Goal: Task Accomplishment & Management: Manage account settings

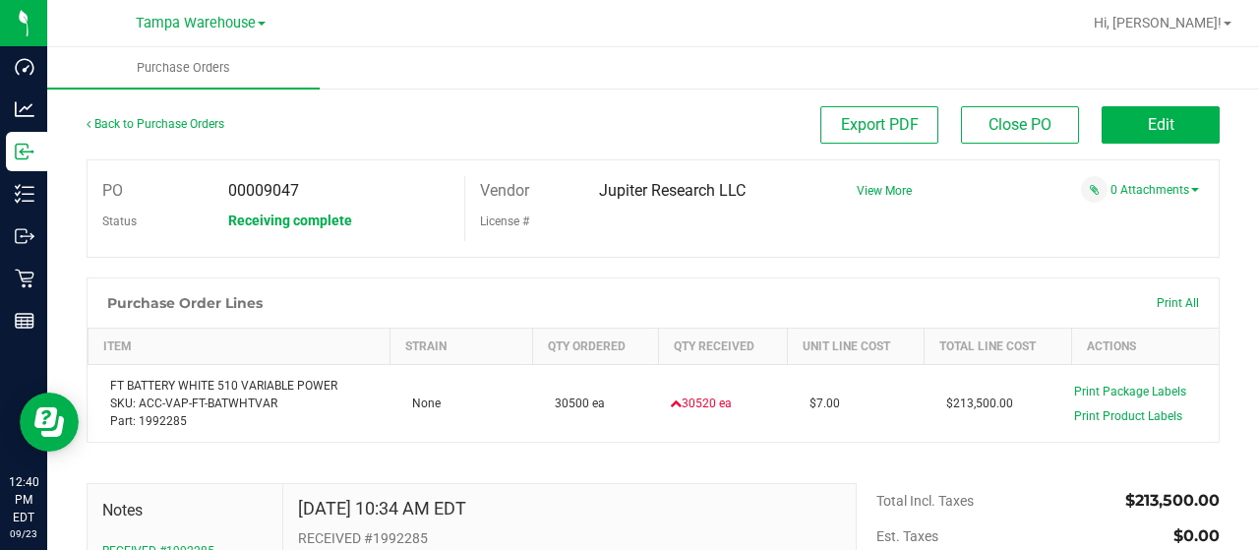
scroll to position [18, 0]
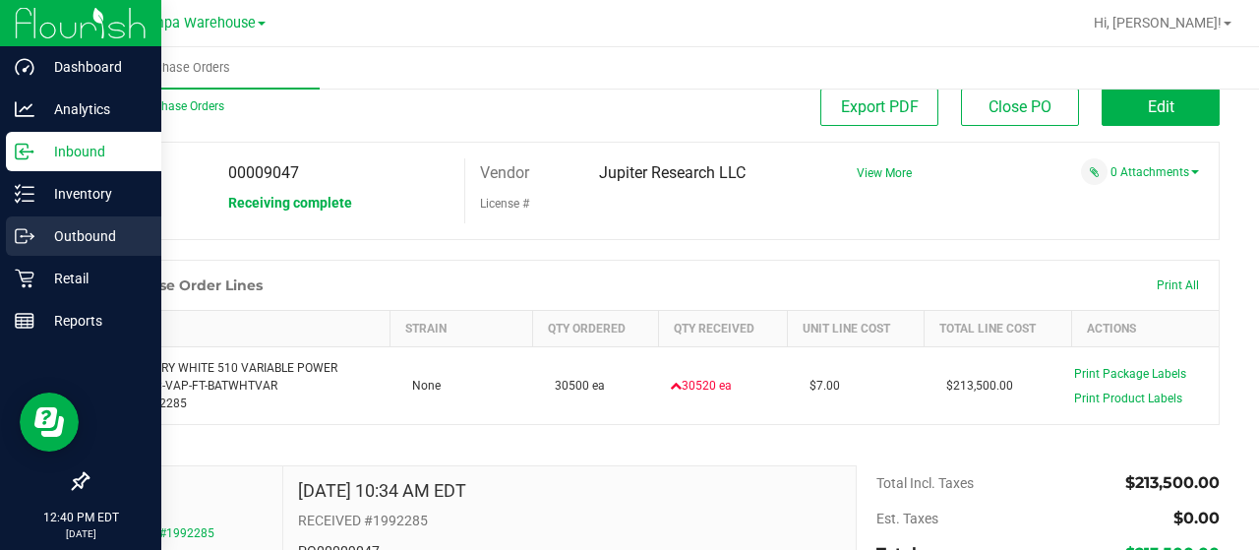
click at [85, 235] on p "Outbound" at bounding box center [93, 236] width 118 height 24
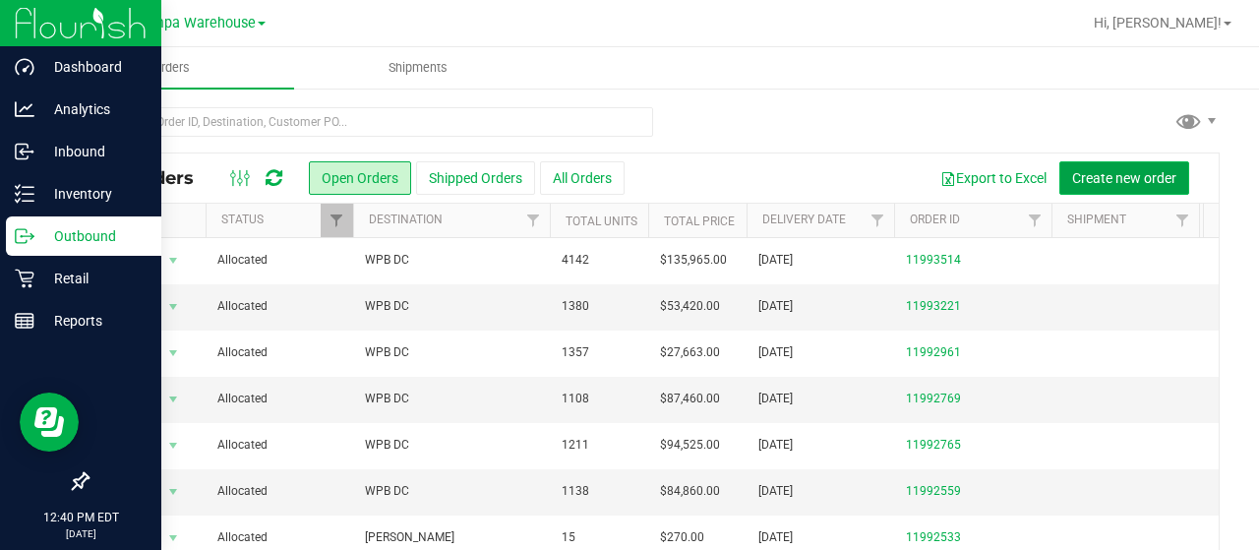
click at [1114, 174] on span "Create new order" at bounding box center [1124, 178] width 104 height 16
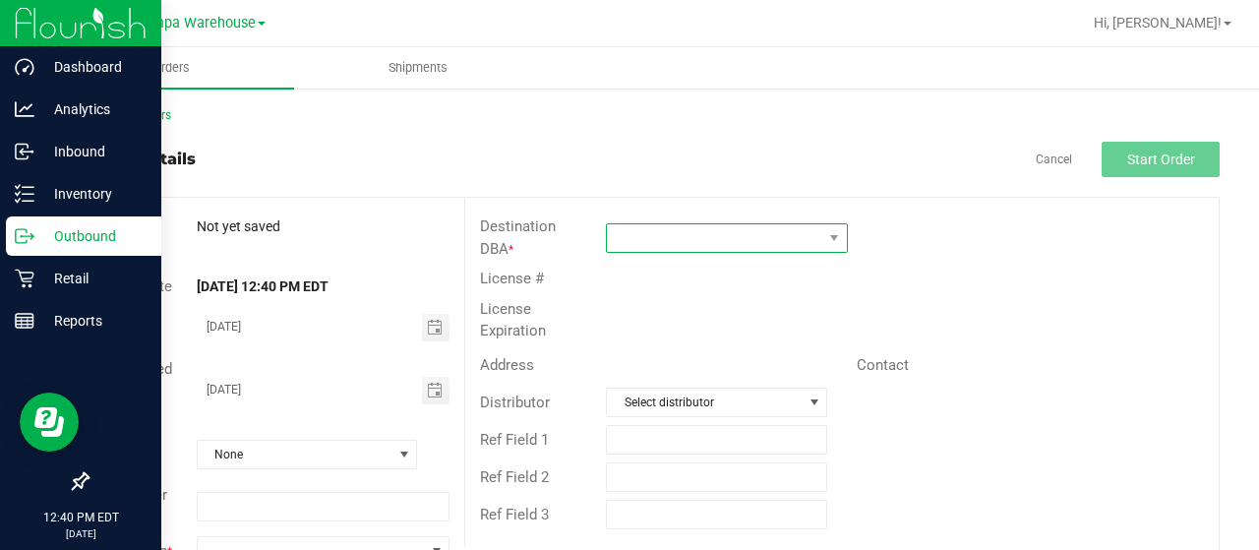
click at [777, 235] on span at bounding box center [714, 238] width 215 height 28
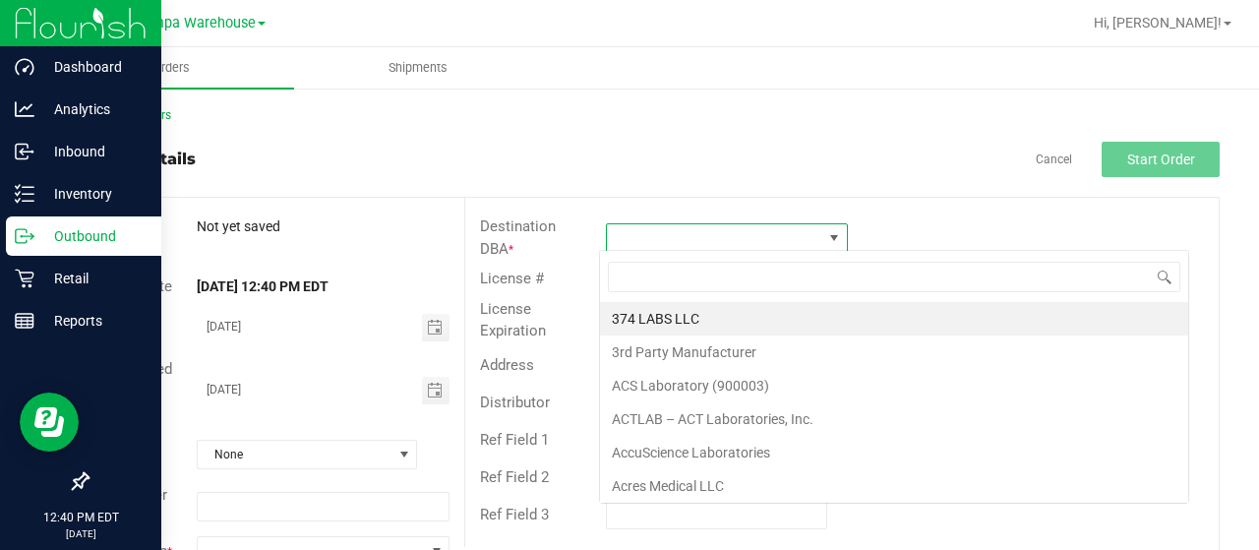
scroll to position [29, 238]
type input "green a"
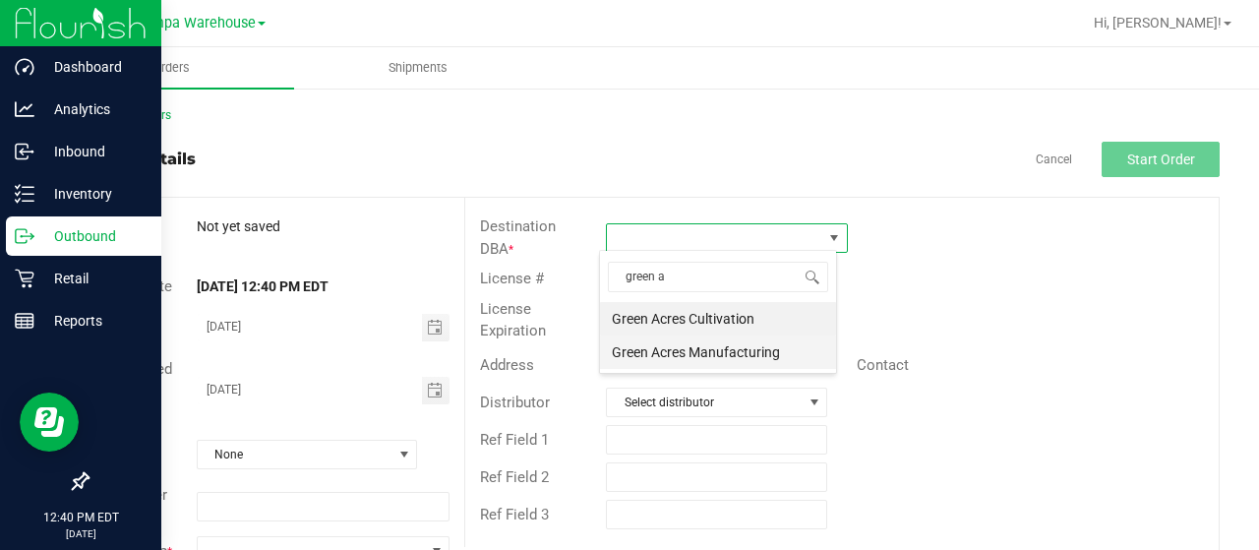
click at [695, 357] on li "Green Acres Manufacturing" at bounding box center [718, 351] width 236 height 33
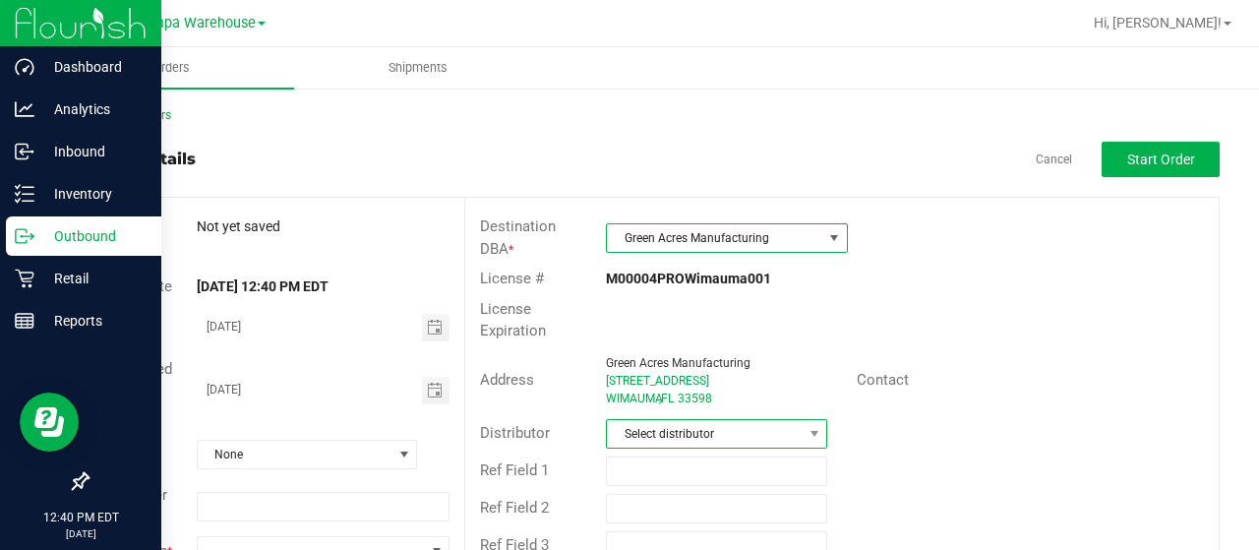
click at [713, 436] on span "Select distributor" at bounding box center [704, 434] width 195 height 28
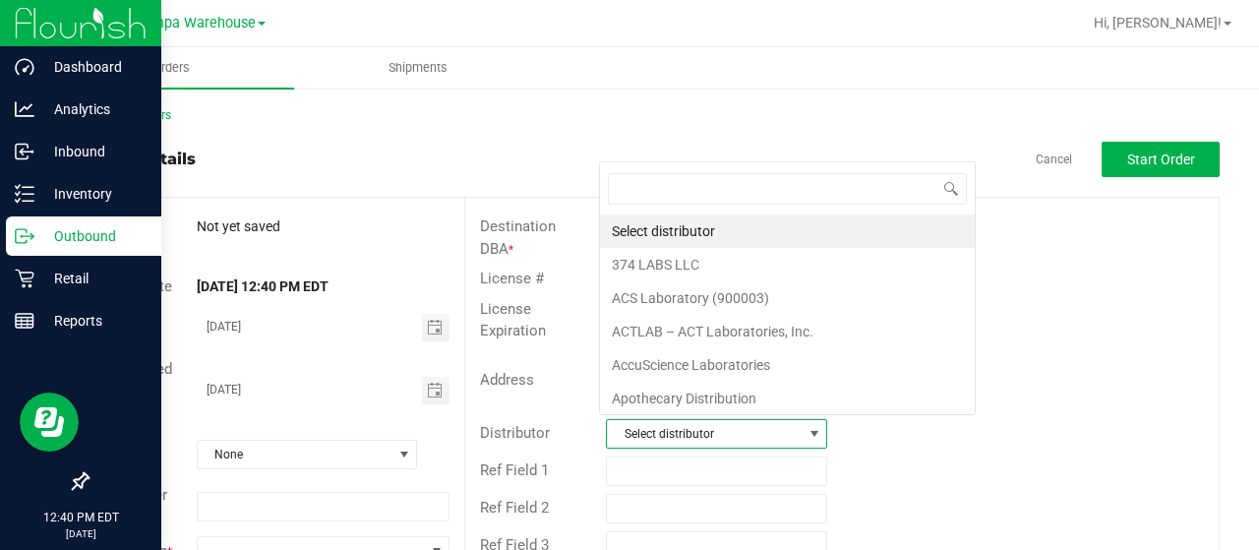
scroll to position [29, 214]
type input "tampa"
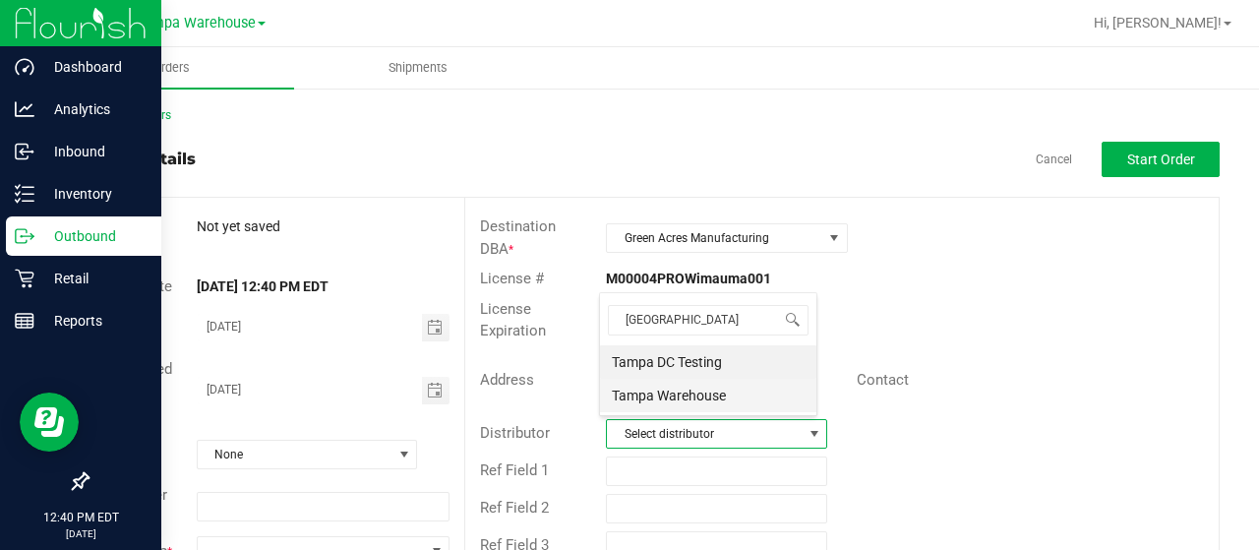
click at [671, 388] on li "Tampa Warehouse" at bounding box center [708, 395] width 216 height 33
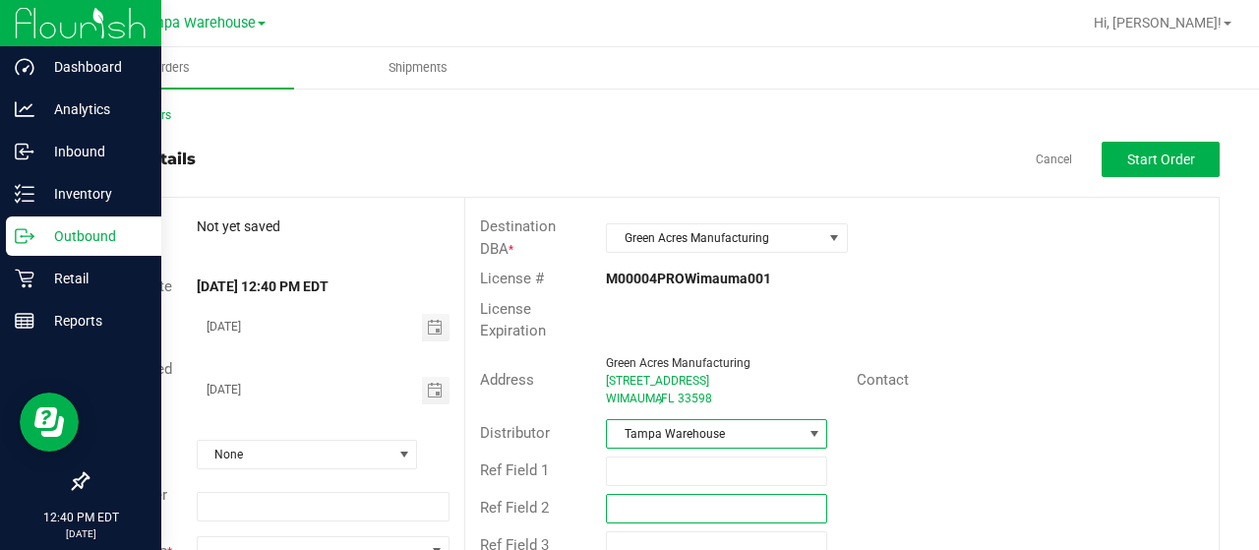
click at [653, 494] on input "text" at bounding box center [716, 509] width 221 height 30
click at [637, 465] on input "text" at bounding box center [716, 471] width 221 height 30
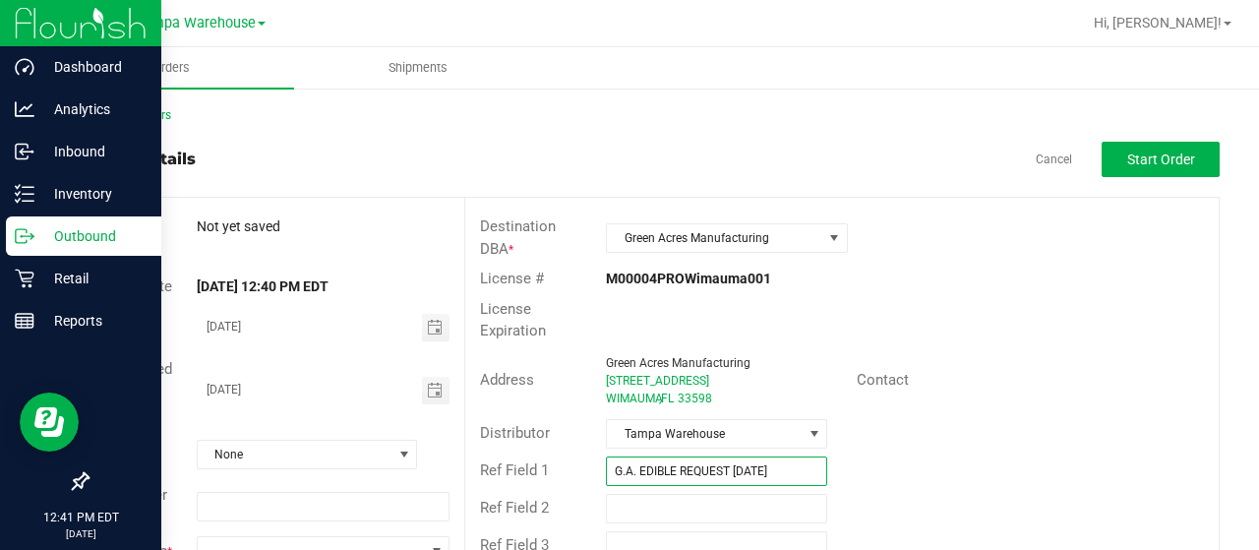
type input "G.A. EDIBLE REQUEST 9.23.25"
click at [1033, 365] on div "Contact" at bounding box center [1030, 380] width 377 height 30
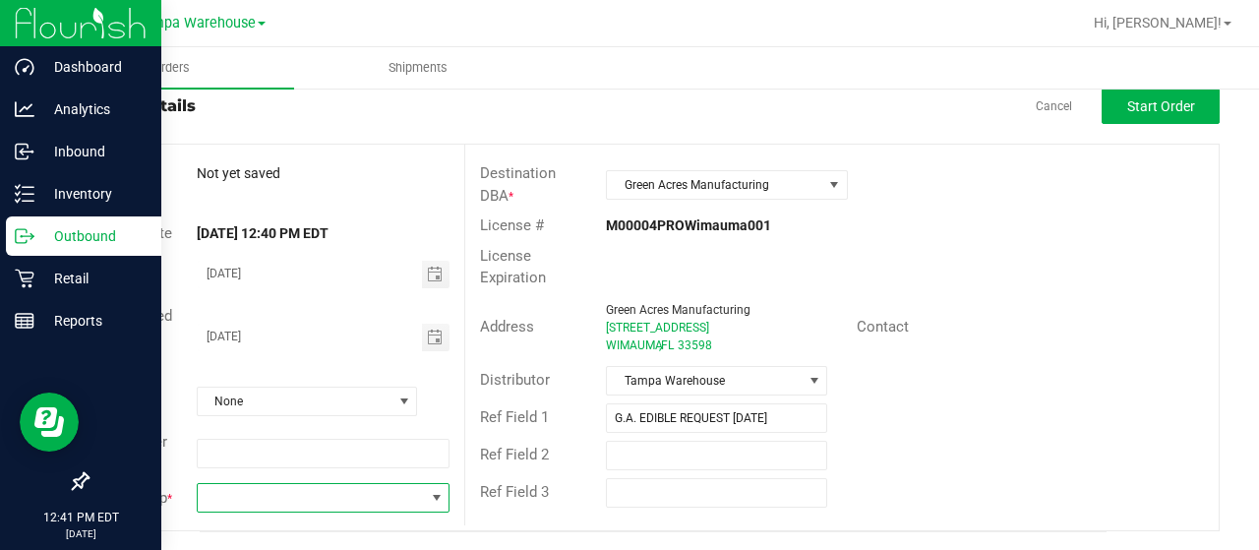
click at [384, 495] on span at bounding box center [311, 498] width 226 height 28
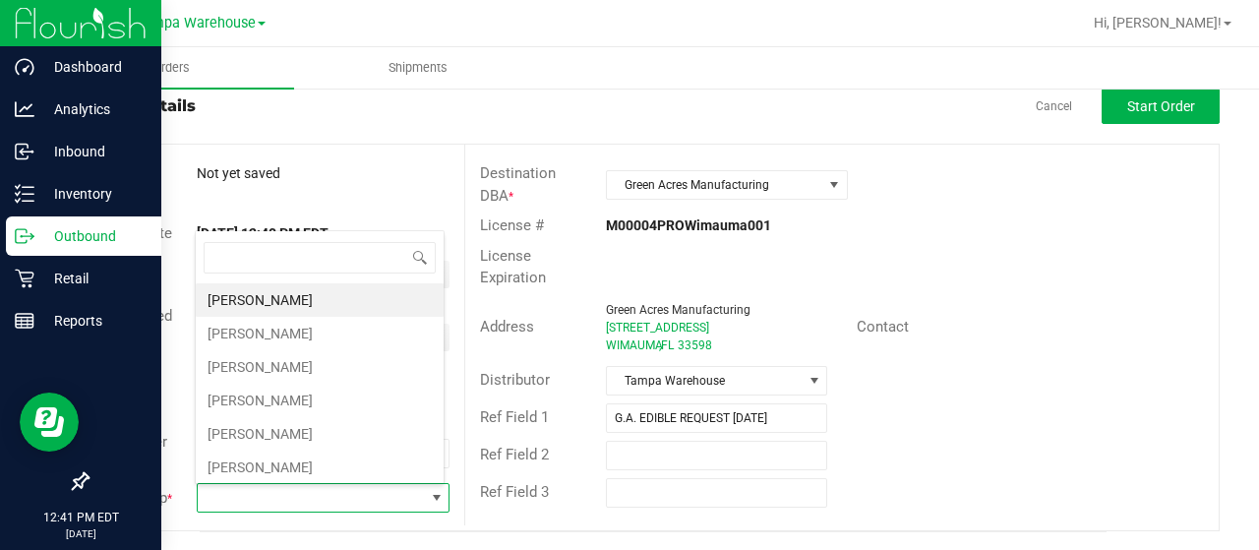
scroll to position [29, 246]
type input "mor"
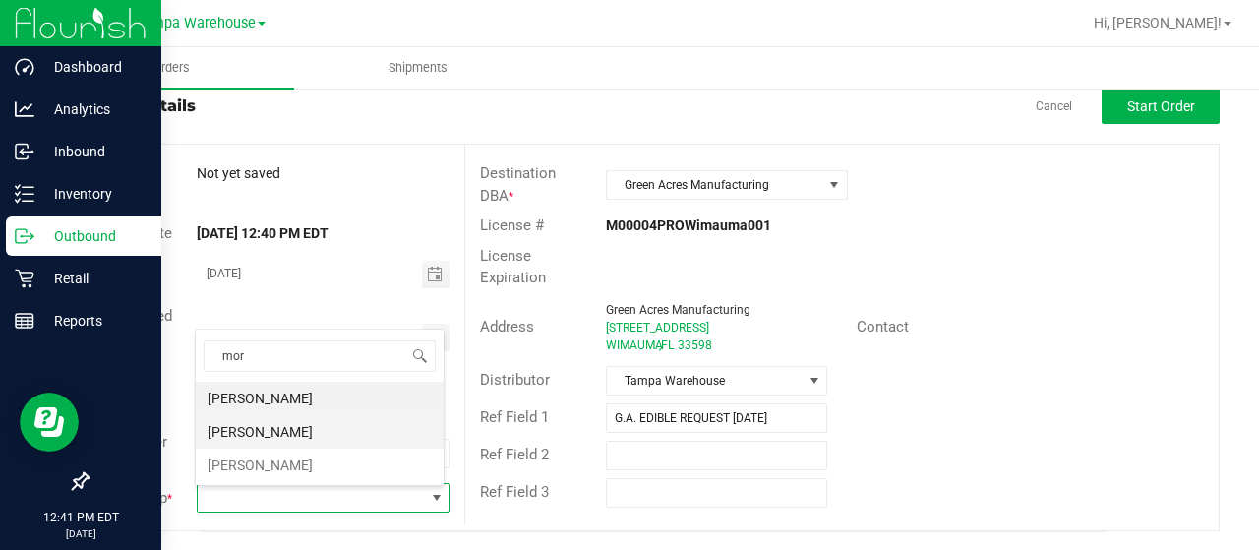
click at [275, 418] on li "Zach Morales" at bounding box center [320, 431] width 248 height 33
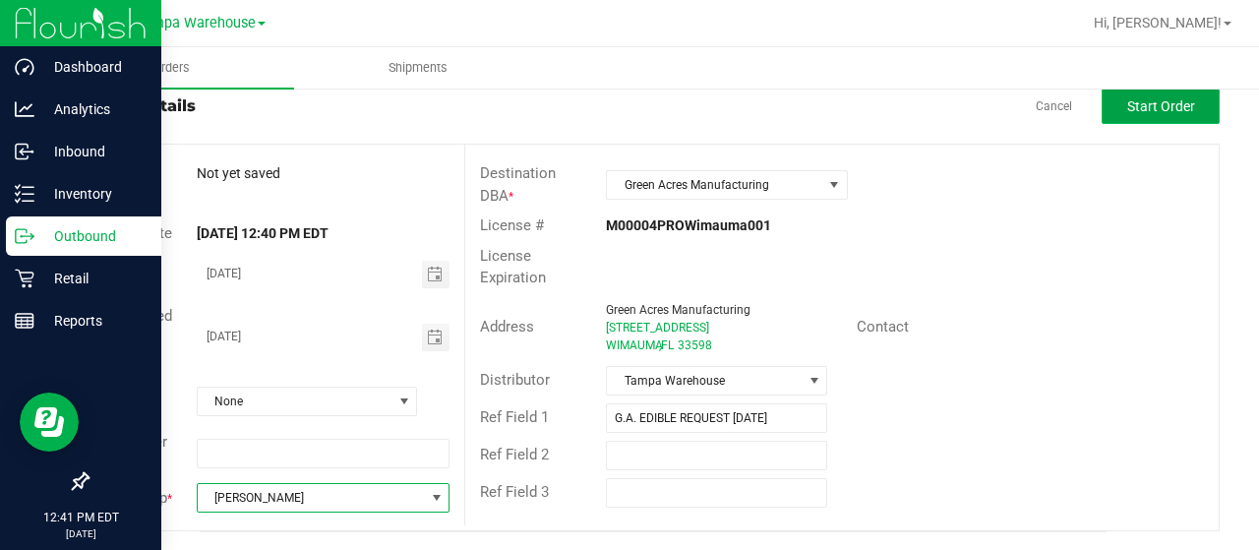
click at [1162, 101] on span "Start Order" at bounding box center [1161, 106] width 68 height 16
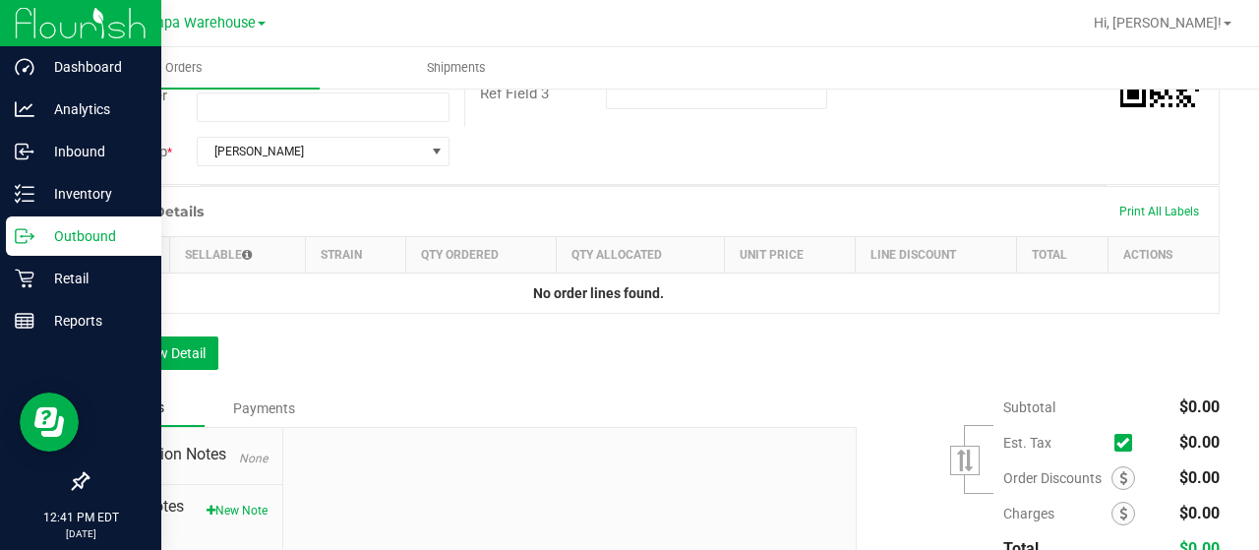
scroll to position [462, 0]
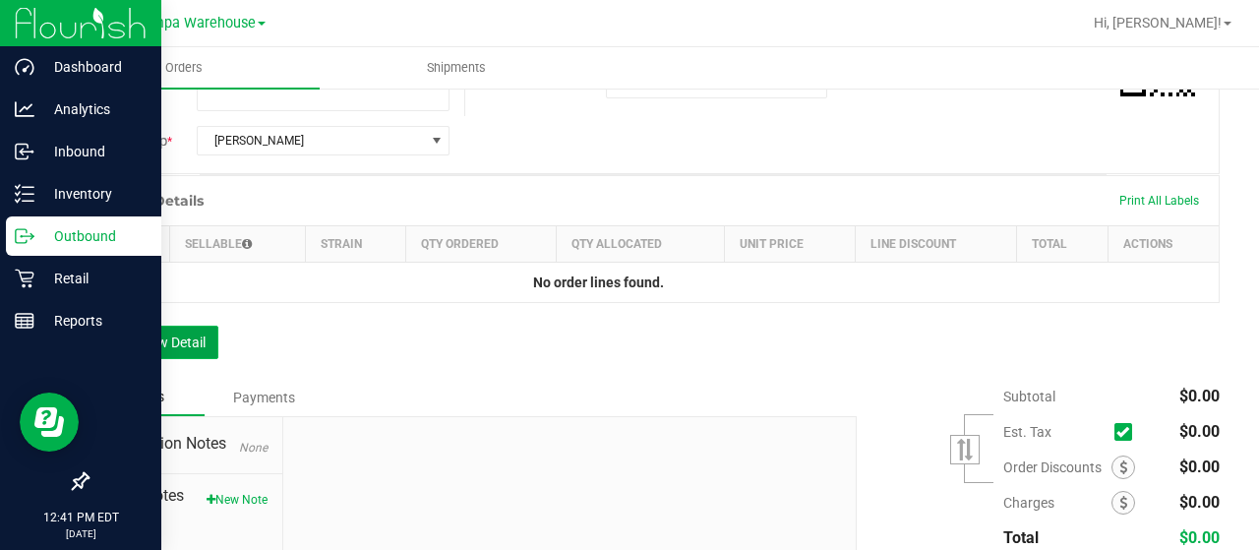
click at [165, 327] on button "Add New Detail" at bounding box center [153, 342] width 132 height 33
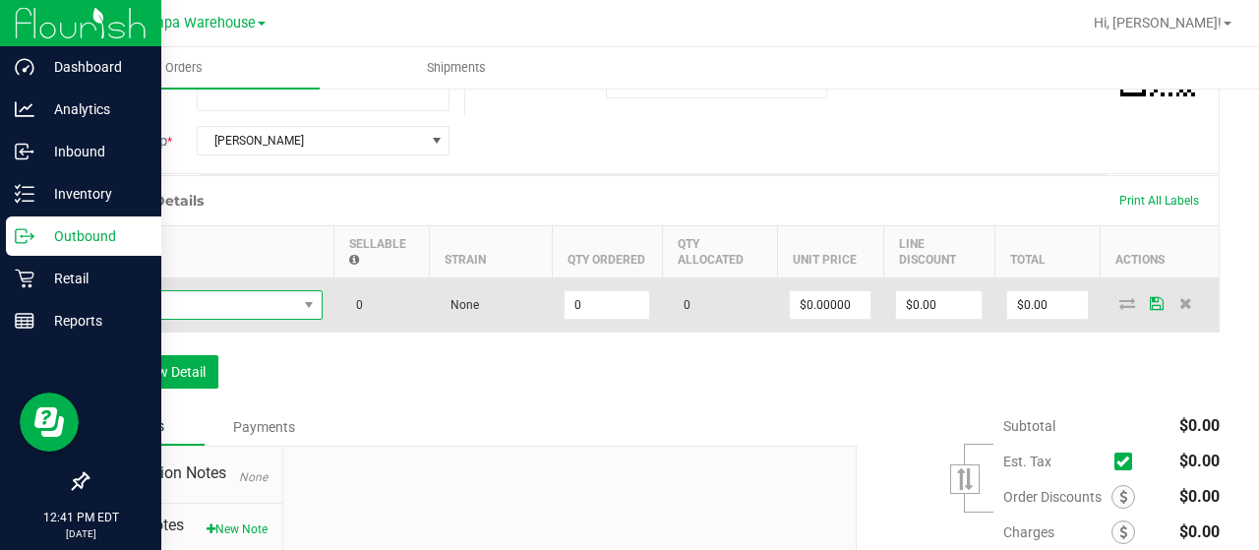
click at [240, 296] on span "NO DATA FOUND" at bounding box center [199, 305] width 196 height 28
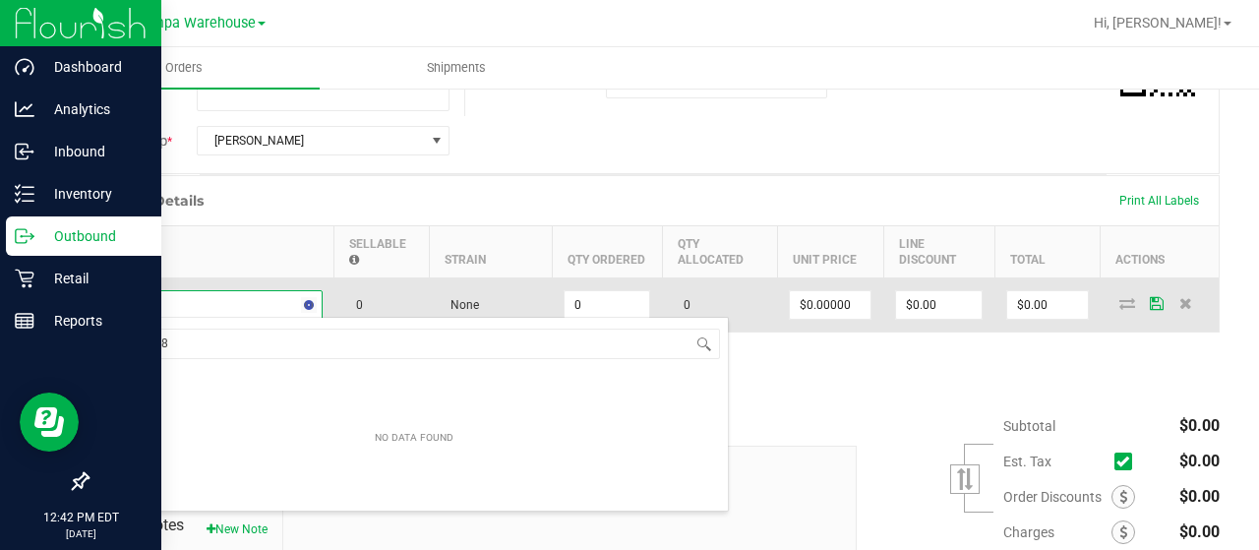
scroll to position [0, 0]
type input "3004485"
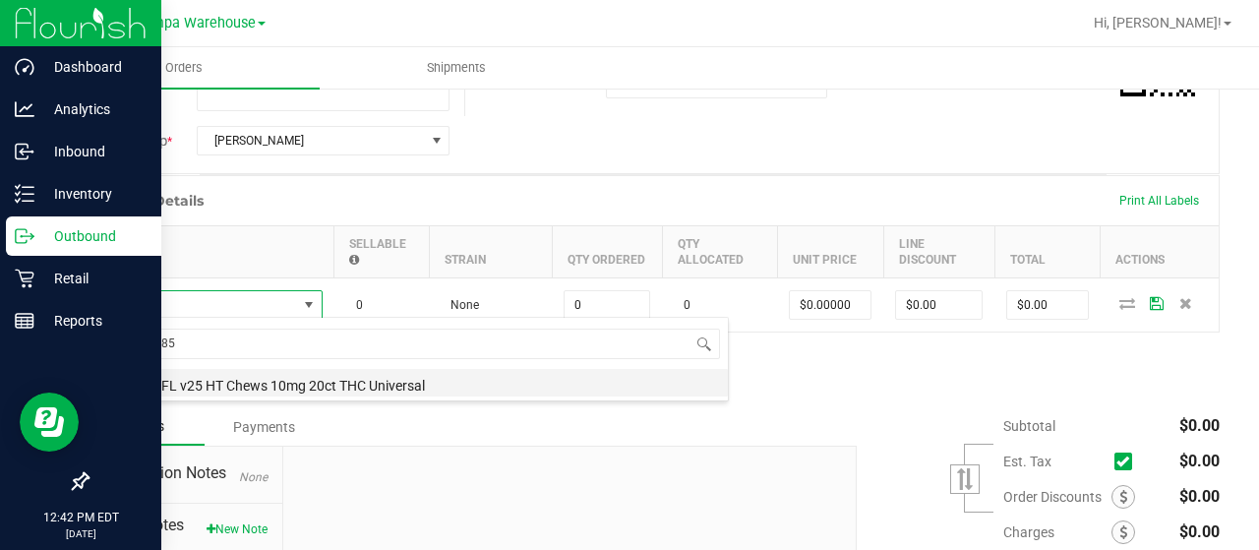
click at [222, 373] on li "Pouch - FL v25 HT Chews 10mg 20ct THC Universal" at bounding box center [414, 383] width 628 height 28
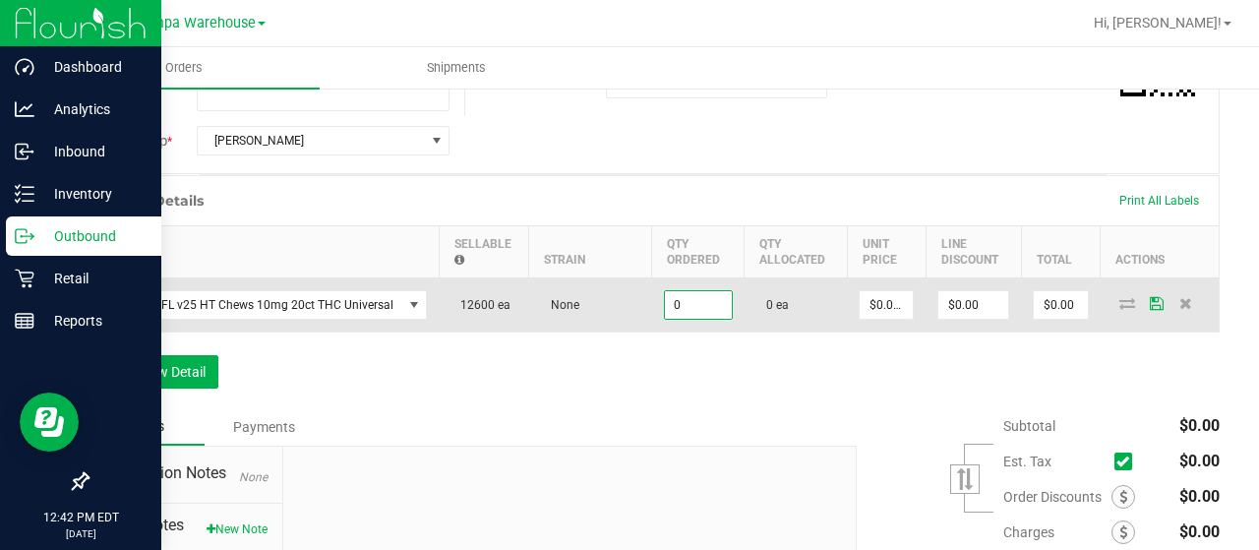
click at [682, 301] on input "0" at bounding box center [698, 305] width 67 height 28
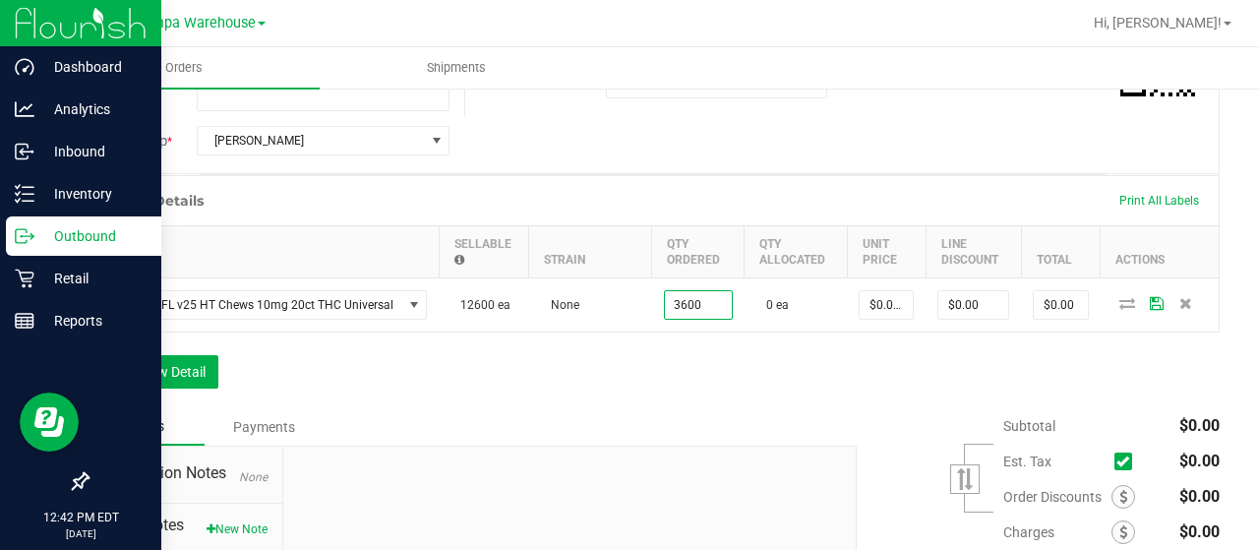
type input "3600 ea"
click at [579, 388] on div "Order Details Print All Labels Item Sellable Strain Qty Ordered Qty Allocated U…" at bounding box center [653, 291] width 1133 height 233
click at [148, 360] on button "Add New Detail" at bounding box center [153, 371] width 132 height 33
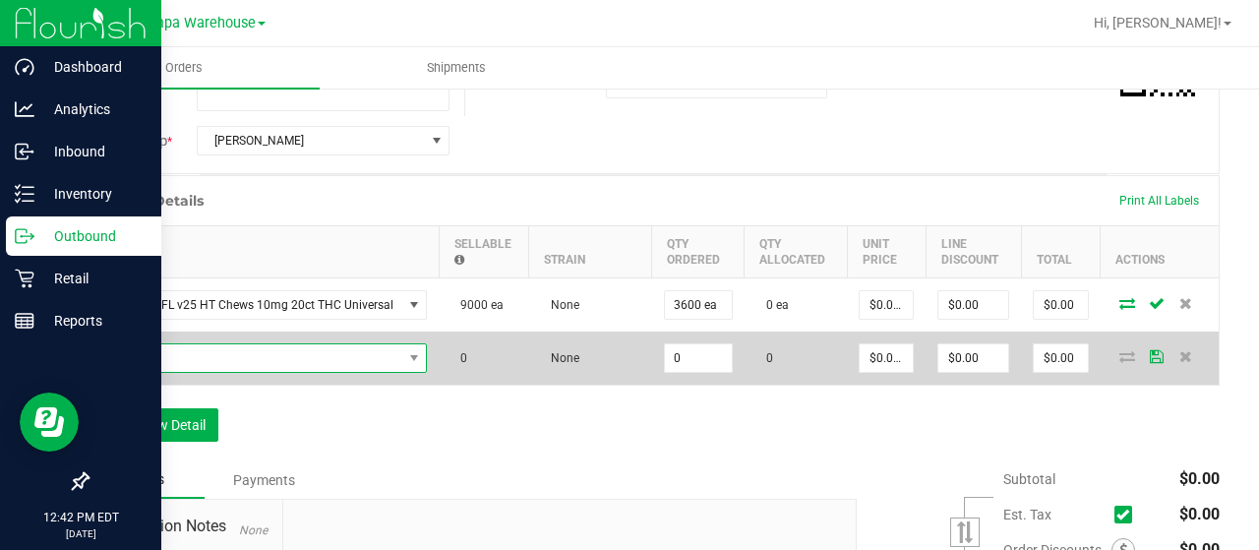
click at [179, 358] on span "NO DATA FOUND" at bounding box center [251, 358] width 301 height 28
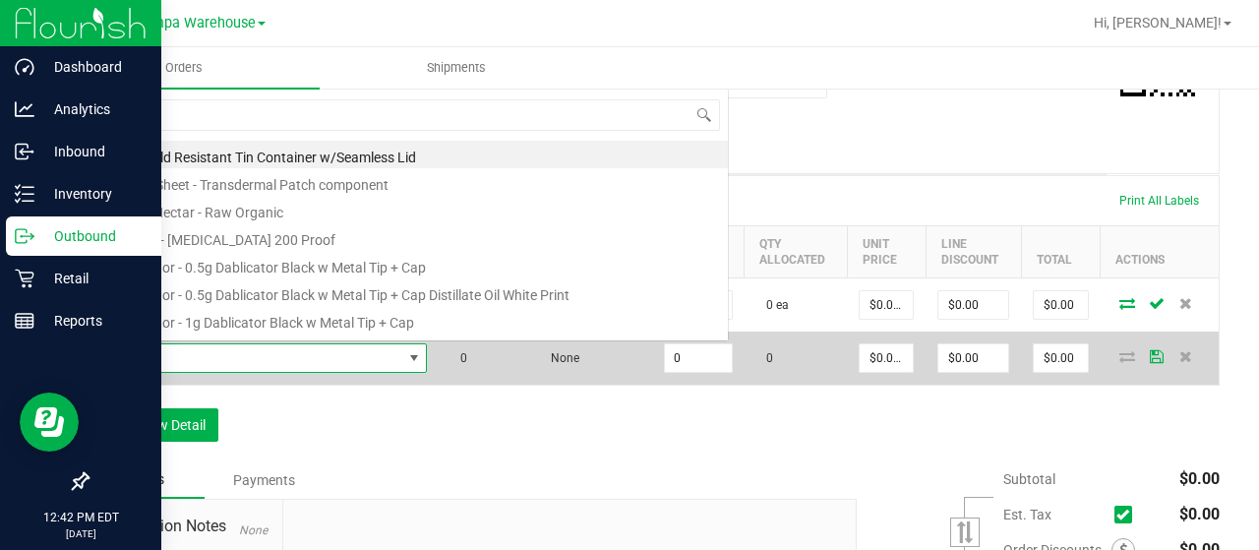
scroll to position [29, 321]
type input "3004180"
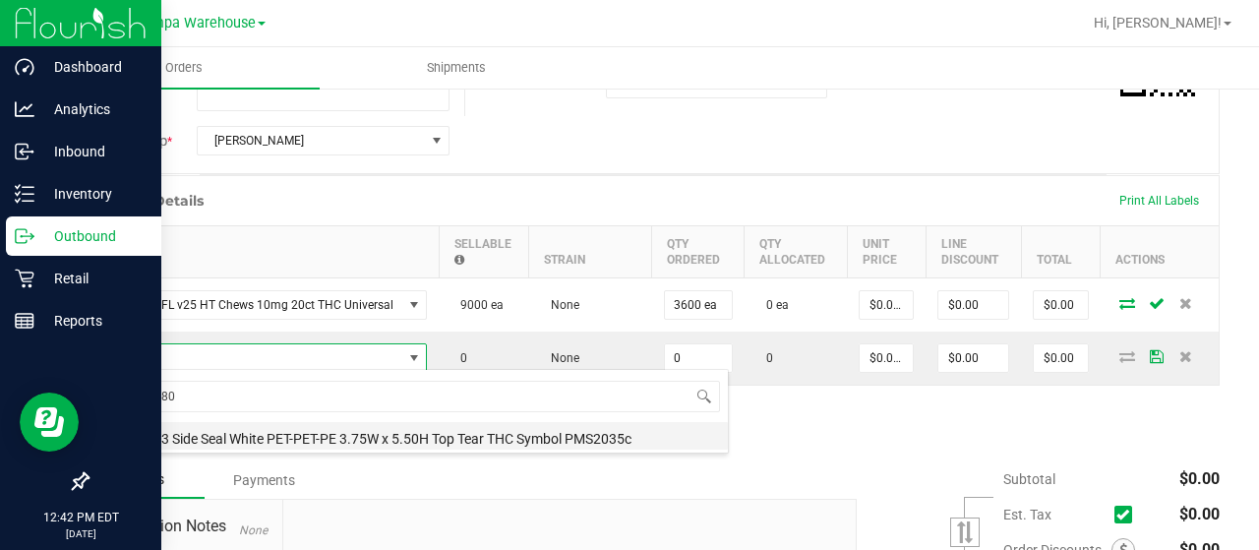
click at [263, 428] on li "Pouch - 3 Side Seal White PET-PET-PE 3.75W x 5.50H Top Tear THC Symbol PMS2035c" at bounding box center [414, 436] width 628 height 28
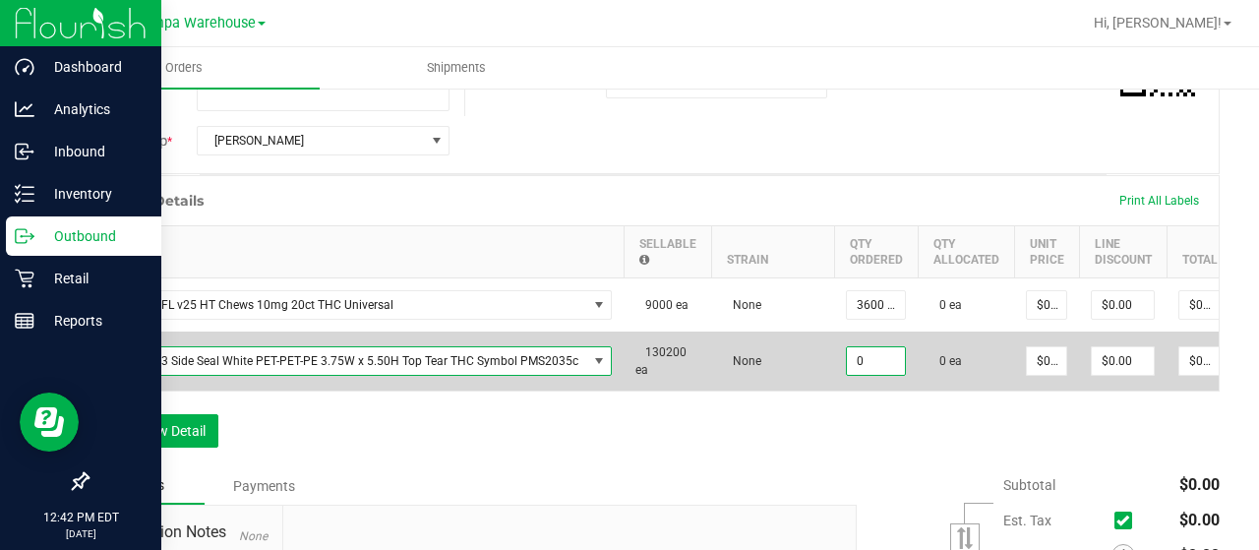
click at [848, 354] on input "0" at bounding box center [876, 361] width 58 height 28
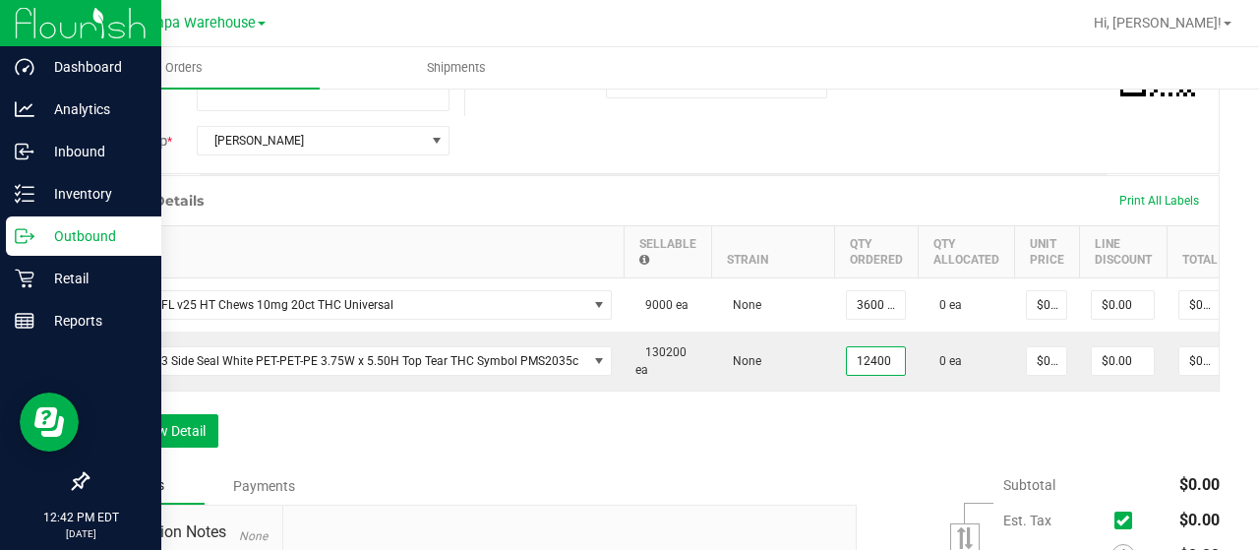
type input "12400 ea"
click at [663, 467] on div "Order Details Print All Labels Item Sellable Strain Qty Ordered Qty Allocated U…" at bounding box center [653, 321] width 1133 height 292
click at [195, 448] on button "Add New Detail" at bounding box center [153, 430] width 132 height 33
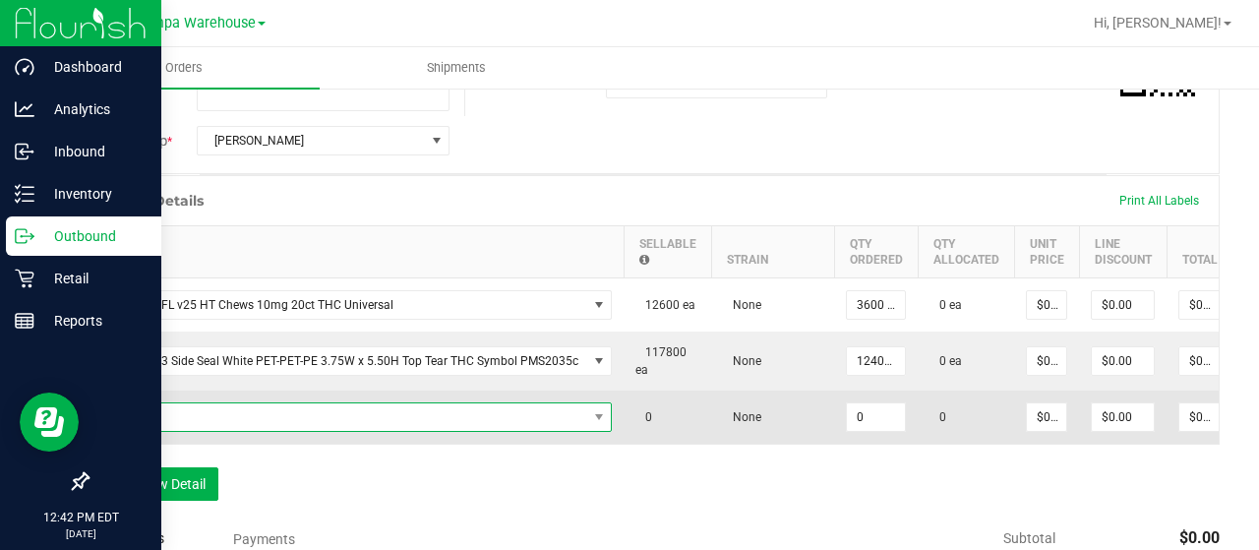
click at [248, 417] on span "NO DATA FOUND" at bounding box center [344, 417] width 486 height 28
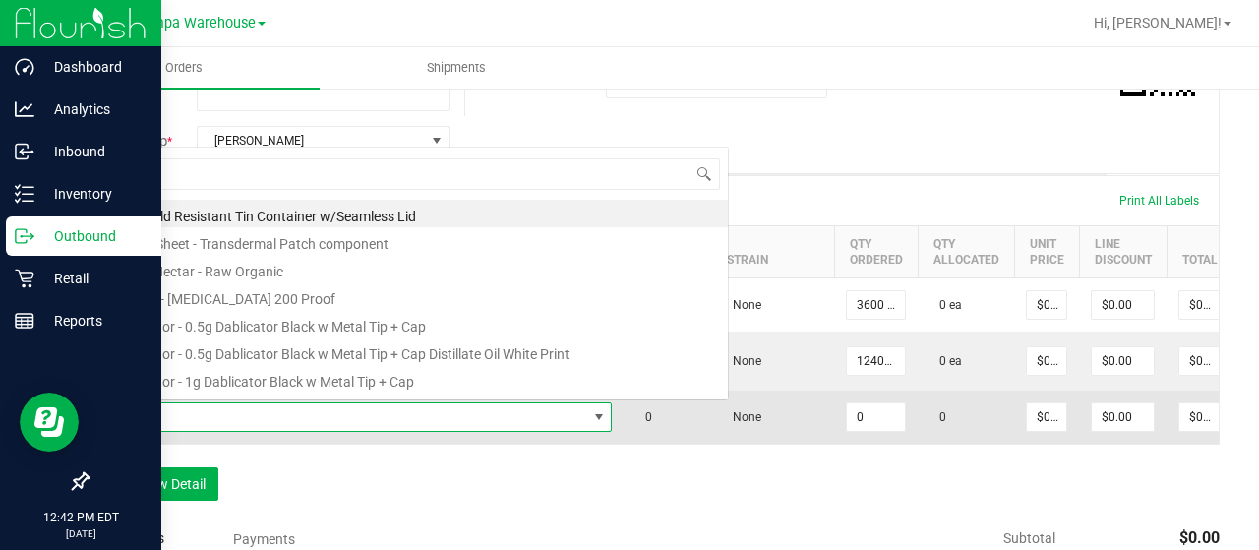
scroll to position [29, 504]
type input "3004455"
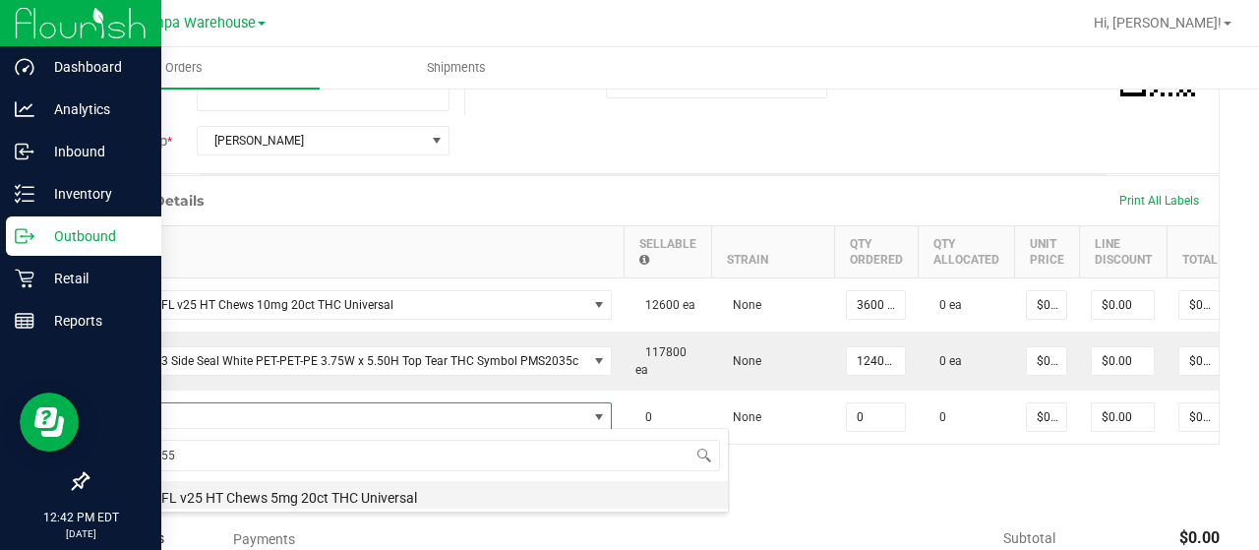
click at [283, 497] on li "Pouch - FL v25 HT Chews 5mg 20ct THC Universal" at bounding box center [414, 495] width 628 height 28
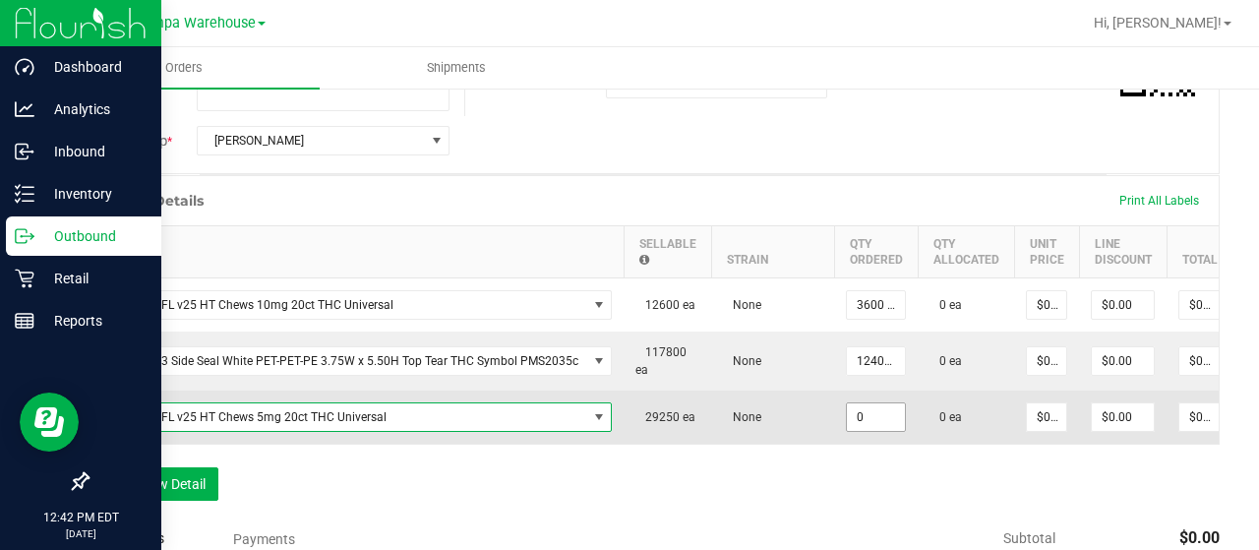
click at [856, 423] on input "0" at bounding box center [876, 417] width 58 height 28
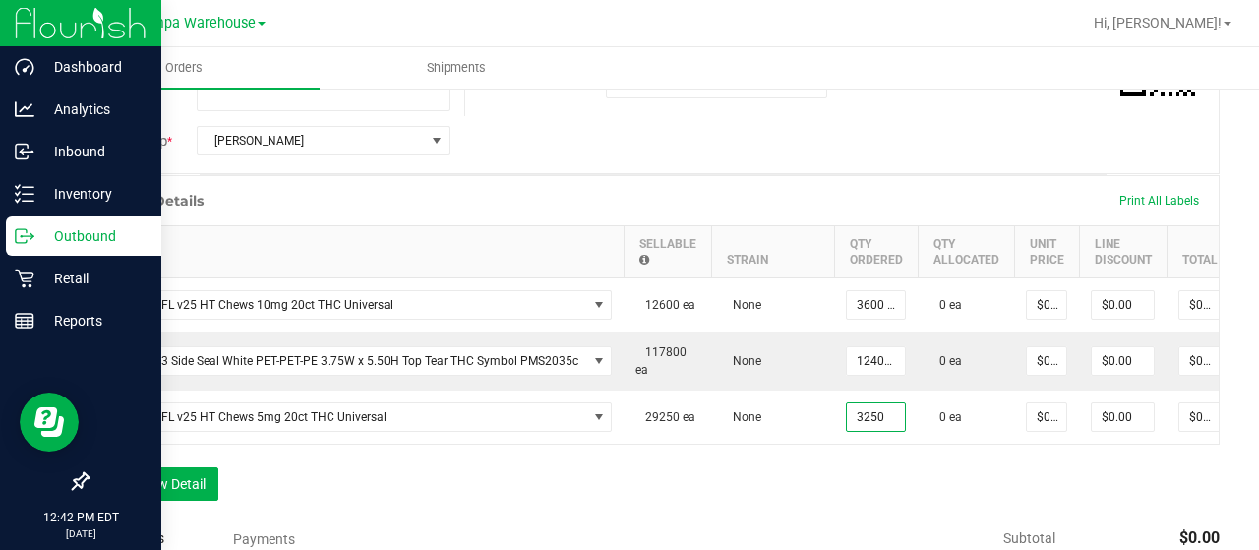
type input "3250 ea"
click at [769, 489] on div "Order Details Print All Labels Item Sellable Strain Qty Ordered Qty Allocated U…" at bounding box center [653, 347] width 1133 height 345
click at [214, 498] on button "Add New Detail" at bounding box center [153, 483] width 132 height 33
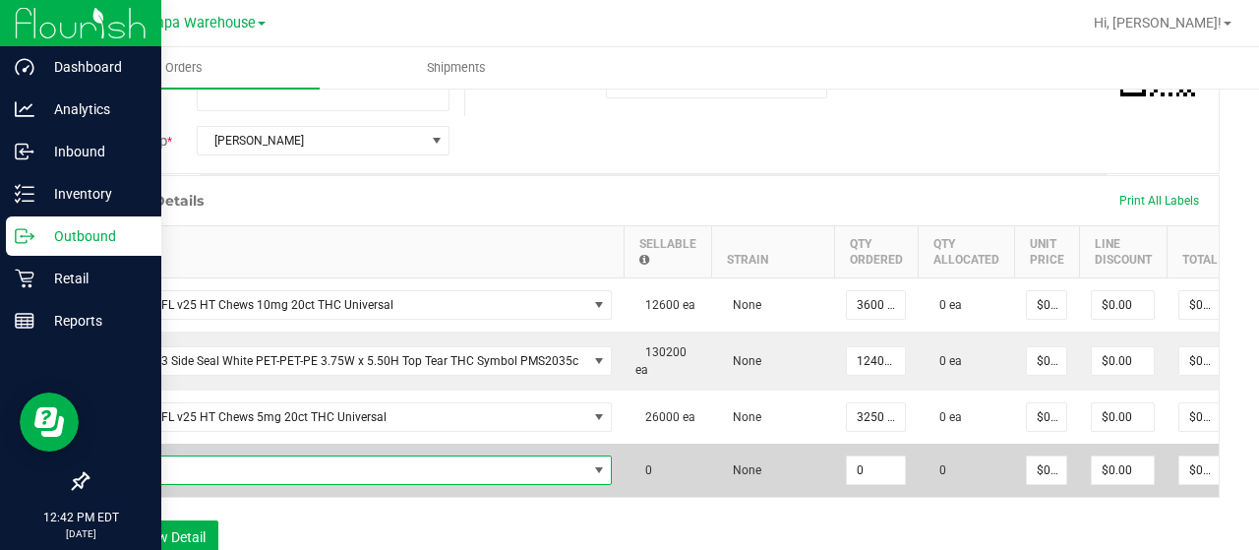
click at [278, 467] on span "NO DATA FOUND" at bounding box center [344, 470] width 486 height 28
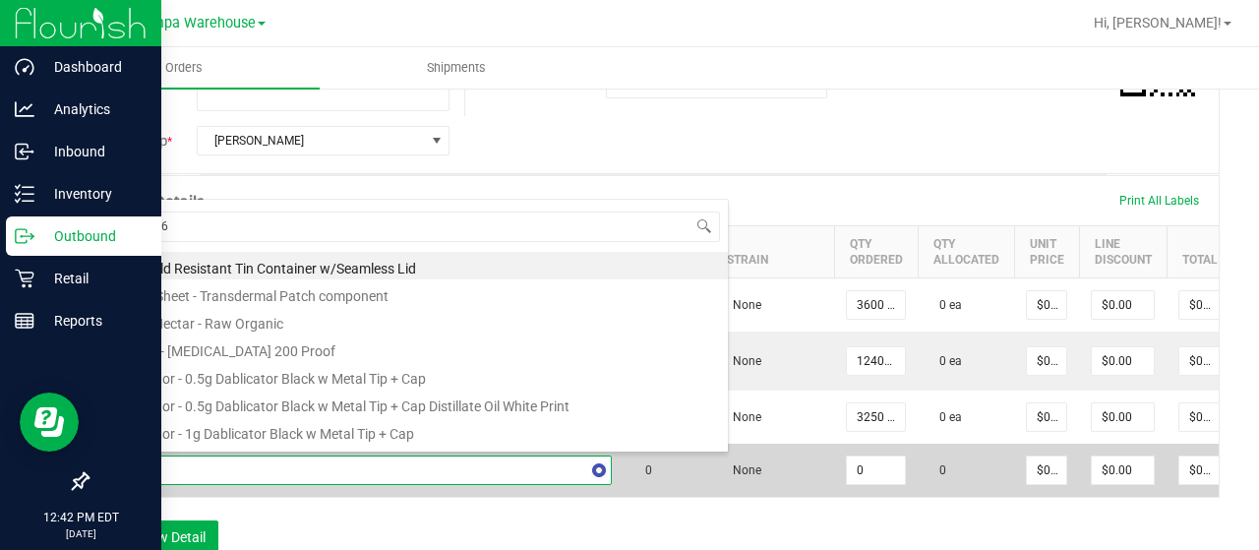
type input "3002960"
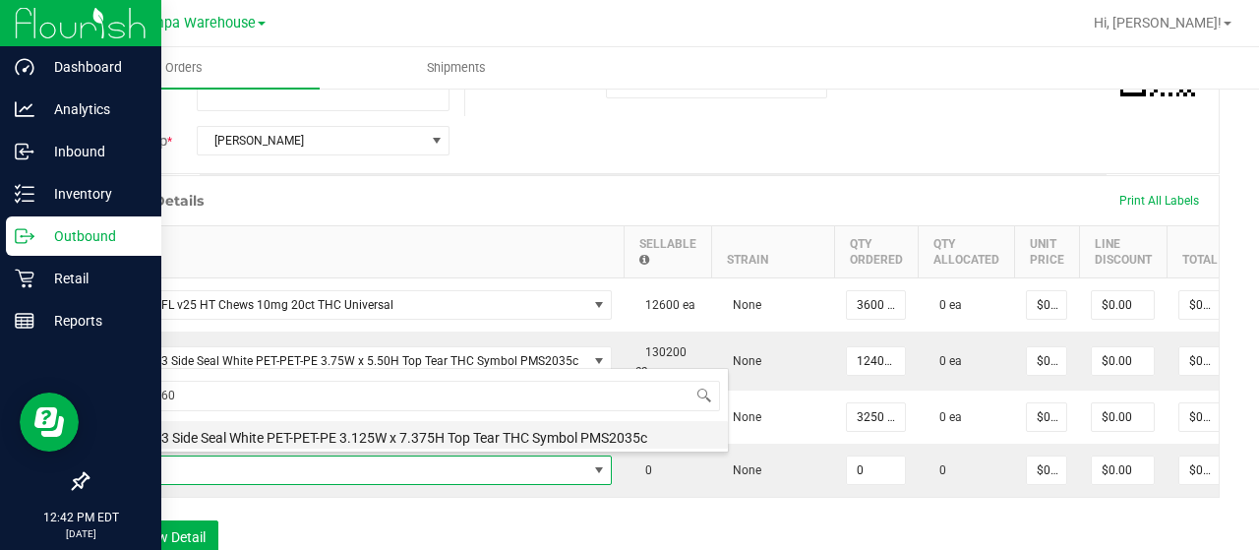
click at [366, 441] on li "Pouch - 3 Side Seal White PET-PET-PE 3.125W x 7.375H Top Tear THC Symbol PMS203…" at bounding box center [414, 435] width 628 height 28
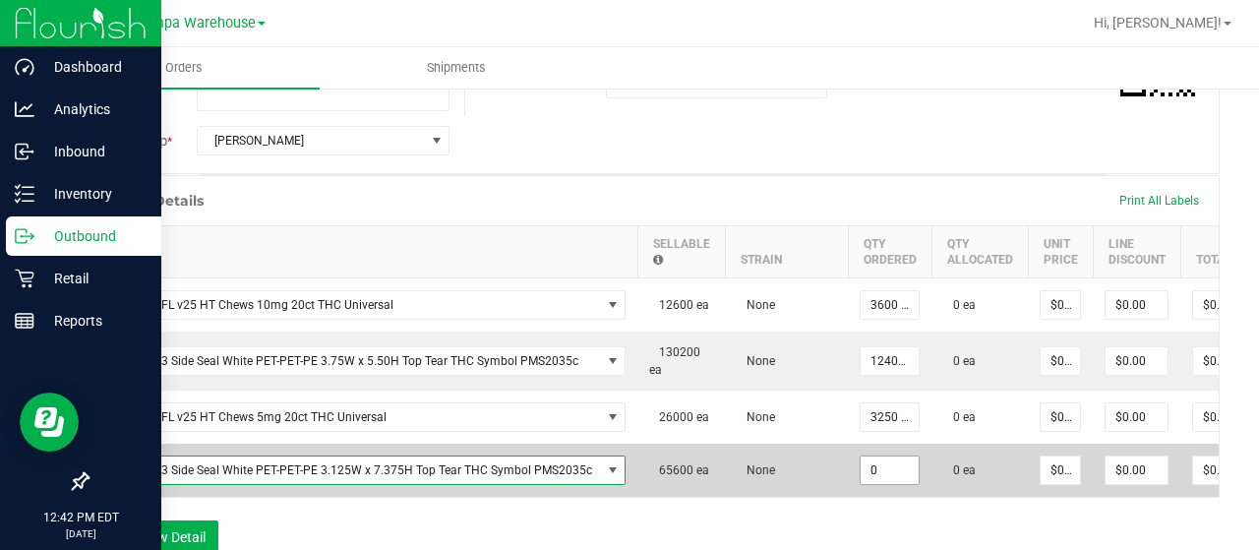
click at [864, 457] on input "0" at bounding box center [890, 470] width 58 height 28
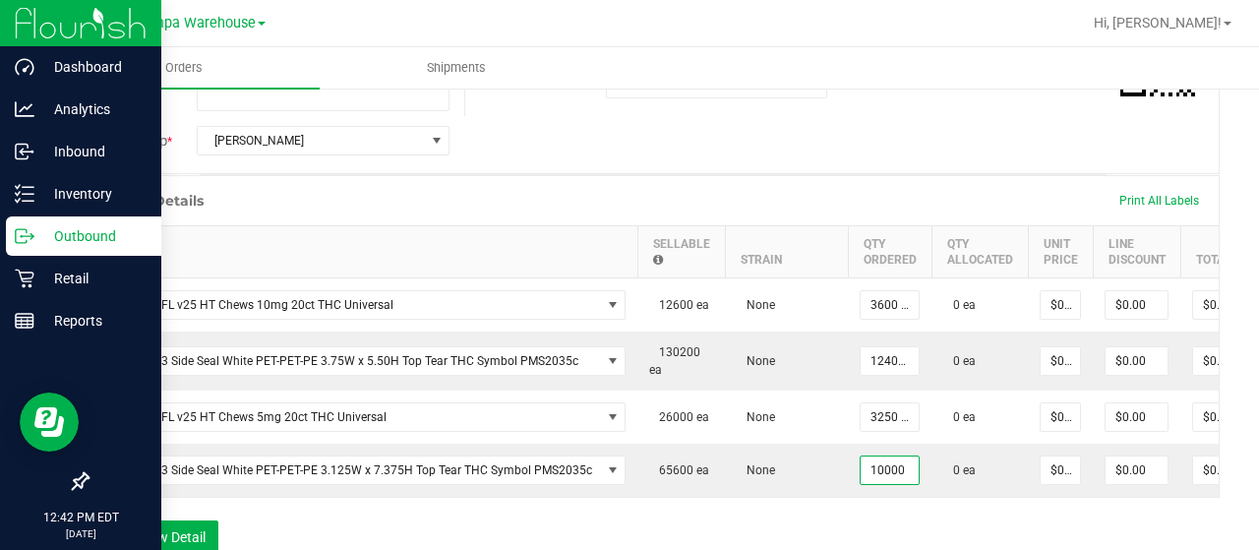
type input "10000 ea"
click at [695, 513] on div "Order Details Print All Labels Item Sellable Strain Qty Ordered Qty Allocated U…" at bounding box center [653, 374] width 1133 height 398
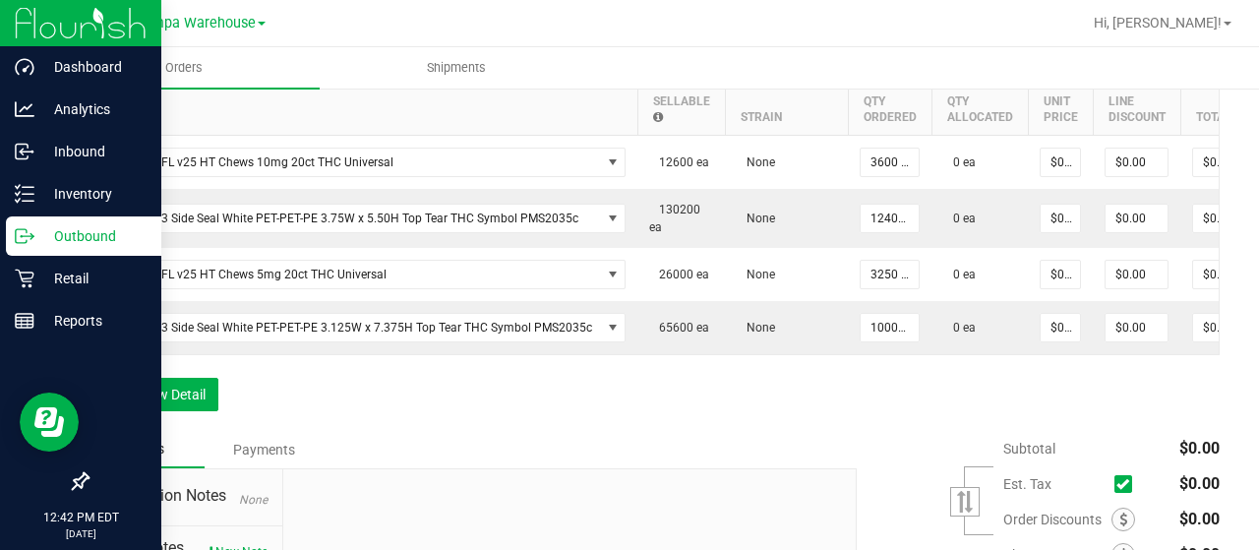
scroll to position [608, 0]
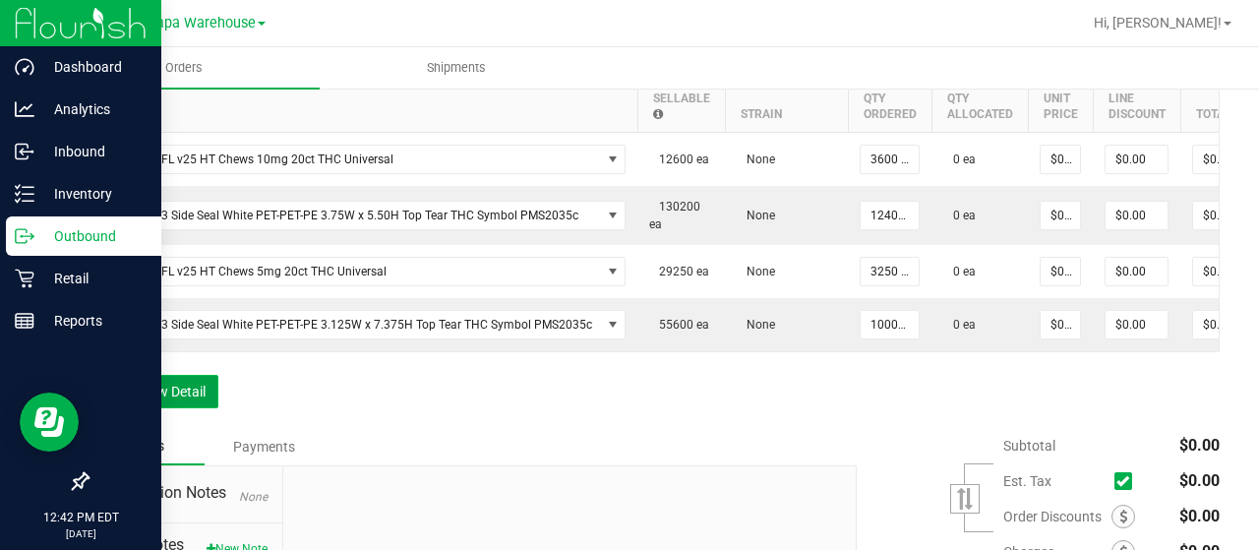
click at [134, 408] on button "Add New Detail" at bounding box center [153, 391] width 132 height 33
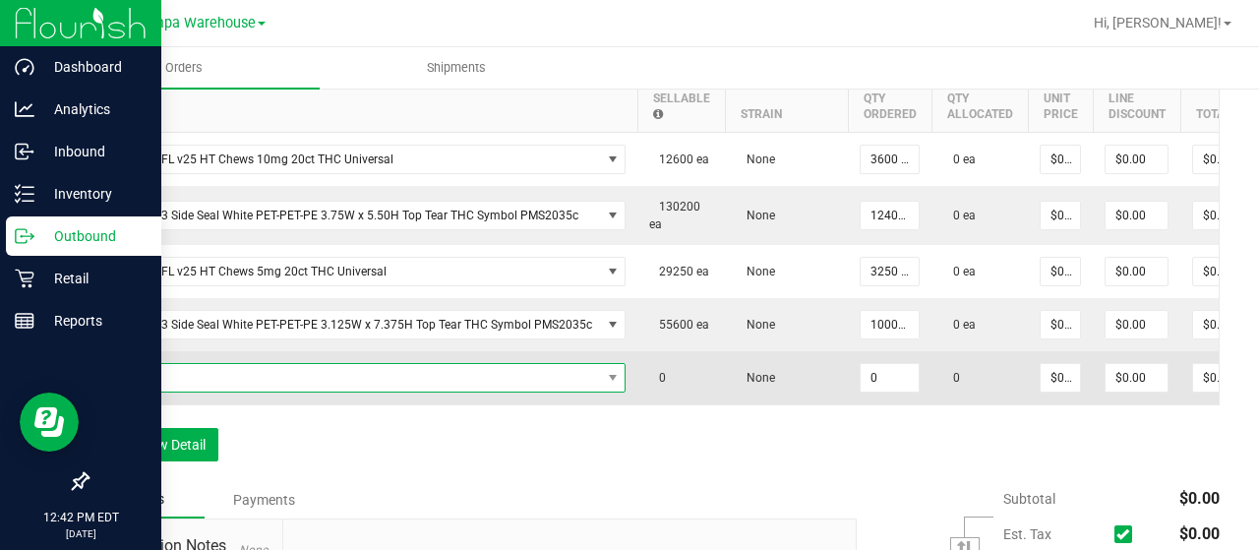
click at [226, 379] on span "NO DATA FOUND" at bounding box center [351, 378] width 500 height 28
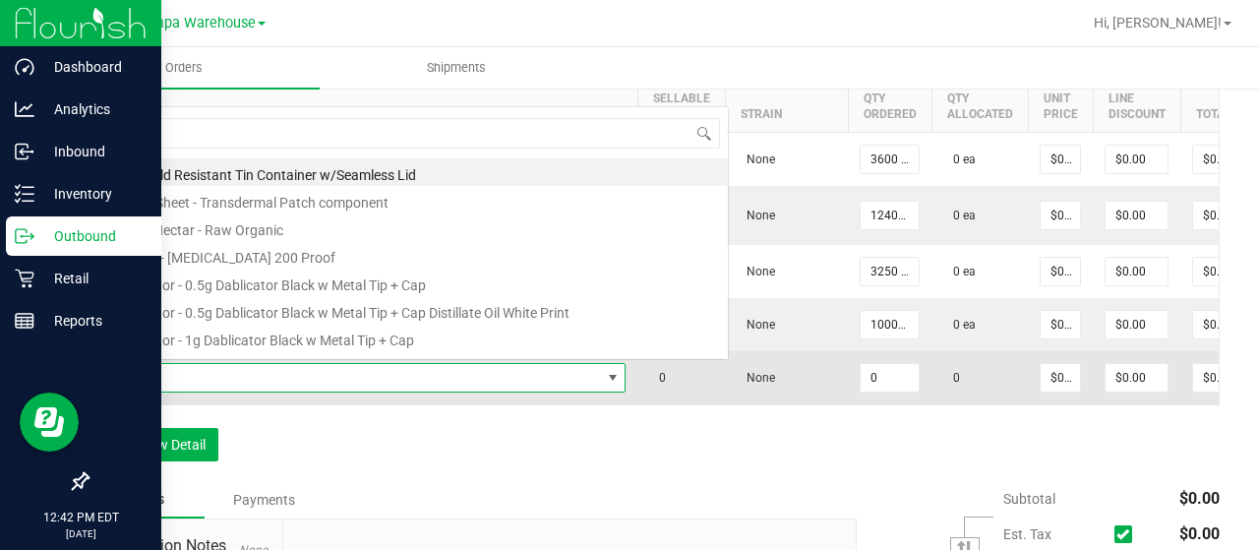
scroll to position [29, 517]
type input "3002950"
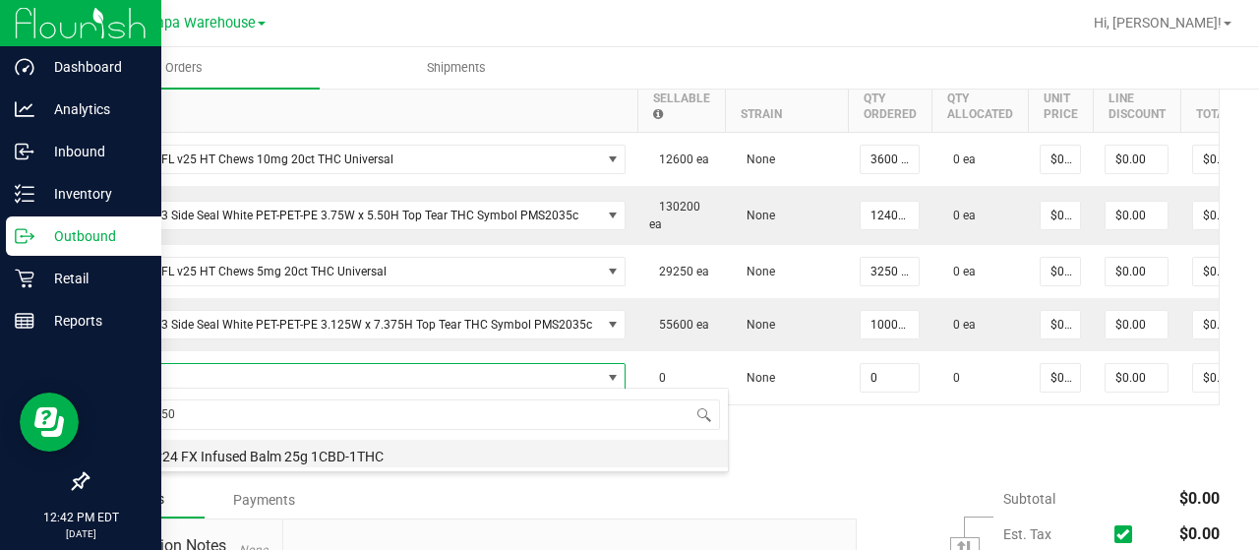
click at [329, 445] on li "Label - v24 FX Infused Balm 25g 1CBD-1THC" at bounding box center [414, 454] width 628 height 28
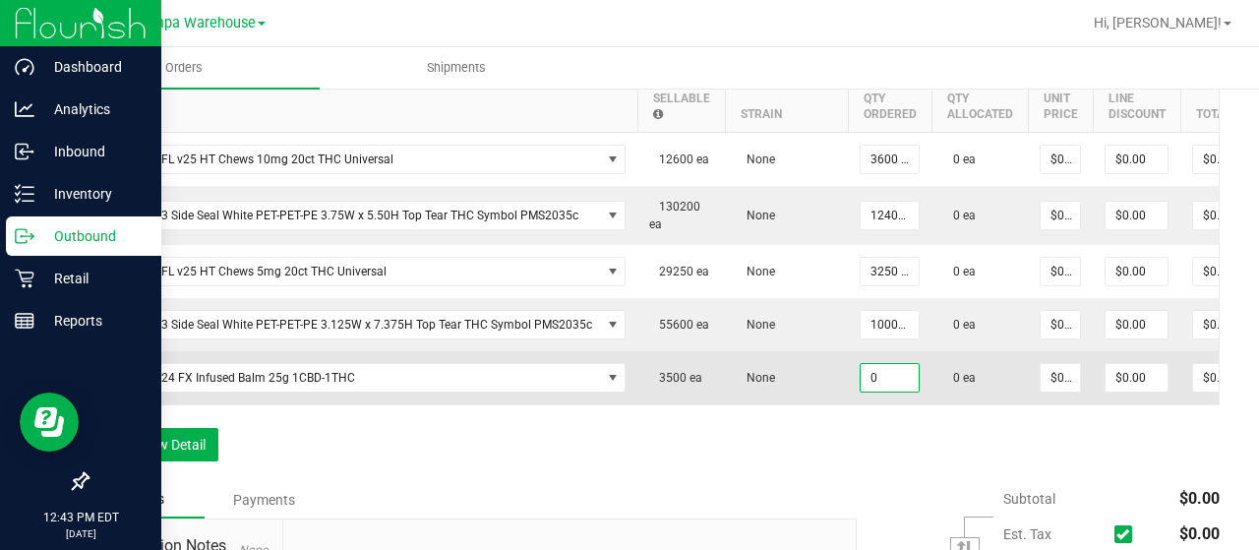
click at [867, 373] on input "0" at bounding box center [890, 378] width 58 height 28
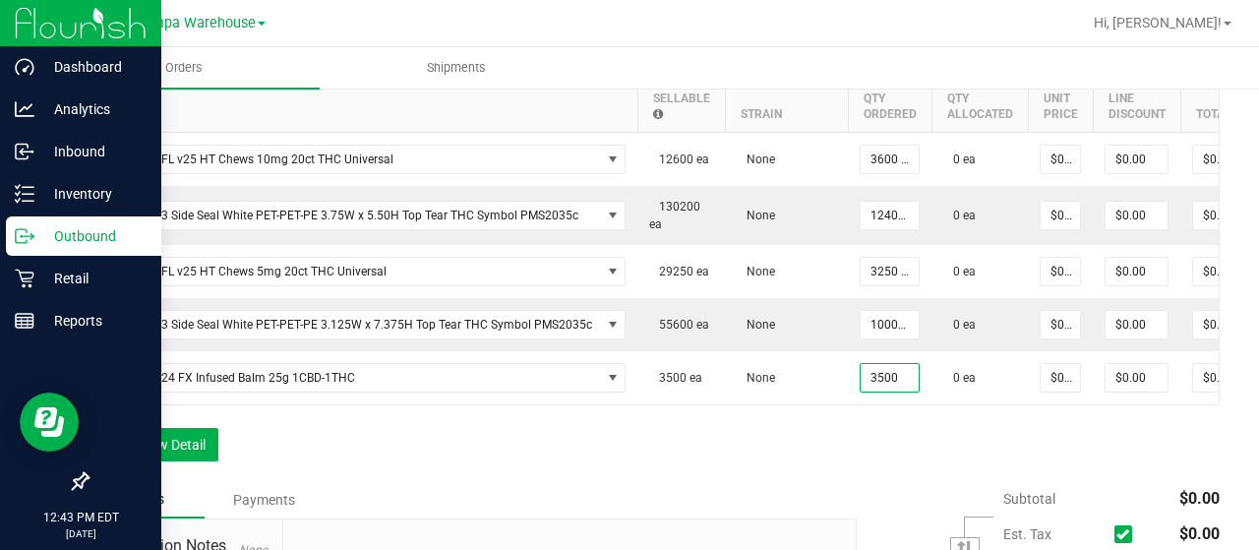
type input "3500 ea"
click at [734, 421] on div "Order Details Print All Labels Item Sellable Strain Qty Ordered Qty Allocated U…" at bounding box center [653, 256] width 1133 height 452
click at [150, 450] on button "Add New Detail" at bounding box center [153, 444] width 132 height 33
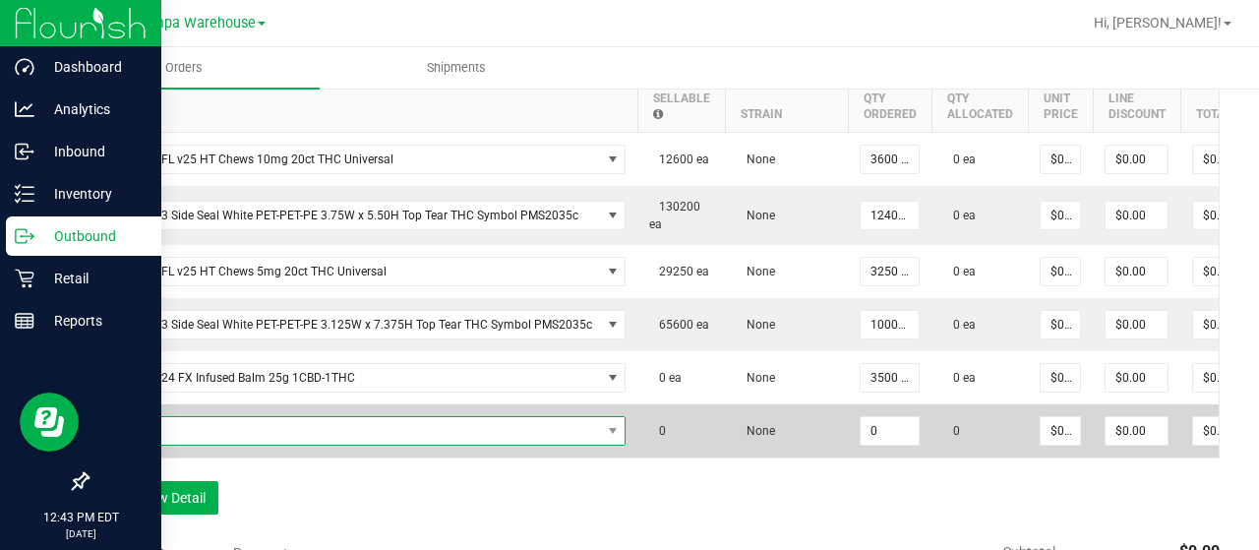
click at [209, 434] on span "NO DATA FOUND" at bounding box center [351, 431] width 500 height 28
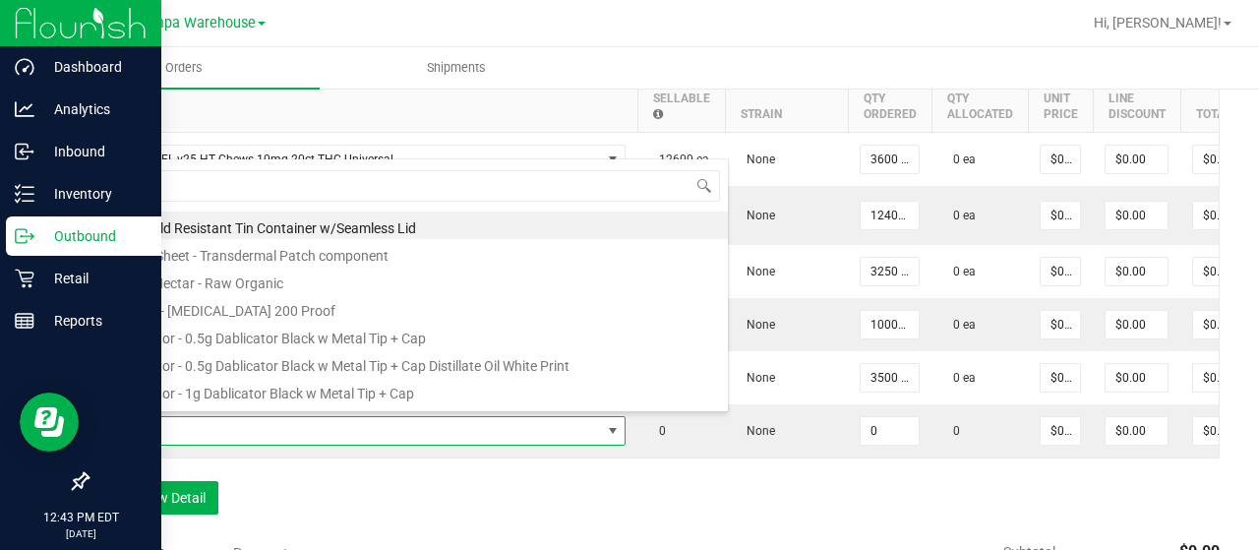
click at [1020, 487] on div "Order Details Print All Labels Item Sellable Strain Qty Ordered Qty Allocated U…" at bounding box center [653, 282] width 1133 height 505
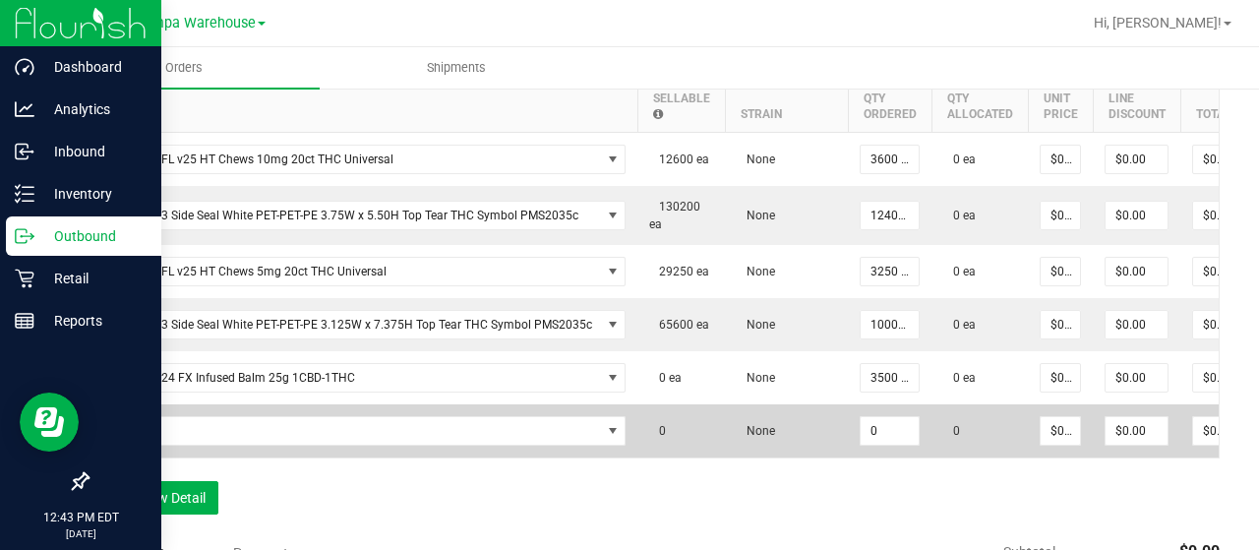
scroll to position [0, 145]
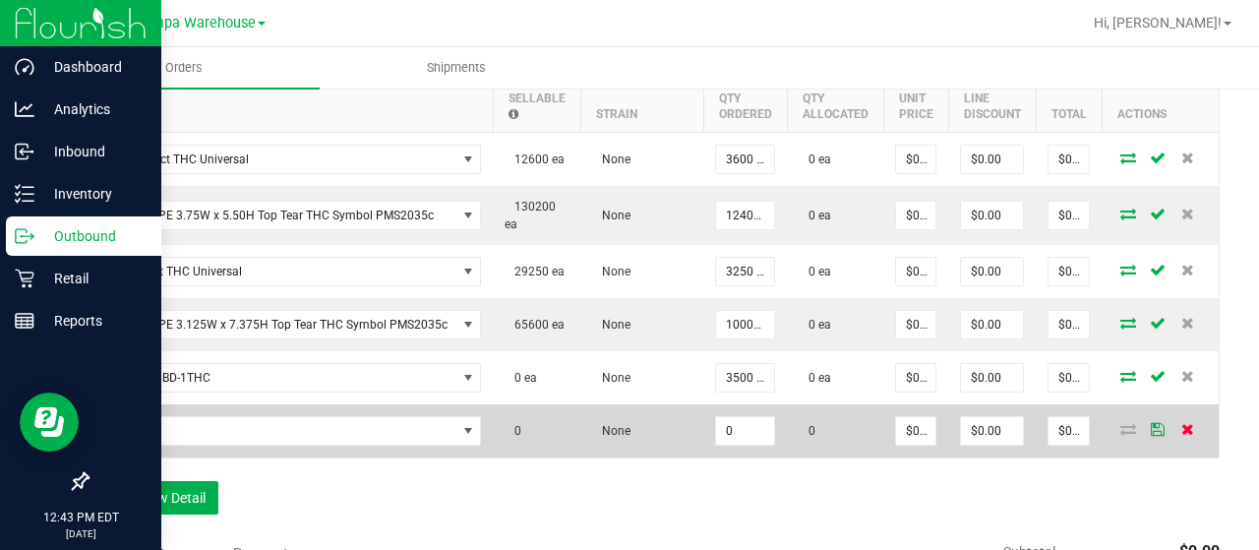
click at [1182, 426] on icon at bounding box center [1188, 429] width 13 height 12
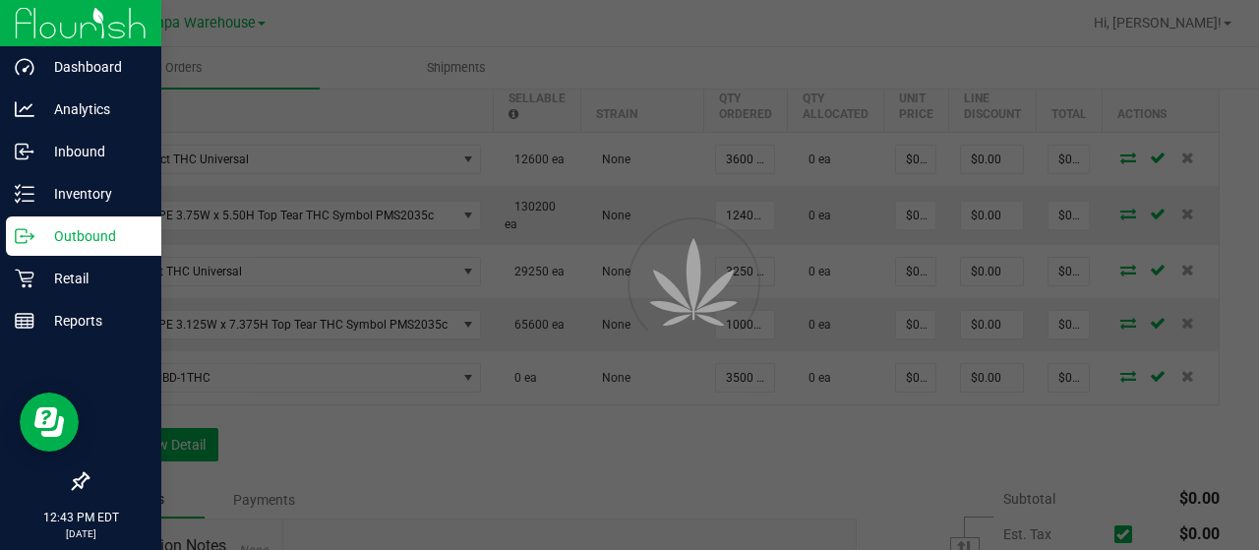
scroll to position [53, 0]
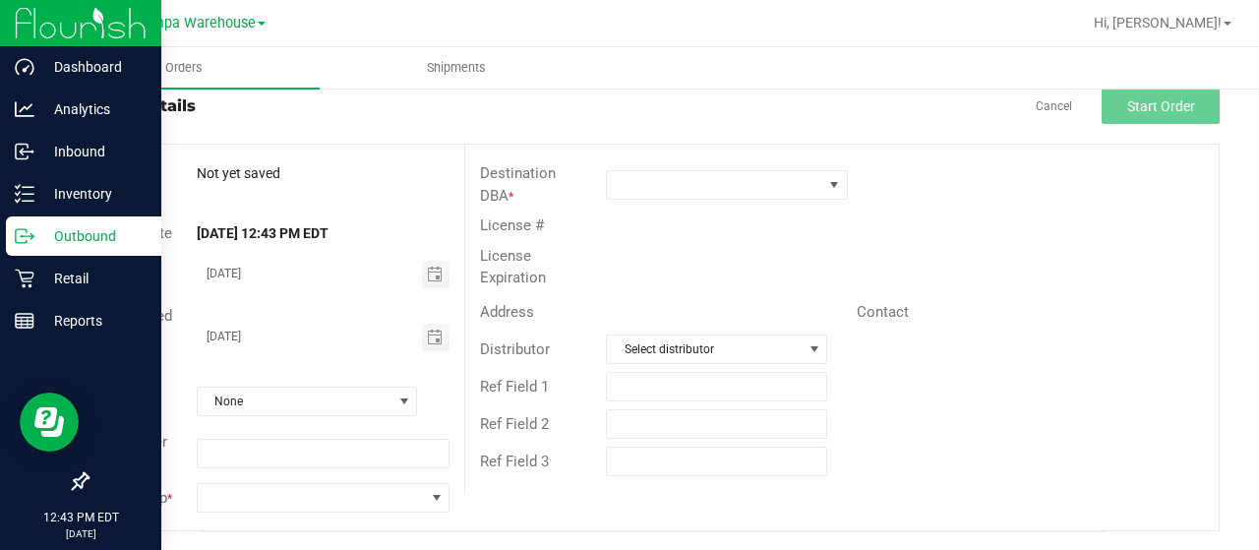
click at [32, 237] on icon at bounding box center [31, 237] width 3 height 3
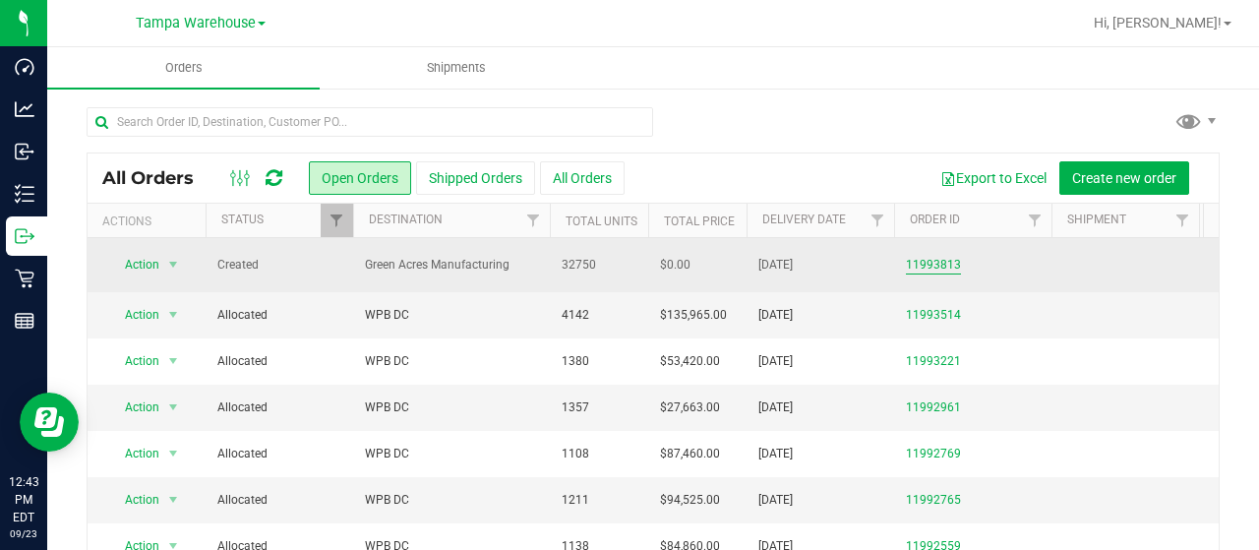
click at [920, 265] on link "11993813" at bounding box center [933, 265] width 55 height 19
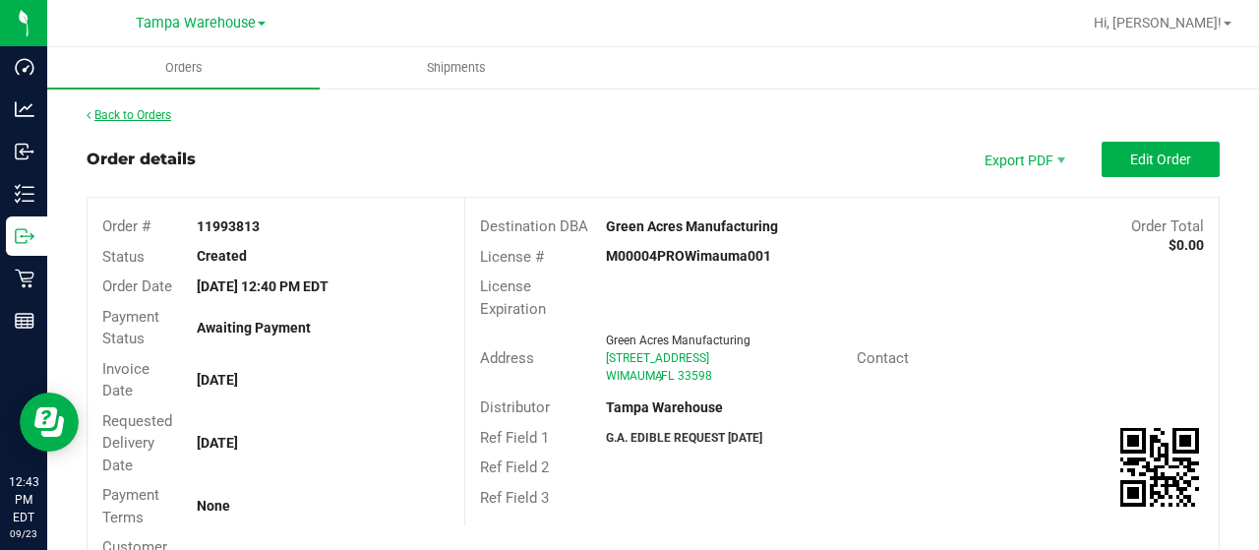
click at [129, 121] on link "Back to Orders" at bounding box center [129, 115] width 85 height 14
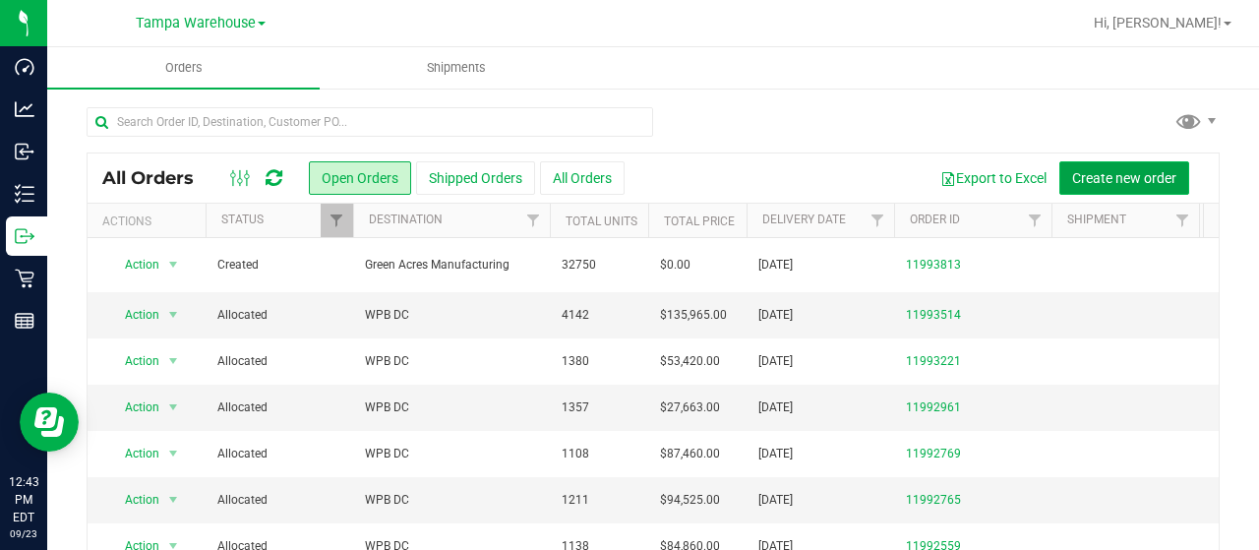
click at [1133, 164] on button "Create new order" at bounding box center [1125, 177] width 130 height 33
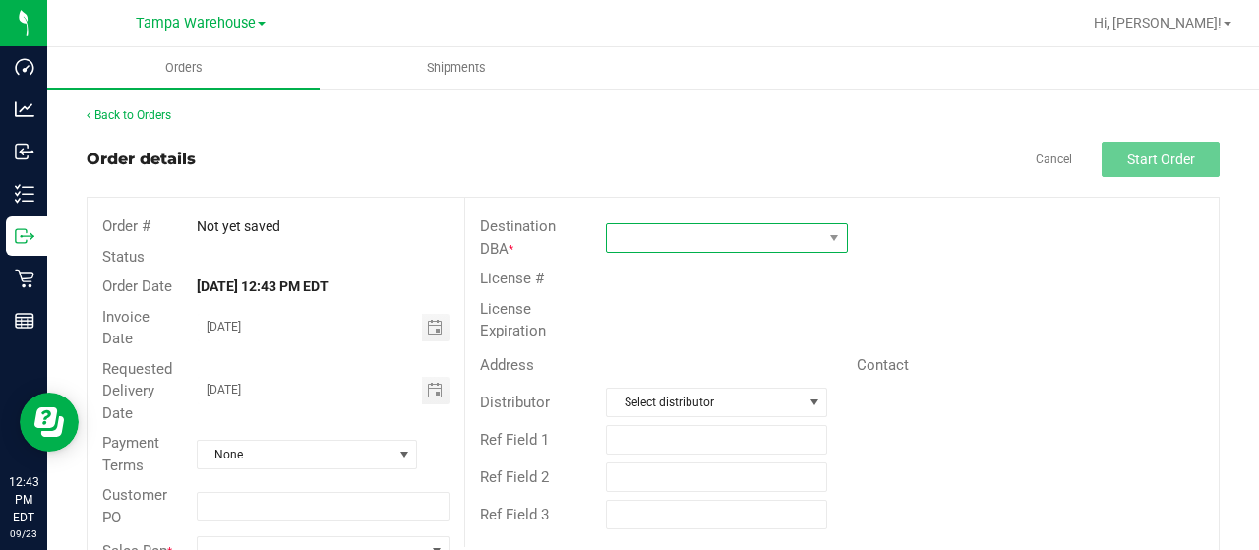
click at [692, 232] on span at bounding box center [714, 238] width 215 height 28
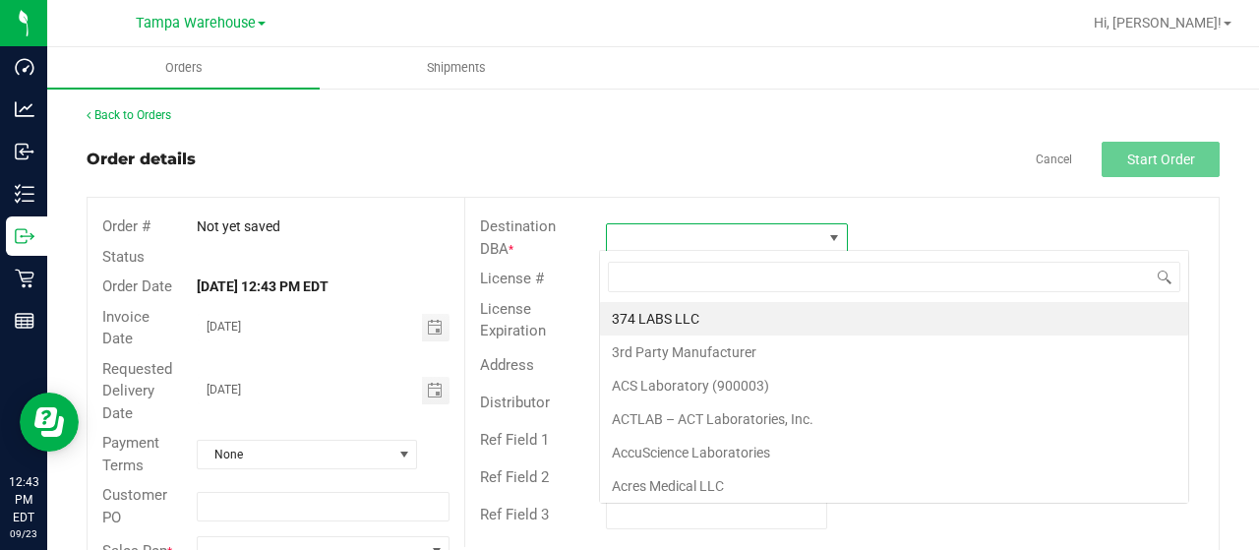
scroll to position [29, 238]
type input "green a"
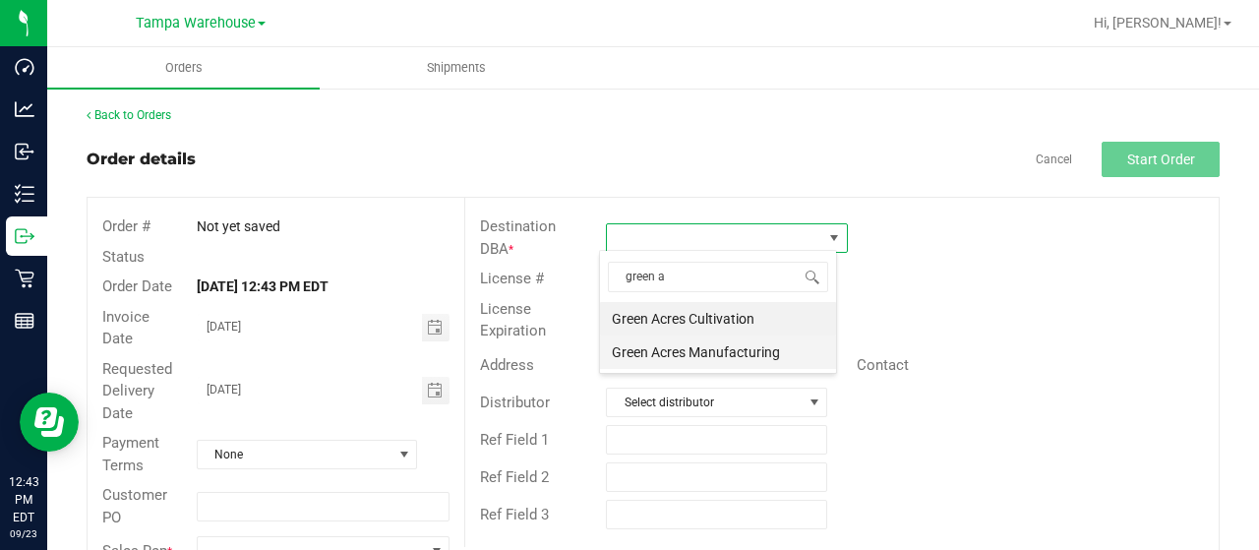
click at [671, 344] on li "Green Acres Manufacturing" at bounding box center [718, 351] width 236 height 33
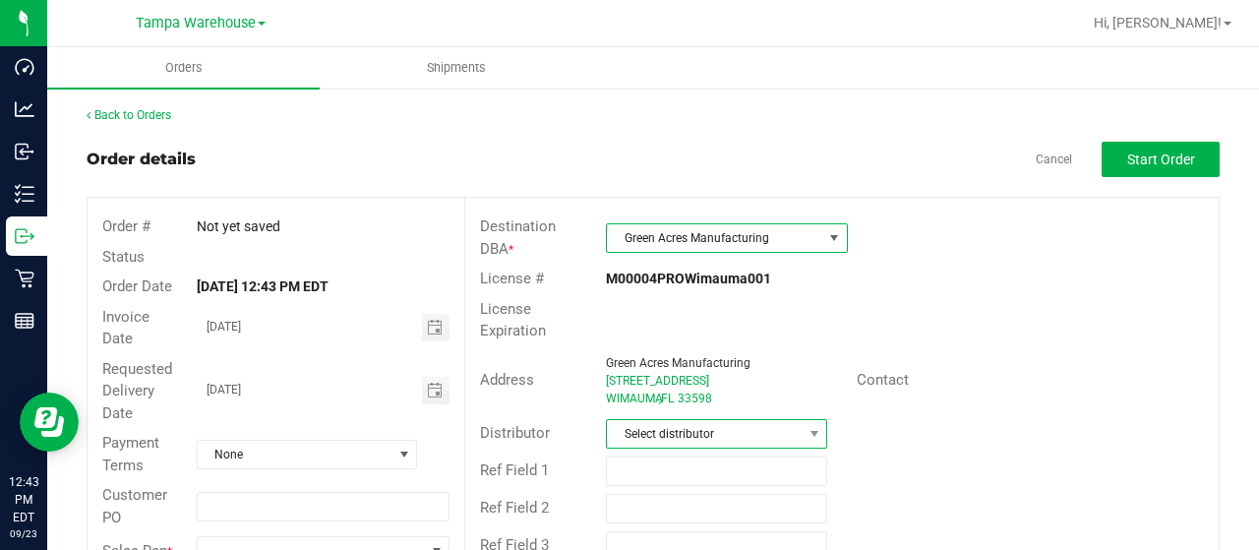
click at [746, 426] on span "Select distributor" at bounding box center [704, 434] width 195 height 28
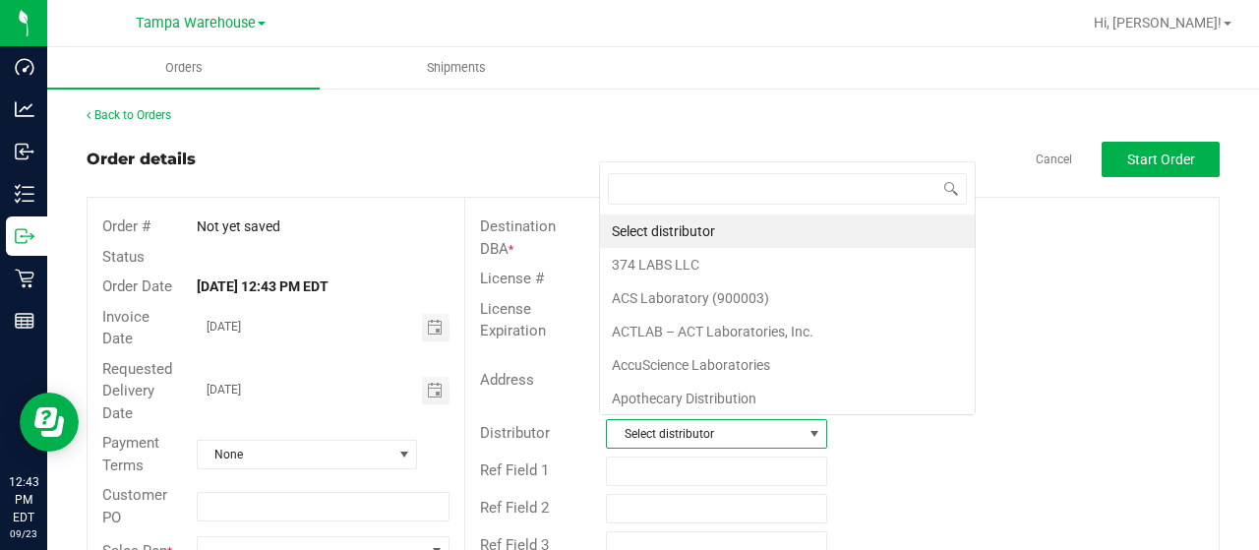
scroll to position [29, 214]
type input "tampa"
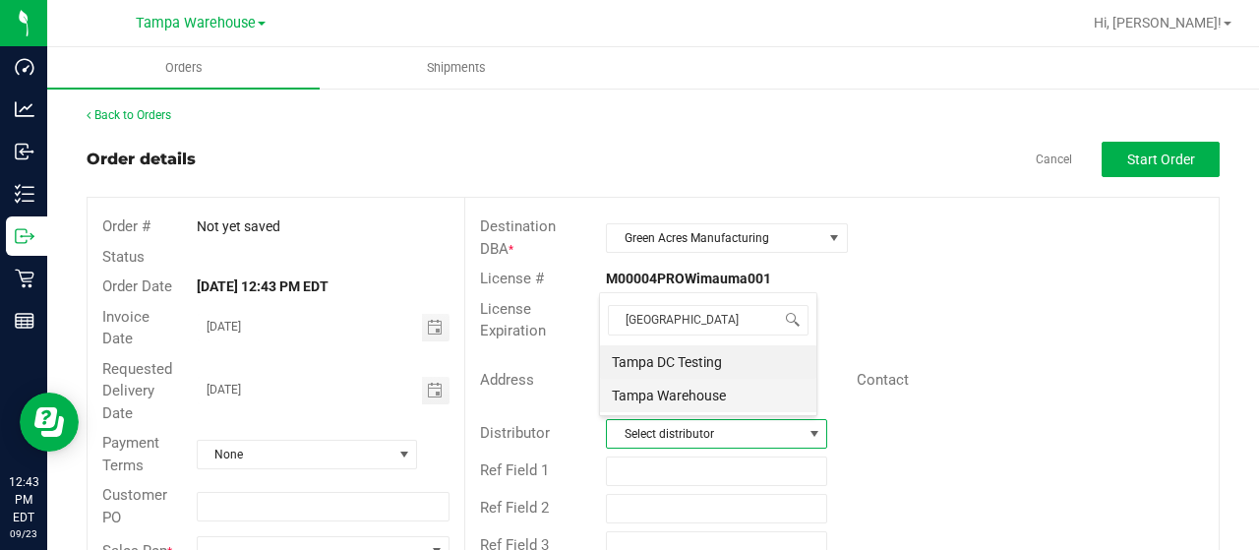
click at [667, 398] on li "Tampa Warehouse" at bounding box center [708, 395] width 216 height 33
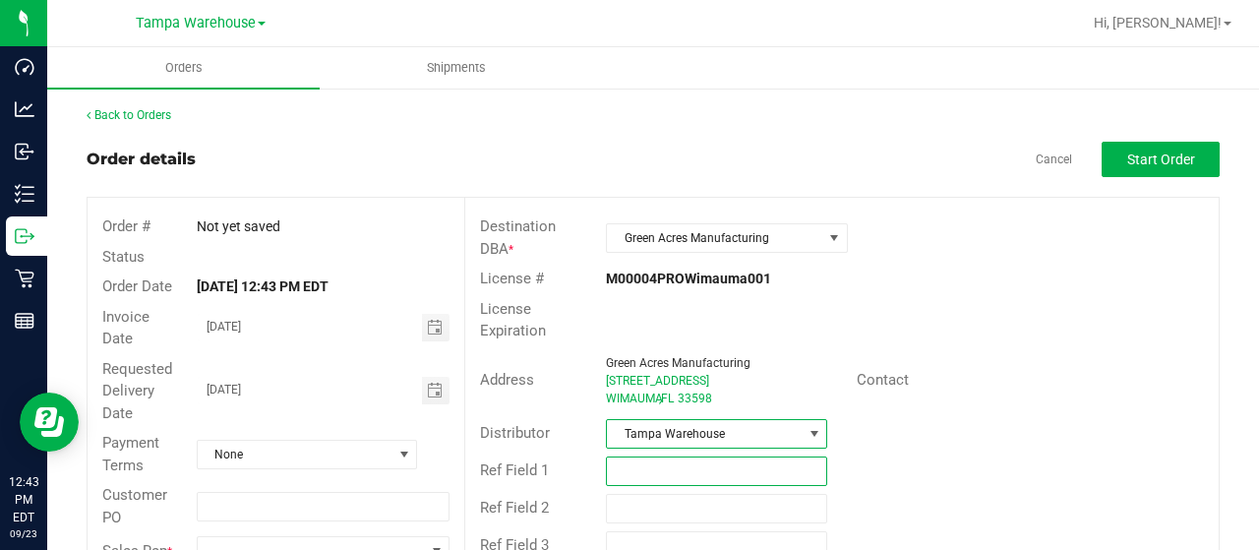
click at [693, 456] on input "text" at bounding box center [716, 471] width 221 height 30
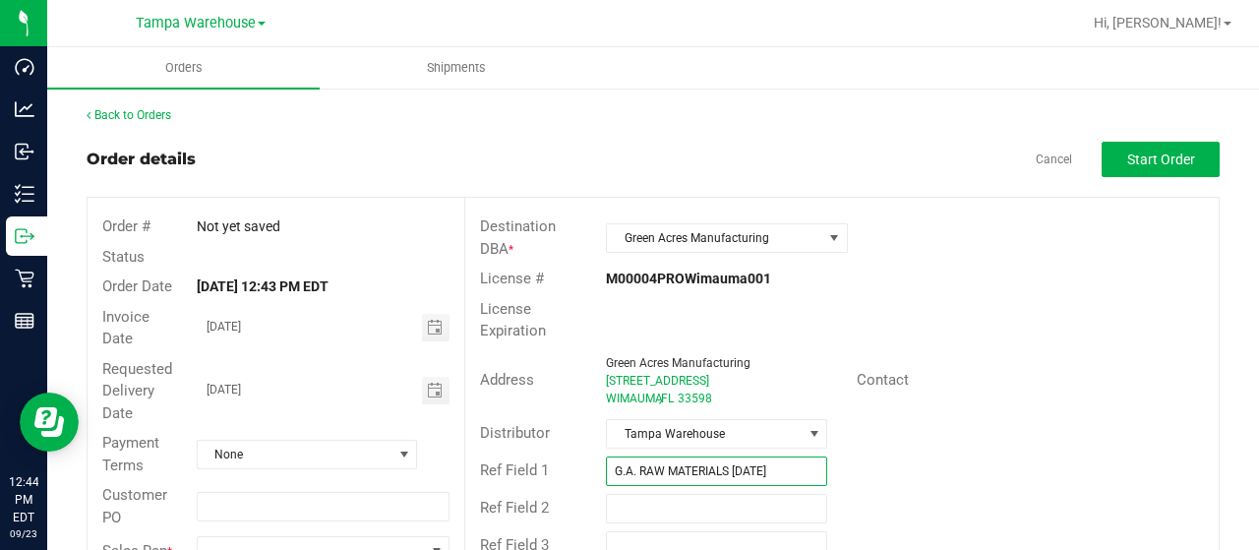
type input "G.A. RAW MATERIALS 9.23.25"
click at [888, 422] on div "Distributor Tampa Warehouse" at bounding box center [842, 433] width 754 height 37
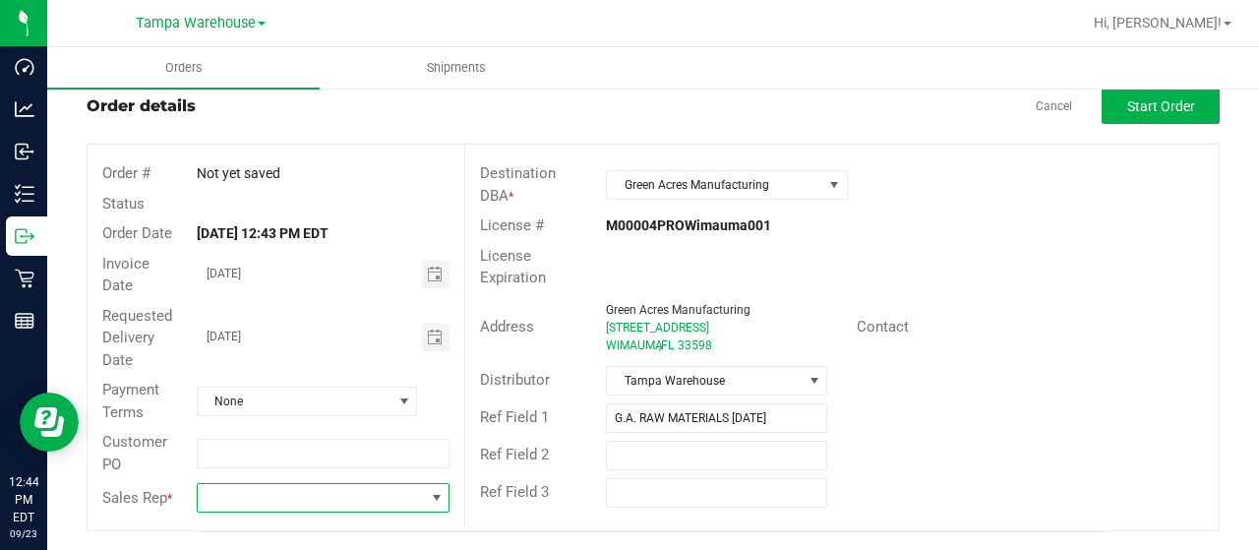
click at [410, 501] on span at bounding box center [311, 498] width 226 height 28
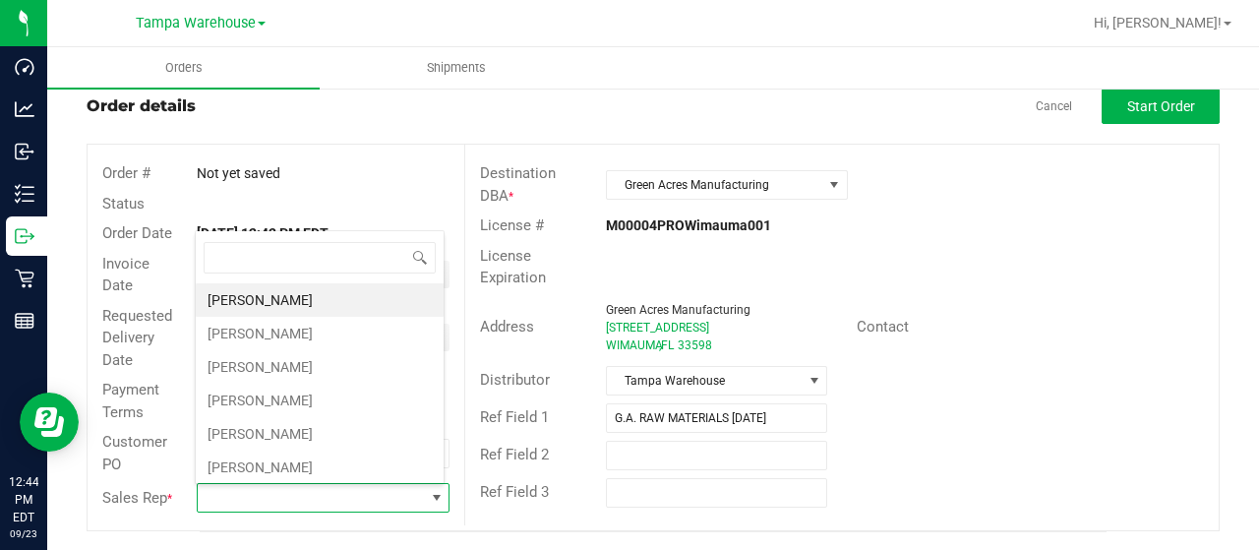
scroll to position [29, 246]
type input "mor"
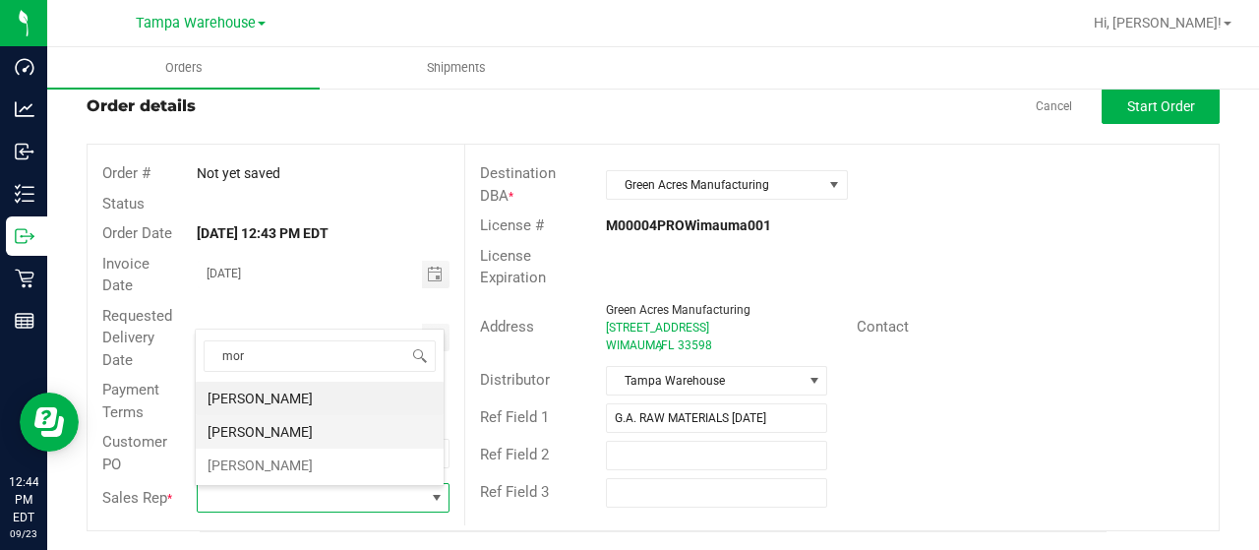
click at [268, 432] on li "Zach Morales" at bounding box center [320, 431] width 248 height 33
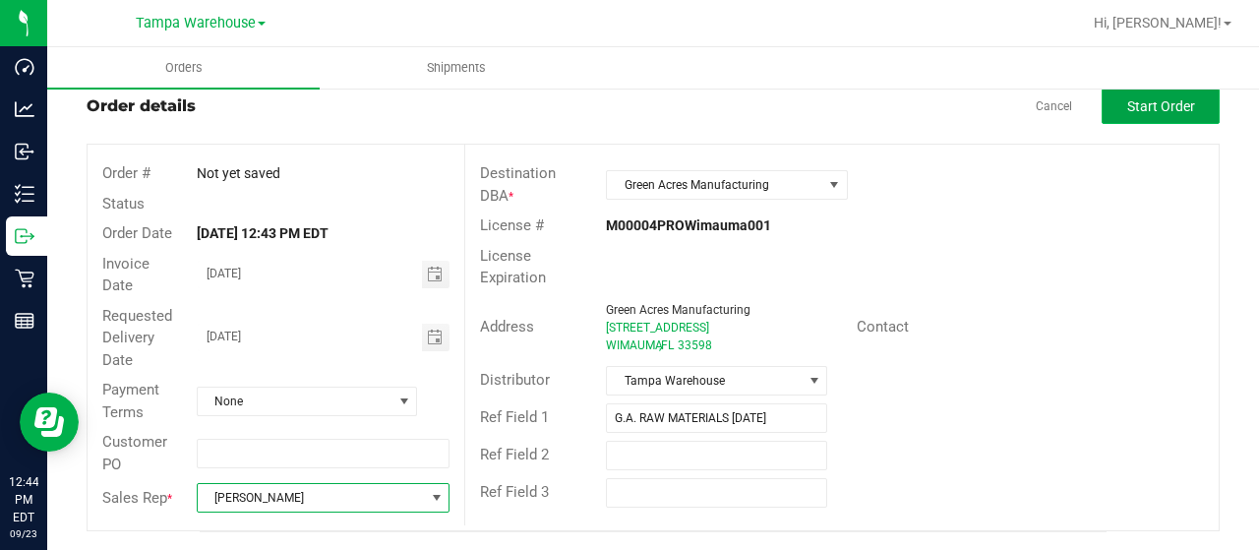
click at [1158, 120] on button "Start Order" at bounding box center [1161, 106] width 118 height 35
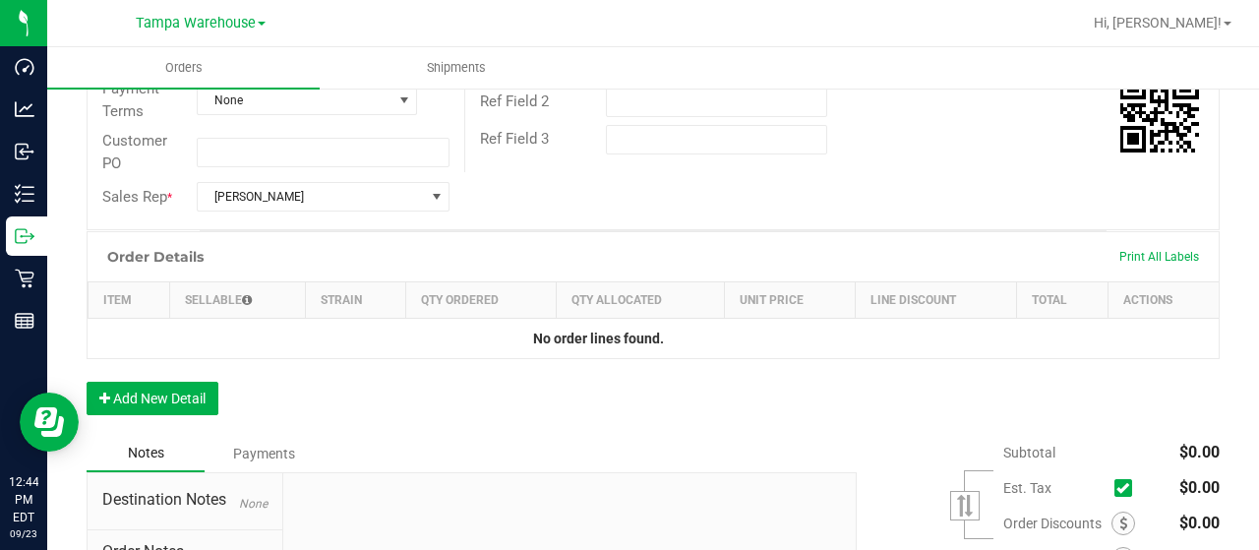
scroll to position [419, 0]
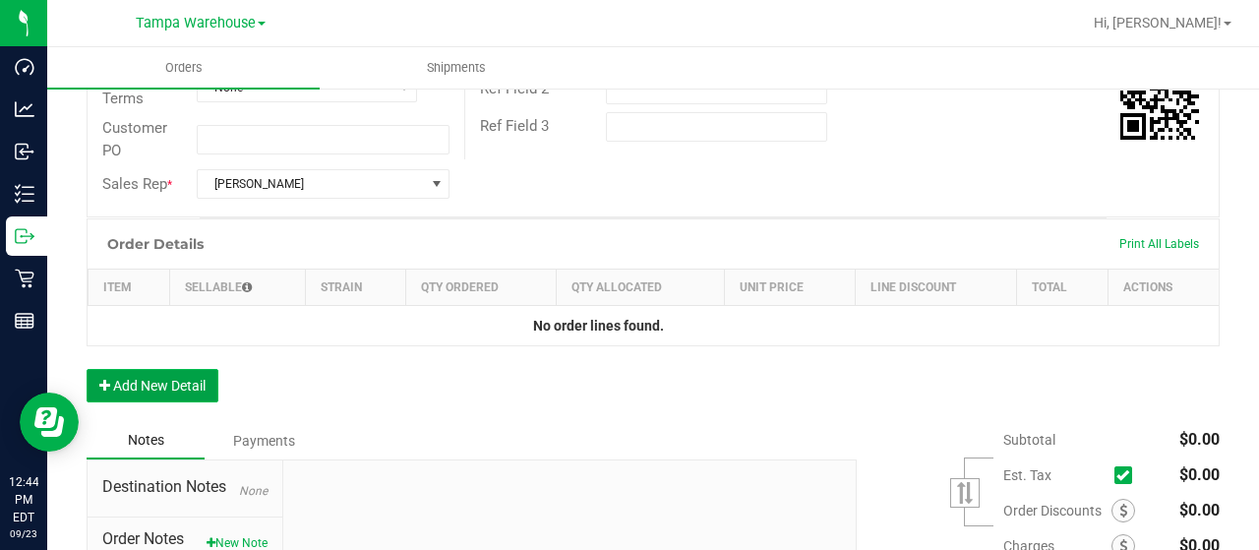
click at [152, 389] on button "Add New Detail" at bounding box center [153, 385] width 132 height 33
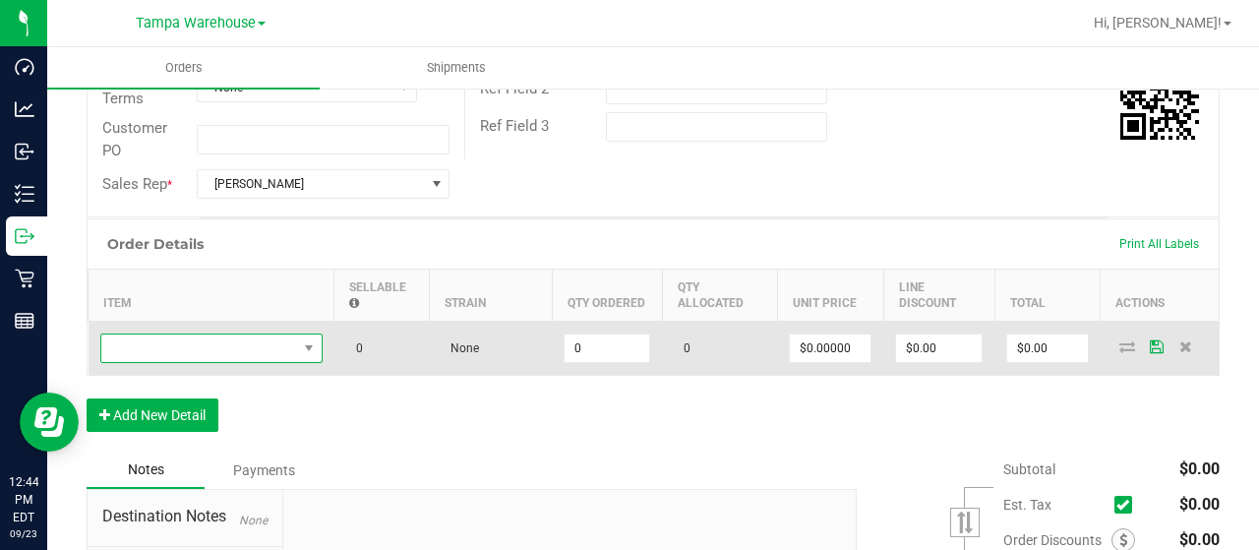
click at [250, 352] on span "NO DATA FOUND" at bounding box center [199, 348] width 196 height 28
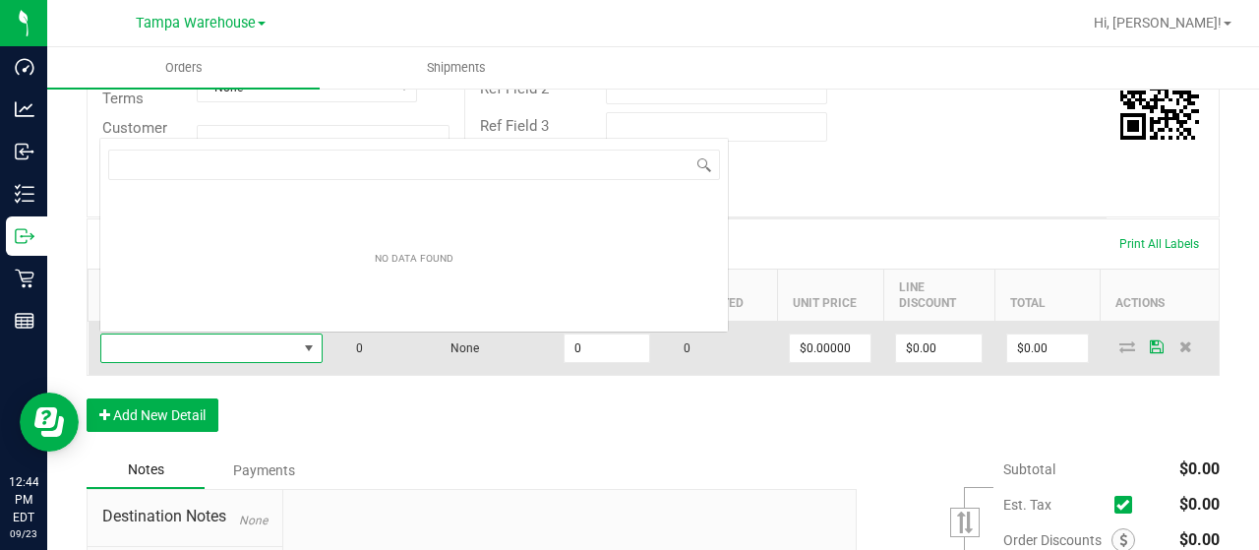
scroll to position [29, 222]
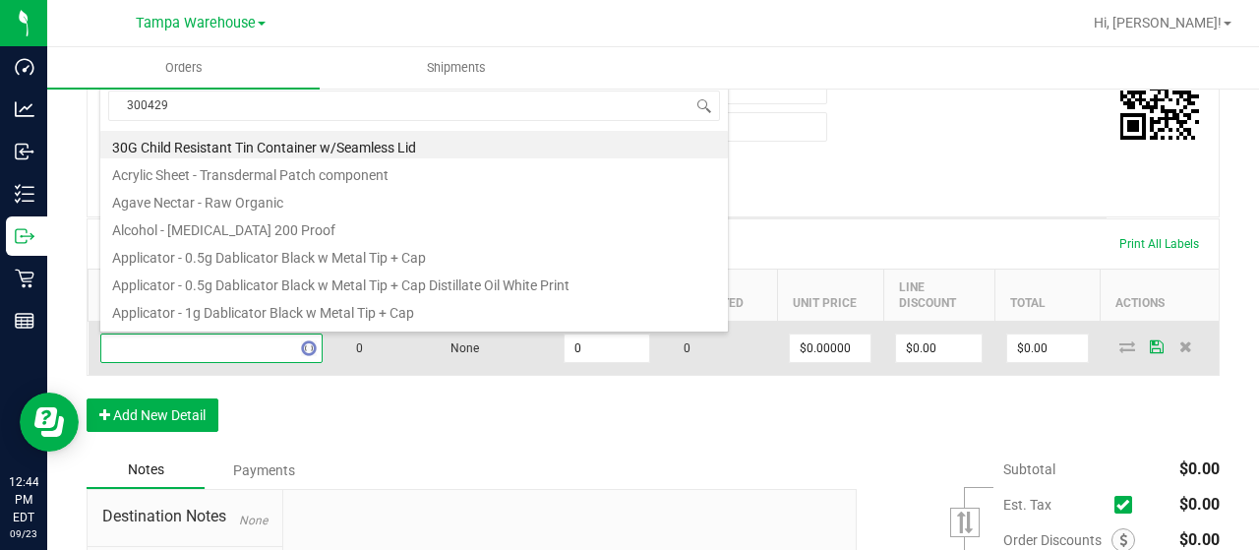
type input "3004294"
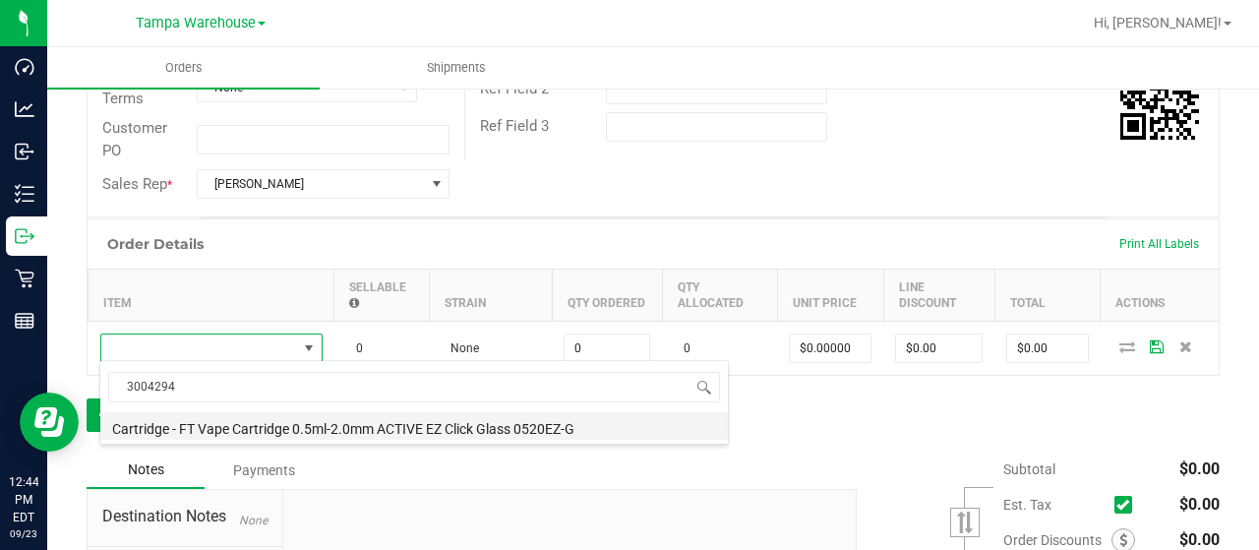
click at [455, 435] on li "Cartridge - FT Vape Cartridge 0.5ml-2.0mm ACTIVE EZ Click Glass 0520EZ-G" at bounding box center [414, 426] width 628 height 28
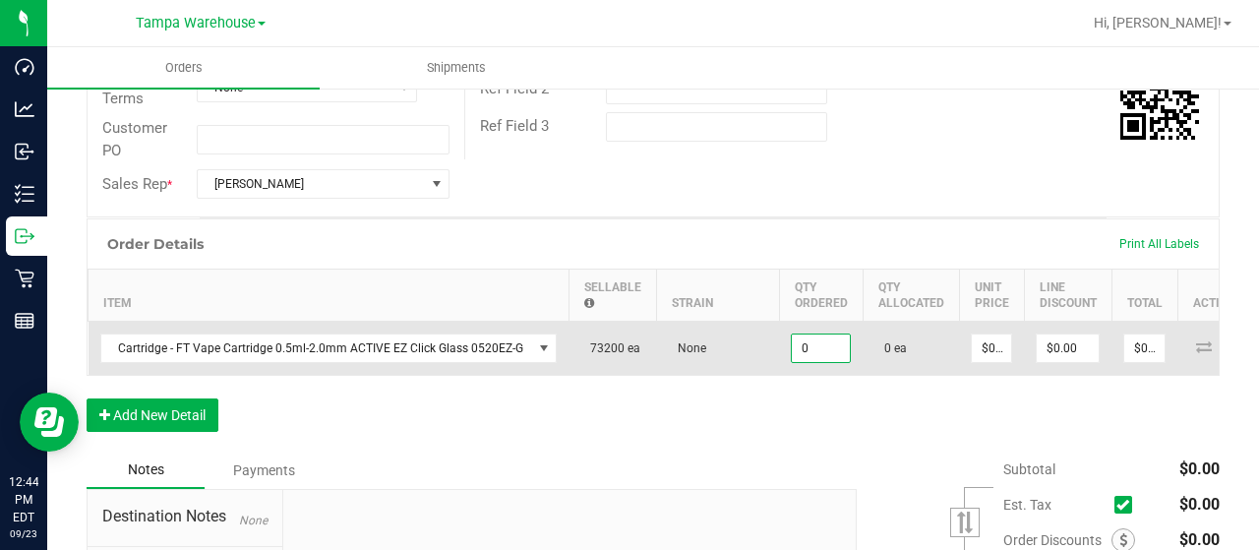
click at [818, 345] on input "0" at bounding box center [821, 348] width 58 height 28
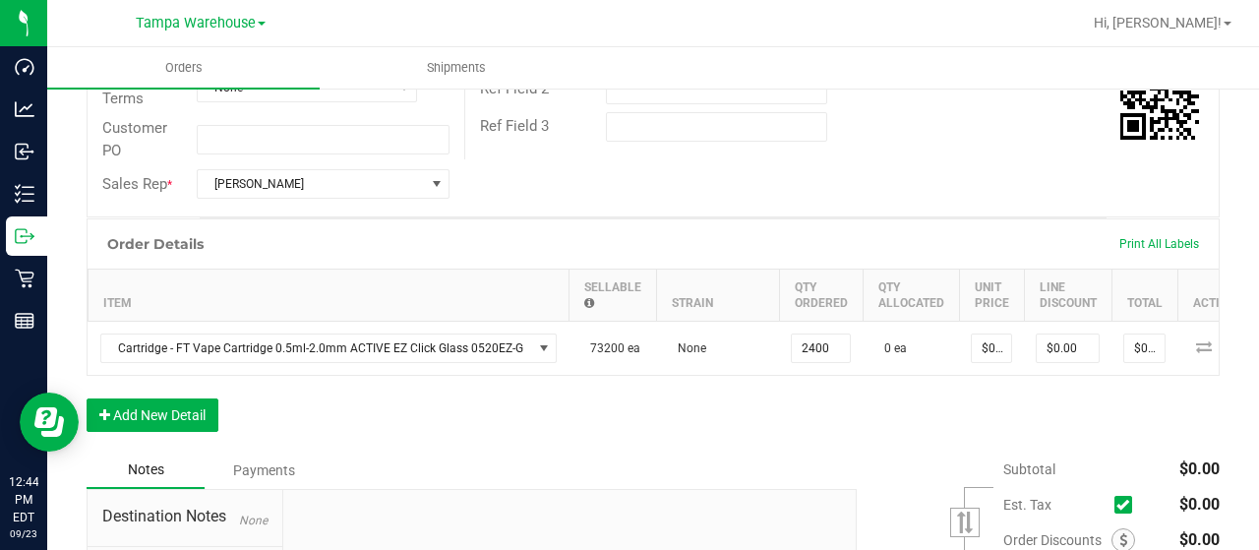
type input "2400 ea"
click at [638, 443] on div "Order Details Print All Labels Item Sellable Strain Qty Ordered Qty Allocated U…" at bounding box center [653, 334] width 1133 height 233
click at [128, 432] on button "Add New Detail" at bounding box center [153, 414] width 132 height 33
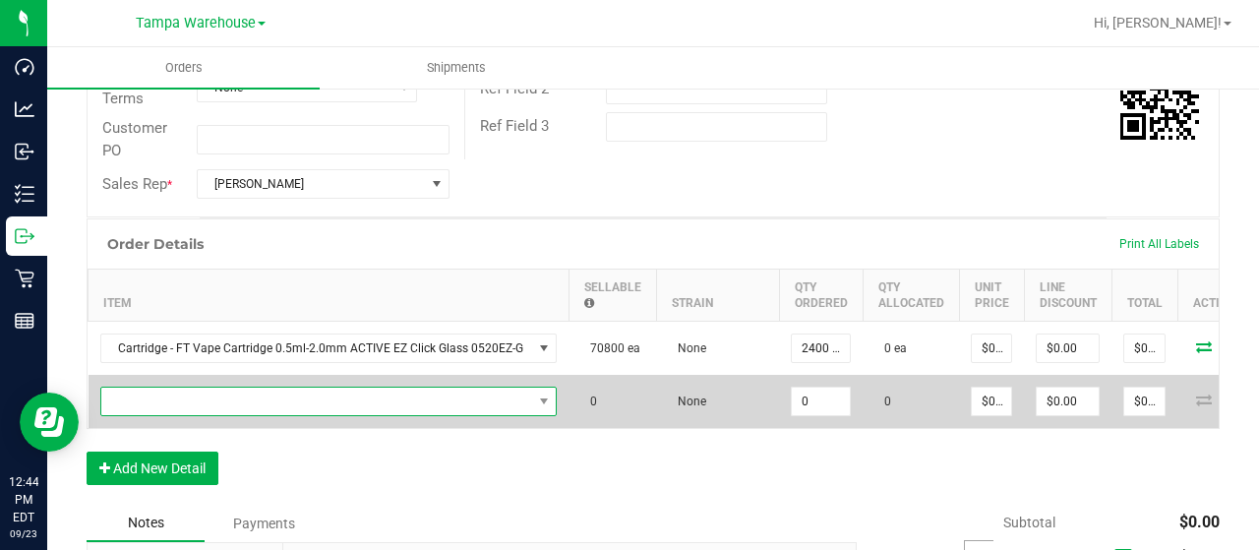
click at [231, 404] on span "NO DATA FOUND" at bounding box center [316, 402] width 431 height 28
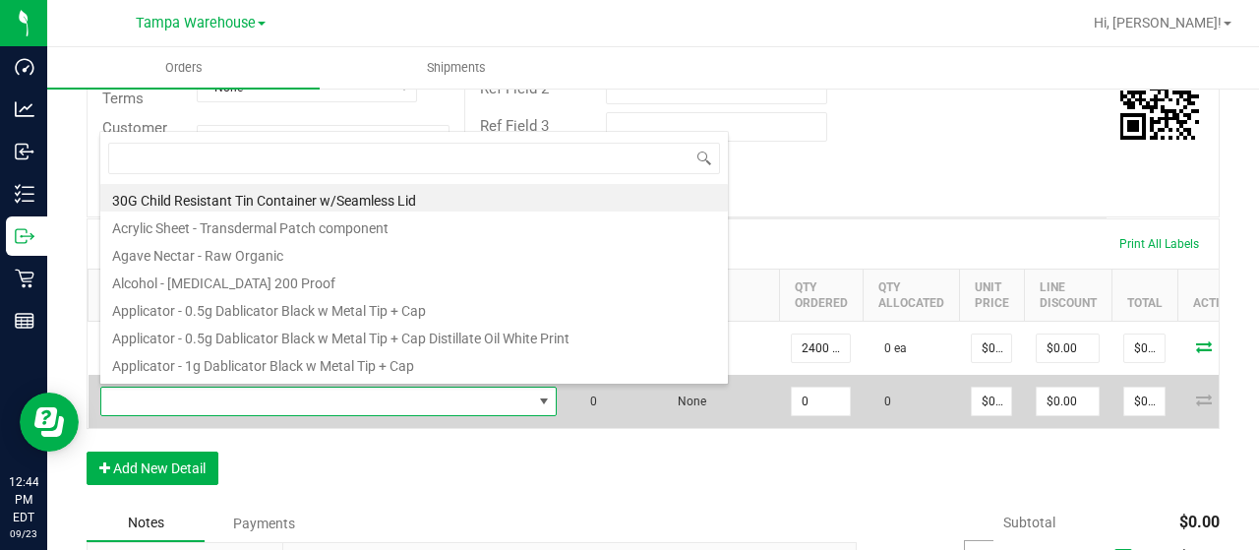
scroll to position [29, 451]
type input "3004400"
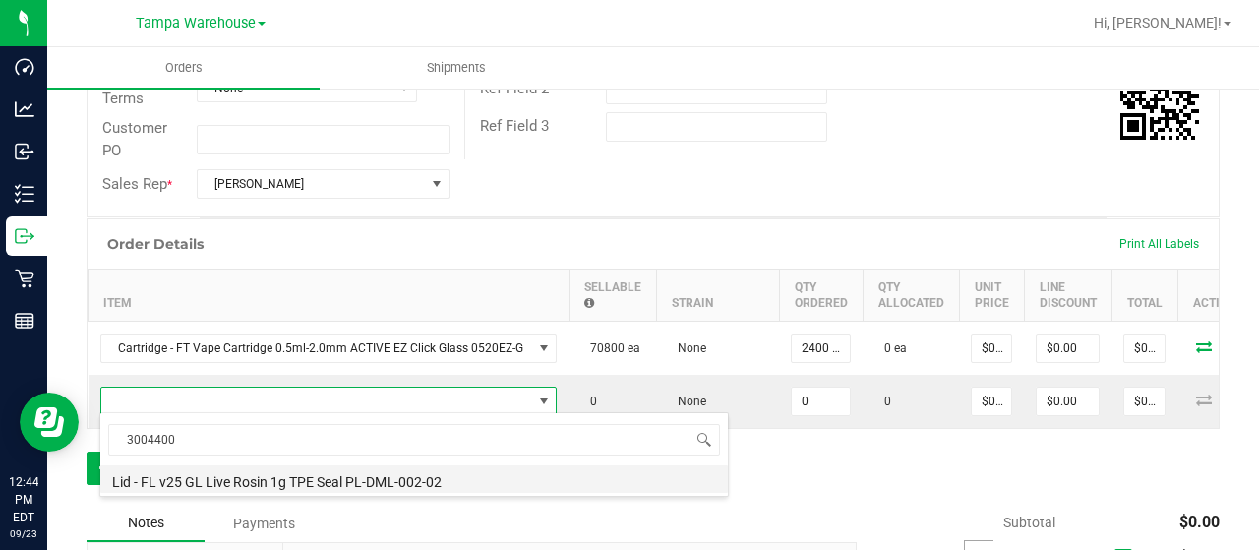
click at [266, 480] on li "Lid - FL v25 GL Live Rosin 1g TPE Seal PL-DML-002-02" at bounding box center [414, 479] width 628 height 28
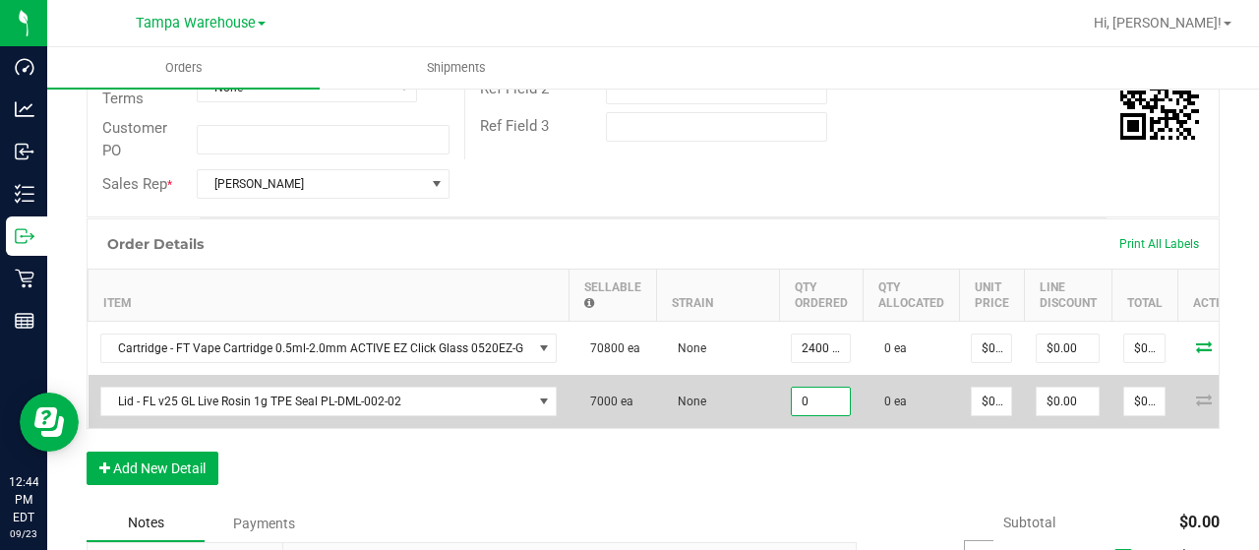
click at [813, 409] on input "0" at bounding box center [821, 402] width 58 height 28
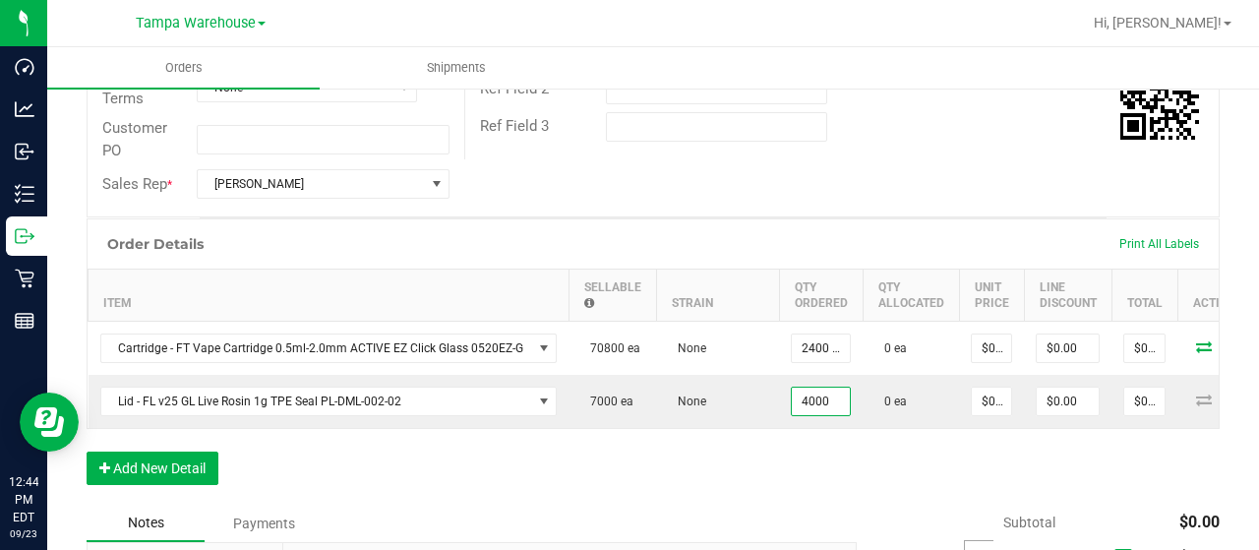
type input "4000 ea"
click at [578, 515] on div "Notes Payments" at bounding box center [465, 523] width 756 height 37
click at [185, 479] on button "Add New Detail" at bounding box center [153, 468] width 132 height 33
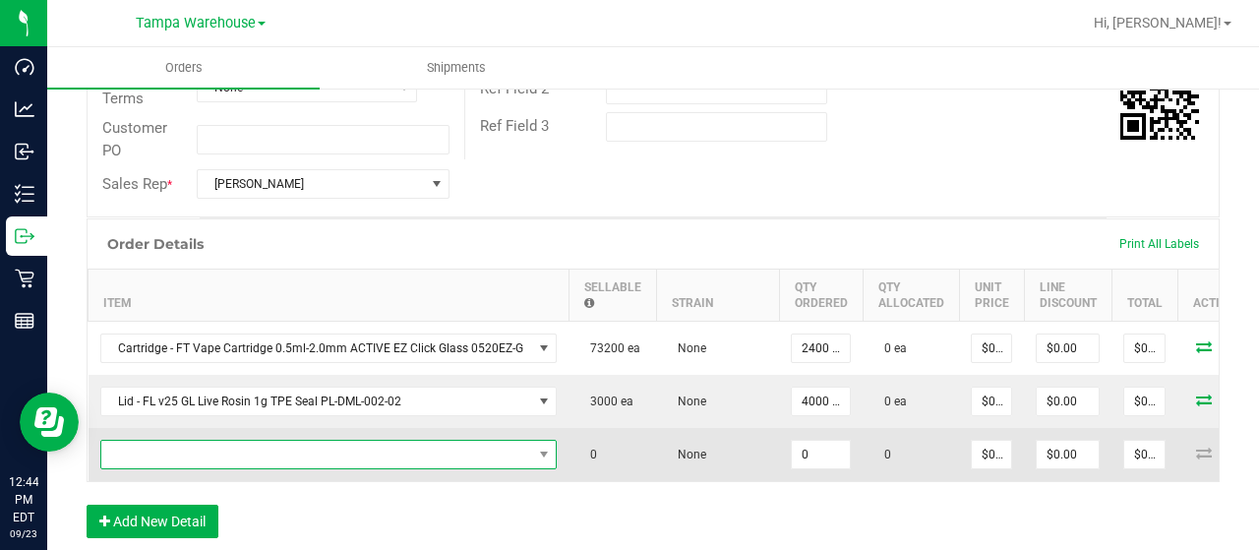
click at [256, 458] on span "NO DATA FOUND" at bounding box center [316, 455] width 431 height 28
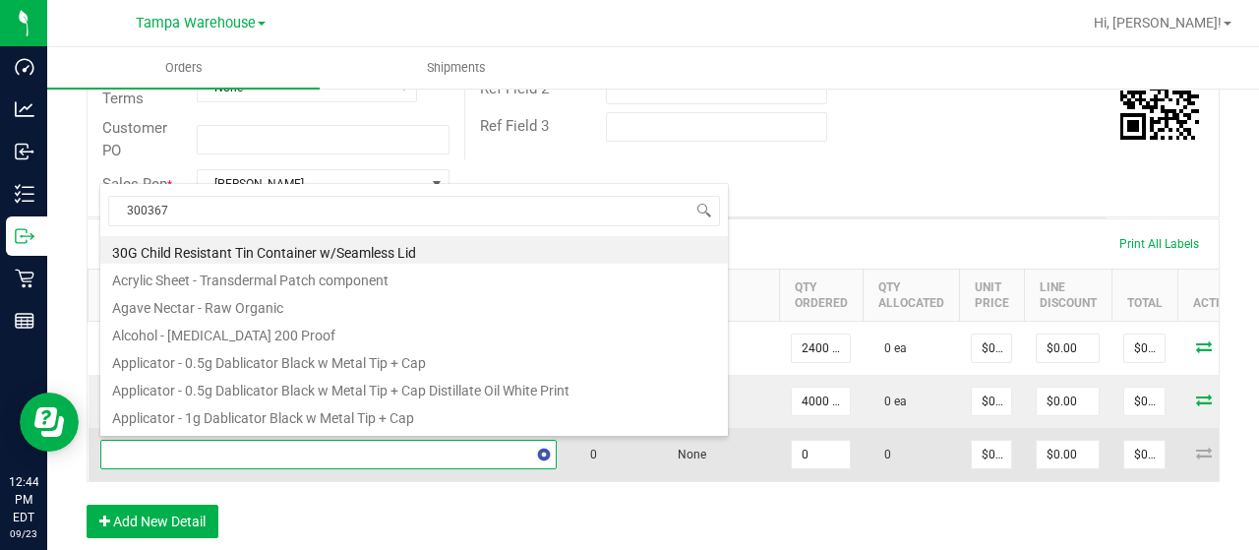
type input "3003672"
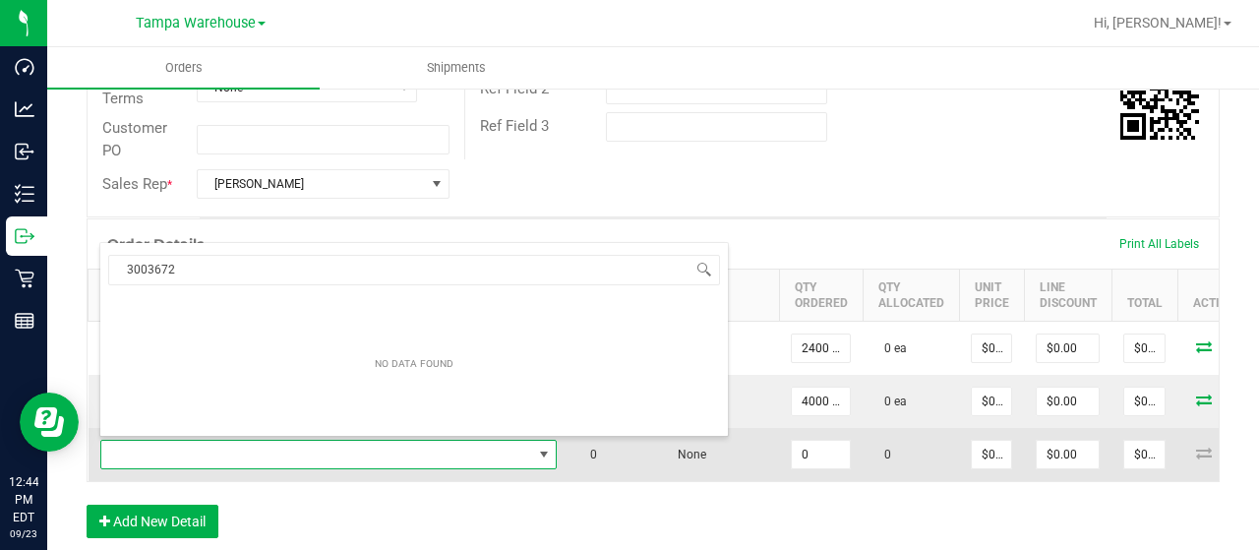
scroll to position [0, 0]
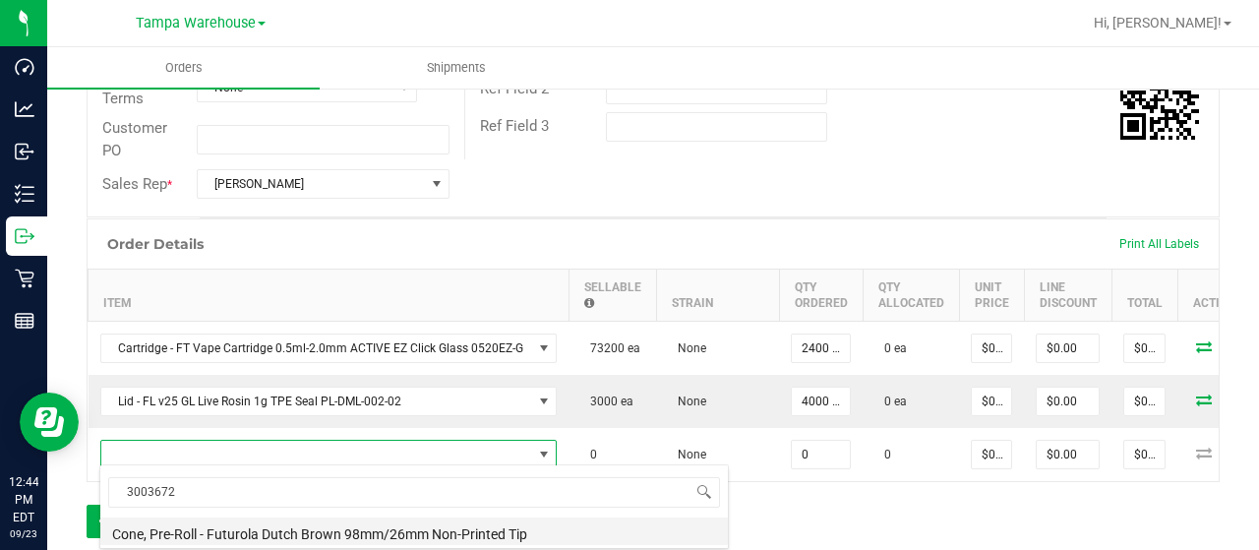
click at [351, 532] on li "Cone, Pre-Roll - Futurola Dutch Brown 98mm/26mm Non-Printed Tip" at bounding box center [414, 531] width 628 height 28
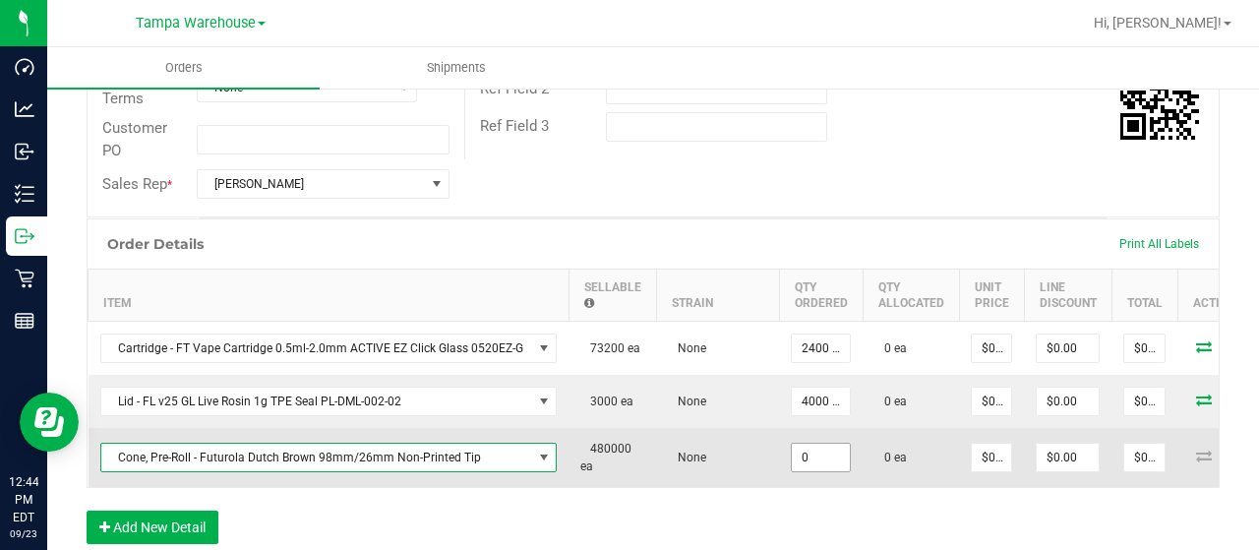
click at [815, 455] on input "0" at bounding box center [821, 458] width 58 height 28
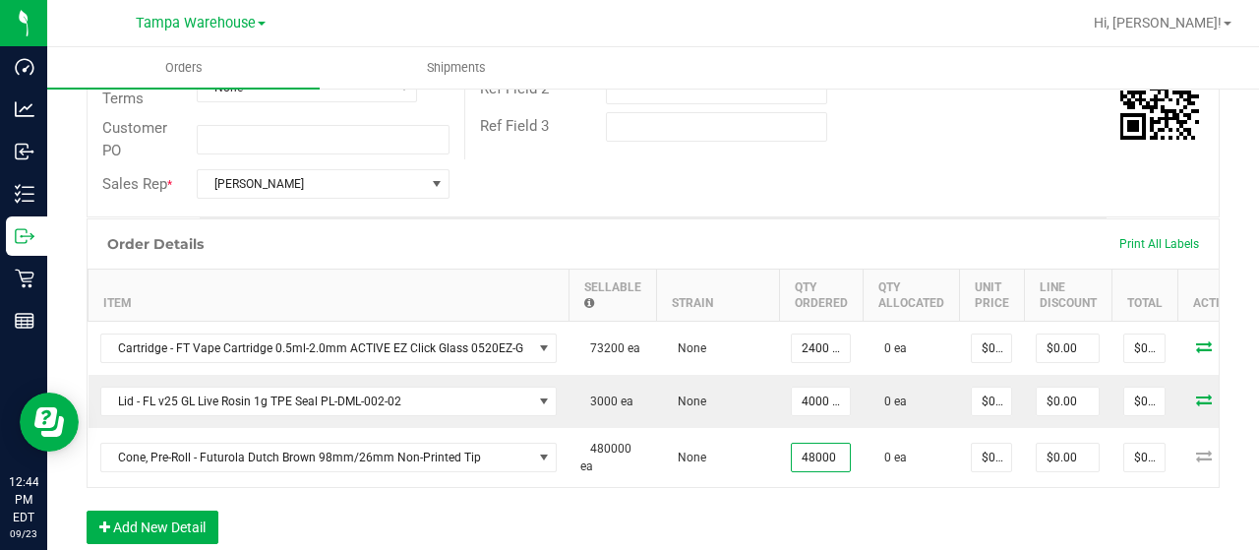
type input "48000 ea"
click at [614, 506] on div "Order Details Print All Labels Item Sellable Strain Qty Ordered Qty Allocated U…" at bounding box center [653, 390] width 1133 height 345
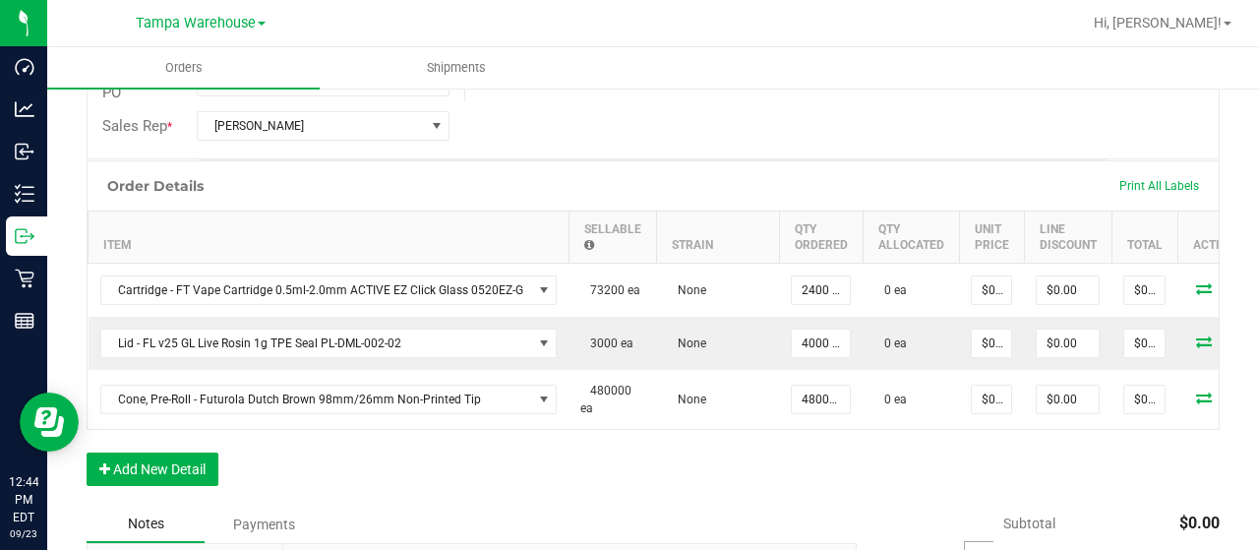
scroll to position [478, 0]
click at [141, 495] on div "Order Details Print All Labels Item Sellable Strain Qty Ordered Qty Allocated U…" at bounding box center [653, 331] width 1133 height 345
click at [169, 481] on button "Add New Detail" at bounding box center [153, 468] width 132 height 33
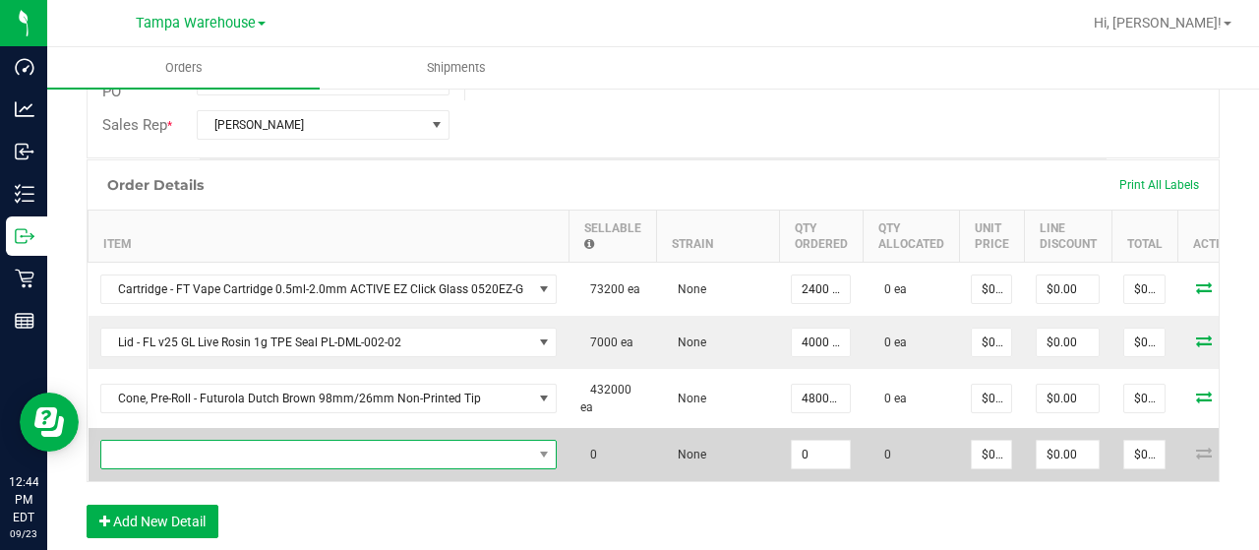
click at [219, 455] on span "NO DATA FOUND" at bounding box center [316, 455] width 431 height 28
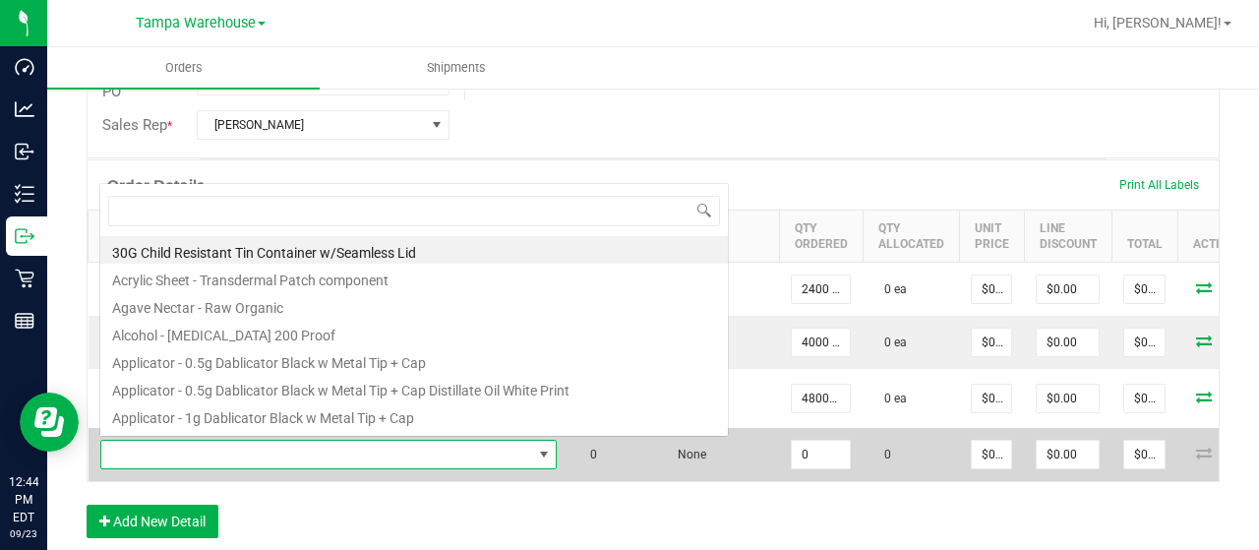
scroll to position [29, 451]
type input "3004370"
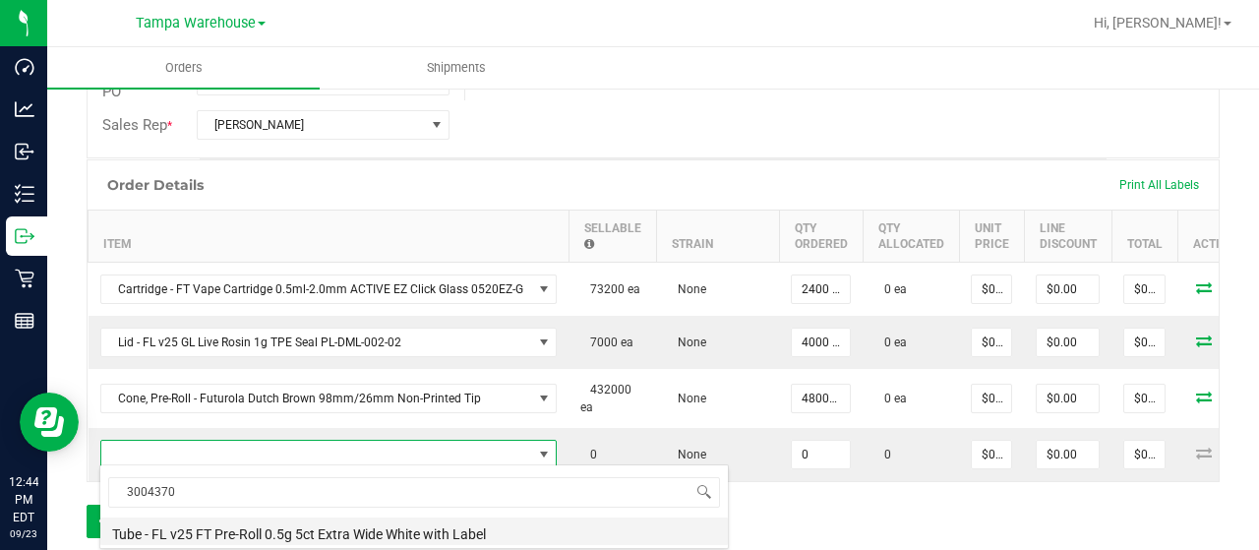
click at [273, 532] on li "Tube - FL v25 FT Pre-Roll 0.5g 5ct Extra Wide White with Label" at bounding box center [414, 531] width 628 height 28
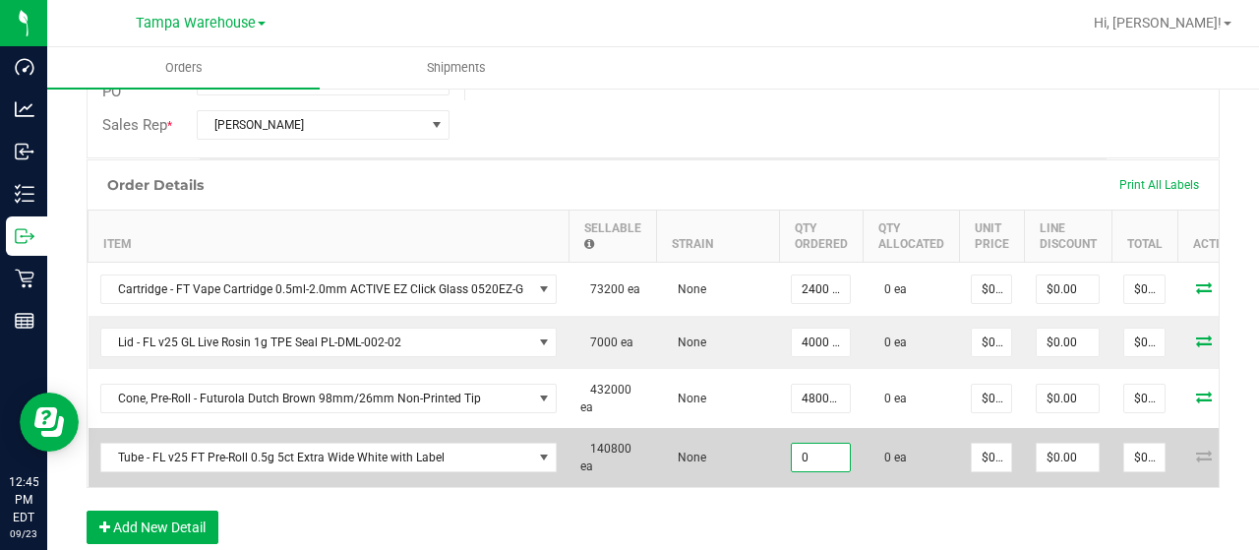
click at [809, 455] on input "0" at bounding box center [821, 458] width 58 height 28
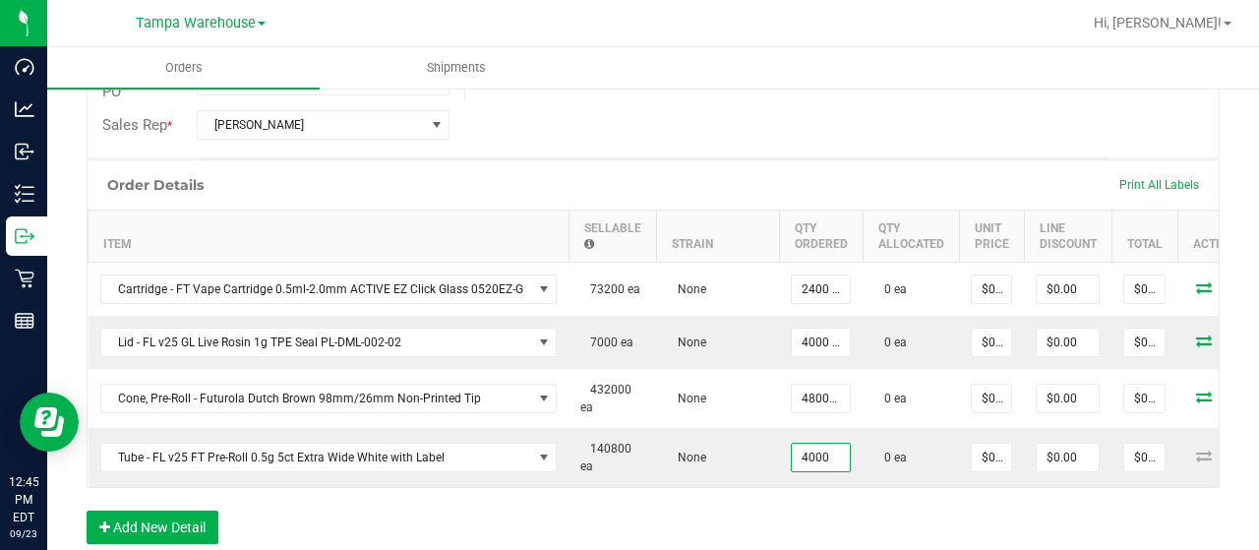
type input "4000 ea"
click at [678, 506] on div "Order Details Print All Labels Item Sellable Strain Qty Ordered Qty Allocated U…" at bounding box center [653, 361] width 1133 height 404
click at [120, 526] on button "Add New Detail" at bounding box center [153, 527] width 132 height 33
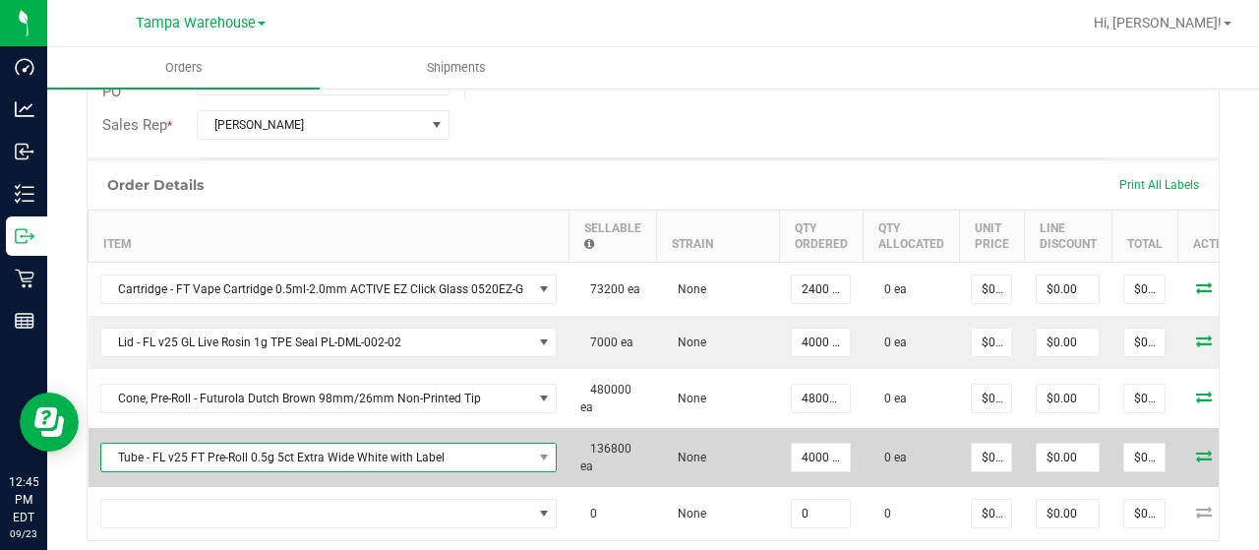
click at [395, 450] on span "Tube - FL v25 FT Pre-Roll 0.5g 5ct Extra Wide White with Label" at bounding box center [316, 458] width 431 height 28
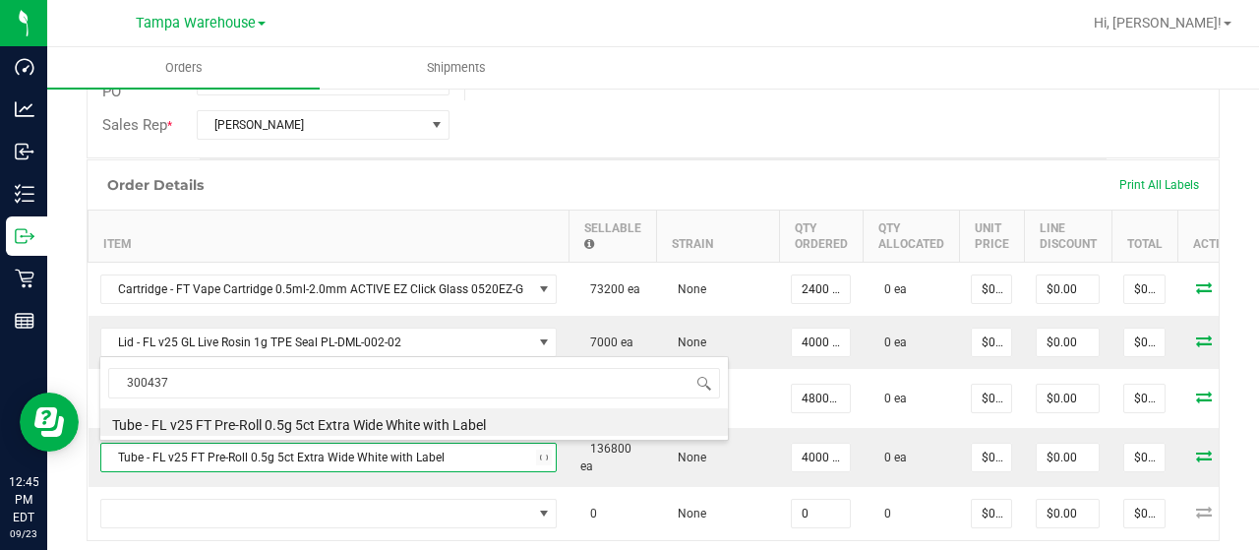
type input "3004373"
click at [374, 416] on li "Pouch - FL v25 FT Vape Cartridge 1g" at bounding box center [414, 422] width 628 height 28
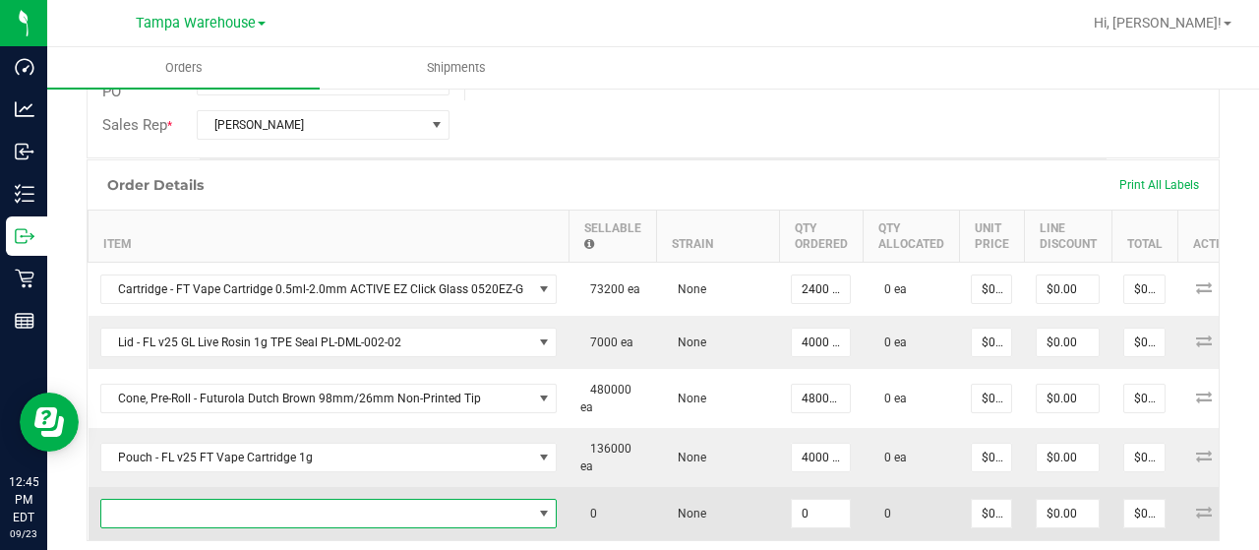
click at [374, 518] on span "NO DATA FOUND" at bounding box center [316, 514] width 431 height 28
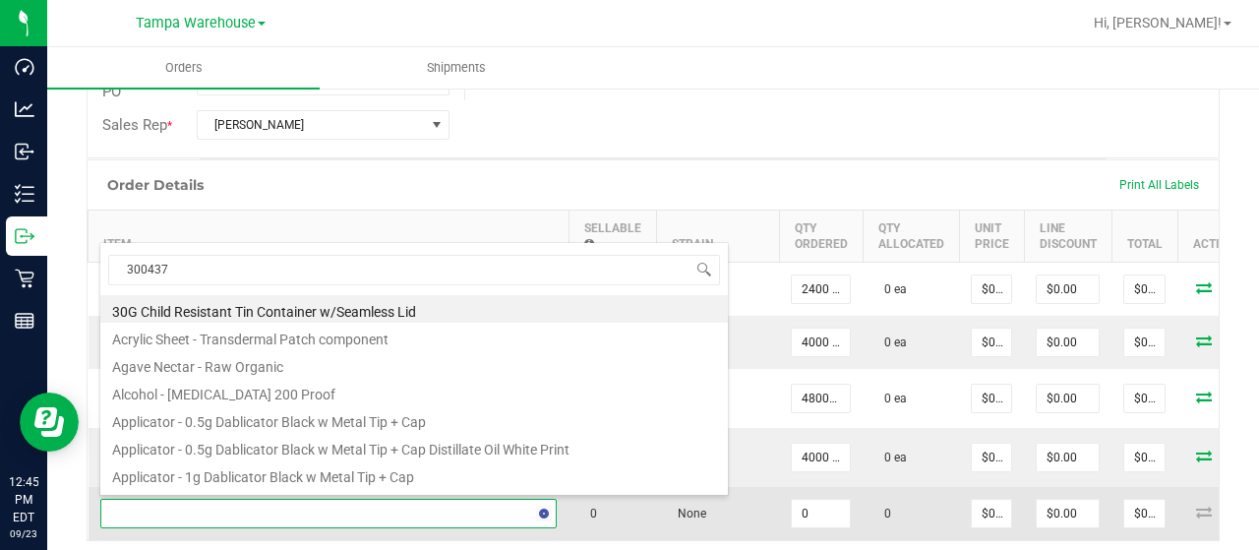
type input "3004370"
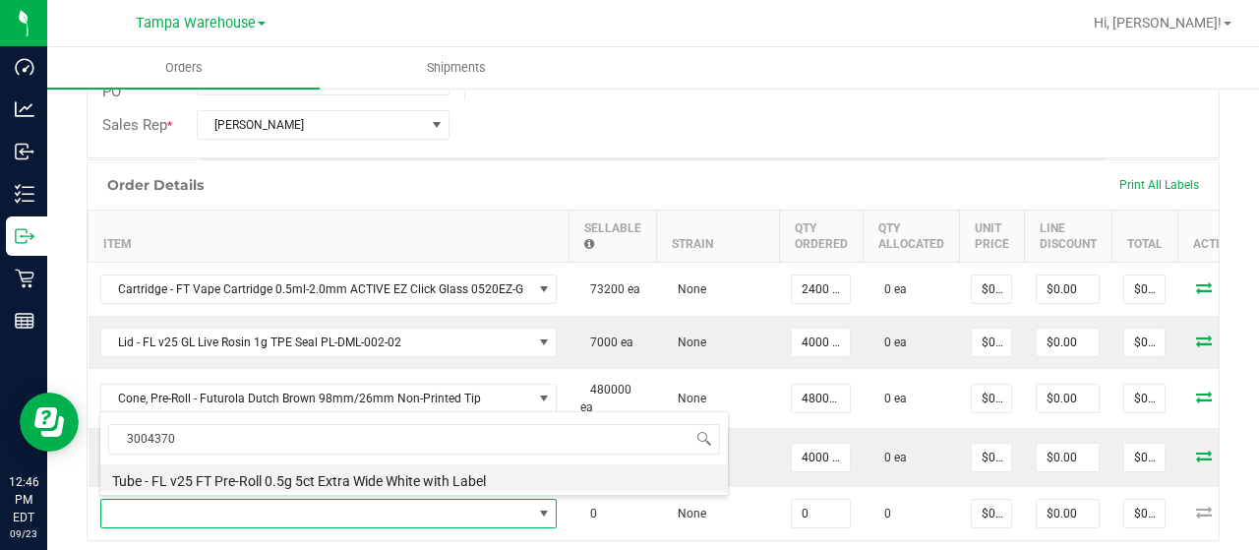
click at [384, 478] on li "Tube - FL v25 FT Pre-Roll 0.5g 5ct Extra Wide White with Label" at bounding box center [414, 478] width 628 height 28
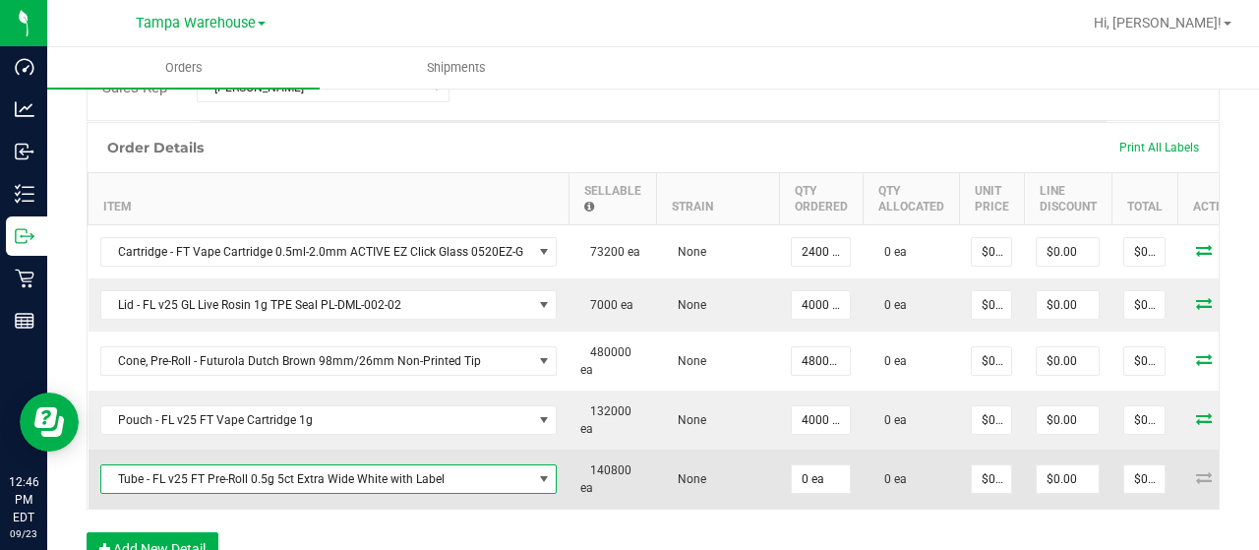
scroll to position [521, 0]
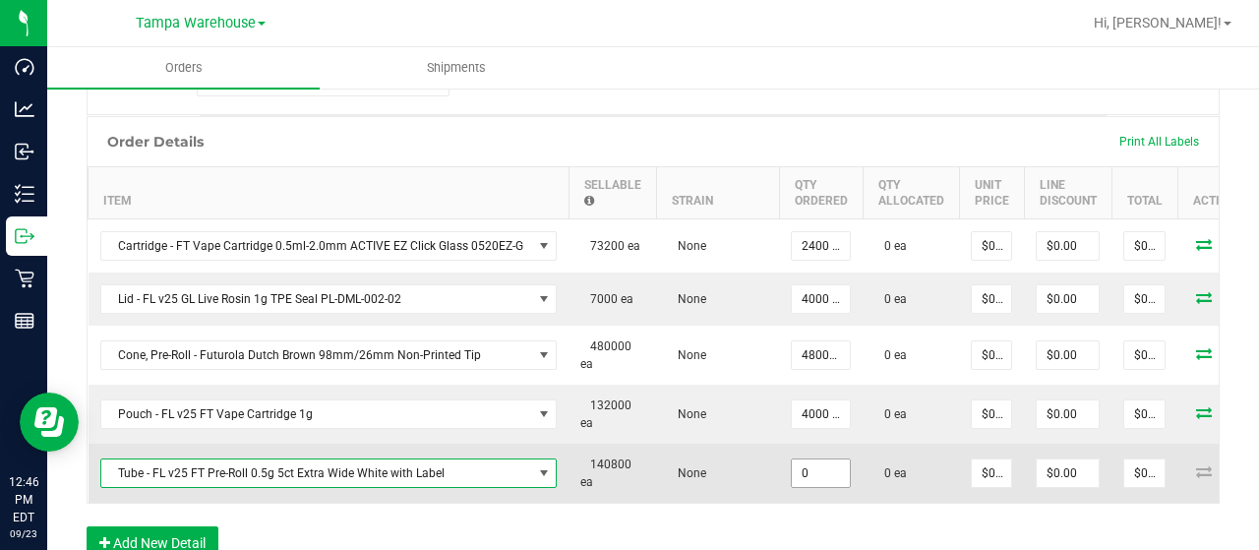
click at [820, 470] on input "0" at bounding box center [821, 473] width 58 height 28
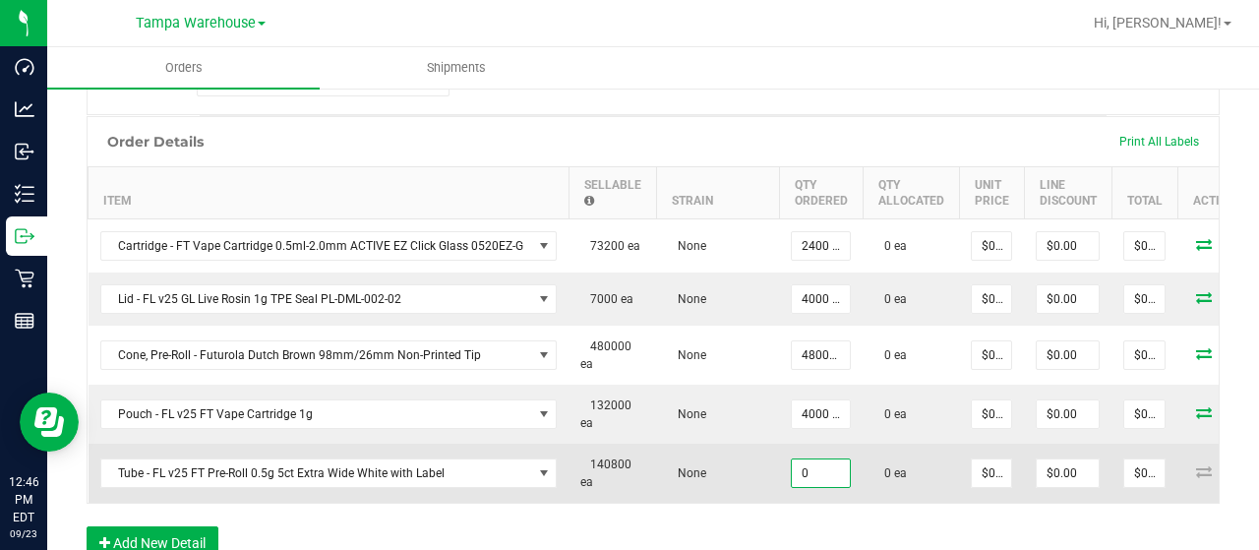
click at [820, 470] on input "0" at bounding box center [821, 473] width 58 height 28
type input "8800 ea"
click at [708, 462] on td "None" at bounding box center [717, 473] width 123 height 59
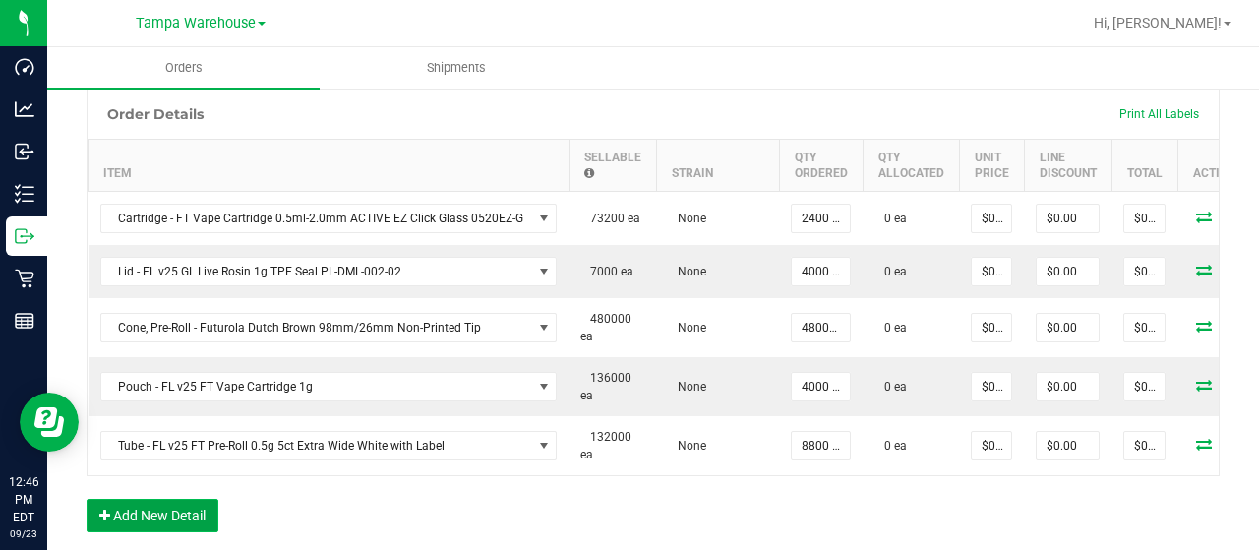
click at [185, 512] on button "Add New Detail" at bounding box center [153, 515] width 132 height 33
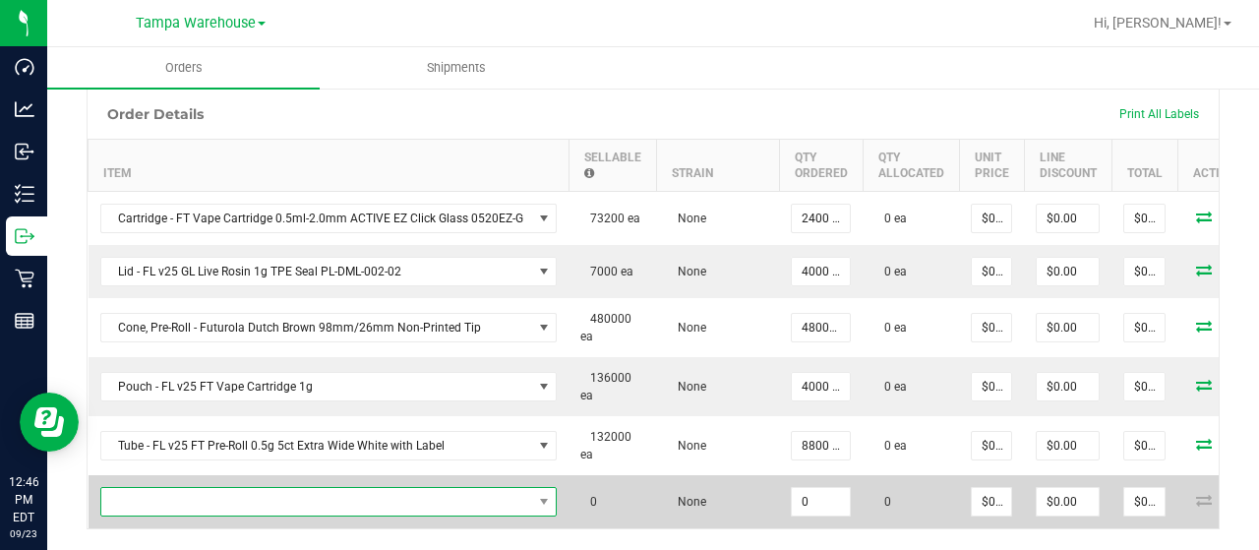
click at [226, 499] on span "NO DATA FOUND" at bounding box center [316, 502] width 431 height 28
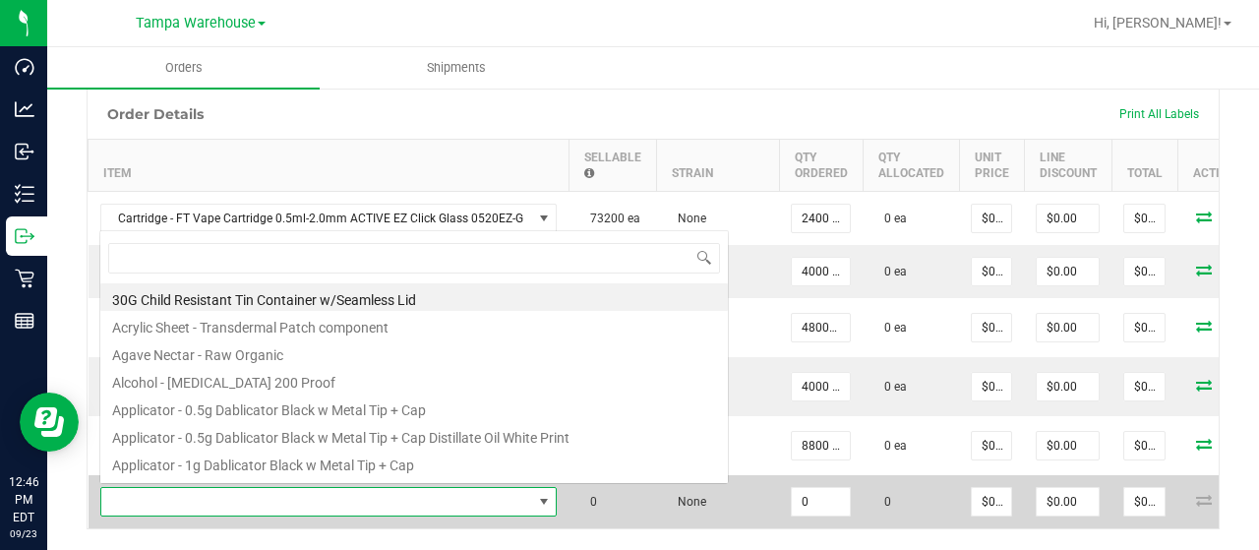
scroll to position [29, 451]
type input "3004295"
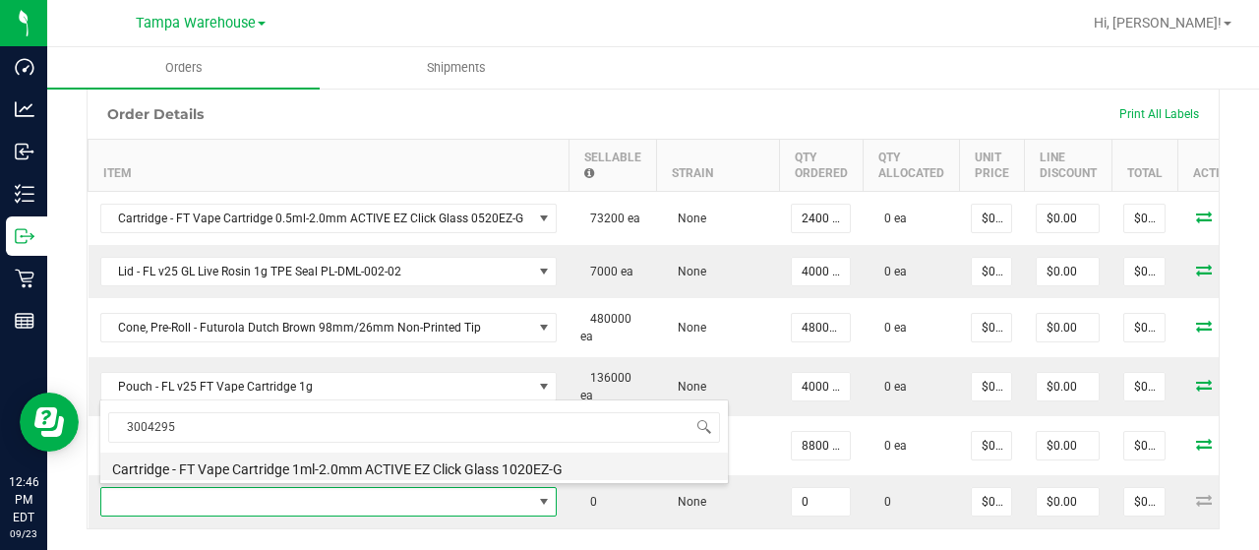
click at [215, 473] on li "Cartridge - FT Vape Cartridge 1ml-2.0mm ACTIVE EZ Click Glass 1020EZ-G" at bounding box center [414, 467] width 628 height 28
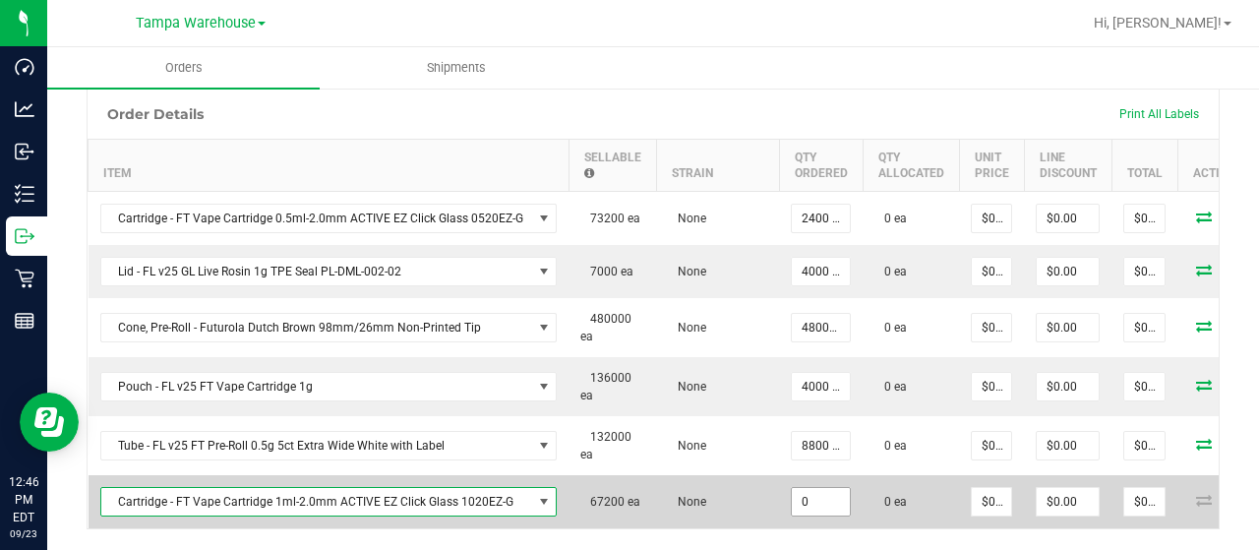
click at [796, 497] on input "0" at bounding box center [821, 502] width 58 height 28
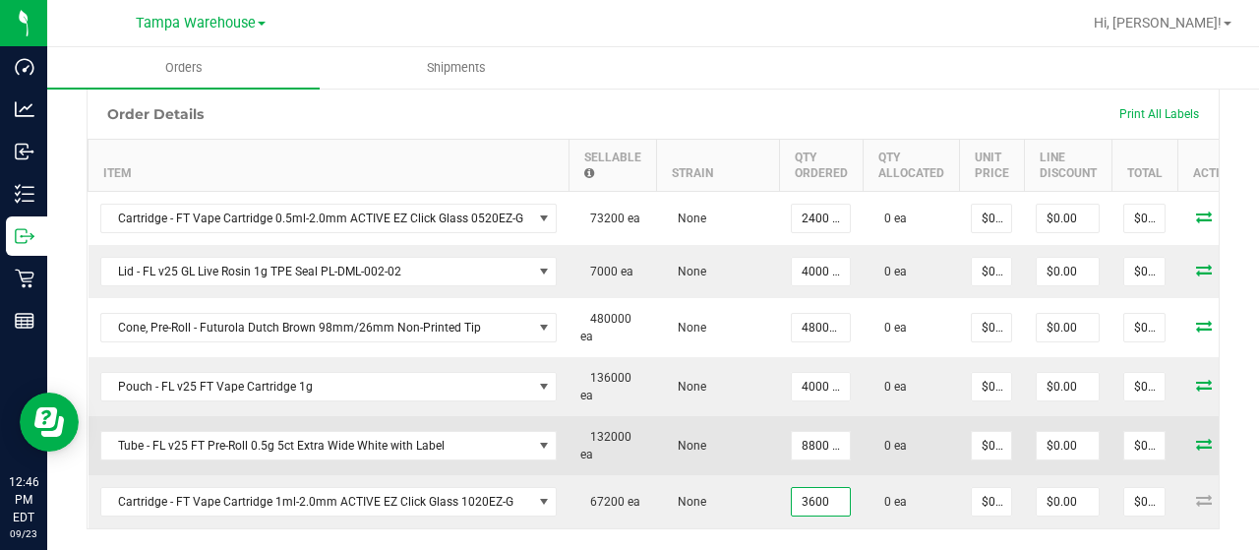
type input "3600 ea"
click at [669, 459] on td "None" at bounding box center [717, 445] width 123 height 59
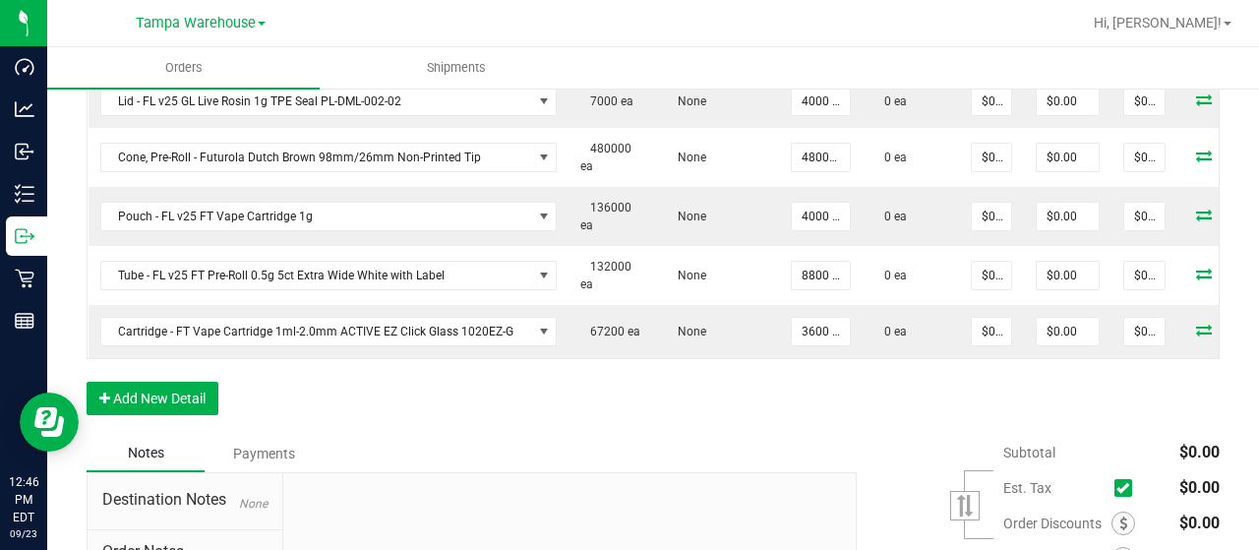
scroll to position [720, 0]
click at [156, 408] on button "Add New Detail" at bounding box center [153, 397] width 132 height 33
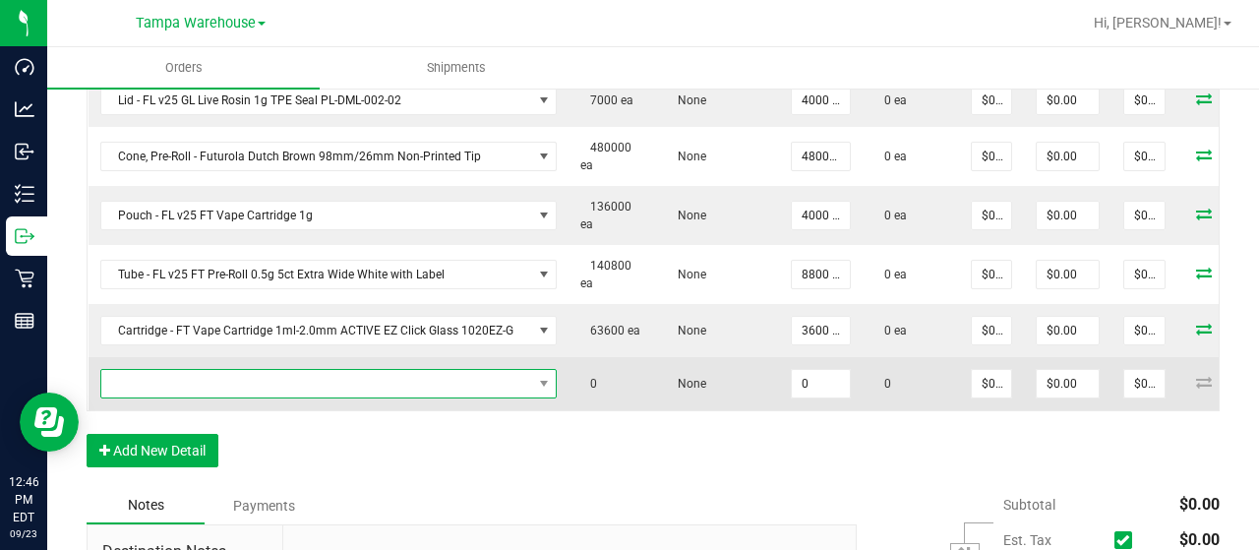
click at [345, 378] on span "NO DATA FOUND" at bounding box center [316, 384] width 431 height 28
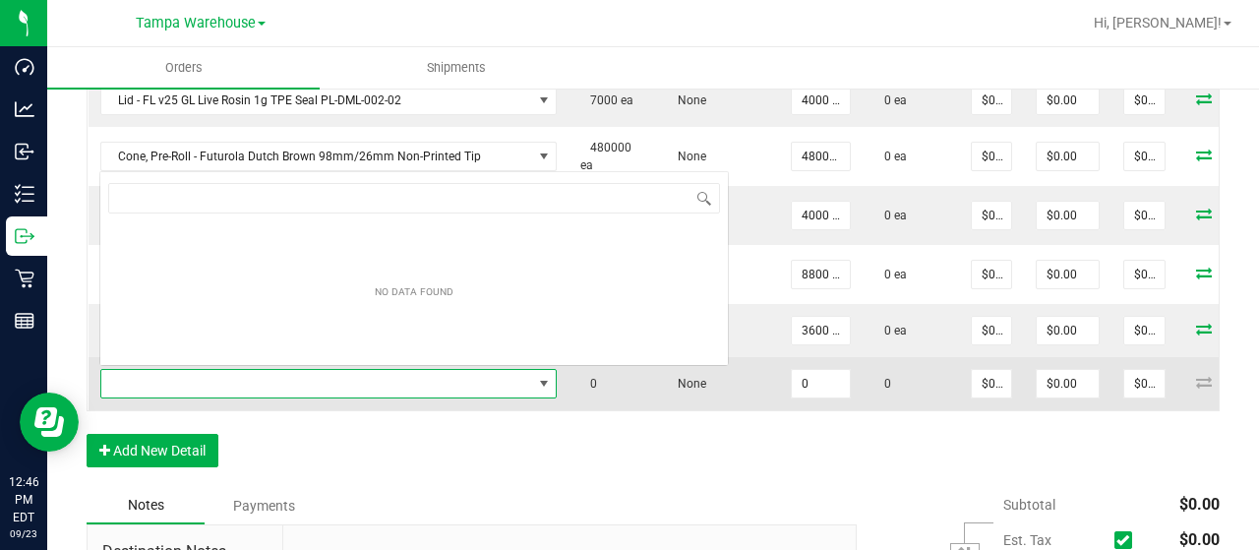
scroll to position [29, 451]
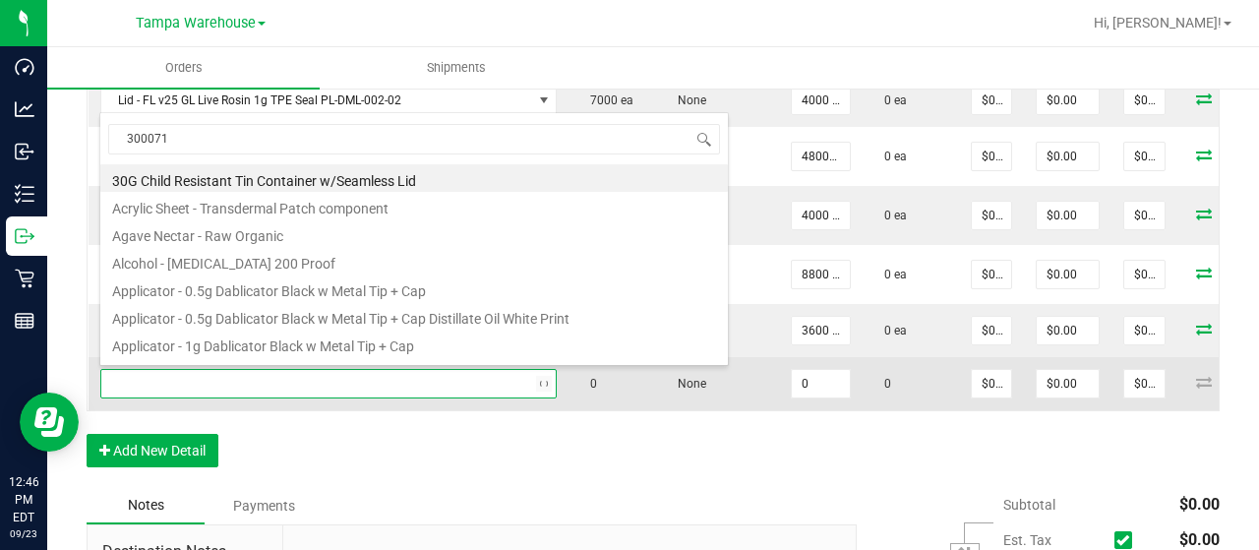
type input "3000716"
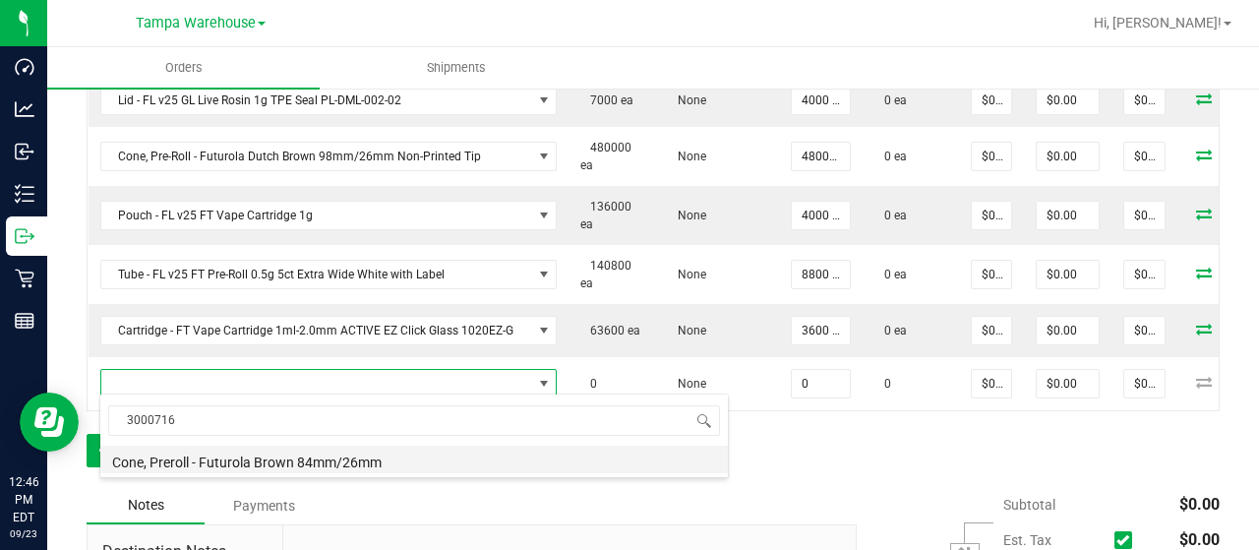
click at [331, 460] on li "Cone, Preroll - Futurola Brown 84mm/26mm" at bounding box center [414, 460] width 628 height 28
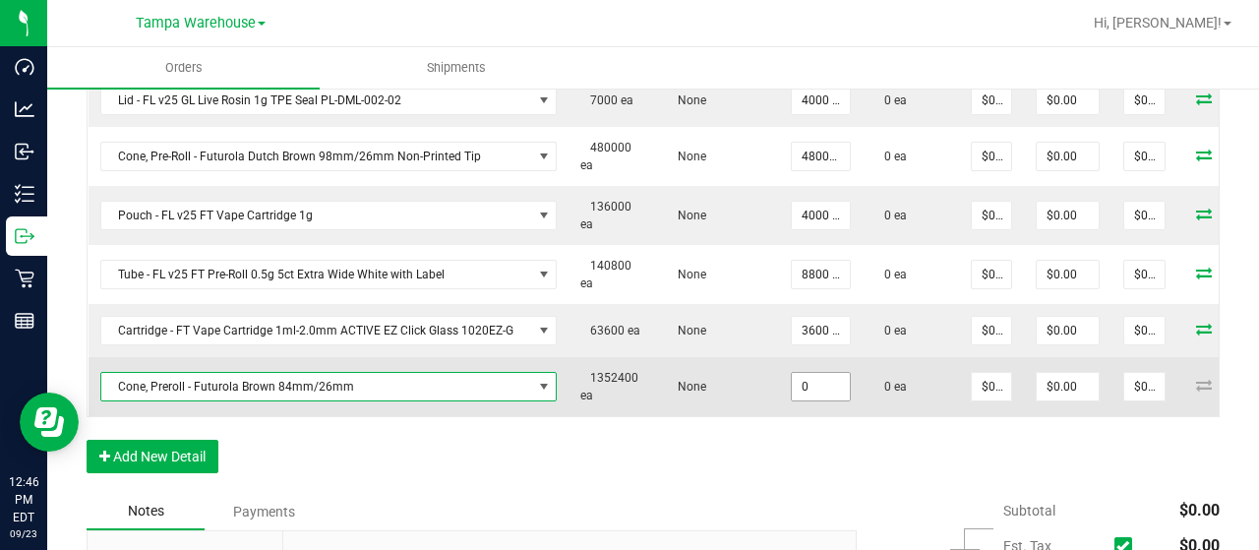
click at [813, 387] on input "0" at bounding box center [821, 387] width 58 height 28
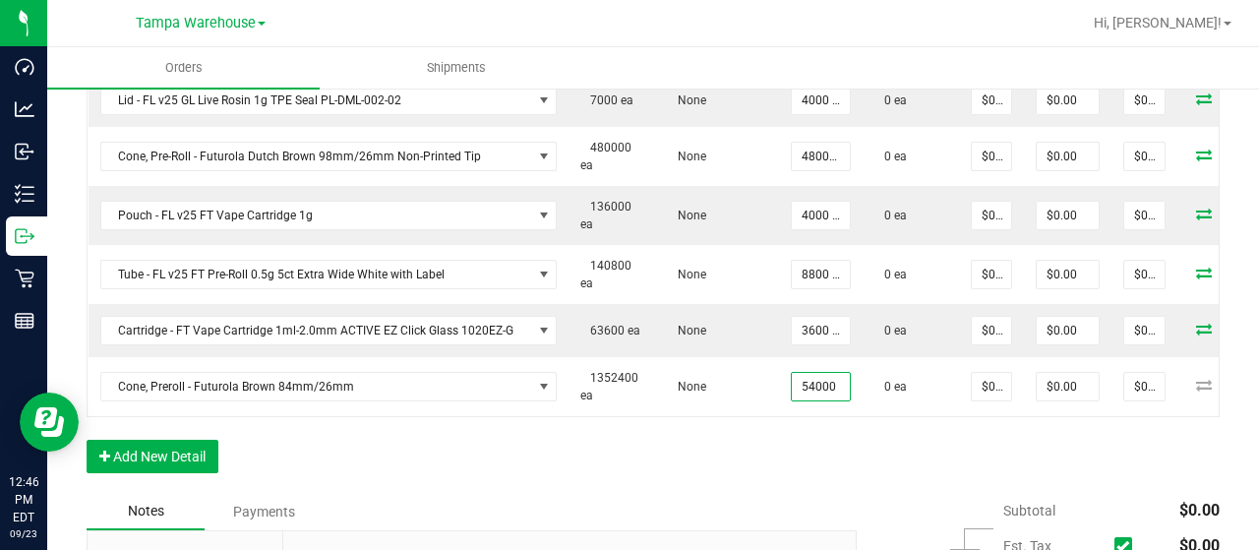
type input "54000 ea"
click at [721, 459] on div "Order Details Print All Labels Item Sellable Strain Qty Ordered Qty Allocated U…" at bounding box center [653, 205] width 1133 height 576
click at [170, 471] on button "Add New Detail" at bounding box center [153, 456] width 132 height 33
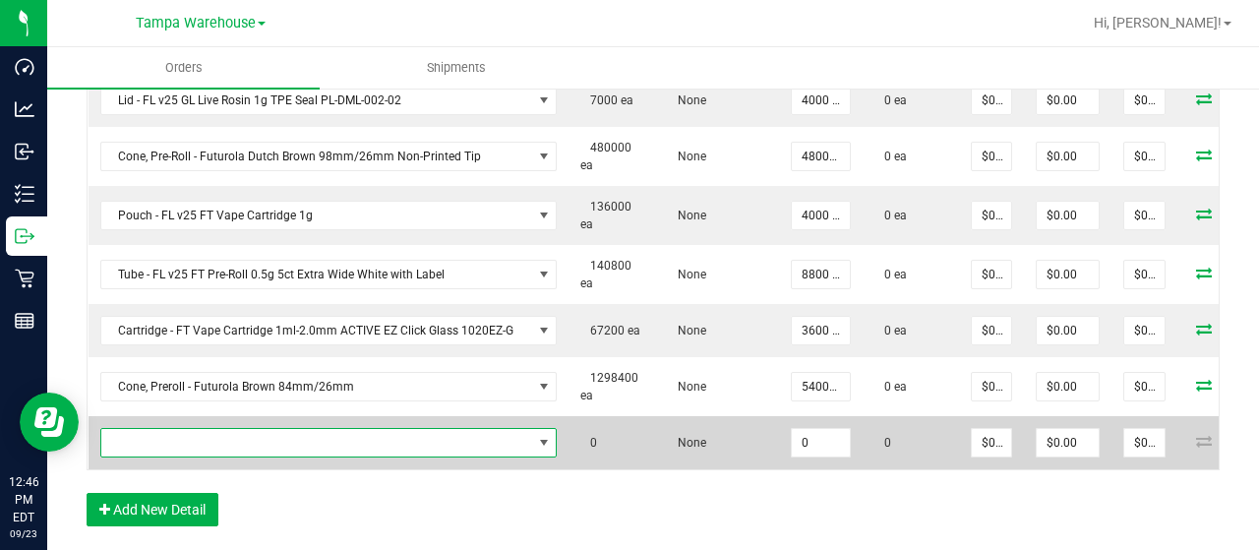
click at [319, 439] on span "NO DATA FOUND" at bounding box center [316, 443] width 431 height 28
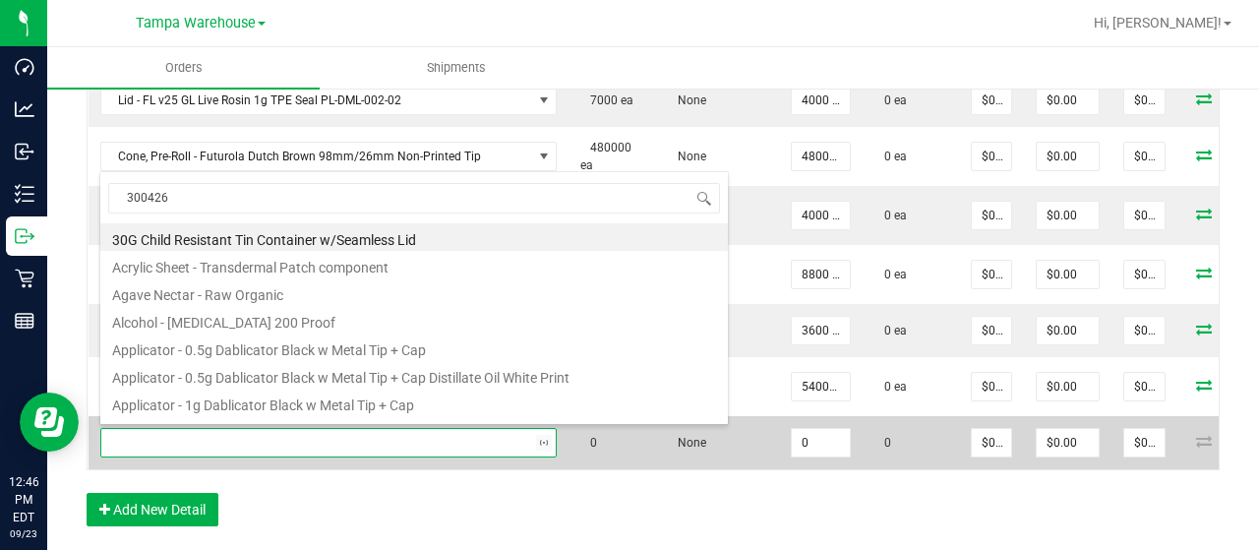
type input "3004266"
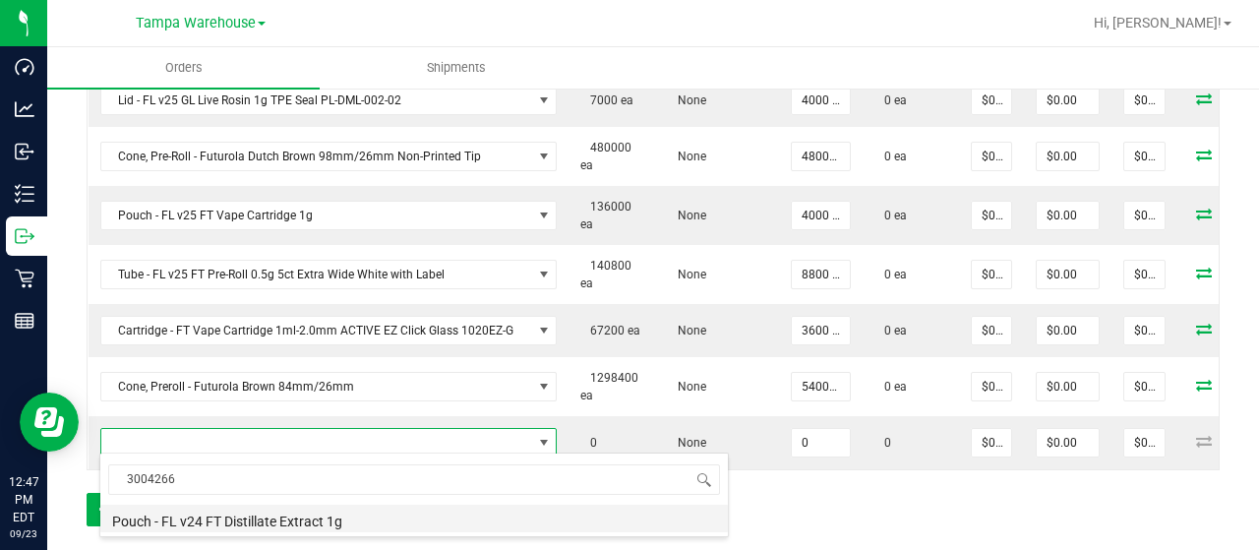
click at [327, 517] on li "Pouch - FL v24 FT Distillate Extract 1g" at bounding box center [414, 519] width 628 height 28
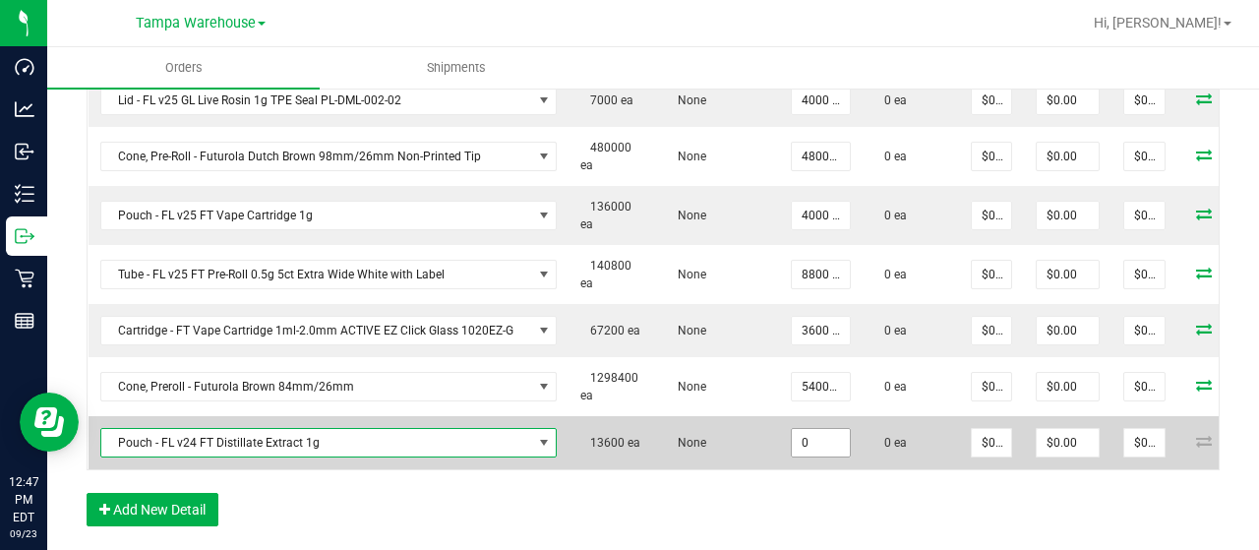
click at [805, 438] on input "0" at bounding box center [821, 443] width 58 height 28
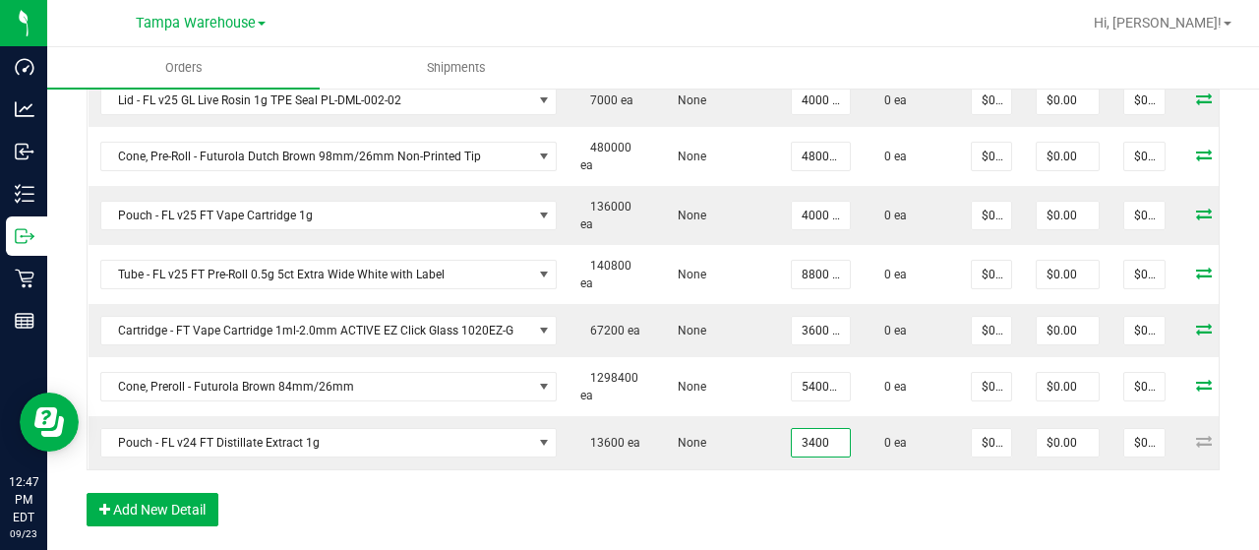
type input "3400 ea"
click at [654, 497] on div "Order Details Print All Labels Item Sellable Strain Qty Ordered Qty Allocated U…" at bounding box center [653, 231] width 1133 height 629
click at [161, 525] on button "Add New Detail" at bounding box center [153, 509] width 132 height 33
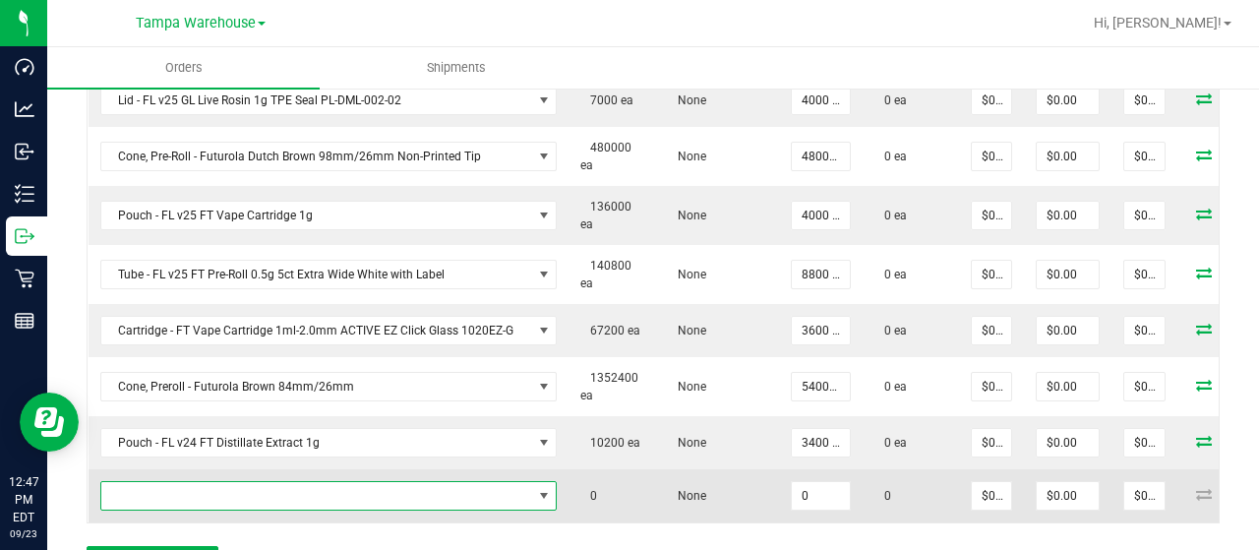
click at [238, 495] on span "NO DATA FOUND" at bounding box center [316, 496] width 431 height 28
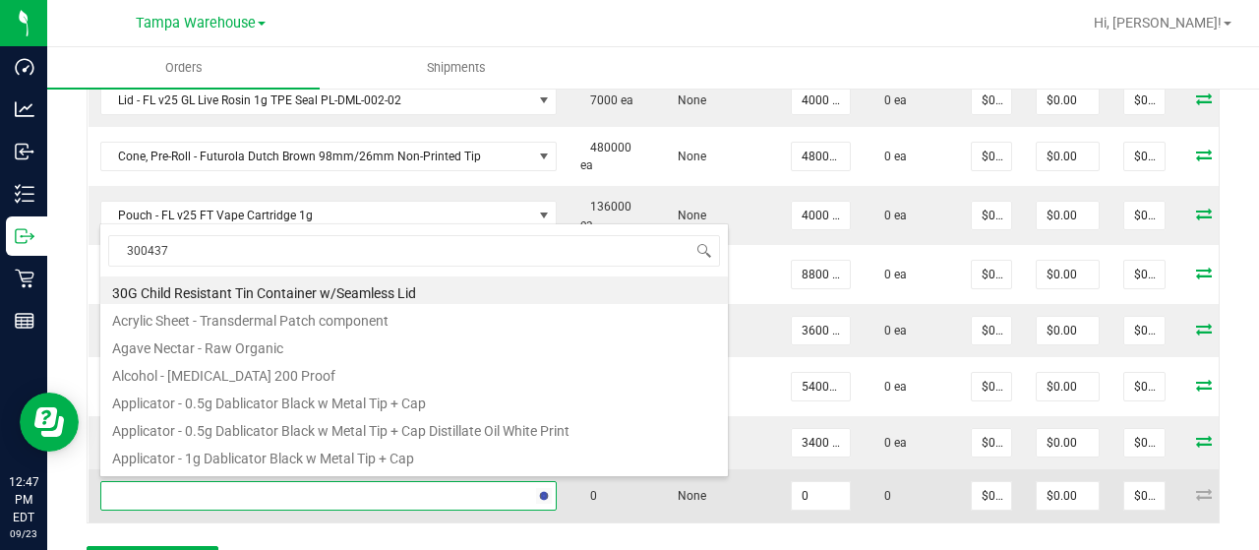
type input "3004372"
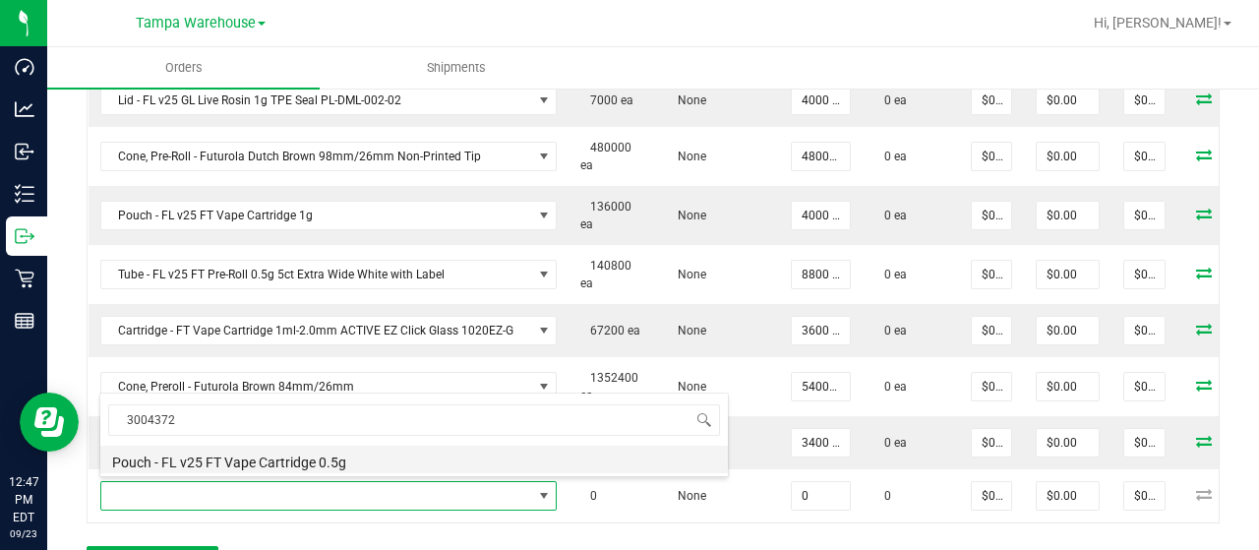
click at [305, 446] on li "Pouch - FL v25 FT Vape Cartridge 0.5g" at bounding box center [414, 460] width 628 height 28
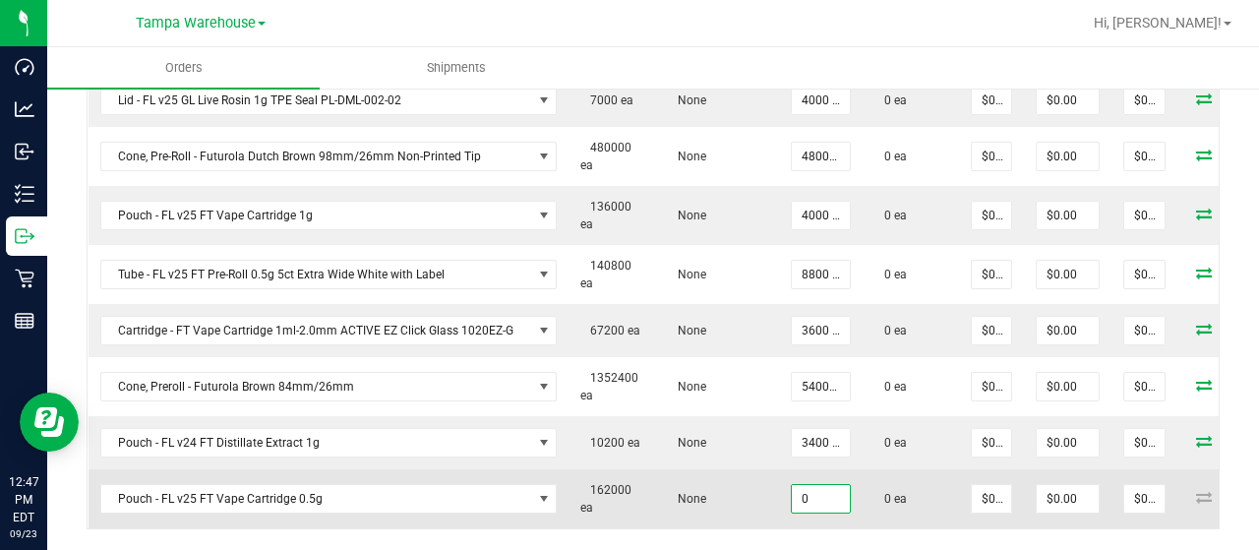
click at [803, 505] on input "0" at bounding box center [821, 499] width 58 height 28
type input "4000 ea"
click at [735, 498] on td "None" at bounding box center [717, 498] width 123 height 59
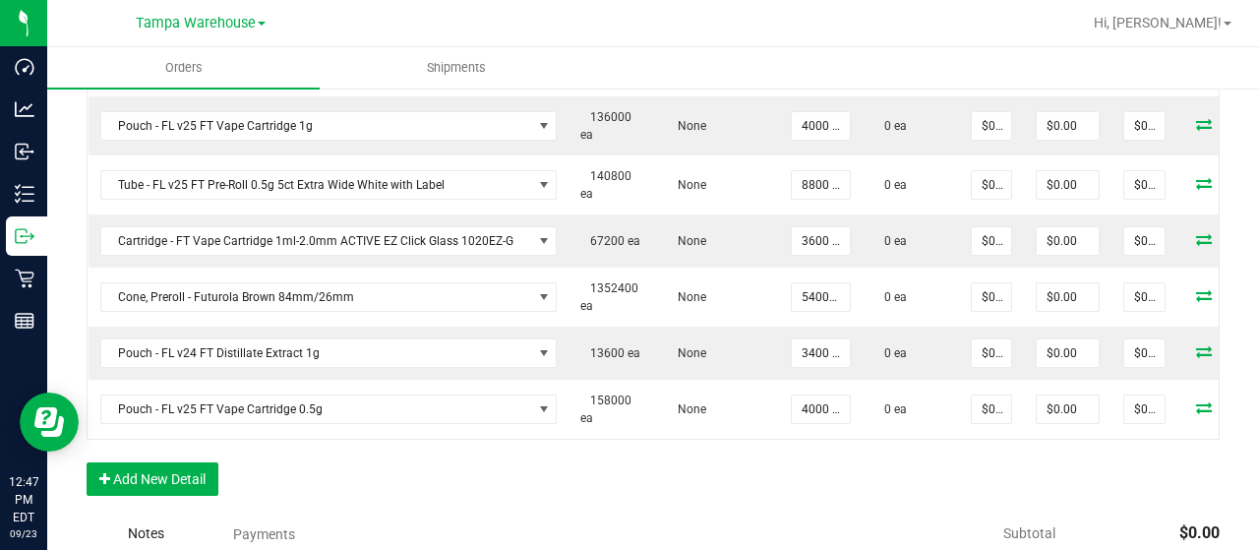
scroll to position [817, 0]
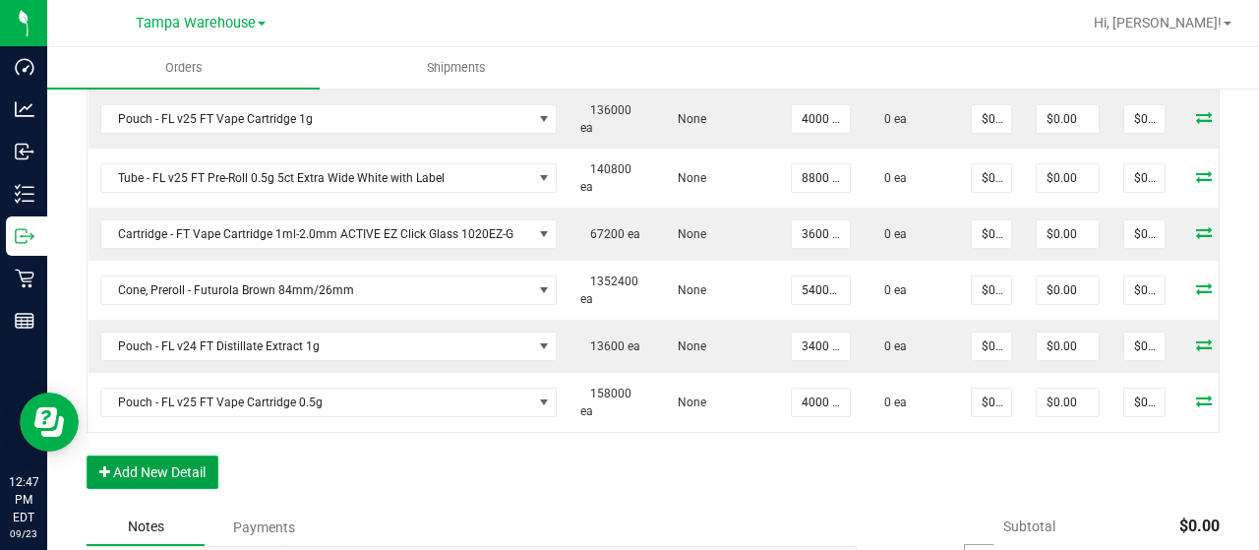
click at [172, 489] on button "Add New Detail" at bounding box center [153, 471] width 132 height 33
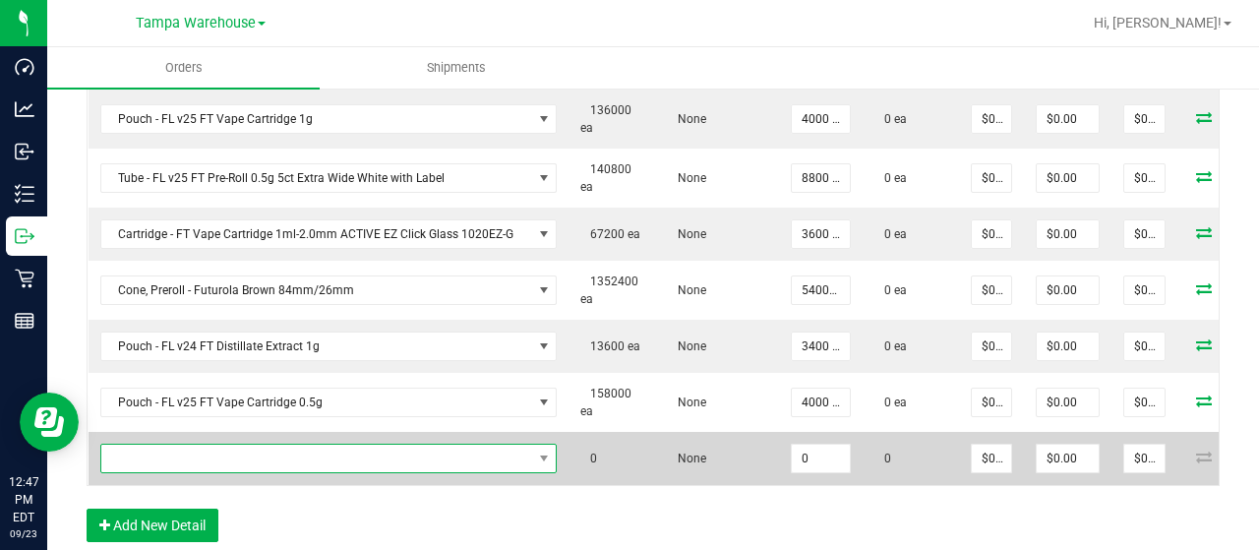
click at [289, 450] on span "NO DATA FOUND" at bounding box center [316, 459] width 431 height 28
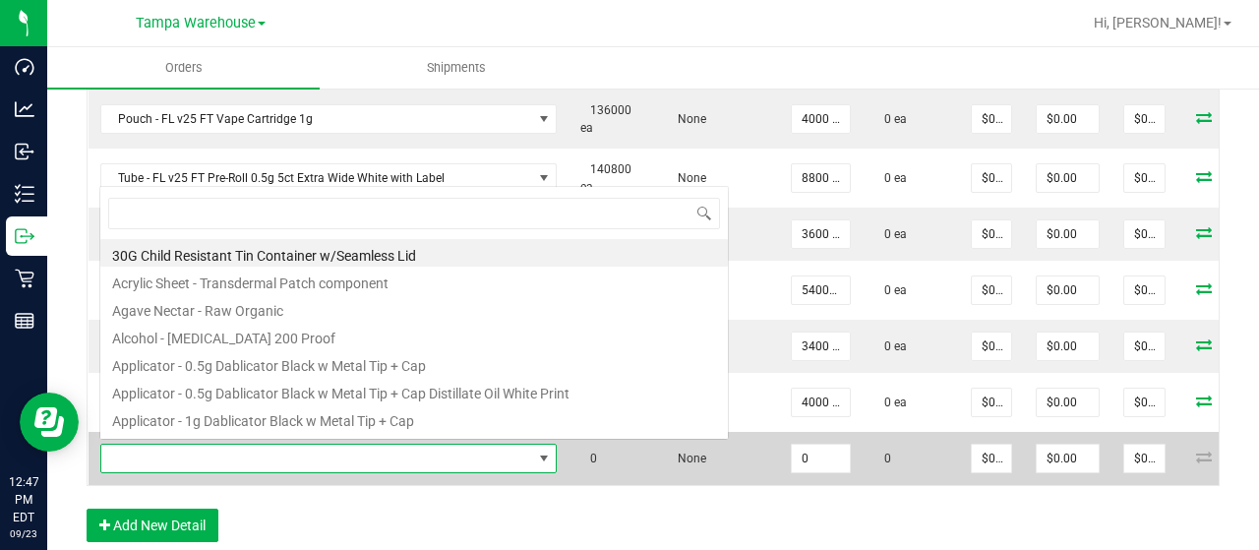
scroll to position [29, 451]
type input "3004399"
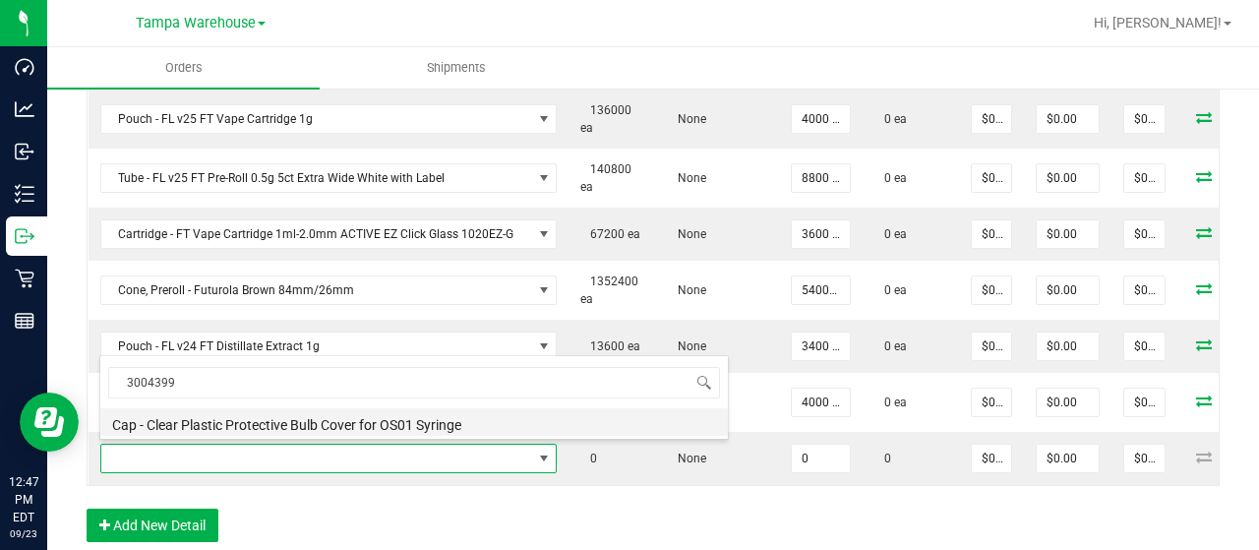
click at [365, 418] on li "Cap - Clear Plastic Protective Bulb Cover for OS01 Syringe" at bounding box center [414, 422] width 628 height 28
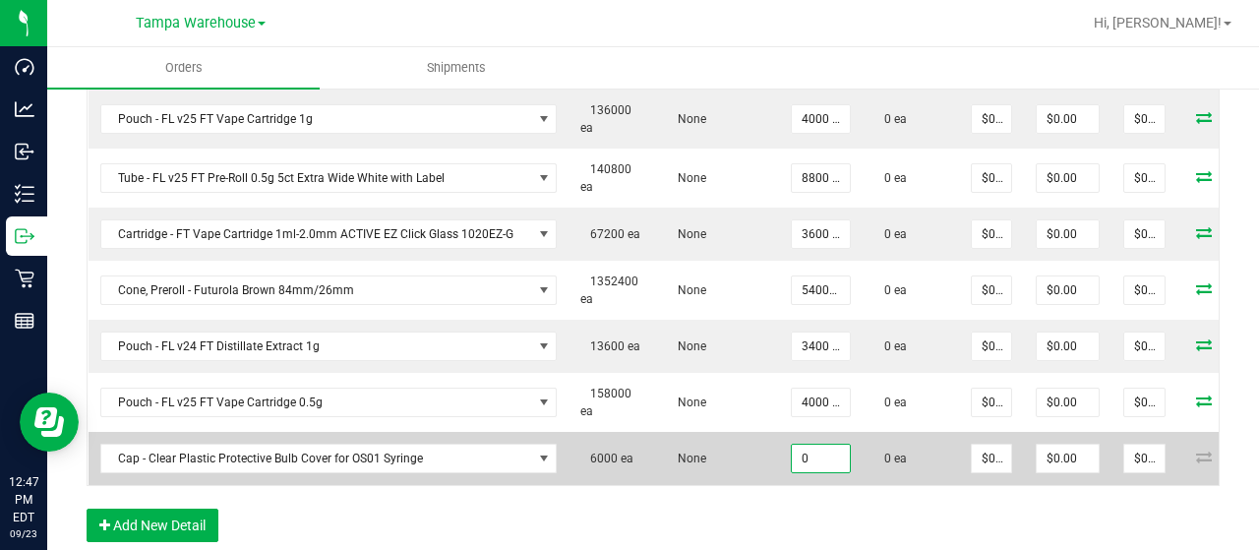
click at [807, 455] on input "0" at bounding box center [821, 459] width 58 height 28
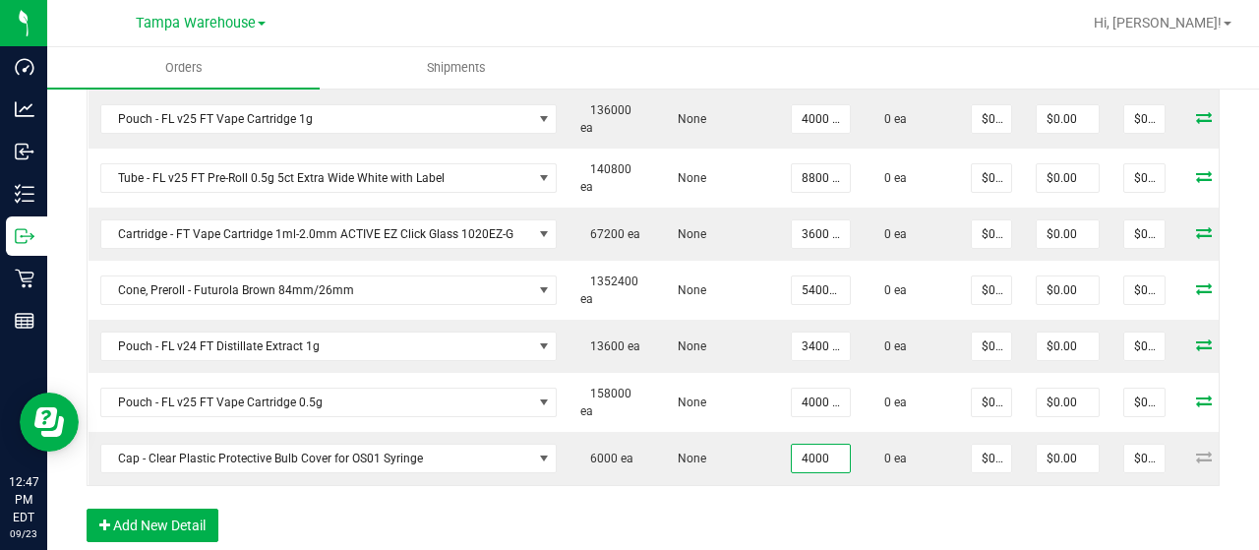
type input "4000 ea"
click at [707, 518] on div "Order Details Print All Labels Item Sellable Strain Qty Ordered Qty Allocated U…" at bounding box center [653, 191] width 1133 height 741
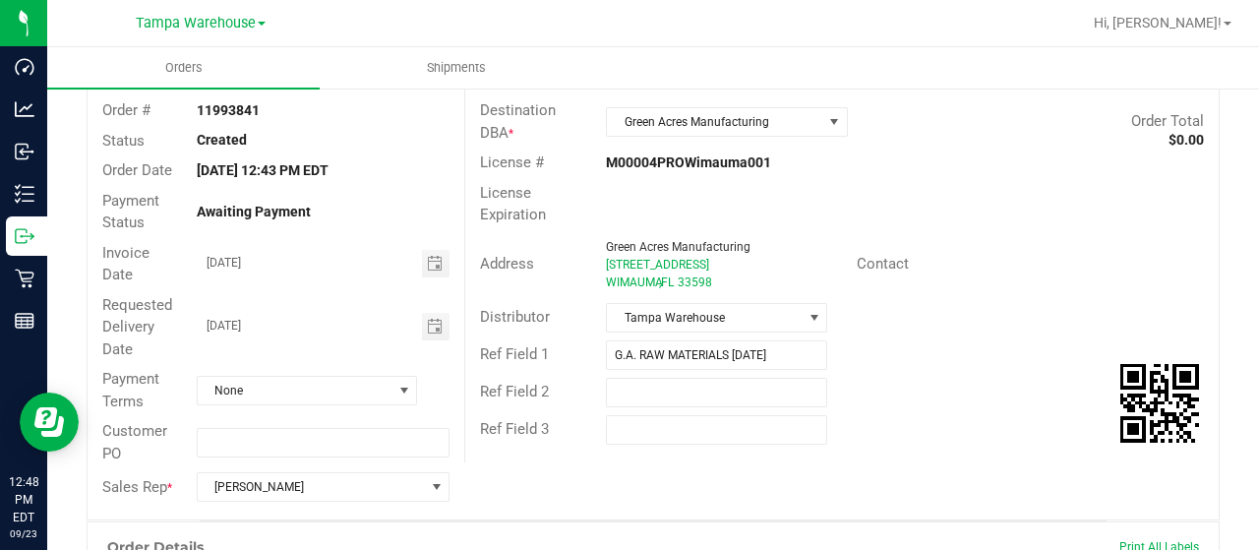
scroll to position [0, 0]
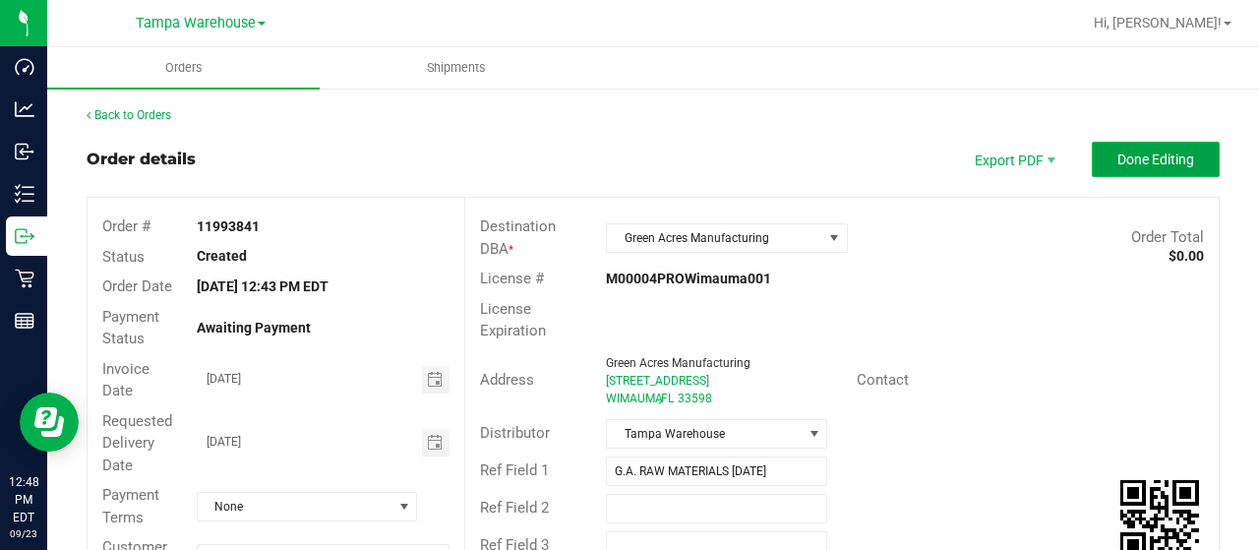
click at [1151, 166] on span "Done Editing" at bounding box center [1156, 160] width 77 height 16
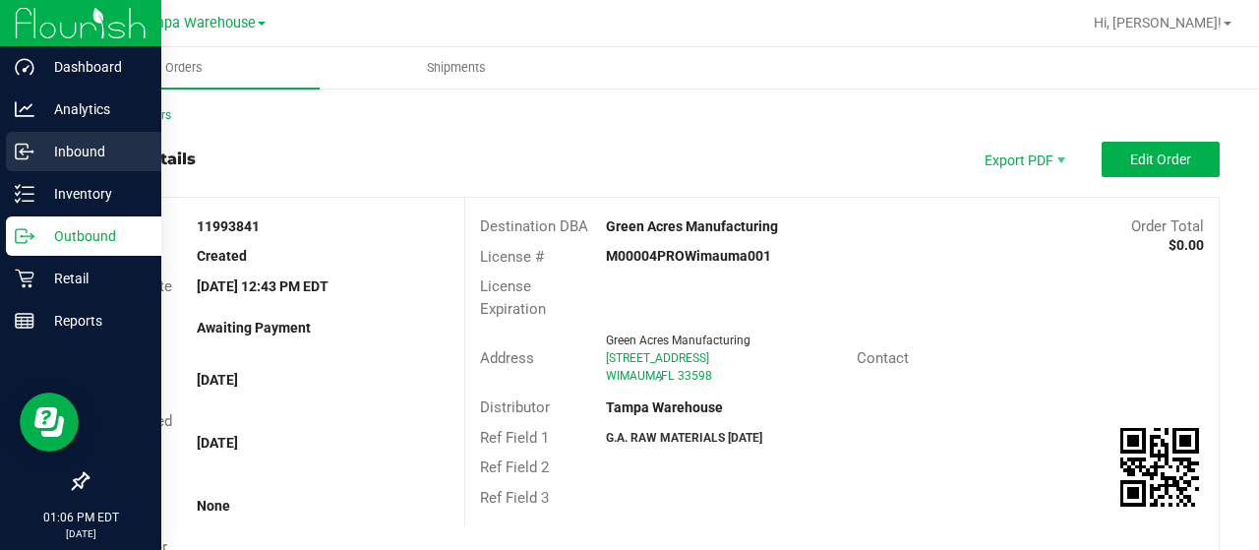
click at [91, 160] on p "Inbound" at bounding box center [93, 152] width 118 height 24
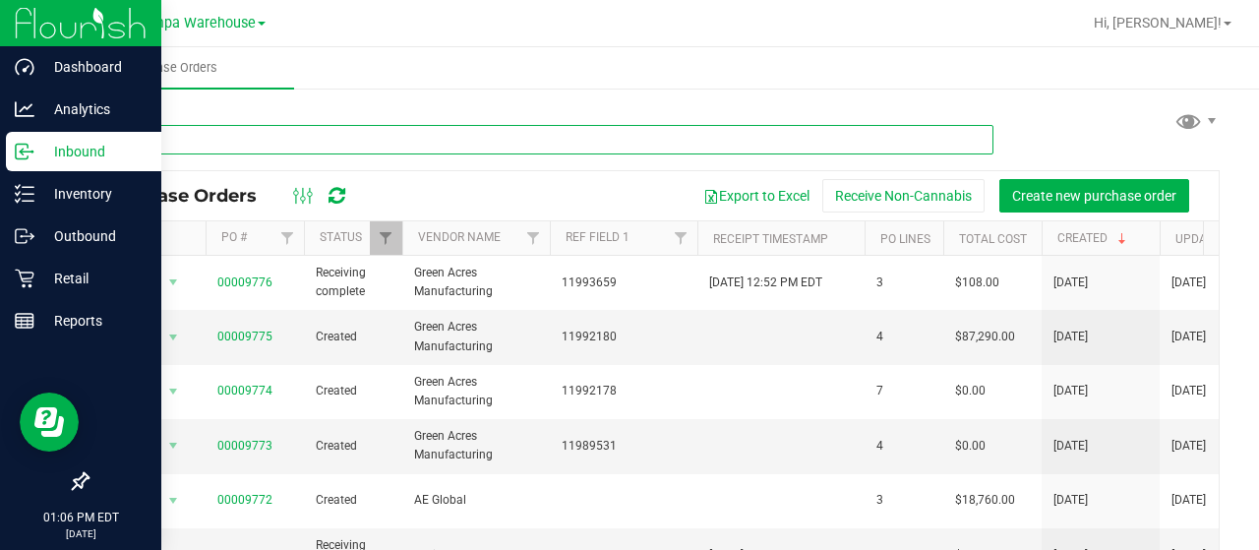
click at [352, 133] on input "text" at bounding box center [540, 140] width 907 height 30
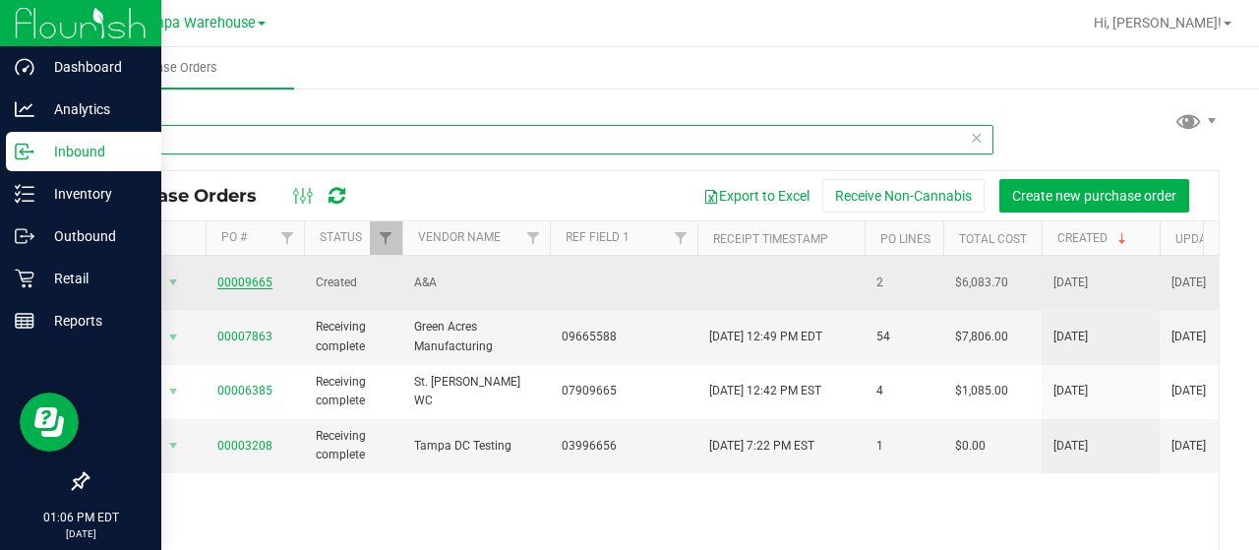
type input "9665"
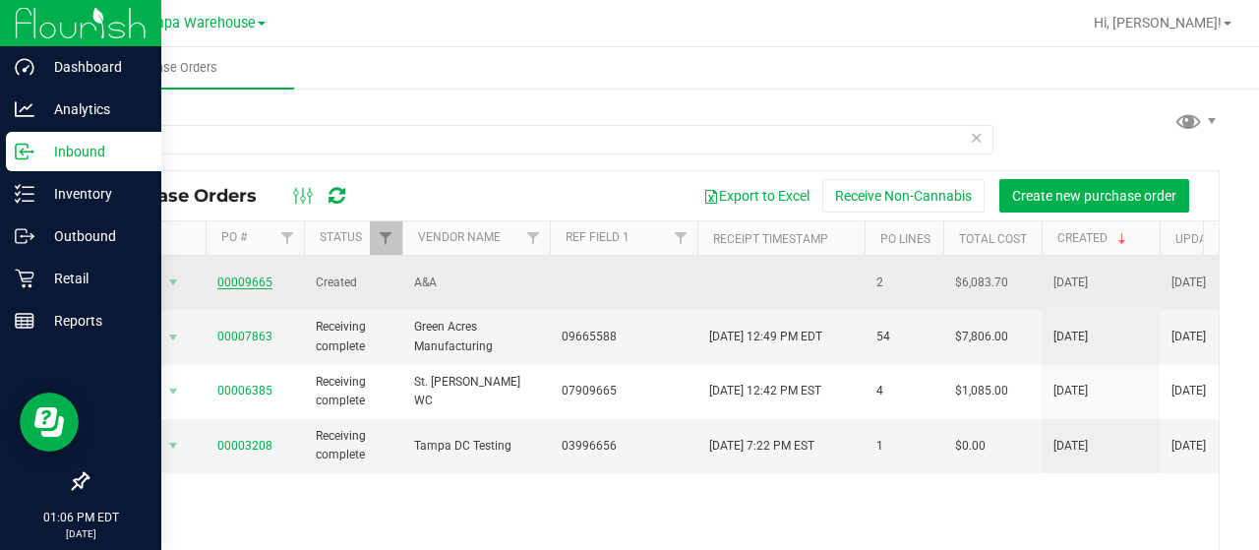
click at [248, 280] on link "00009665" at bounding box center [244, 282] width 55 height 14
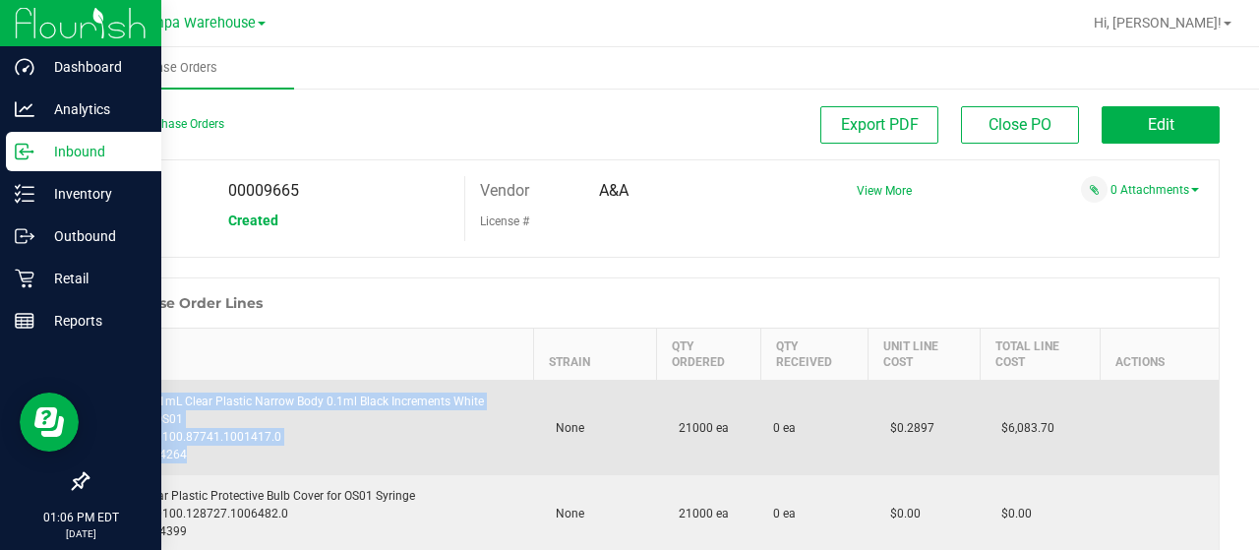
drag, startPoint x: 191, startPoint y: 455, endPoint x: 99, endPoint y: 398, distance: 107.8
click at [100, 398] on div "Syringe - 1mL Clear Plastic Narrow Body 0.1ml Black Increments White Plunger OS…" at bounding box center [311, 428] width 422 height 71
copy div "Syringe - 1mL Clear Plastic Narrow Body 0.1ml Black Increments White Plunger OS…"
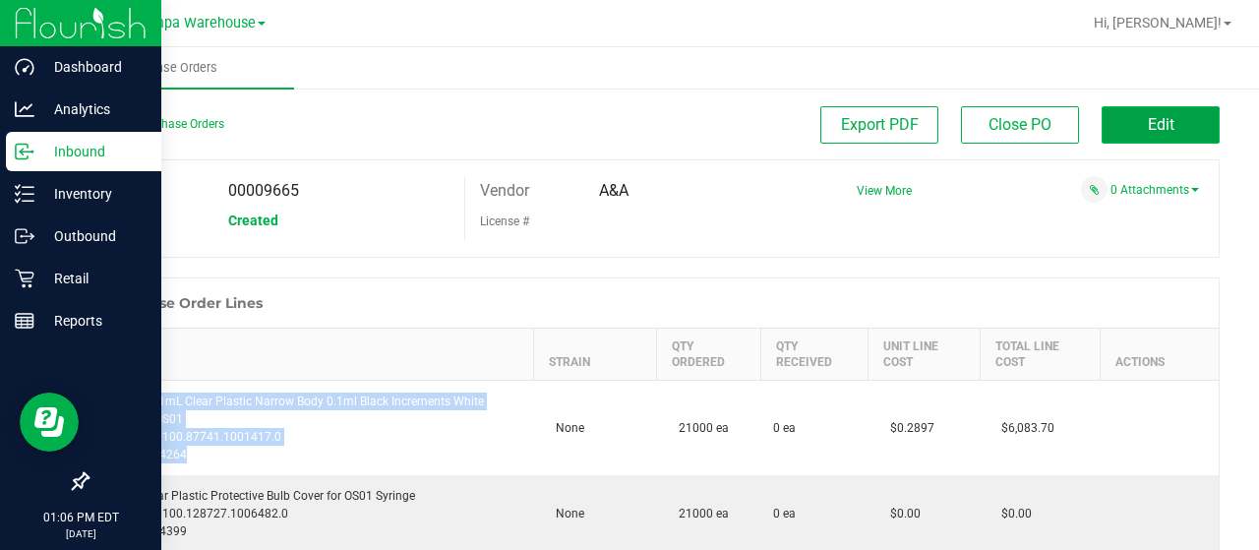
click at [1127, 121] on button "Edit" at bounding box center [1161, 124] width 118 height 37
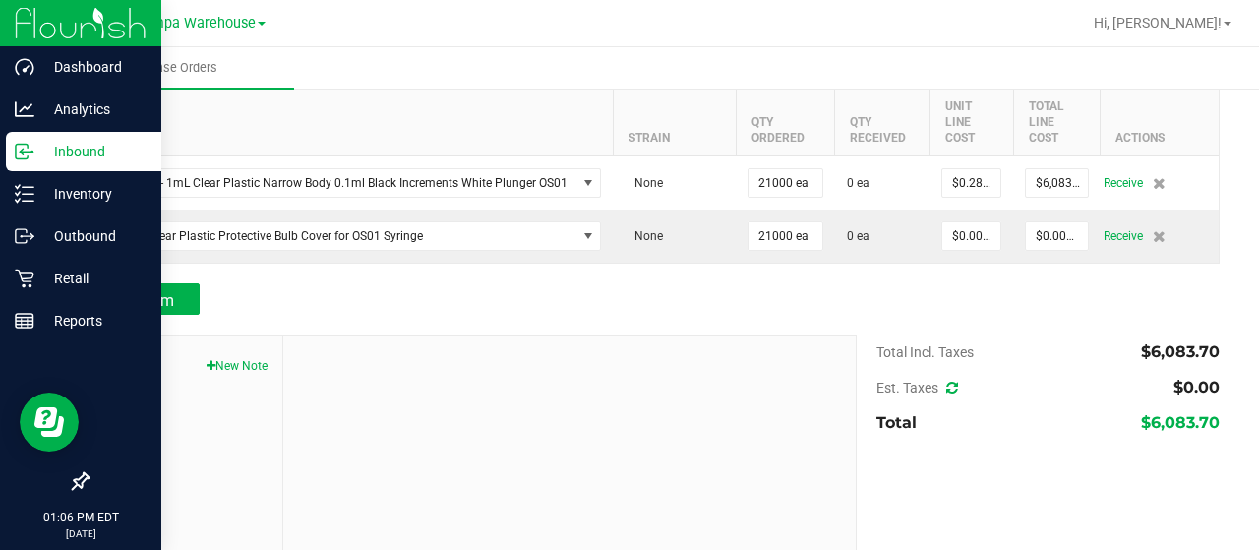
scroll to position [242, 0]
click at [232, 371] on button "New Note" at bounding box center [237, 365] width 61 height 18
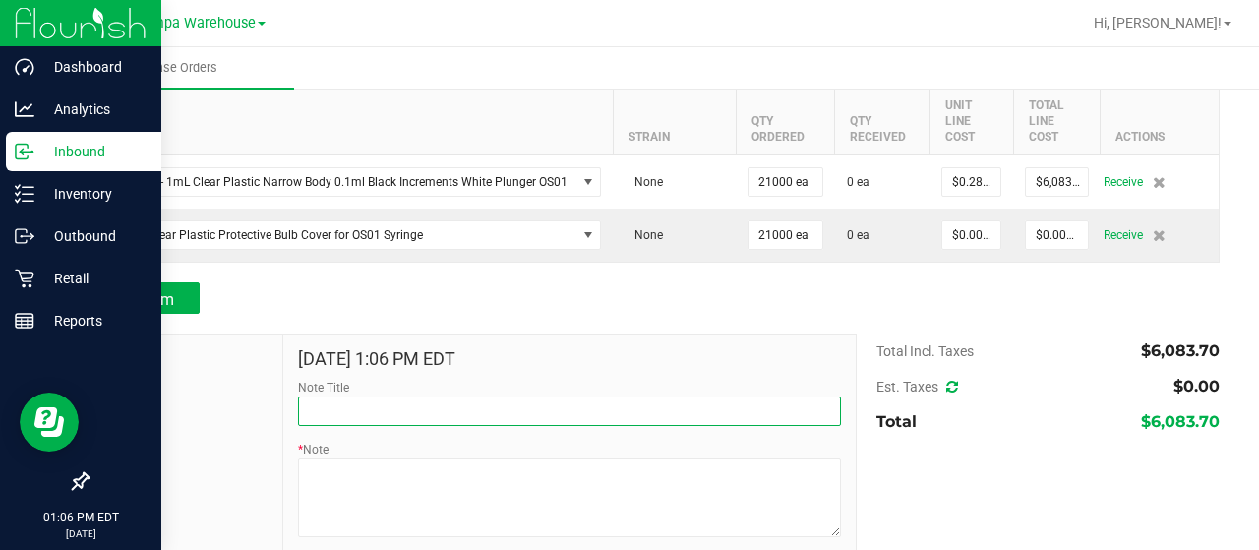
click at [399, 417] on input "Note Title" at bounding box center [569, 411] width 543 height 30
type input "RECEIVED #3004264"
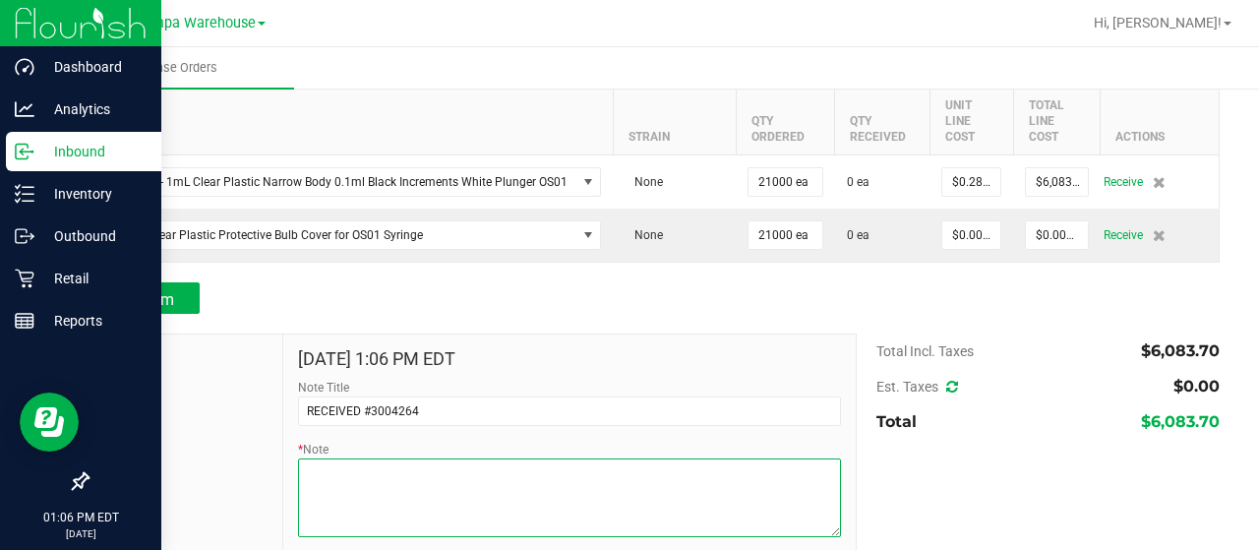
click at [468, 485] on textarea "* Note" at bounding box center [569, 497] width 543 height 79
paste textarea "Syringe - 1mL Clear Plastic Narrow Body 0.1ml Black Increments White Plunger OS…"
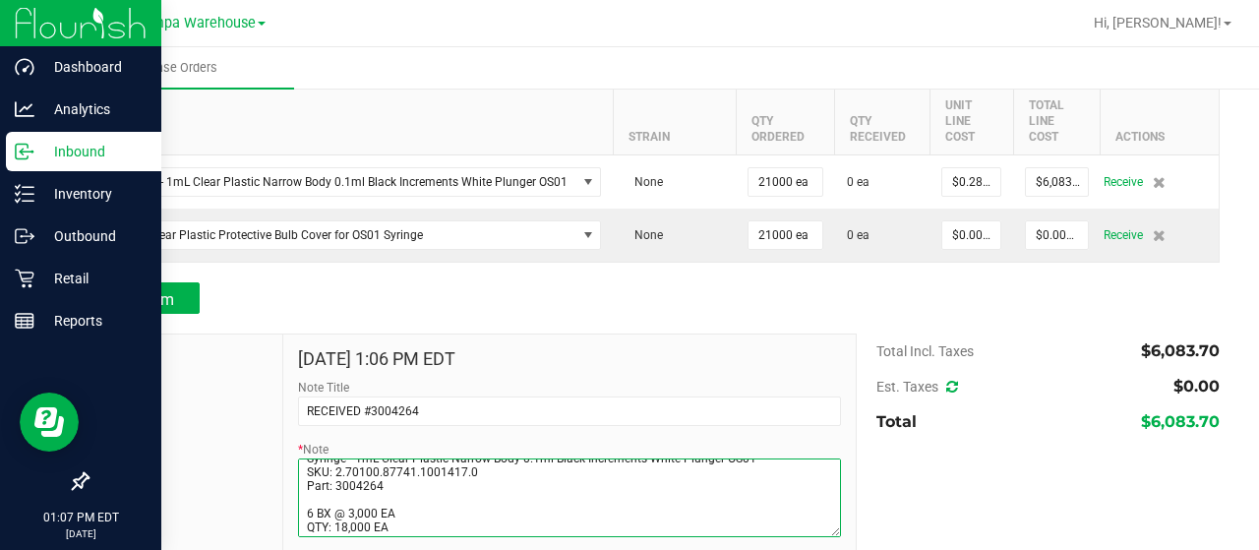
scroll to position [54, 0]
type textarea "PO00009665 Syringe - 1mL Clear Plastic Narrow Body 0.1ml Black Increments White…"
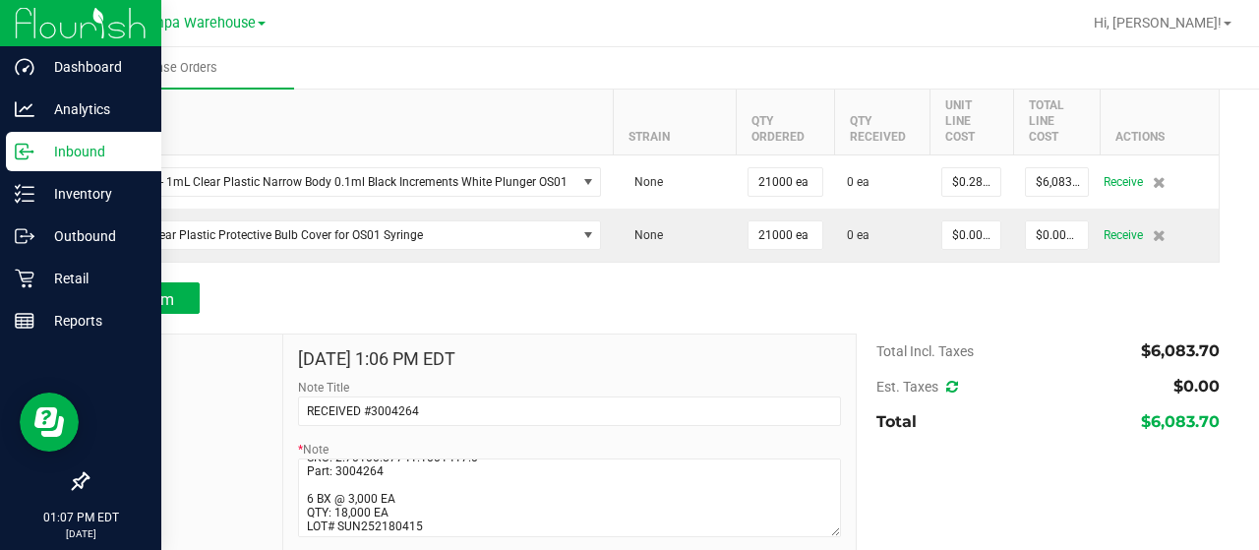
click at [232, 464] on div "Notes" at bounding box center [186, 466] width 196 height 264
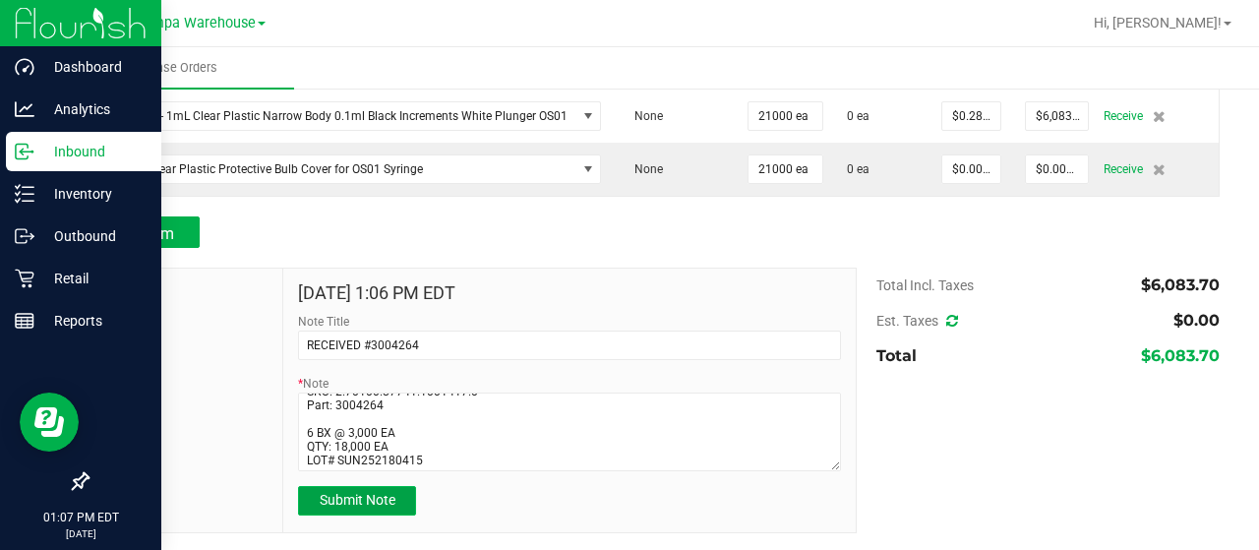
click at [378, 489] on button "Submit Note" at bounding box center [357, 501] width 118 height 30
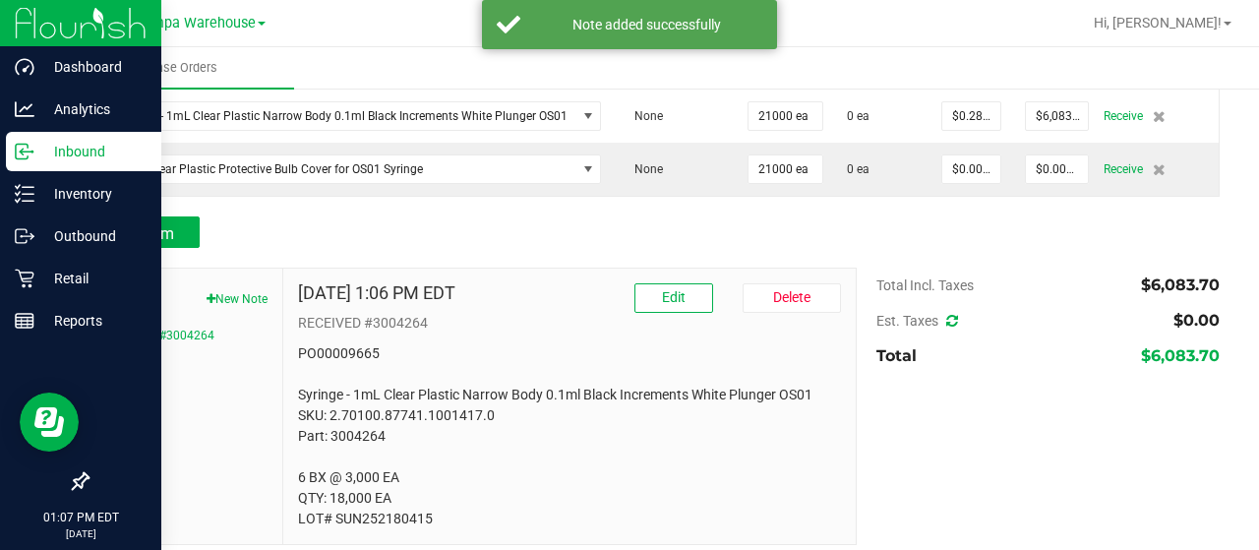
scroll to position [319, 0]
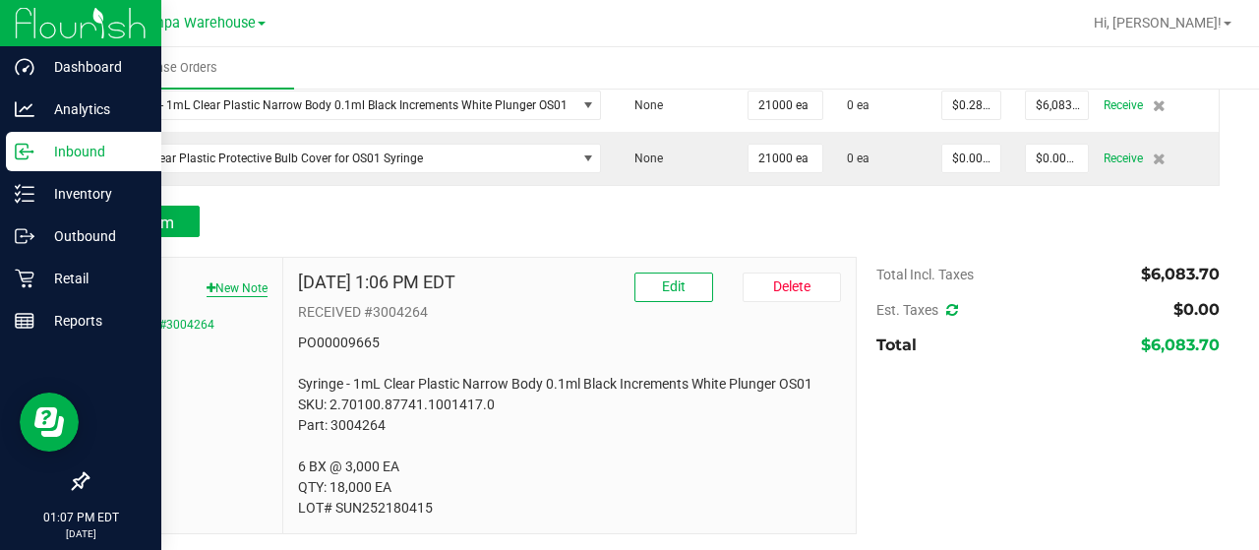
click at [222, 286] on button "New Note" at bounding box center [237, 288] width 61 height 18
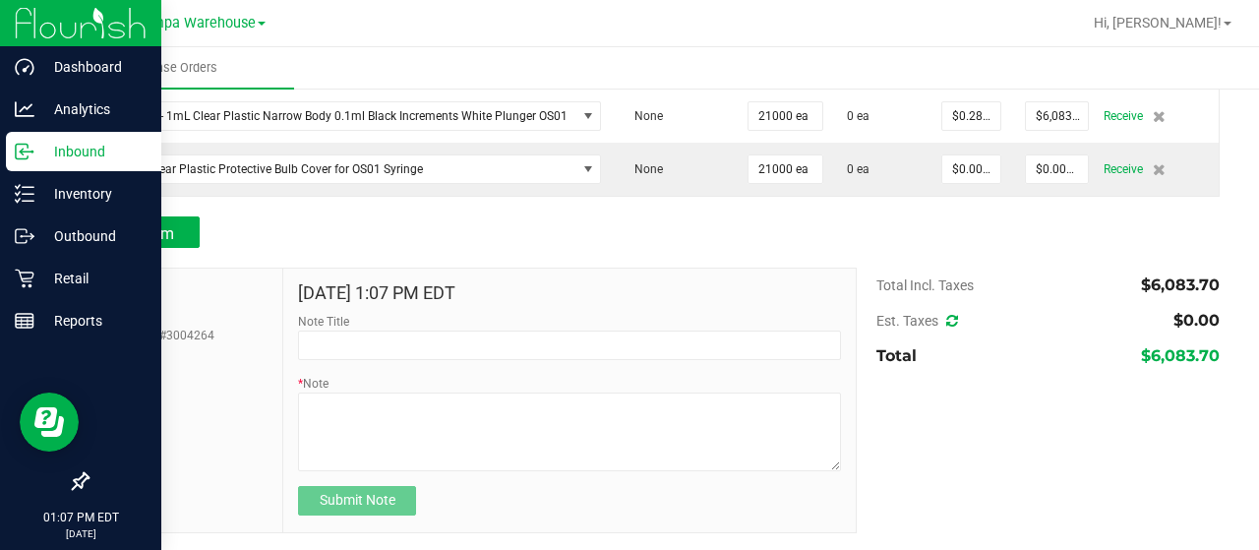
click at [395, 367] on form "Sep 23, 2025 1:07 PM EDT Note Title * Note Submit Note" at bounding box center [569, 399] width 543 height 232
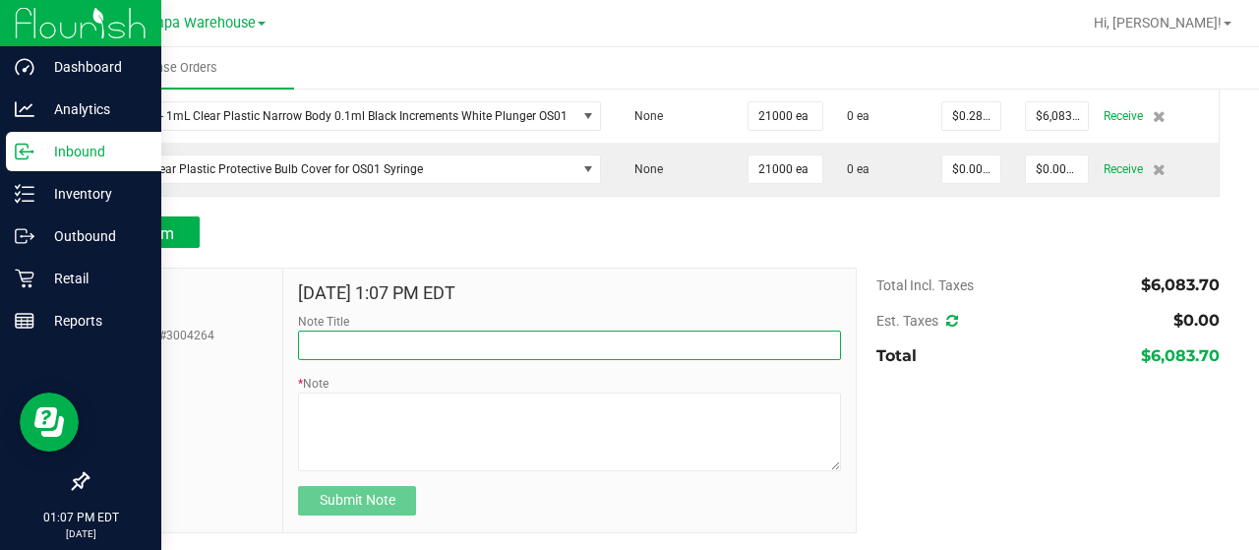
click at [430, 336] on input "Note Title" at bounding box center [569, 346] width 543 height 30
type input "RECEIVED #3004299"
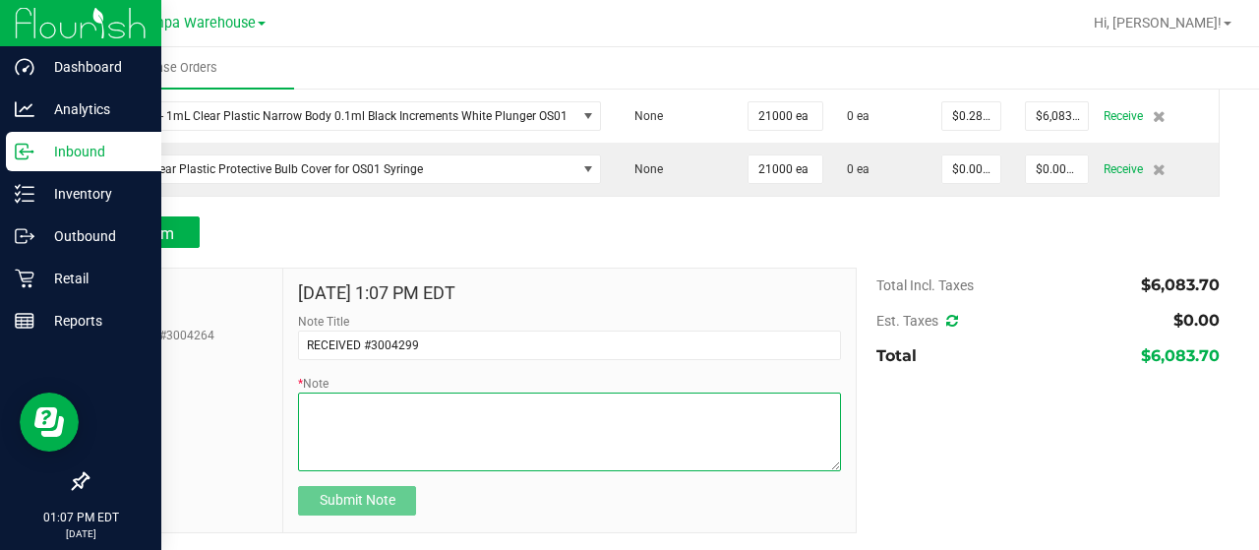
click at [449, 415] on textarea "* Note" at bounding box center [569, 432] width 543 height 79
paste textarea "Cap - Clear Plastic Protective Bulb Cover for OS01 Syringe SKU: 2.70100.128727.…"
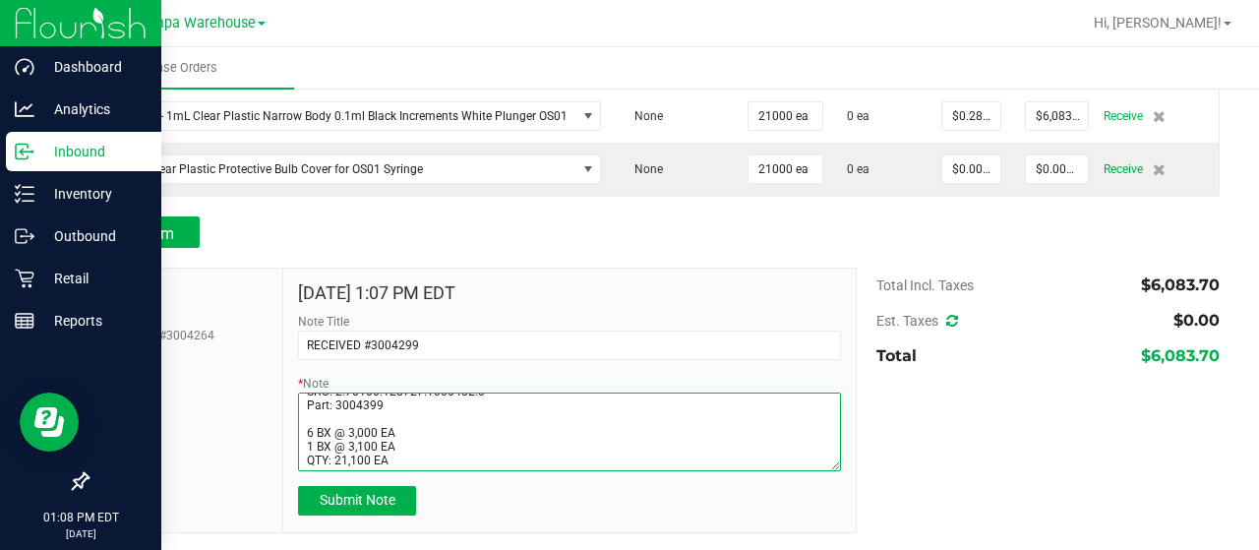
scroll to position [69, 0]
type textarea "PO00009665 Cap - Clear Plastic Protective Bulb Cover for OS01 Syringe SKU: 2.70…"
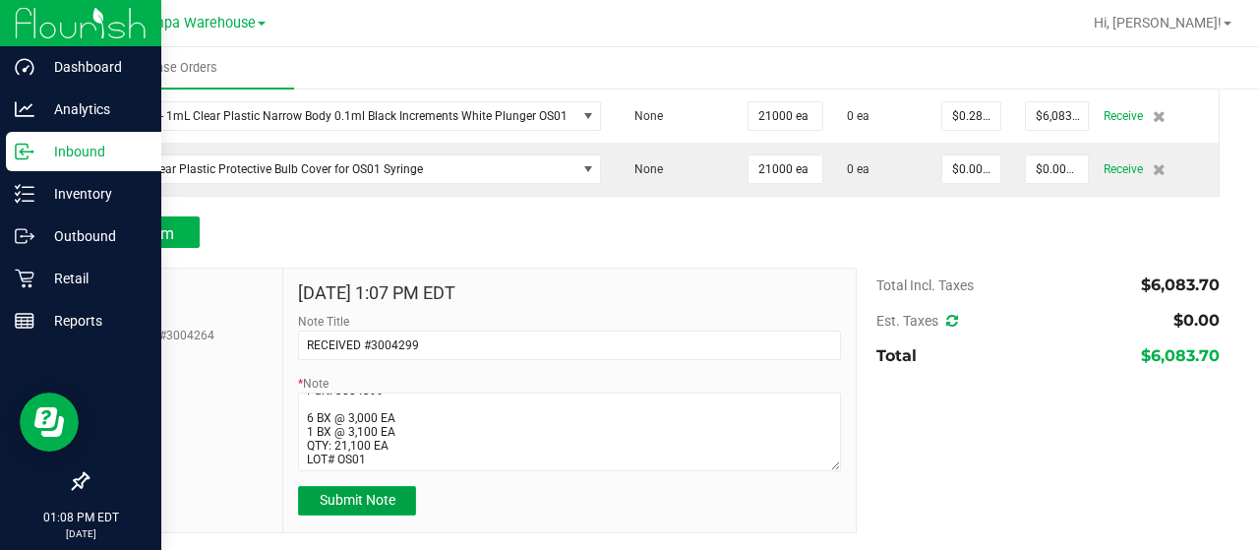
click at [367, 499] on span "Submit Note" at bounding box center [358, 500] width 76 height 16
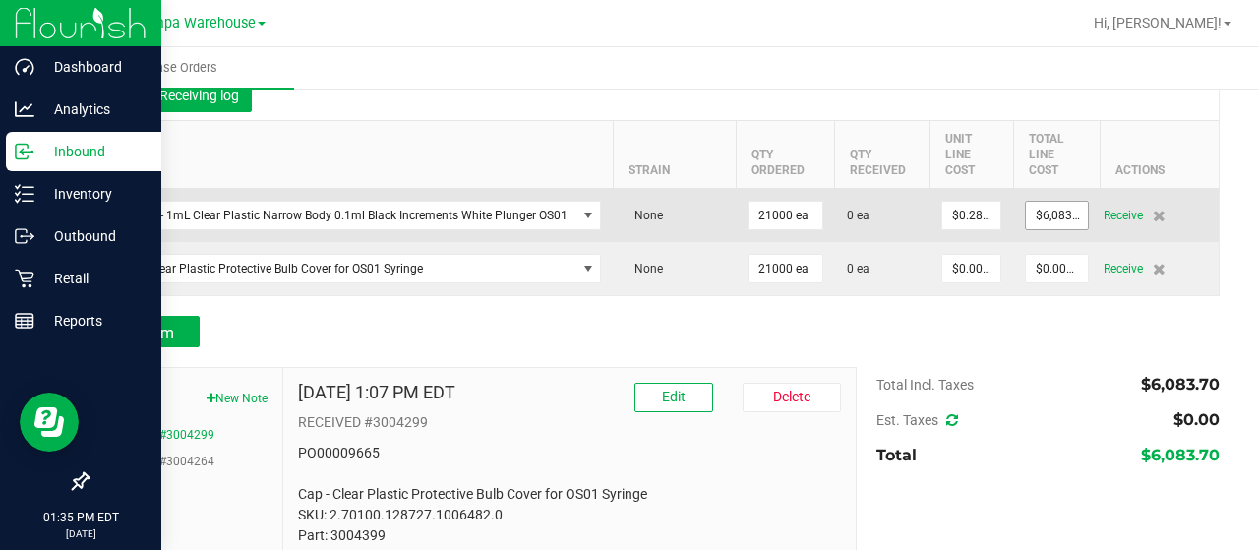
scroll to position [204, 0]
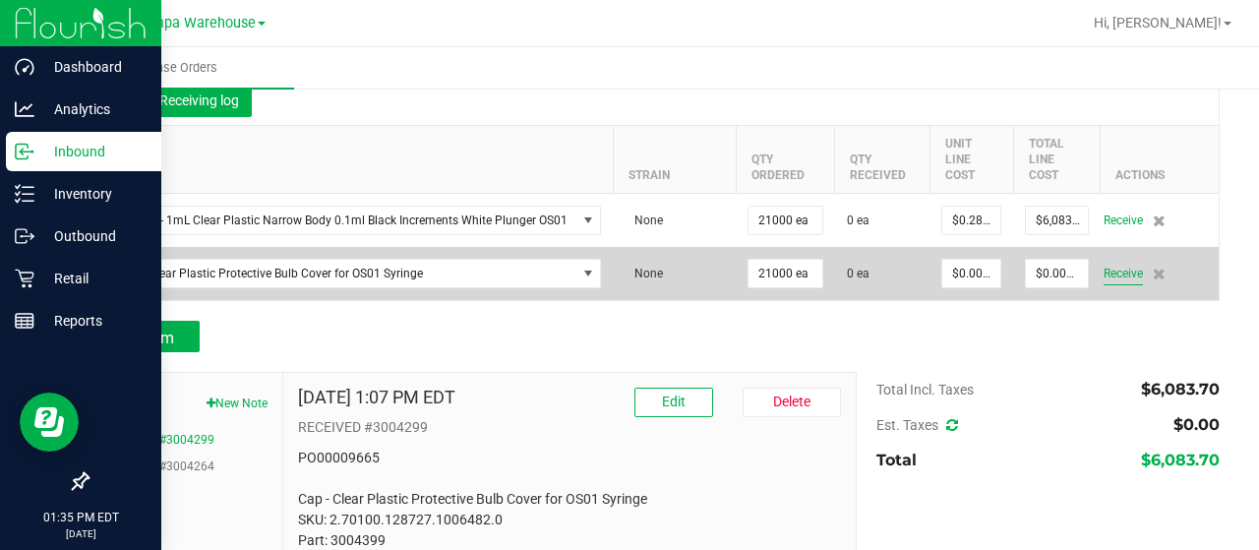
click at [1105, 272] on span "Receive" at bounding box center [1123, 274] width 39 height 24
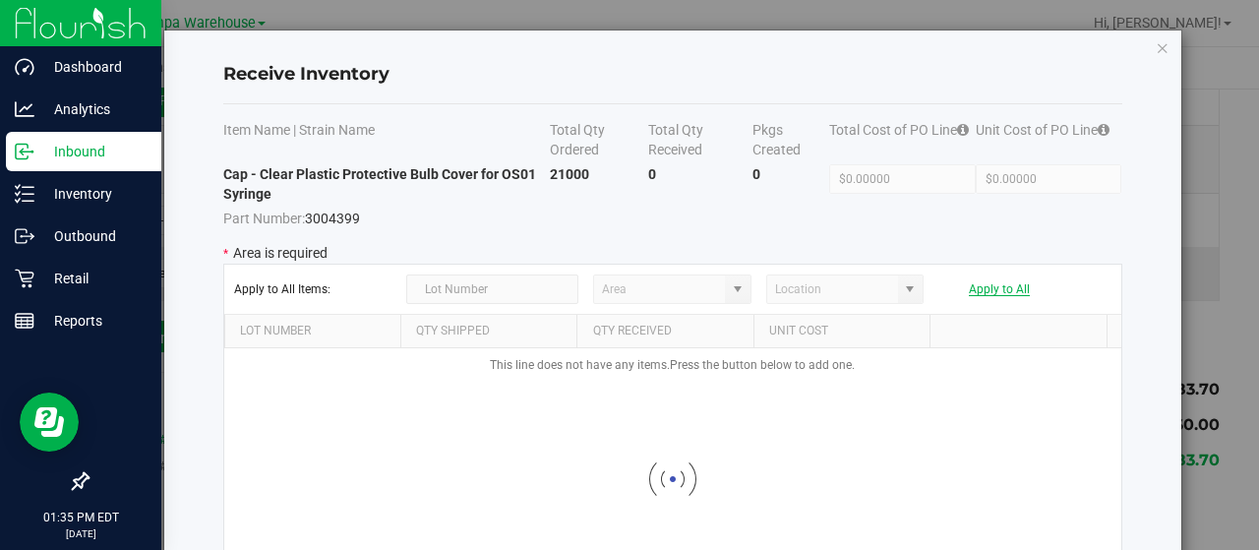
type input "State Pantry 1"
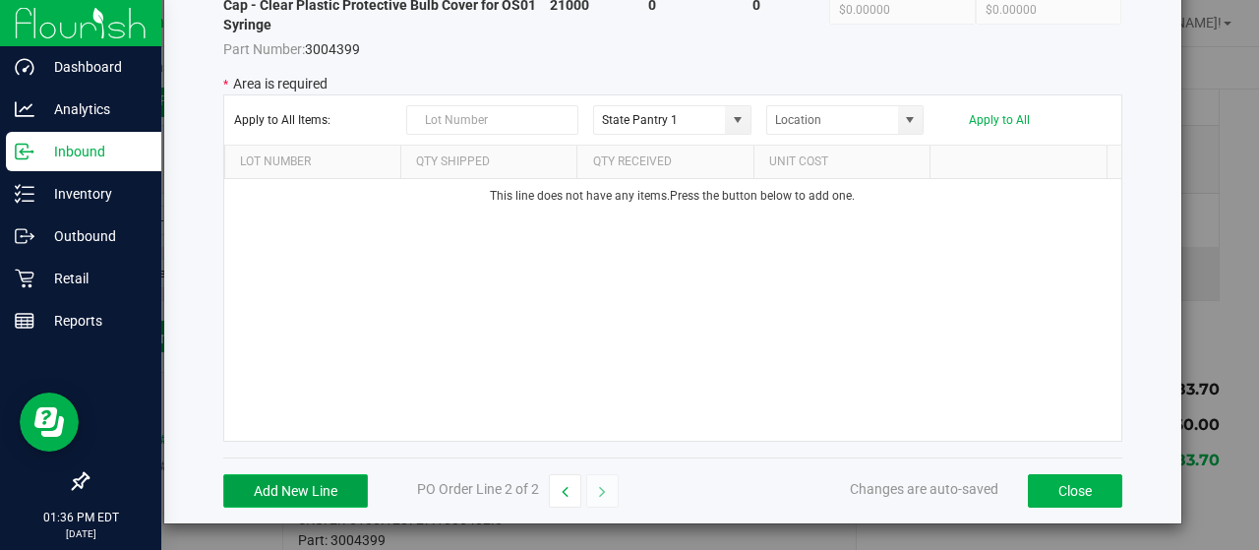
click at [331, 485] on button "Add New Line" at bounding box center [295, 490] width 145 height 33
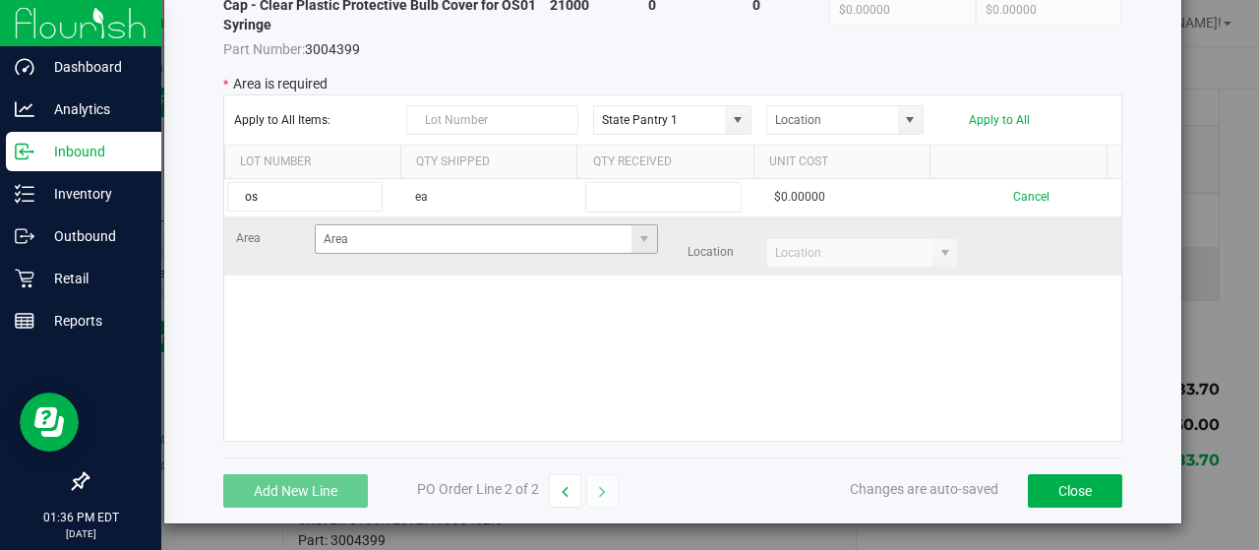
type input "o"
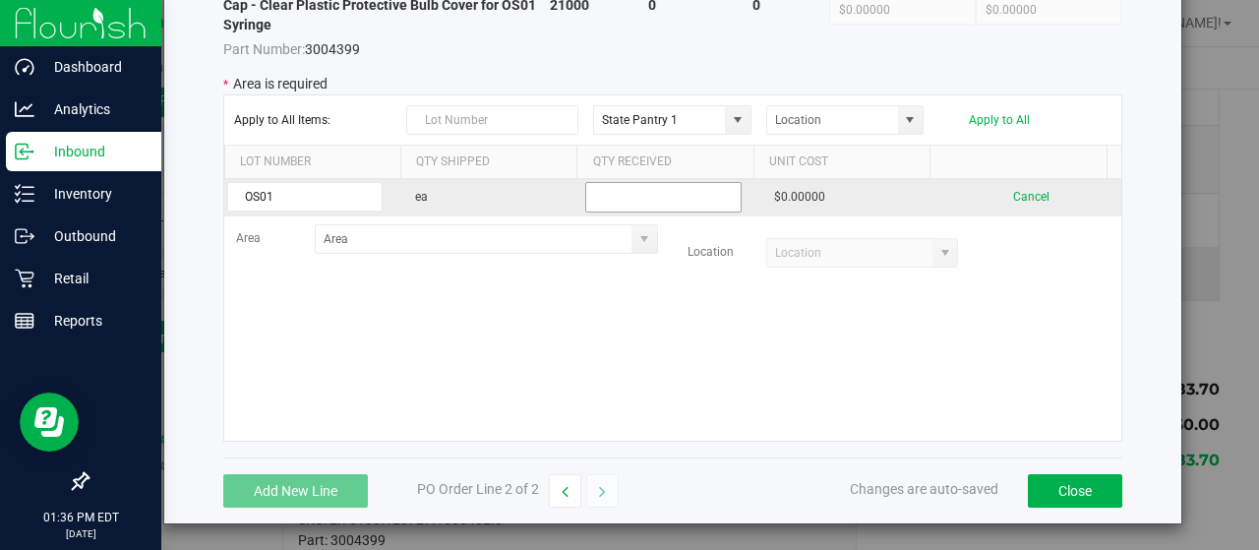
type input "OS01"
click at [711, 200] on input "text" at bounding box center [662, 197] width 155 height 30
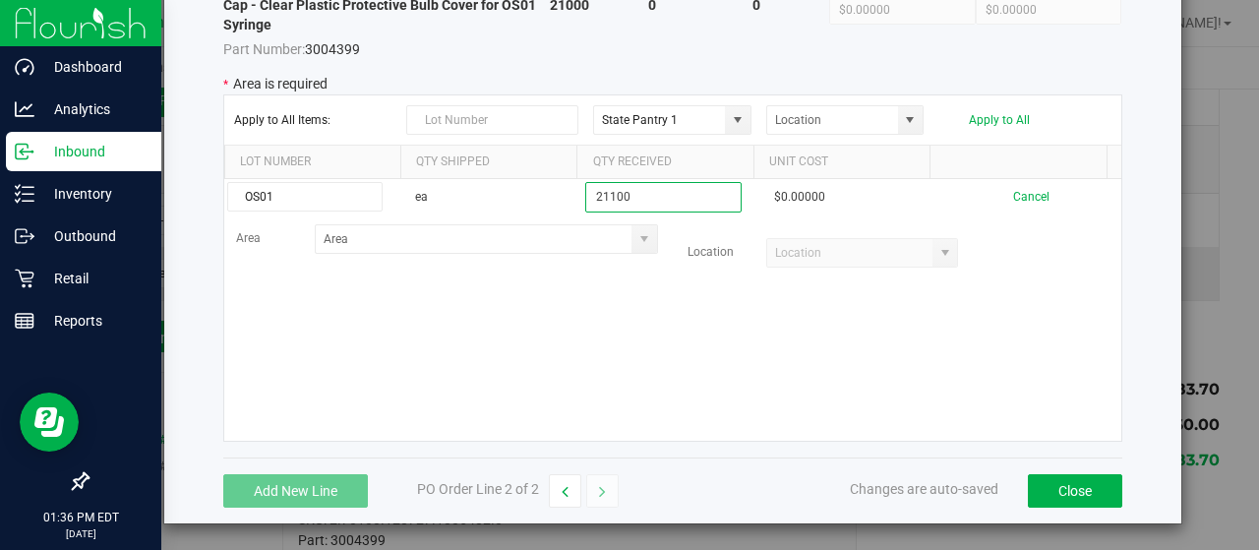
type input "21100"
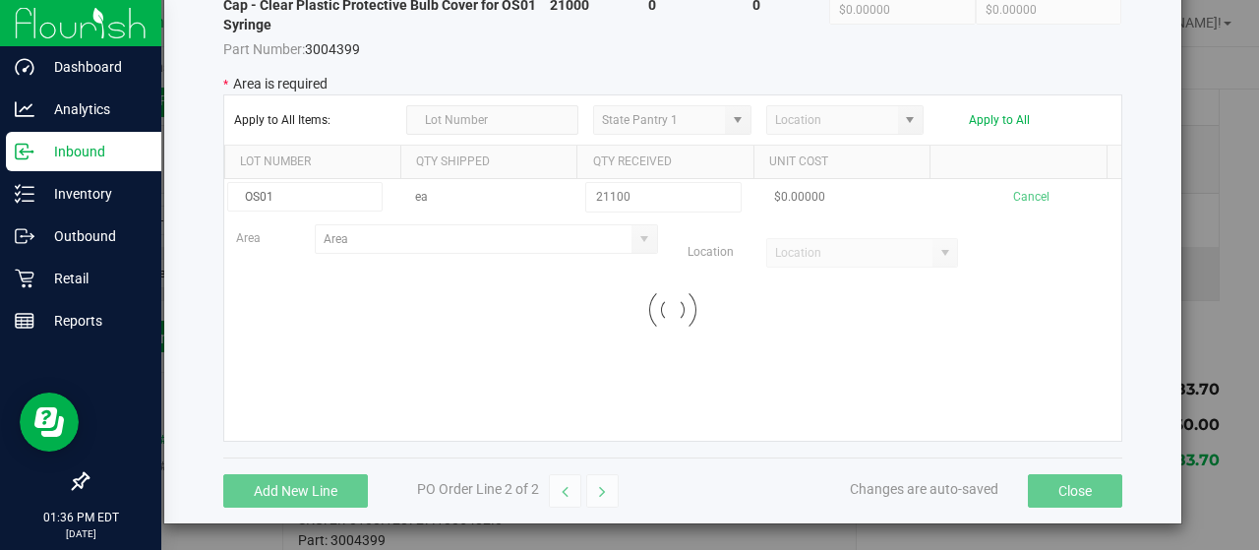
click at [638, 310] on kendo-grid-list "OS01 ea 21100 $0.00000 Cancel Area Location Loading" at bounding box center [672, 310] width 897 height 262
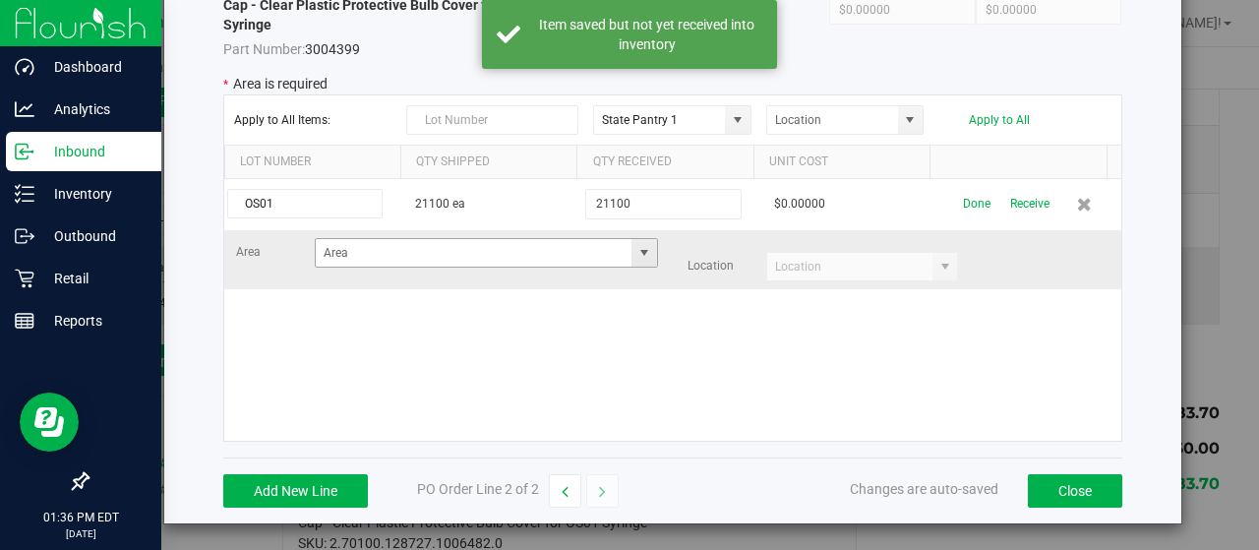
click at [637, 253] on span at bounding box center [645, 253] width 16 height 16
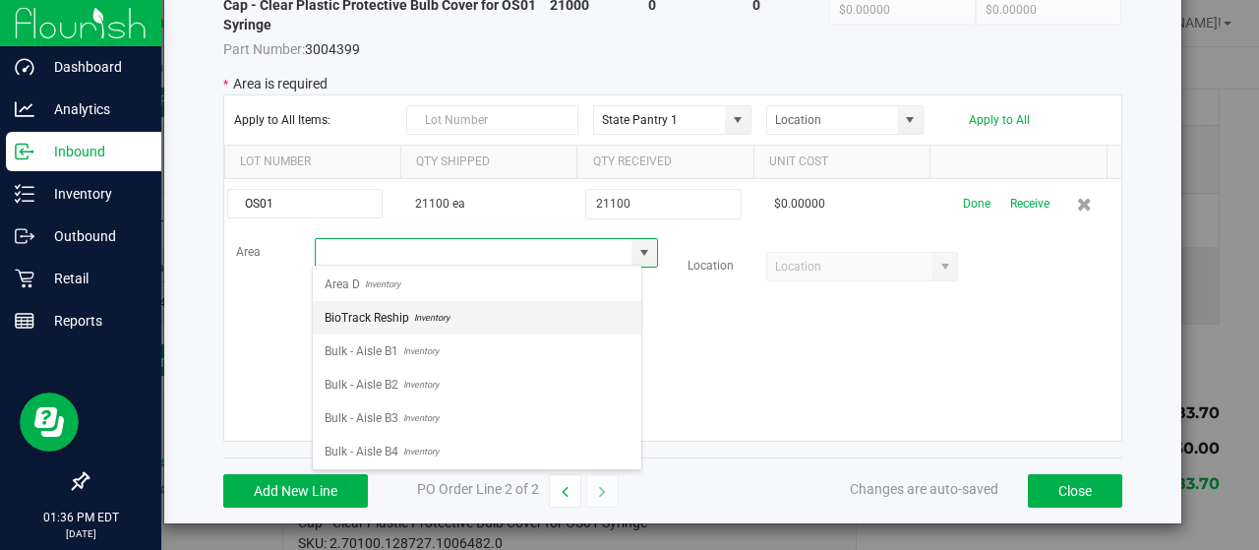
scroll to position [32, 0]
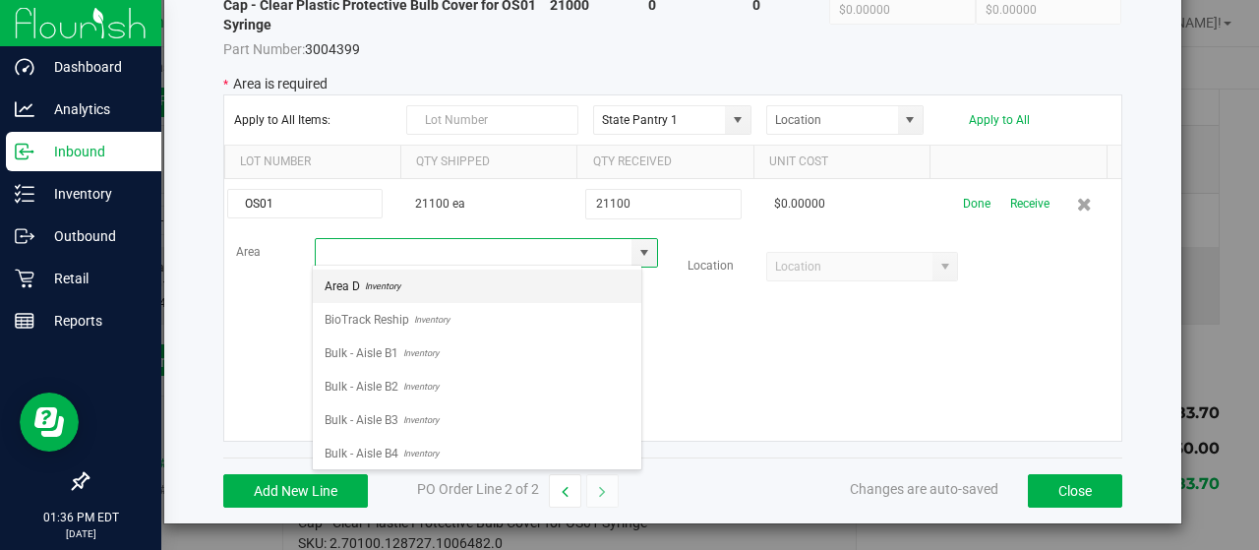
click at [380, 292] on span "Inventory" at bounding box center [380, 287] width 40 height 30
type input "Area D"
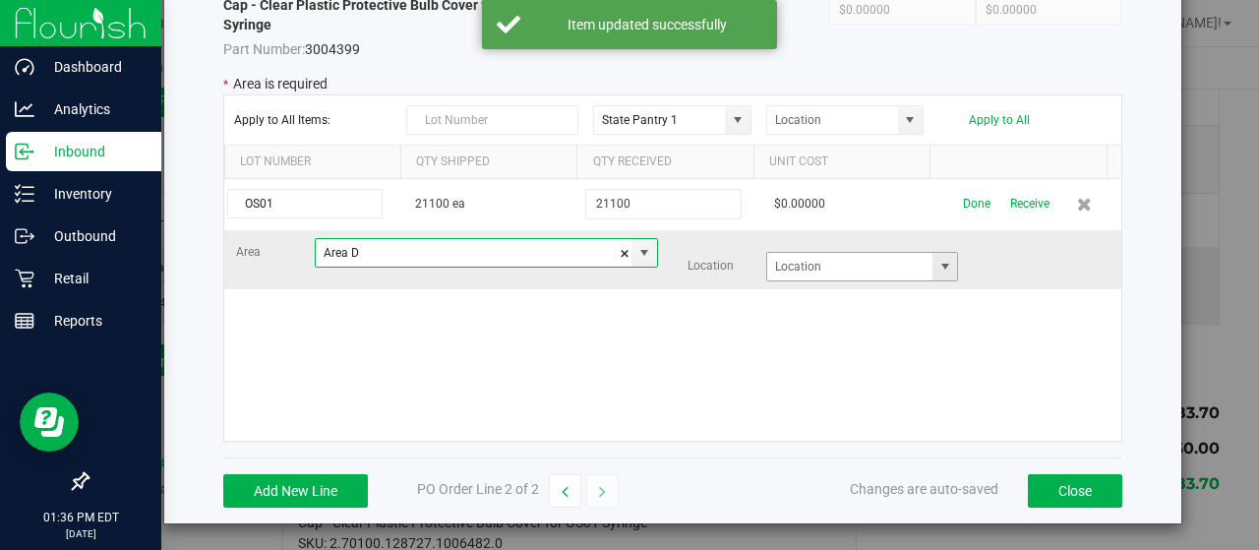
click at [938, 268] on span at bounding box center [946, 267] width 16 height 16
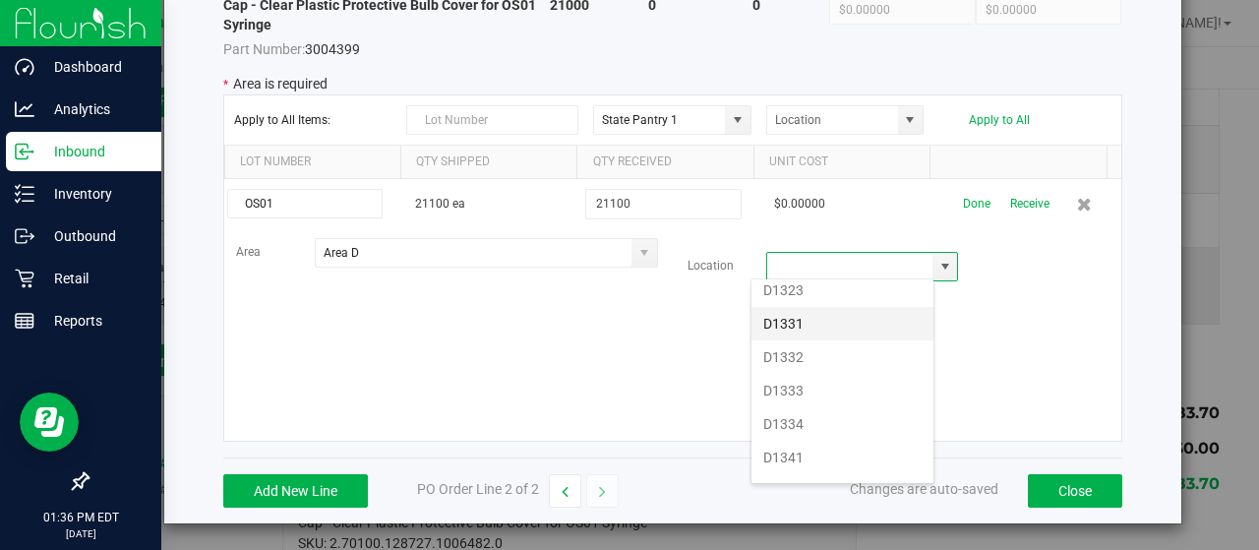
scroll to position [1183, 0]
click at [787, 438] on li "D1341" at bounding box center [843, 454] width 182 height 33
type input "D1341"
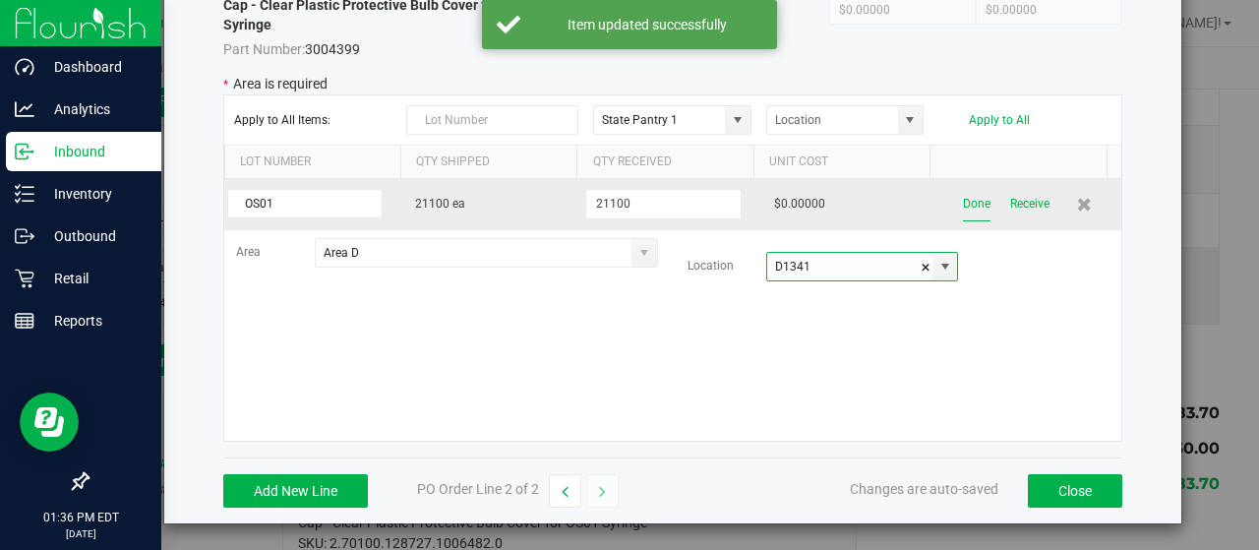
click at [963, 206] on button "Done" at bounding box center [977, 204] width 28 height 34
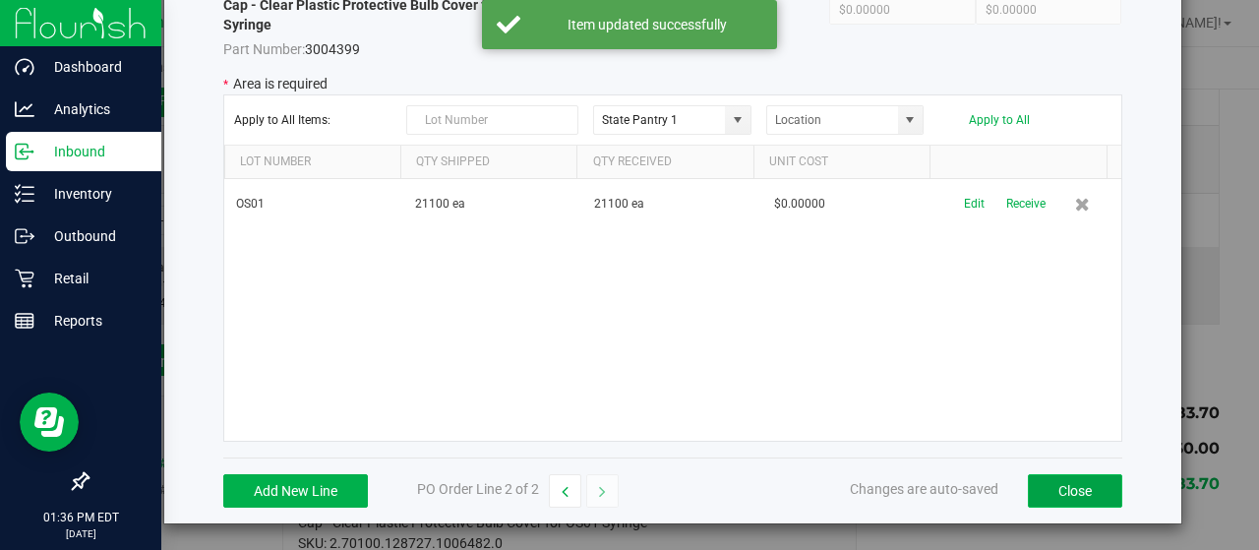
click at [1028, 489] on button "Close" at bounding box center [1075, 490] width 94 height 33
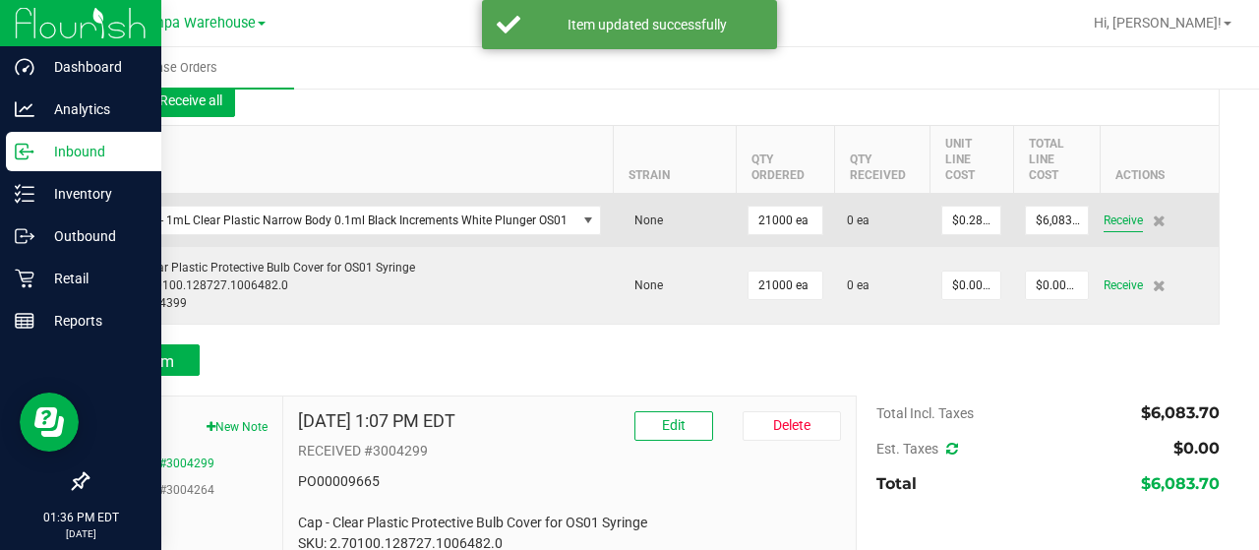
click at [1119, 225] on span "Receive" at bounding box center [1123, 221] width 39 height 24
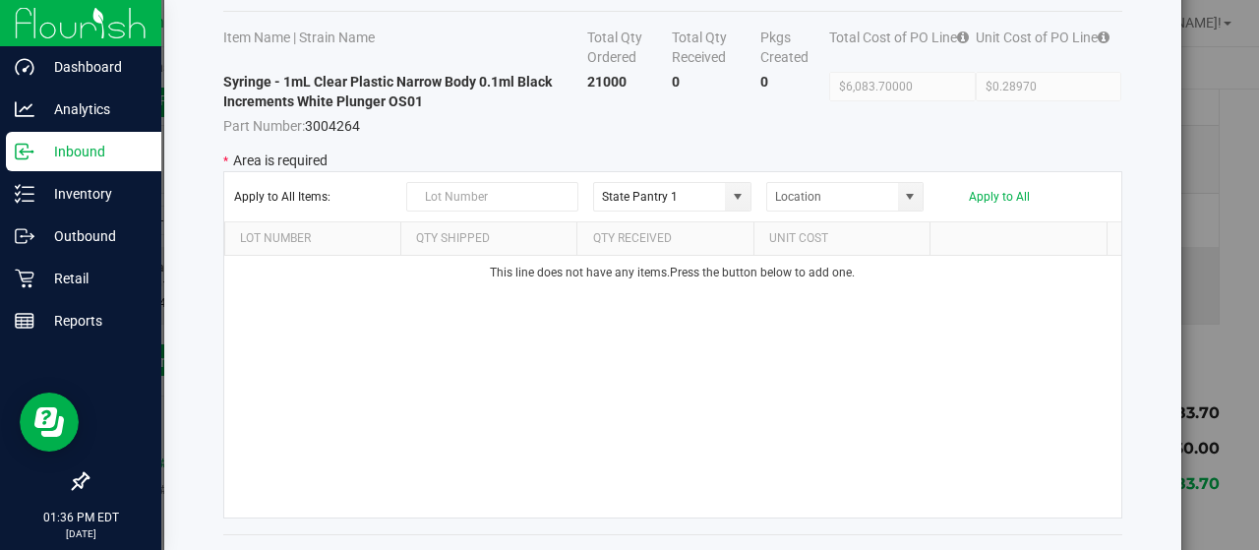
scroll to position [169, 0]
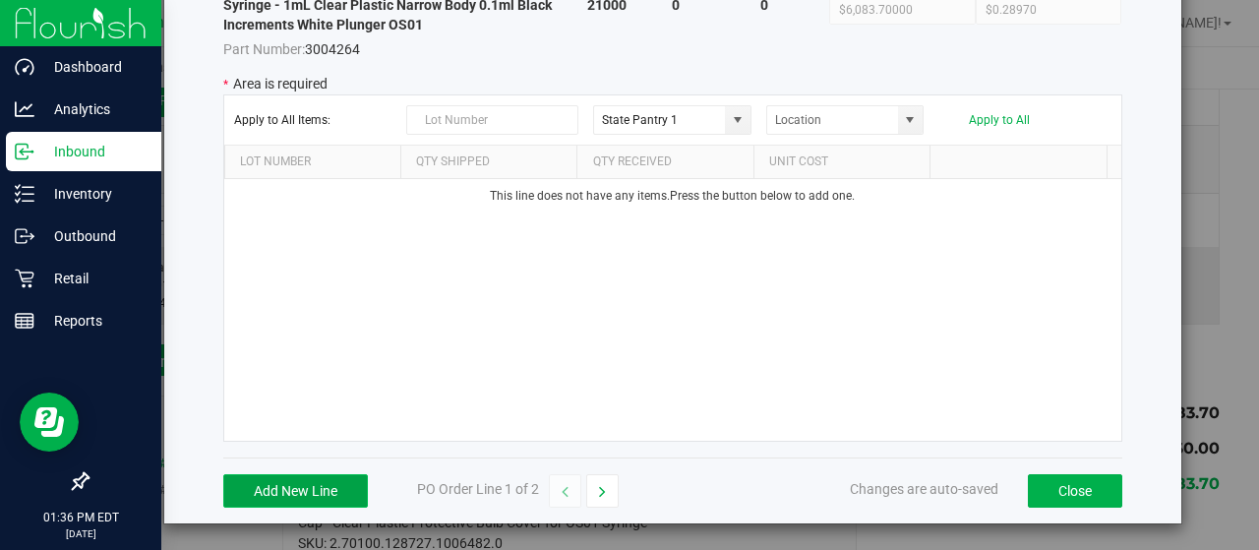
click at [286, 491] on button "Add New Line" at bounding box center [295, 490] width 145 height 33
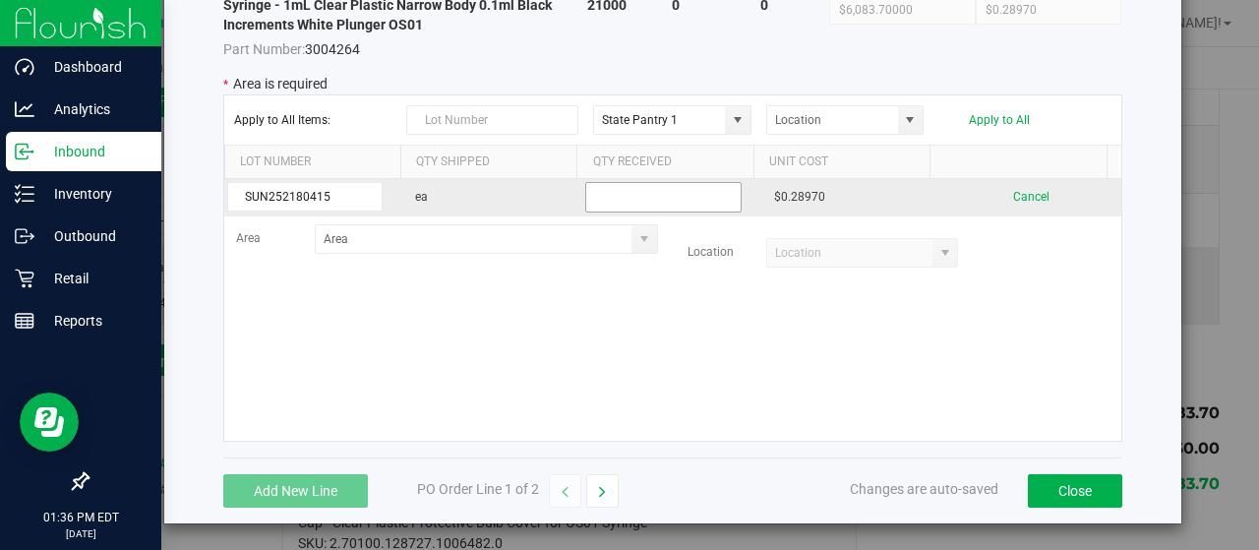
type input "SUN252180415"
click at [667, 196] on input "text" at bounding box center [662, 197] width 155 height 30
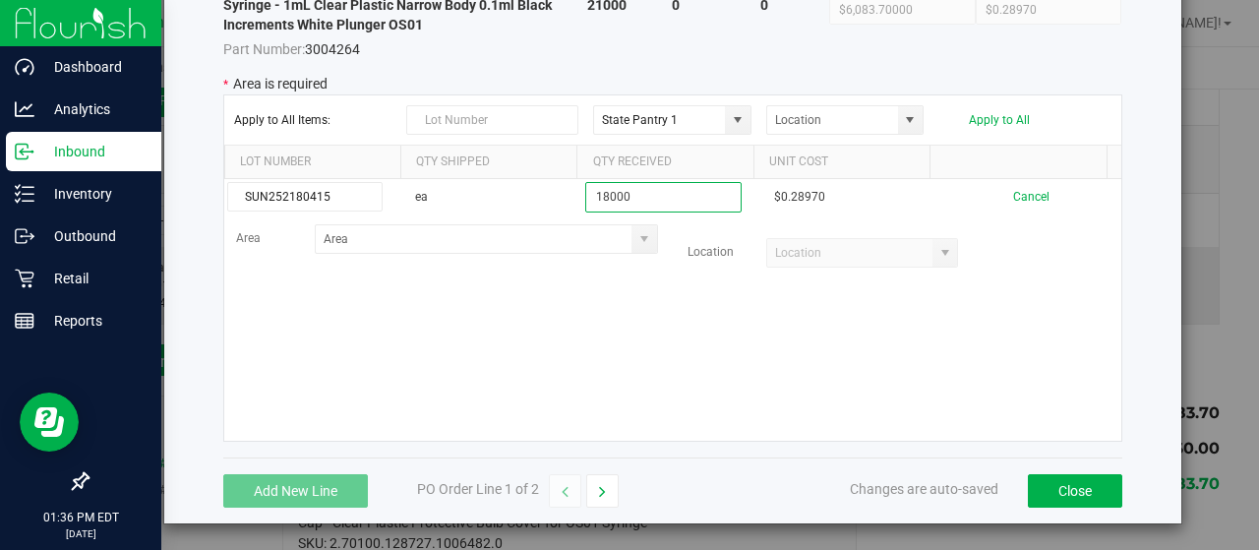
type input "18000"
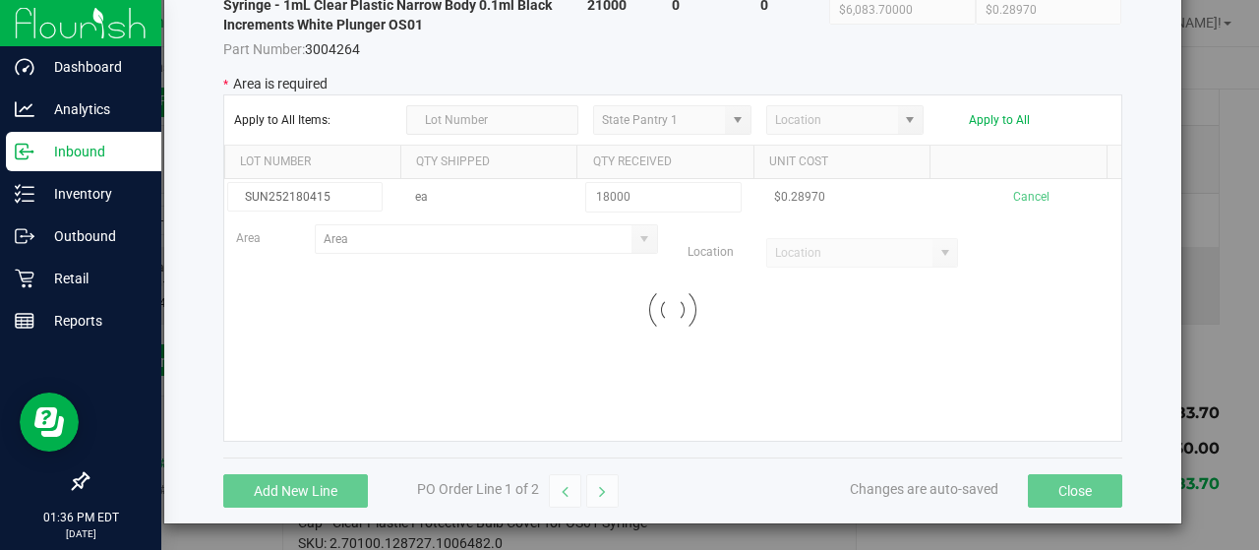
click at [630, 368] on kendo-grid-list "SUN252180415 ea 18000 $0.28970 Cancel Area Location Loading" at bounding box center [672, 310] width 897 height 262
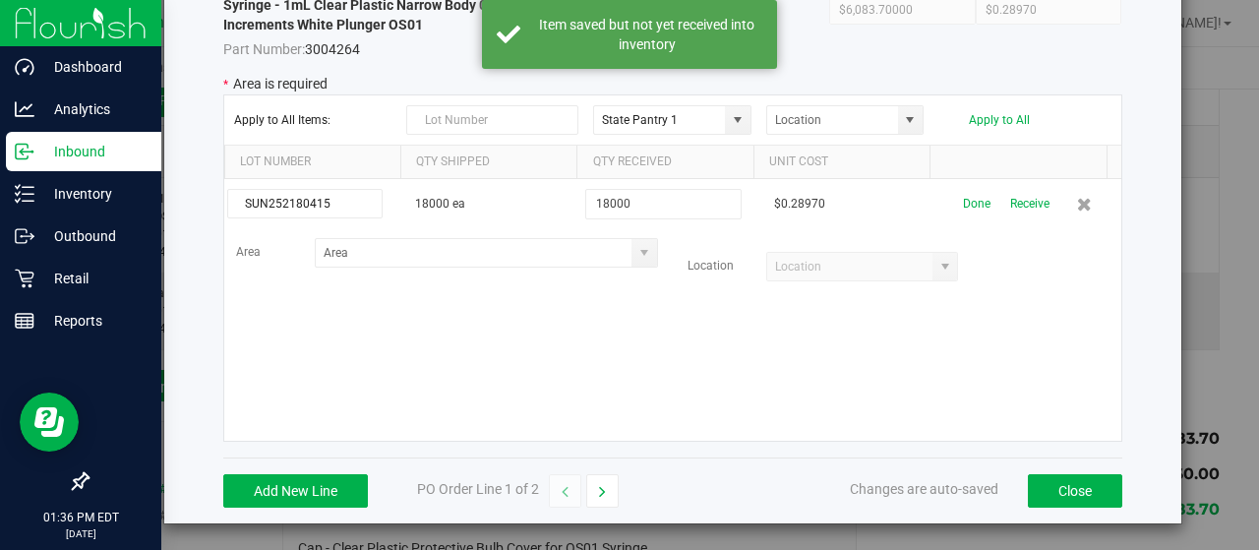
click at [634, 258] on span at bounding box center [644, 253] width 25 height 28
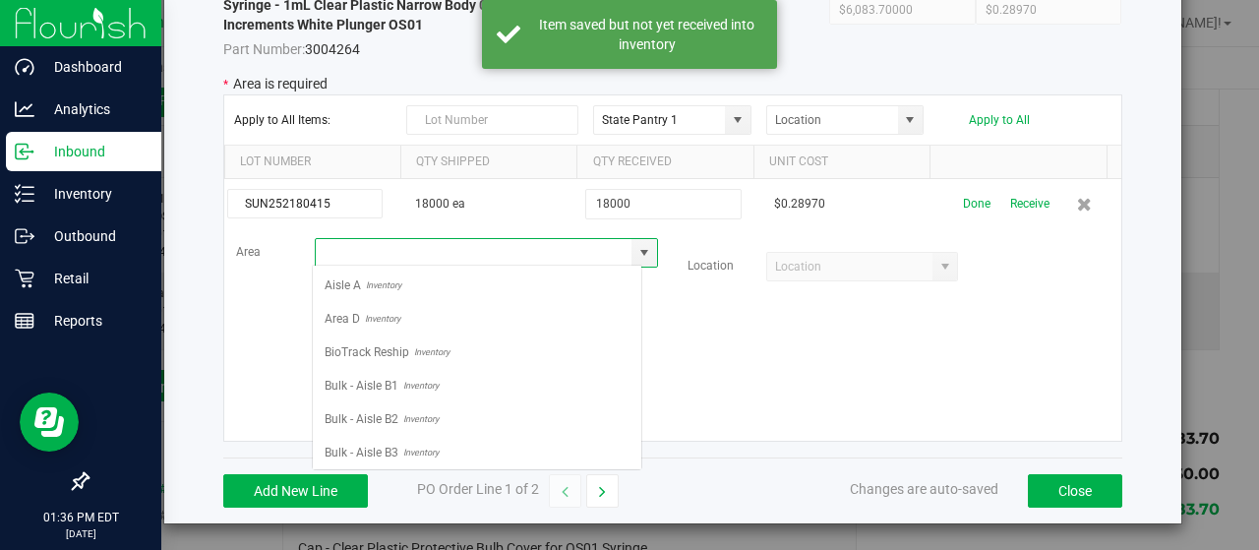
scroll to position [29, 331]
click at [431, 325] on li "Area D Inventory" at bounding box center [477, 318] width 329 height 33
type input "Area D"
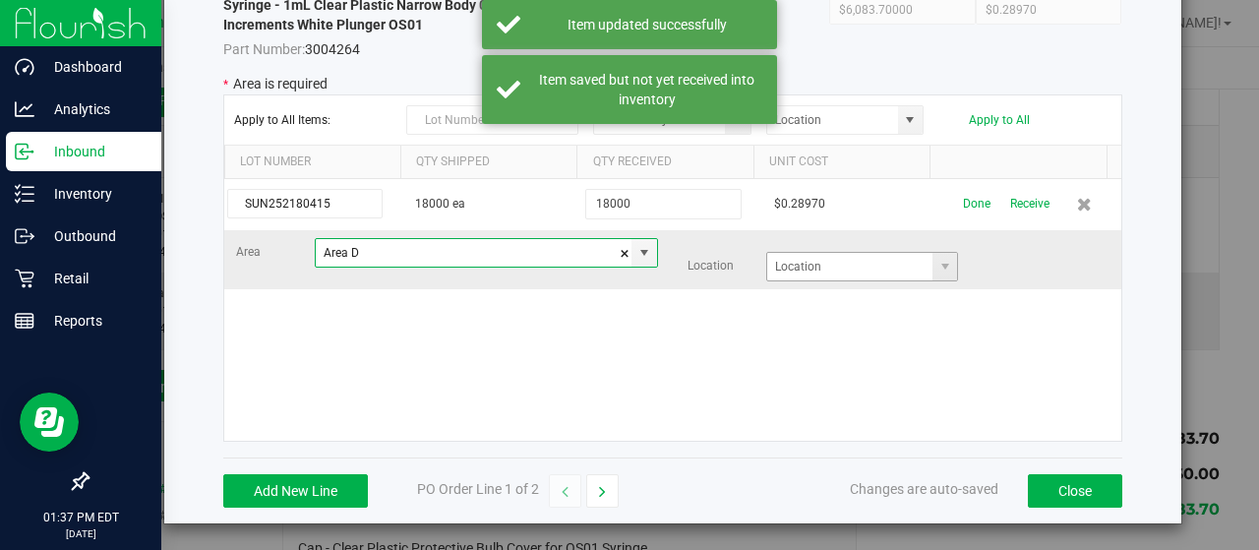
click at [933, 274] on span at bounding box center [945, 267] width 25 height 28
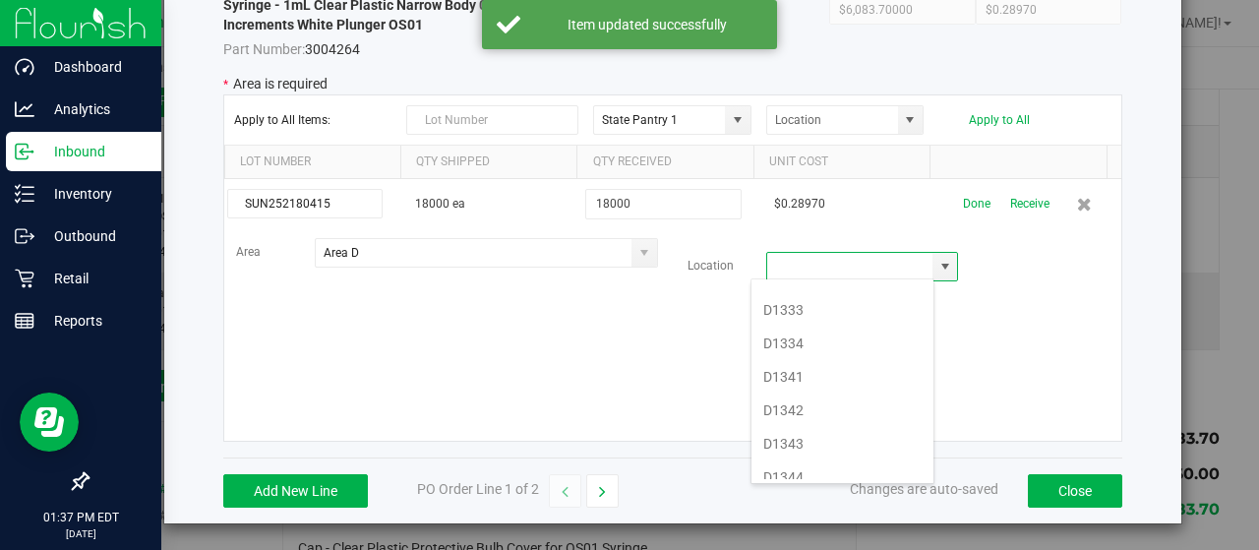
scroll to position [1257, 0]
click at [813, 396] on li "D1342" at bounding box center [843, 412] width 182 height 33
type input "D1342"
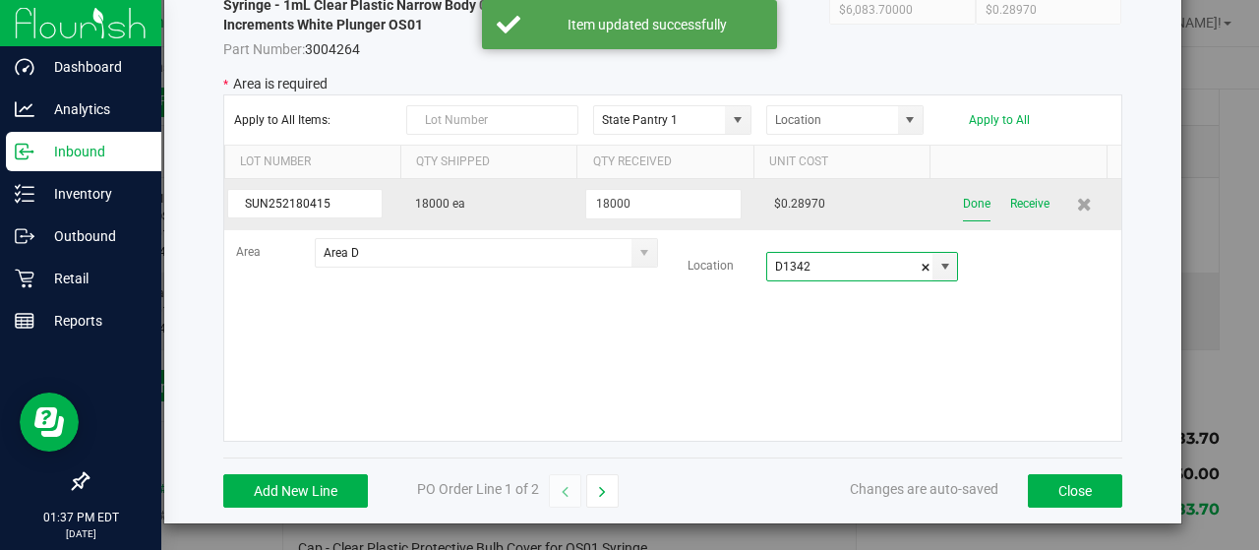
click at [963, 203] on button "Done" at bounding box center [977, 204] width 28 height 34
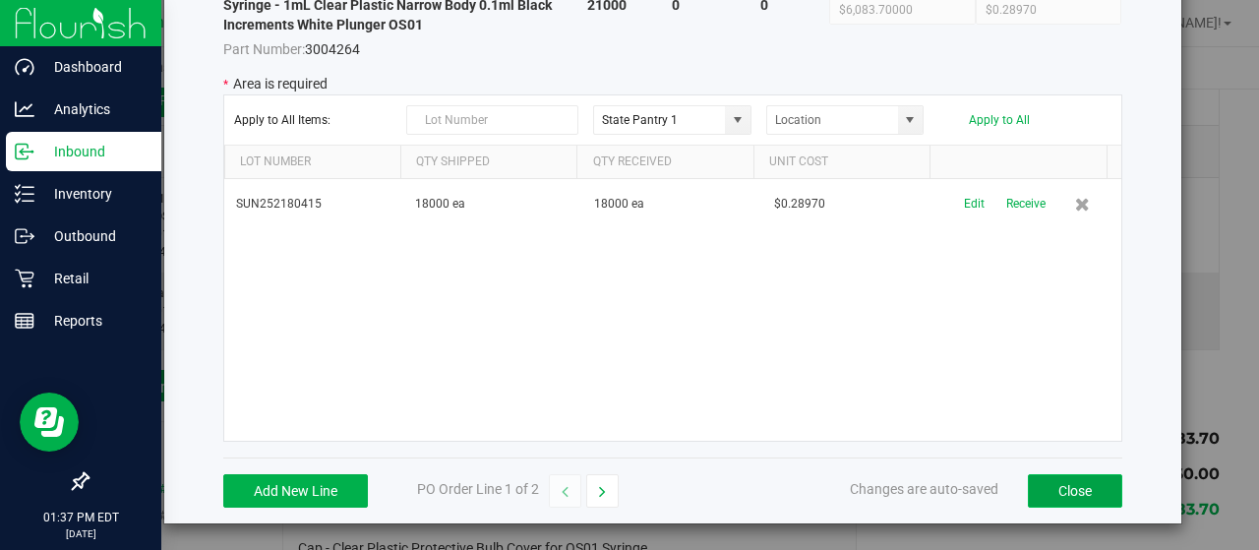
click at [1055, 483] on button "Close" at bounding box center [1075, 490] width 94 height 33
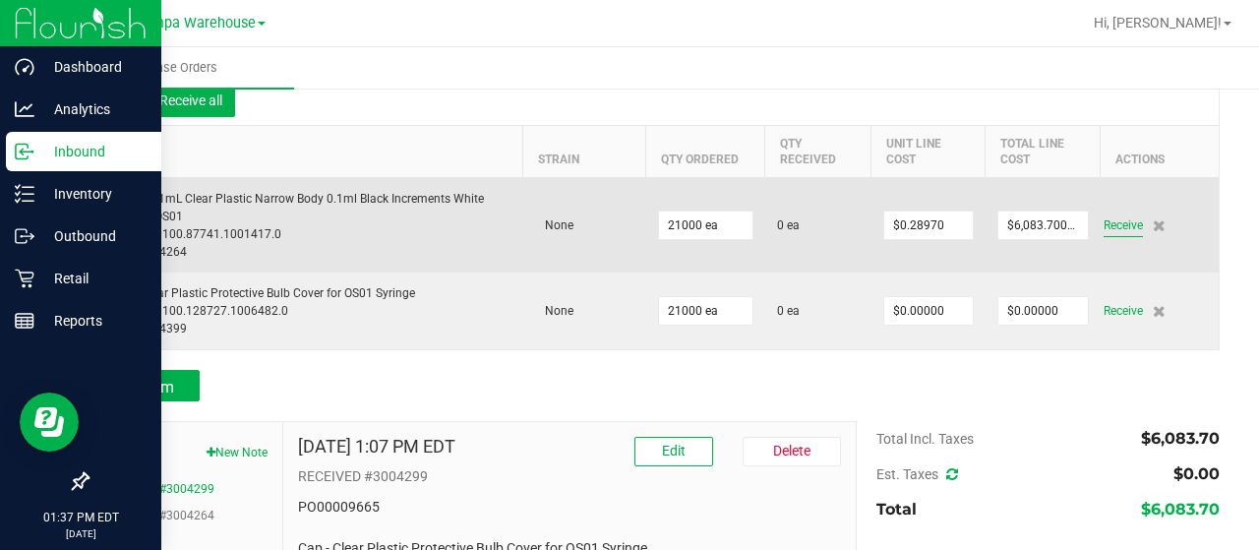
click at [1122, 226] on span "Receive" at bounding box center [1123, 225] width 39 height 24
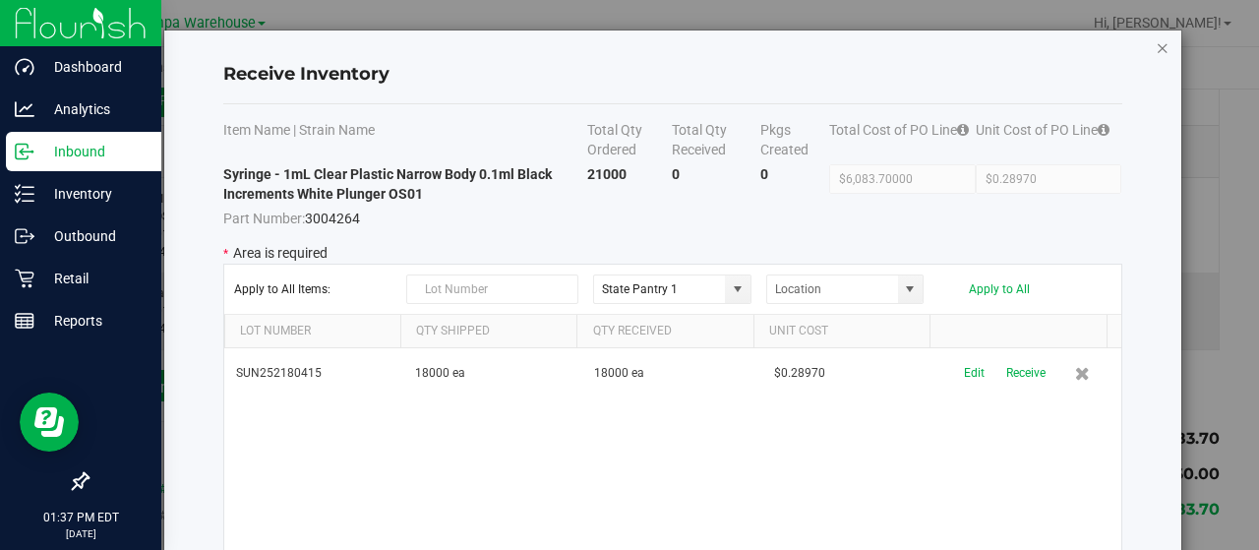
click at [1156, 49] on icon "Close modal" at bounding box center [1163, 47] width 14 height 24
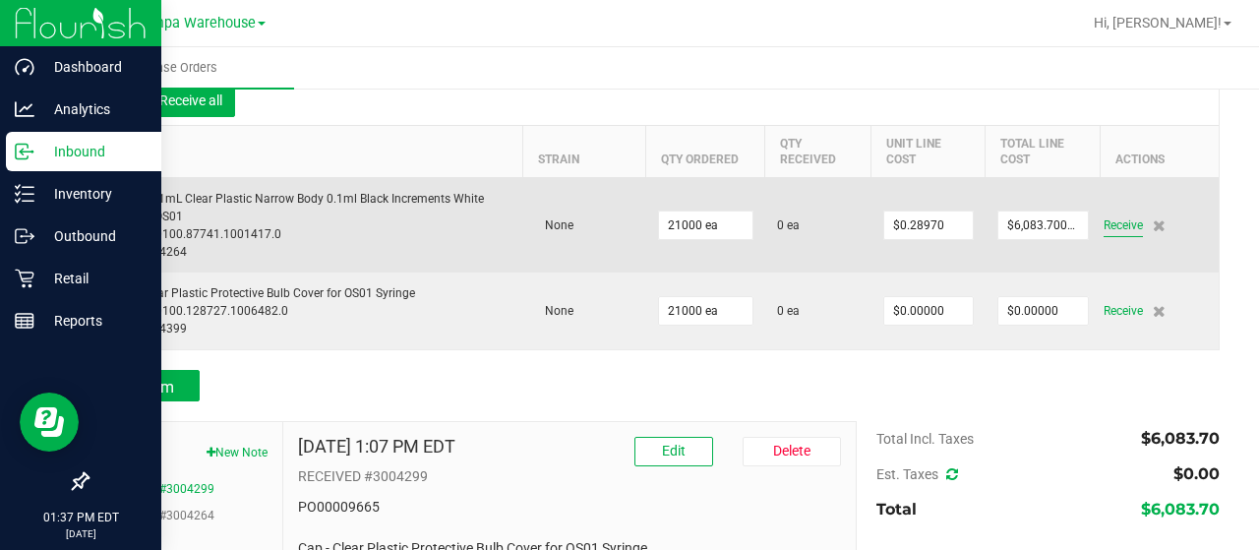
click at [1111, 216] on span "Receive" at bounding box center [1123, 225] width 39 height 24
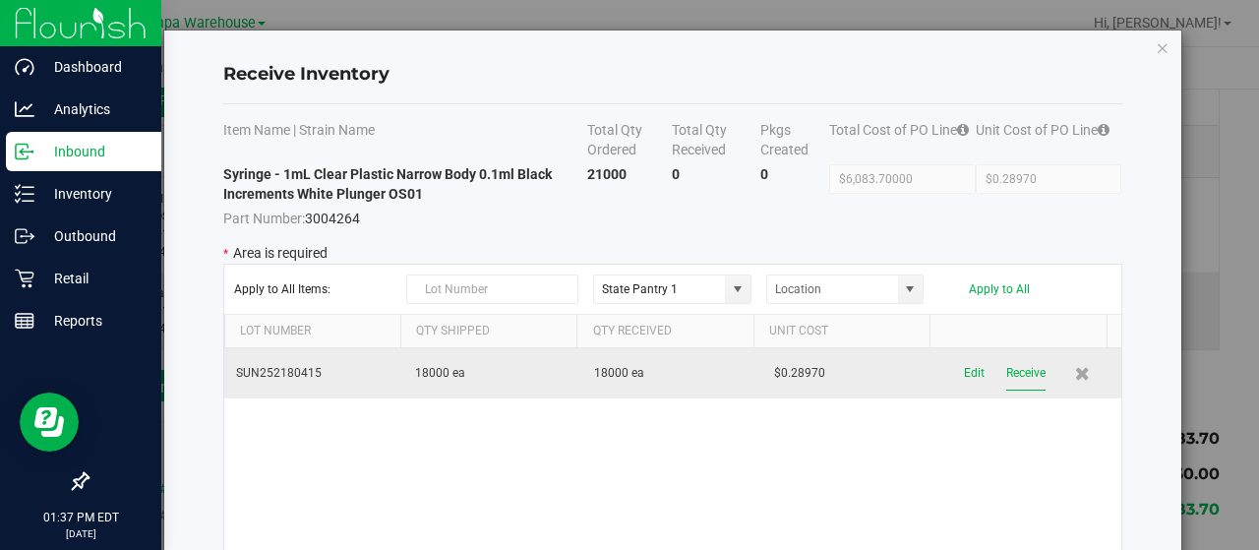
click at [1006, 371] on button "Receive" at bounding box center [1025, 373] width 39 height 34
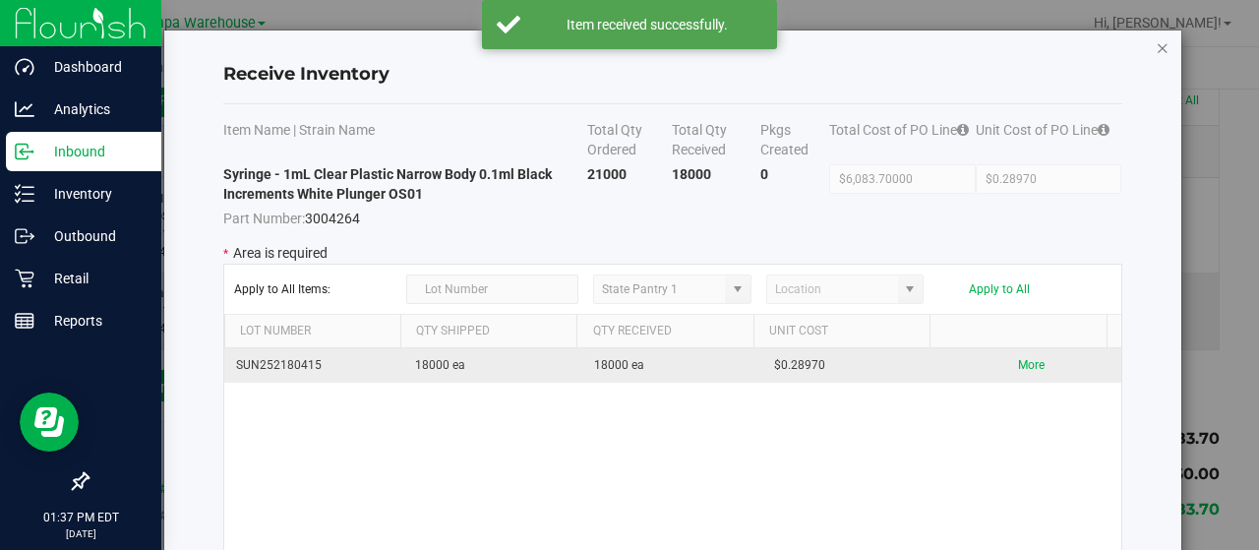
click at [1156, 48] on icon "Close modal" at bounding box center [1163, 47] width 14 height 24
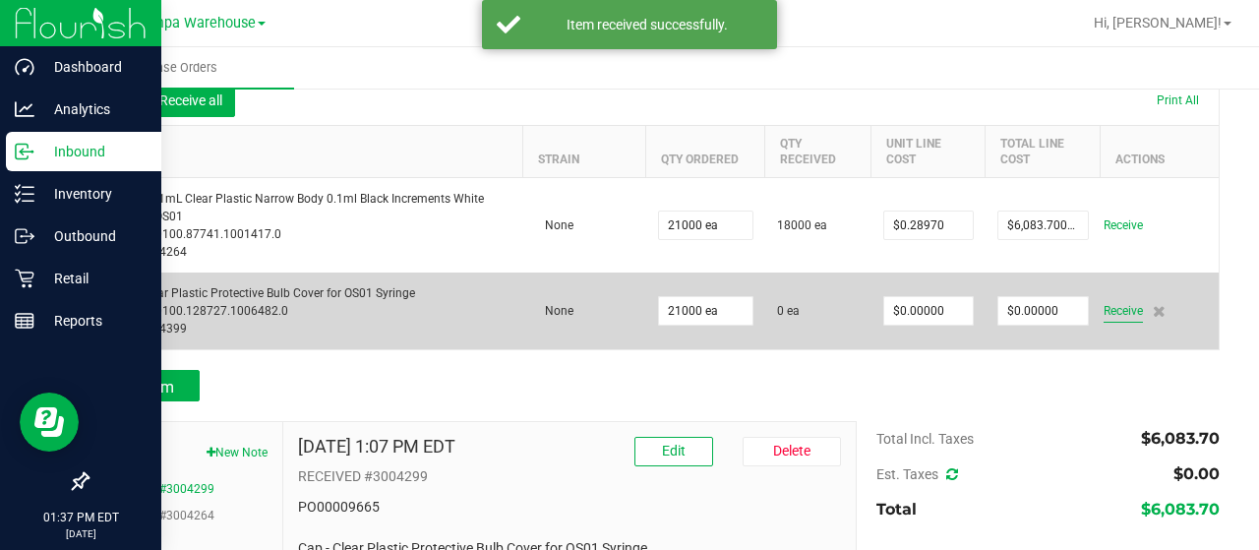
click at [1108, 312] on span "Receive" at bounding box center [1123, 311] width 39 height 24
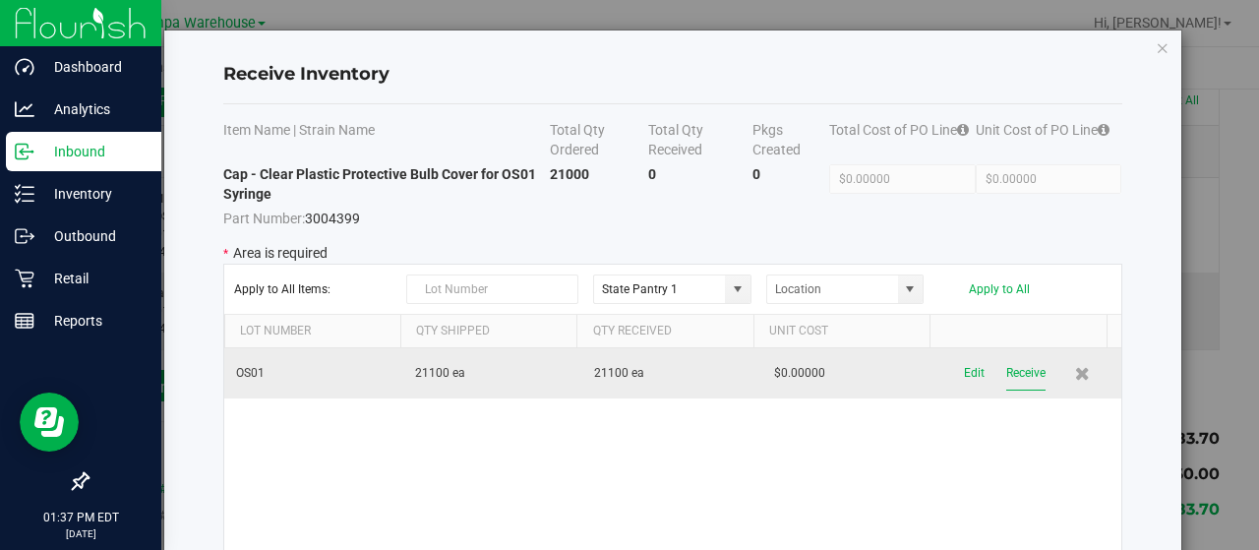
click at [1006, 386] on button "Receive" at bounding box center [1025, 373] width 39 height 34
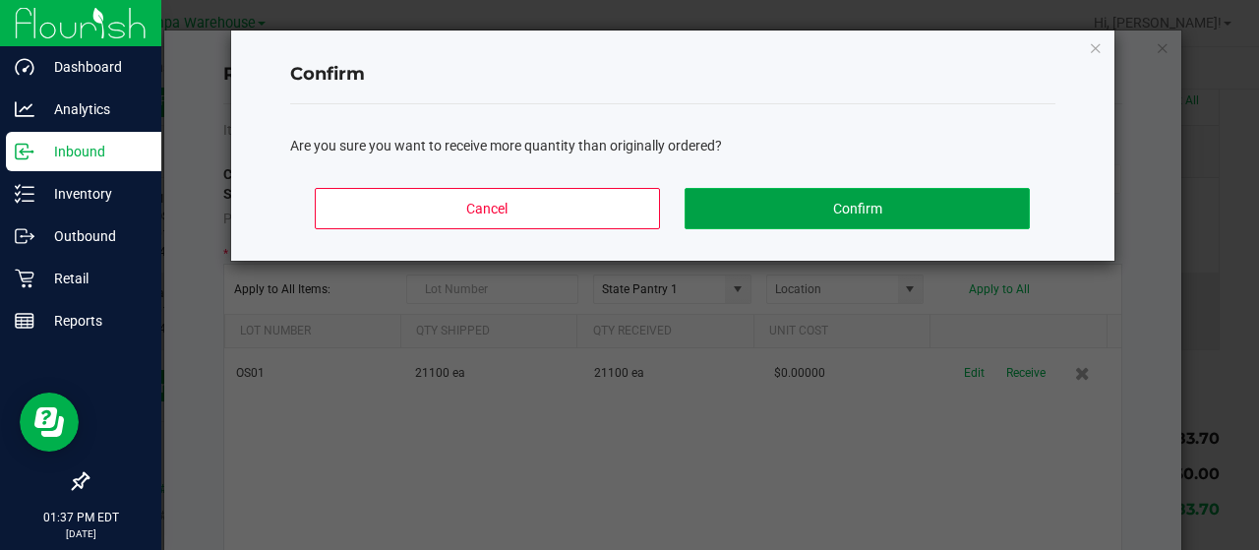
click at [785, 204] on button "Confirm" at bounding box center [857, 208] width 344 height 41
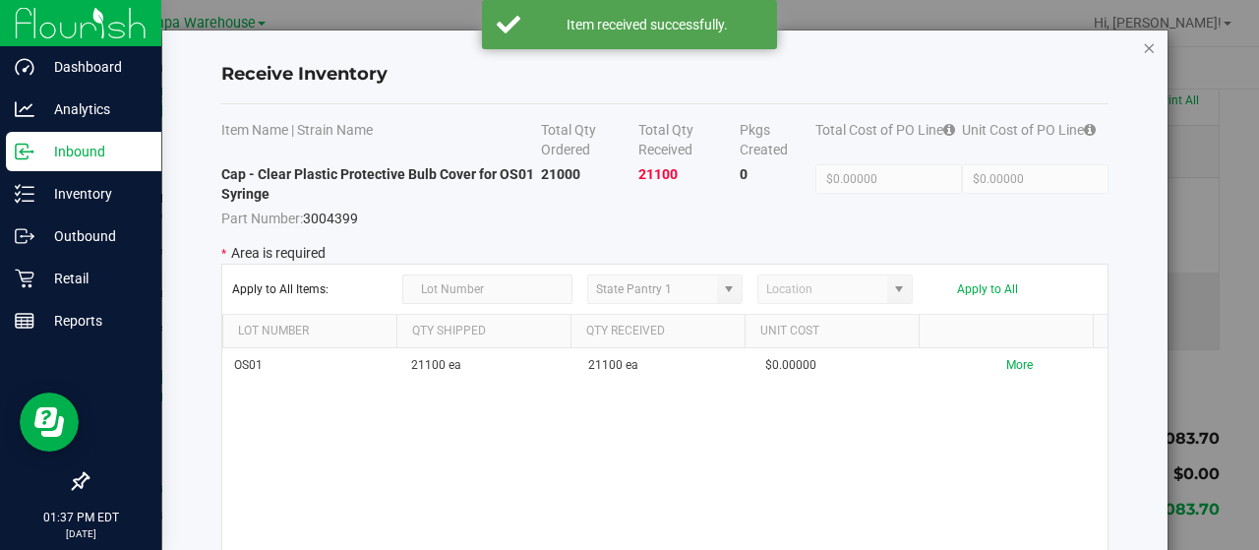
click at [1153, 42] on icon "Close modal" at bounding box center [1149, 47] width 14 height 24
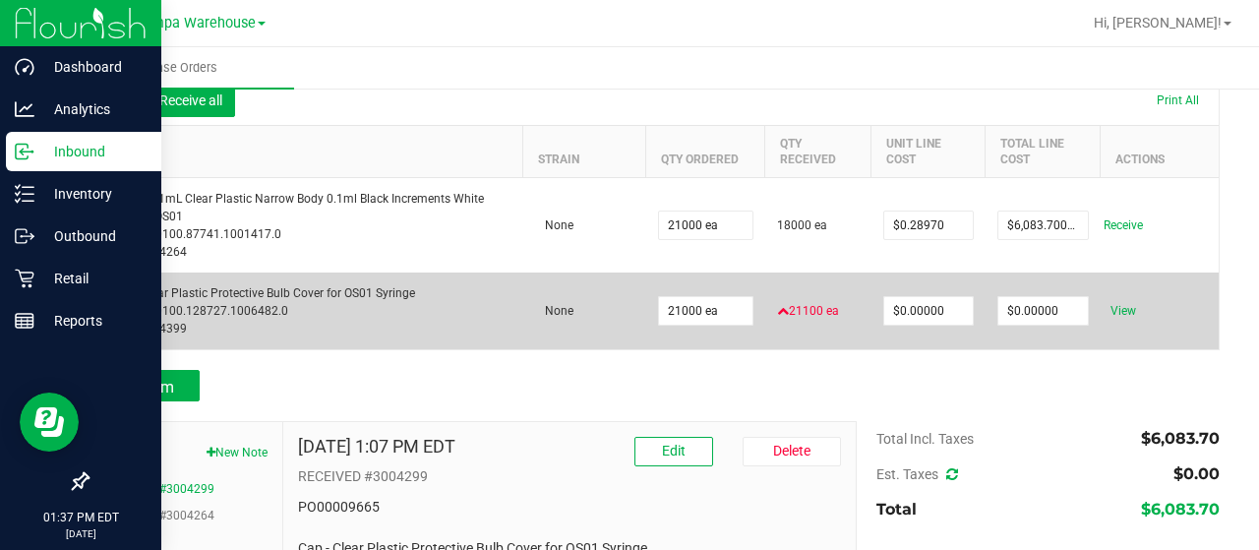
scroll to position [0, 0]
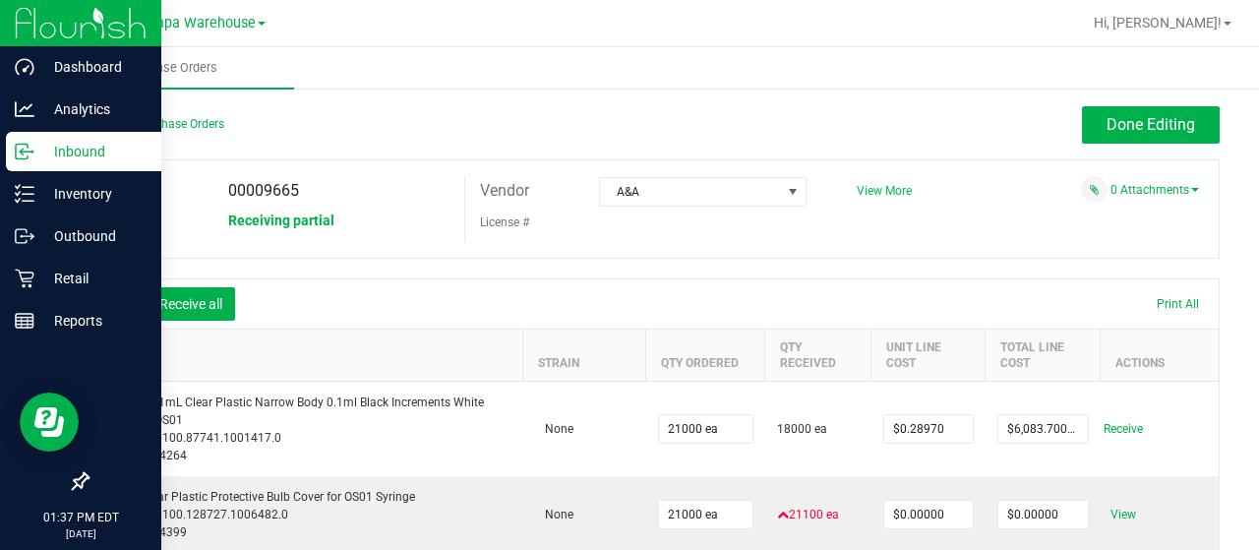
click at [871, 192] on span "View More" at bounding box center [884, 191] width 55 height 14
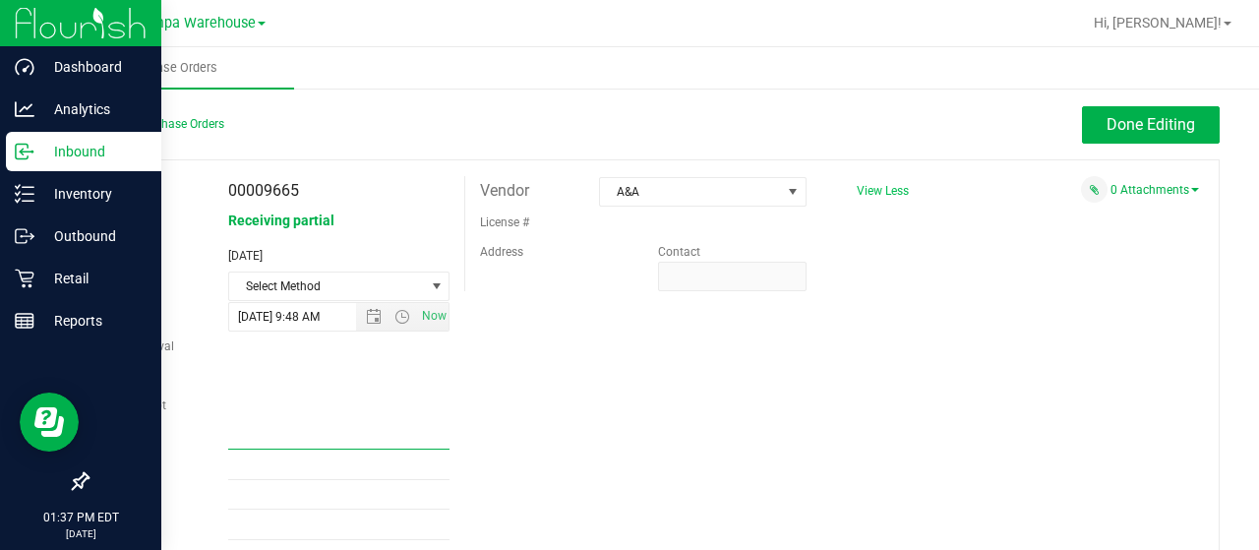
click at [243, 444] on input "Ref Field 1" at bounding box center [339, 435] width 222 height 30
type input "PO00009665"
click at [1097, 106] on button "Done Editing" at bounding box center [1151, 124] width 138 height 37
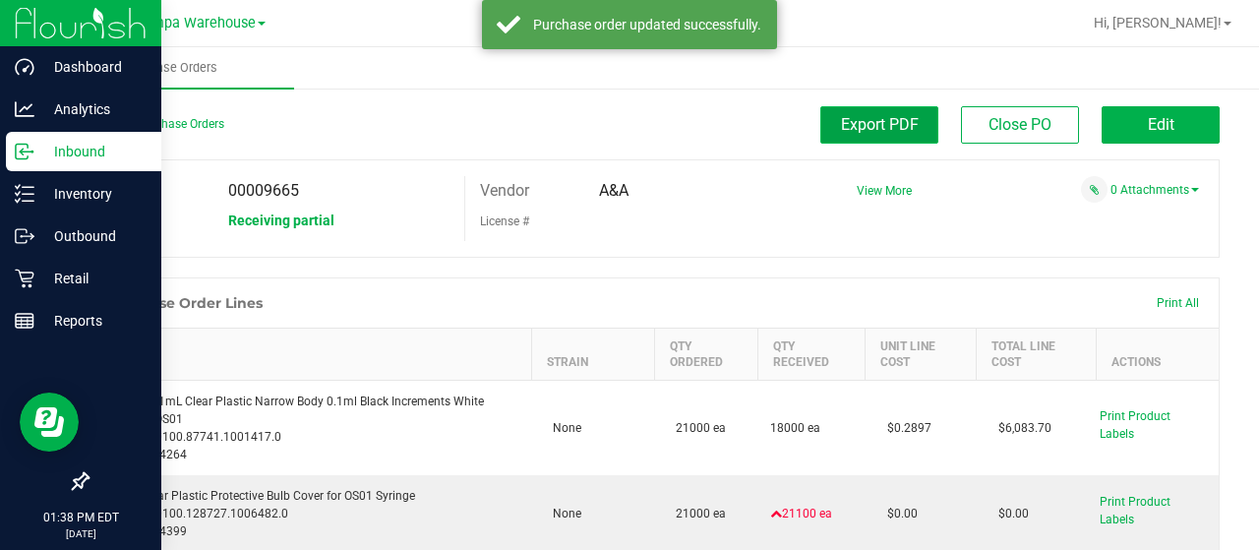
click at [879, 125] on span "Export PDF" at bounding box center [880, 124] width 78 height 19
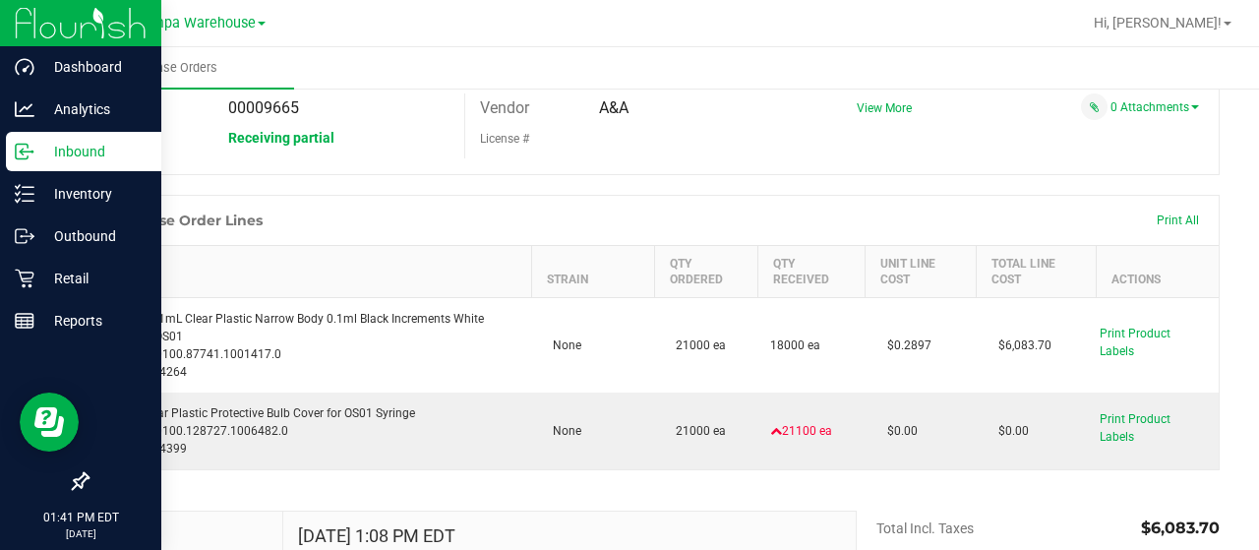
scroll to position [92, 0]
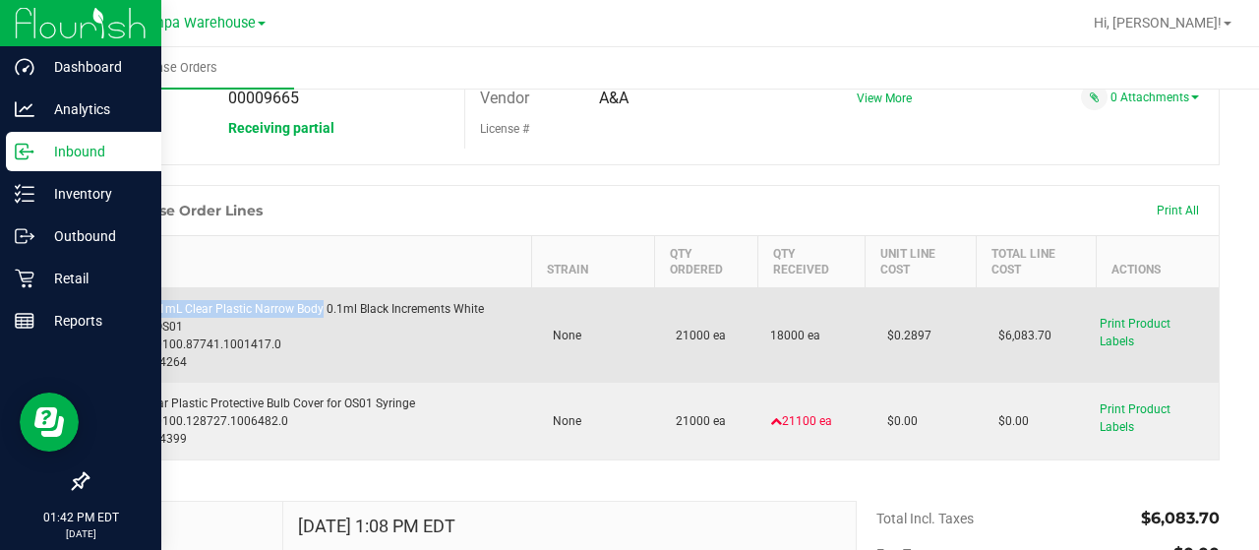
drag, startPoint x: 107, startPoint y: 307, endPoint x: 320, endPoint y: 308, distance: 212.5
click at [320, 308] on div "Syringe - 1mL Clear Plastic Narrow Body 0.1ml Black Increments White Plunger OS…" at bounding box center [310, 335] width 420 height 71
copy div "Syringe - 1mL Clear Plastic Narrow Body"
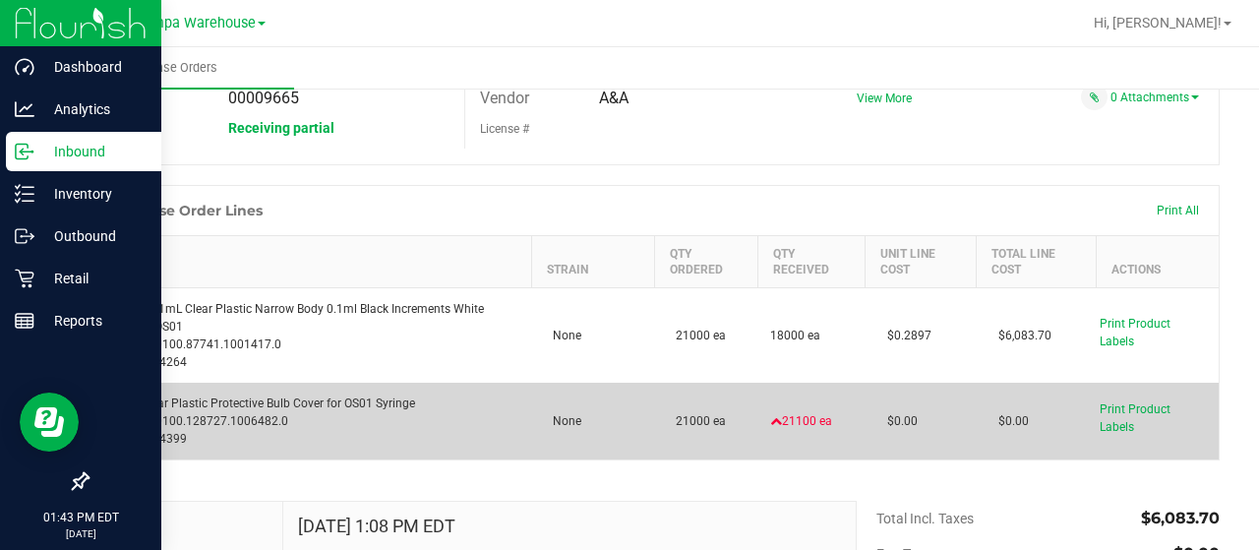
click at [332, 394] on div "Cap - Clear Plastic Protective Bulb Cover for OS01 Syringe SKU: 2.70100.128727.…" at bounding box center [310, 420] width 420 height 53
drag, startPoint x: 193, startPoint y: 438, endPoint x: 136, endPoint y: 436, distance: 57.1
click at [136, 436] on div "Cap - Clear Plastic Protective Bulb Cover for OS01 Syringe SKU: 2.70100.128727.…" at bounding box center [310, 420] width 420 height 53
copy div "3004399"
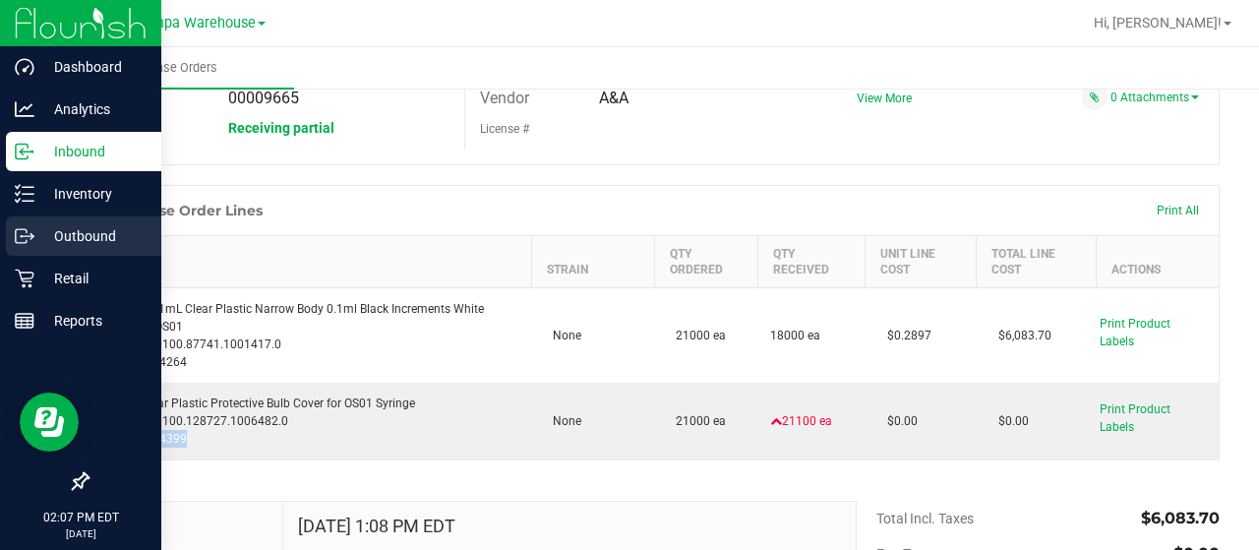
click at [87, 246] on p "Outbound" at bounding box center [93, 236] width 118 height 24
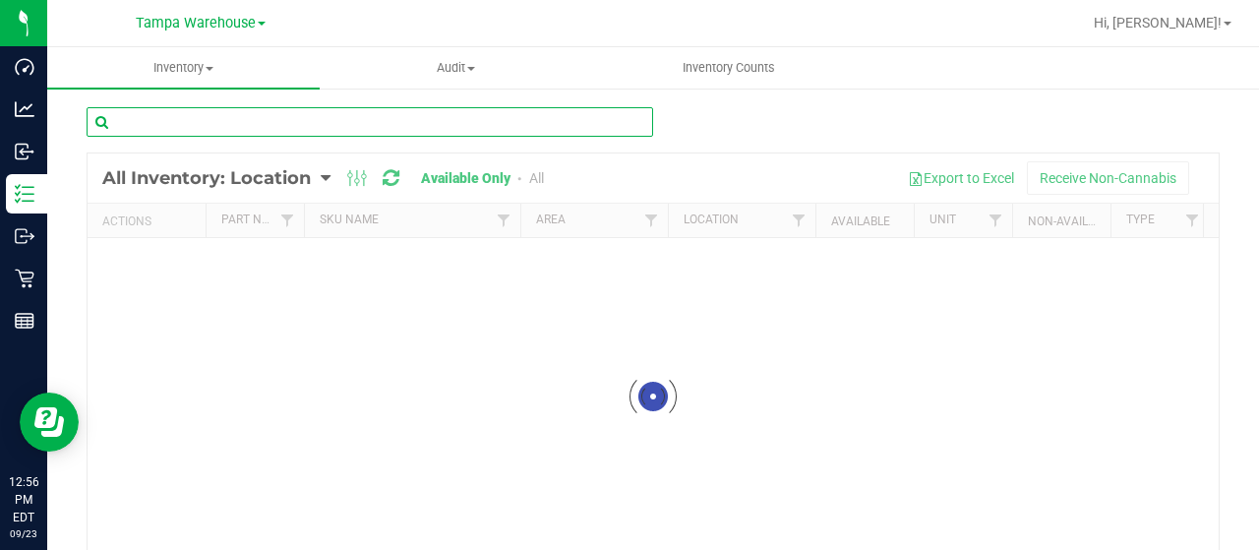
click at [266, 119] on input "text" at bounding box center [370, 122] width 567 height 30
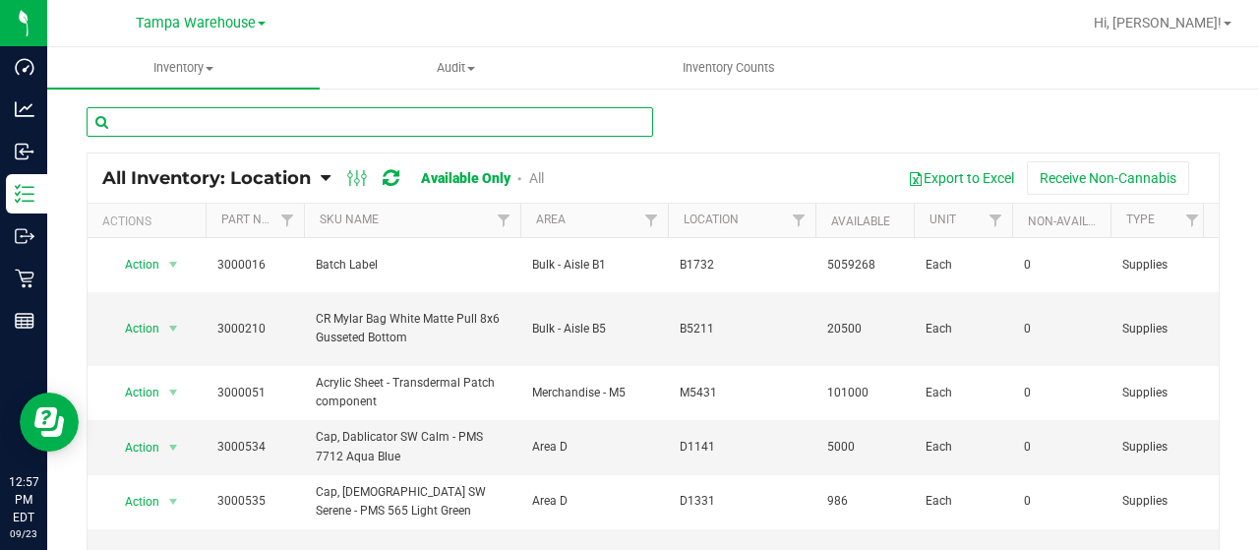
click at [285, 121] on input "text" at bounding box center [370, 122] width 567 height 30
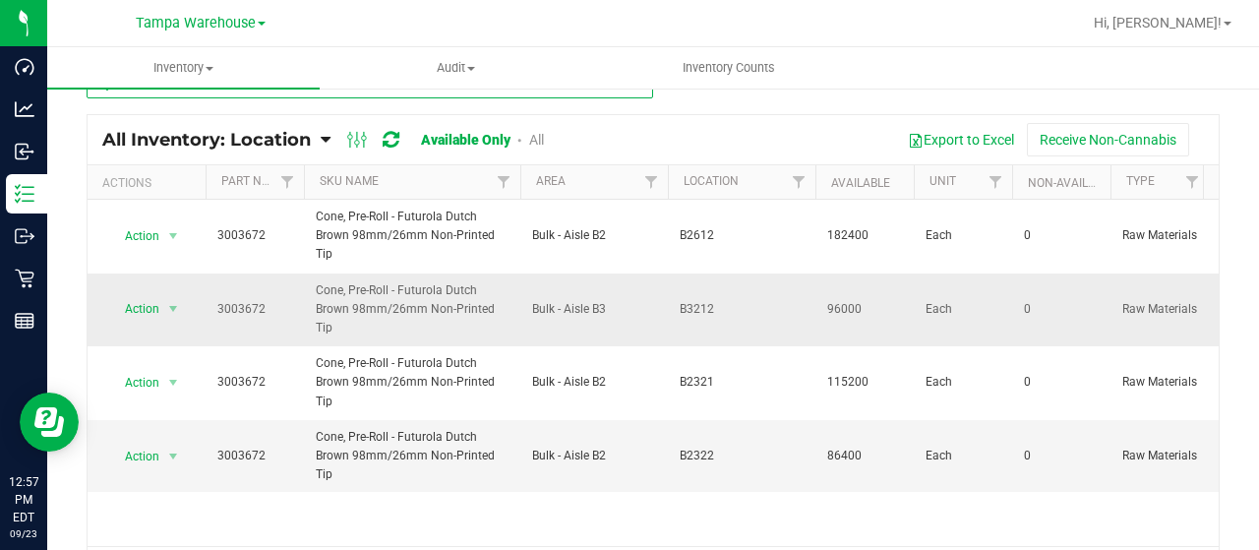
scroll to position [36, 0]
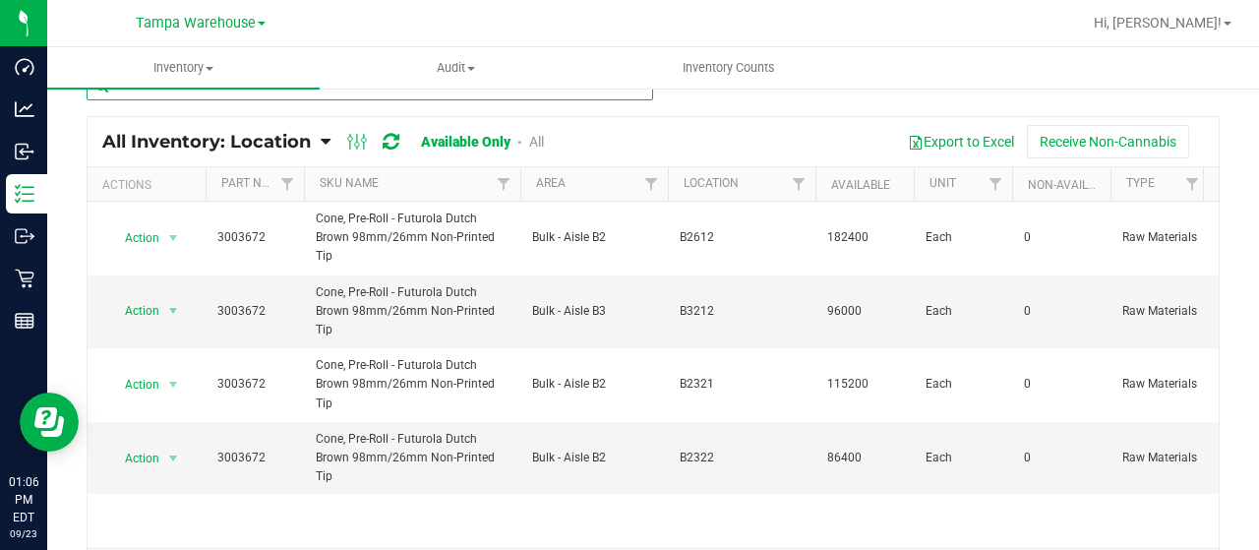
type input "3003672"
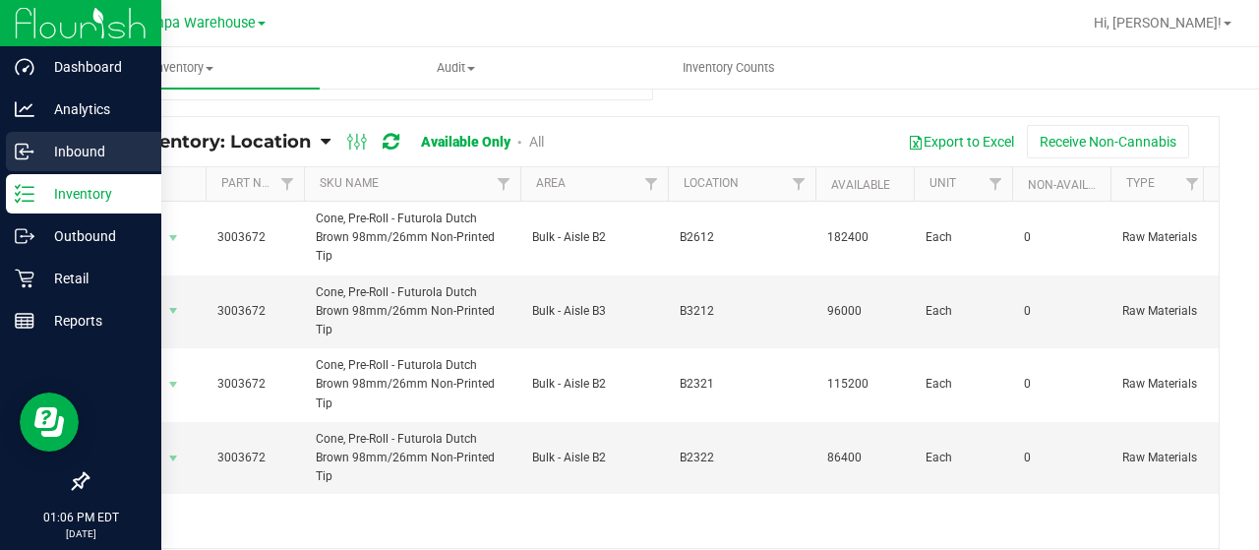
click at [18, 157] on icon at bounding box center [25, 152] width 20 height 20
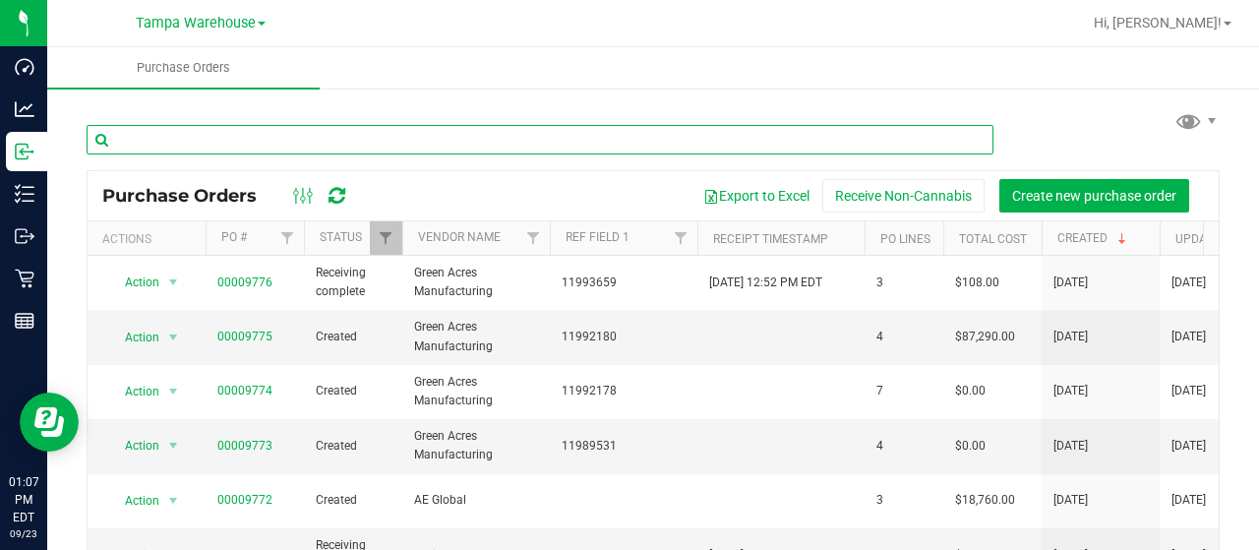
click at [234, 133] on input "text" at bounding box center [540, 140] width 907 height 30
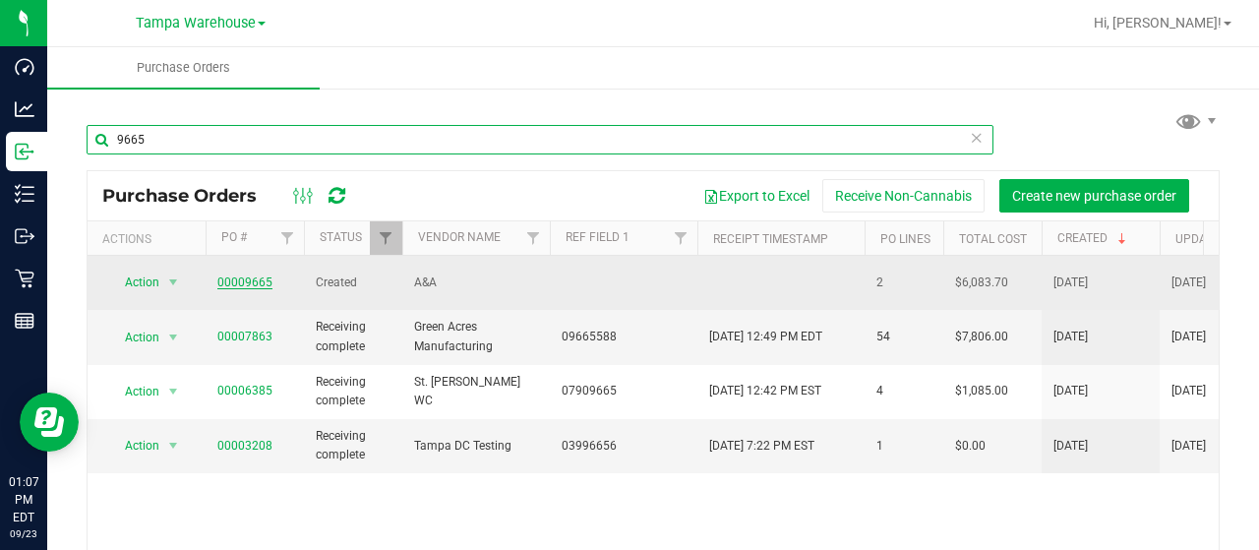
type input "9665"
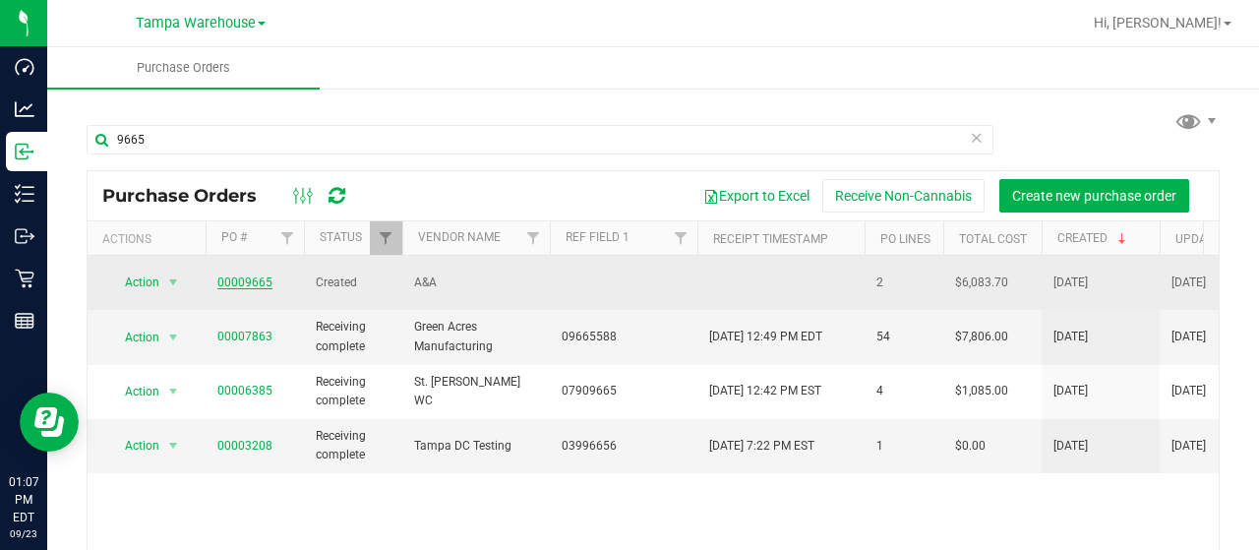
click at [254, 278] on link "00009665" at bounding box center [244, 282] width 55 height 14
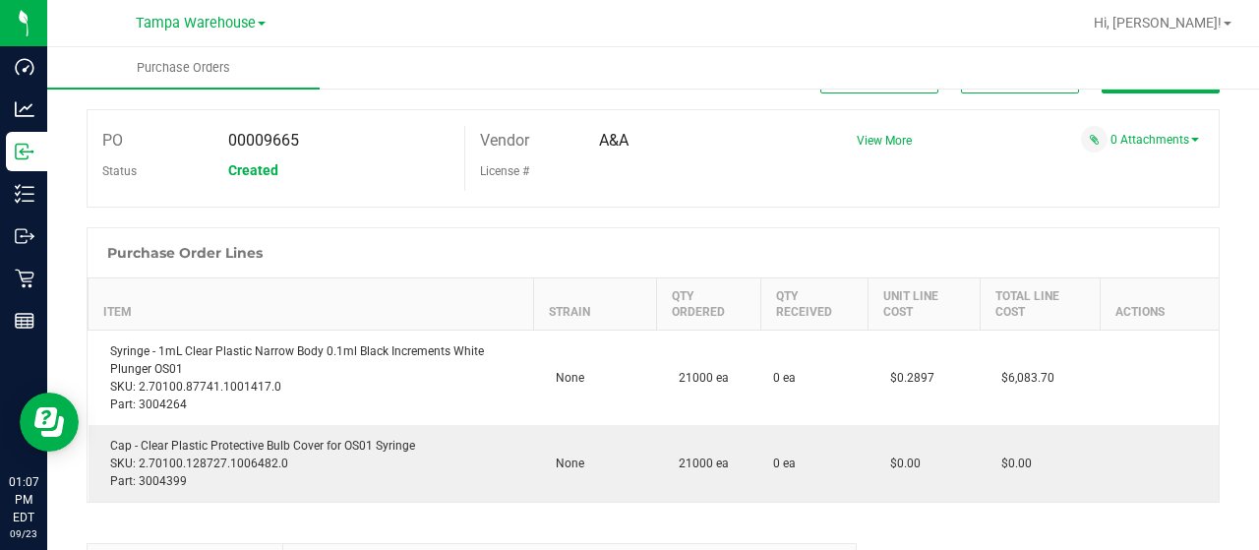
scroll to position [54, 0]
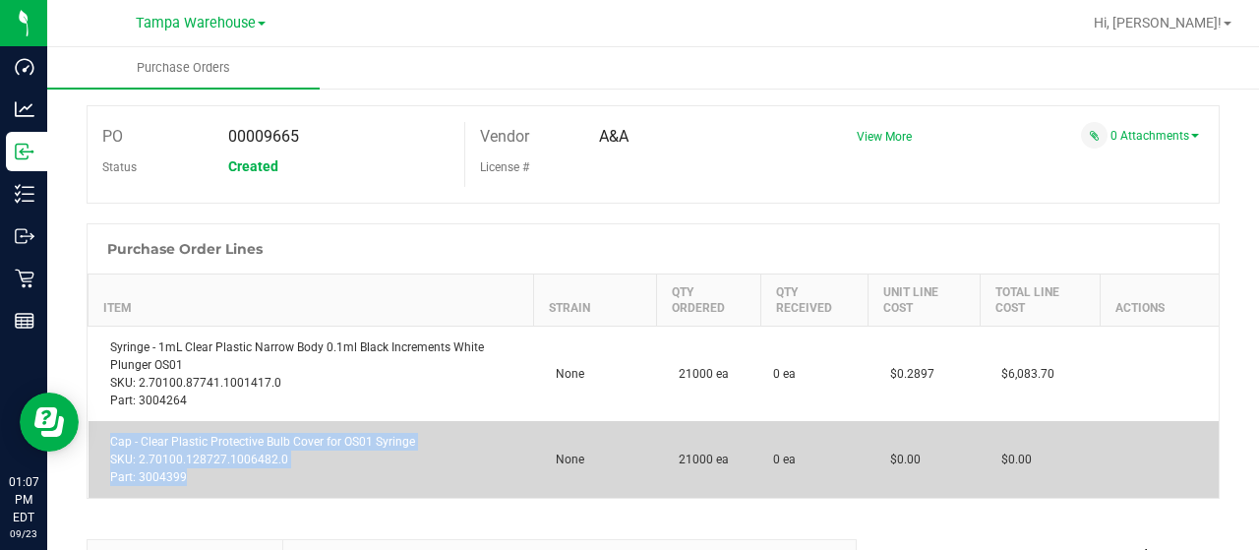
drag, startPoint x: 192, startPoint y: 473, endPoint x: 104, endPoint y: 444, distance: 92.4
click at [104, 444] on div "Cap - Clear Plastic Protective Bulb Cover for OS01 Syringe SKU: 2.70100.128727.…" at bounding box center [311, 459] width 422 height 53
copy div "Cap - Clear Plastic Protective Bulb Cover for OS01 Syringe SKU: 2.70100.128727.…"
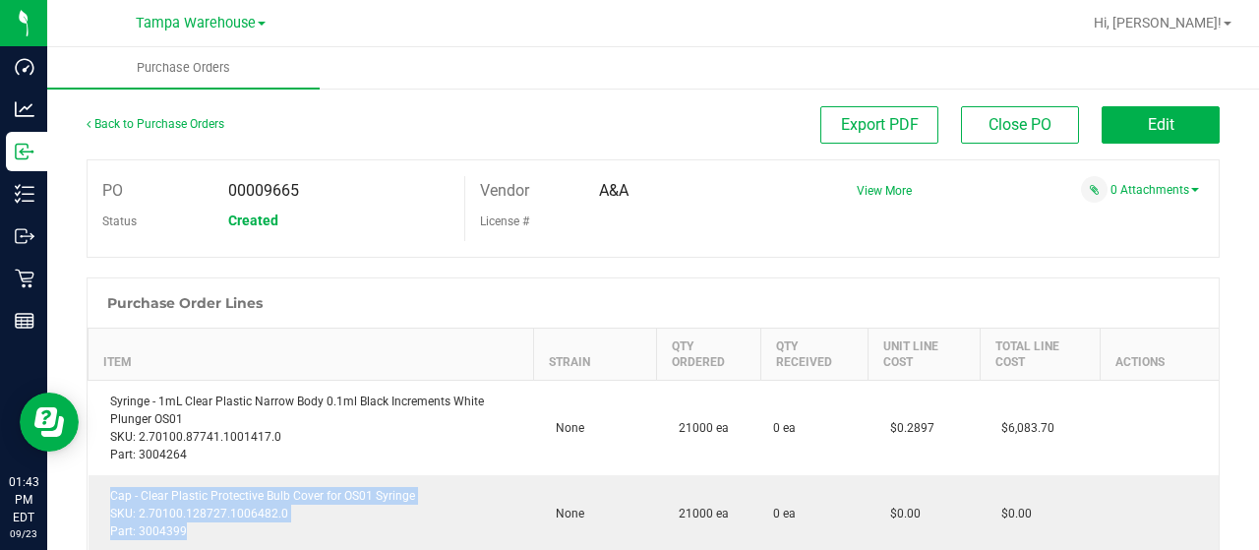
scroll to position [54, 0]
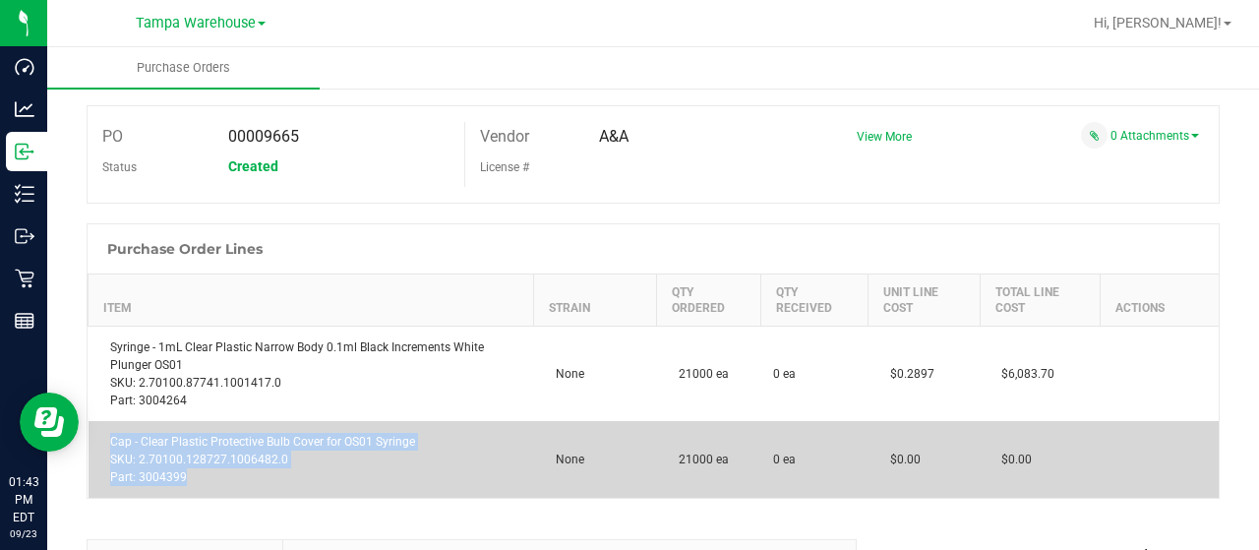
click at [297, 441] on div "Cap - Clear Plastic Protective Bulb Cover for OS01 Syringe SKU: 2.70100.128727.…" at bounding box center [311, 459] width 422 height 53
drag, startPoint x: 107, startPoint y: 438, endPoint x: 319, endPoint y: 440, distance: 211.5
click at [319, 440] on div "Cap - Clear Plastic Protective Bulb Cover for OS01 Syringe SKU: 2.70100.128727.…" at bounding box center [311, 459] width 422 height 53
copy div "Cap - Clear Plastic Protective Bulb Cover"
